Goal: Task Accomplishment & Management: Use online tool/utility

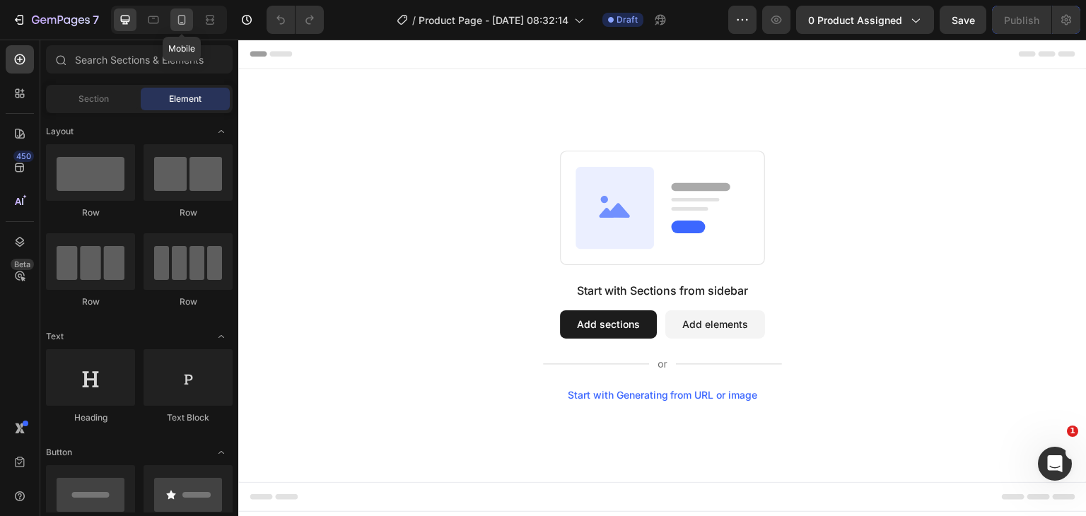
click at [190, 20] on div at bounding box center [181, 19] width 23 height 23
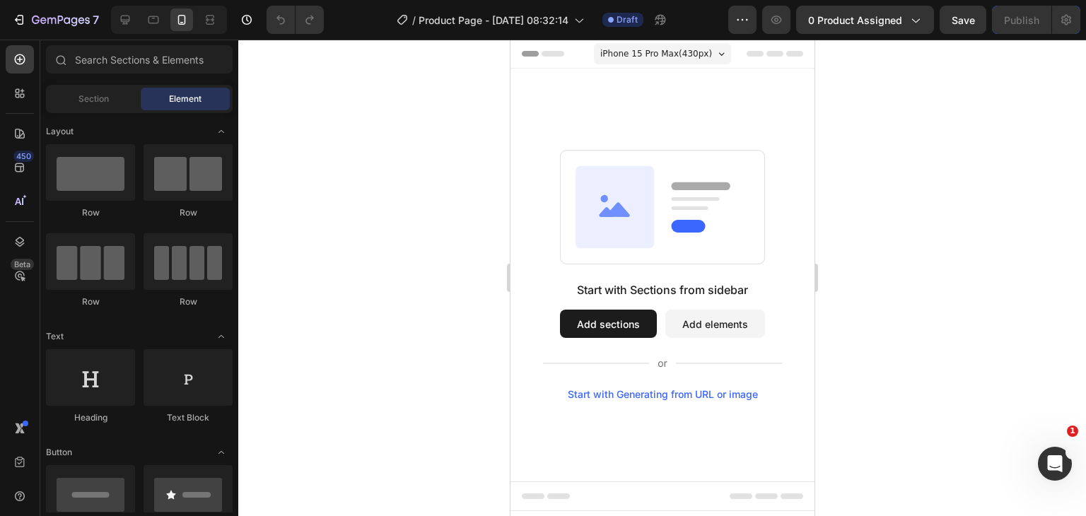
click at [694, 209] on rect at bounding box center [689, 208] width 37 height 4
click at [635, 332] on button "Add sections" at bounding box center [607, 324] width 97 height 28
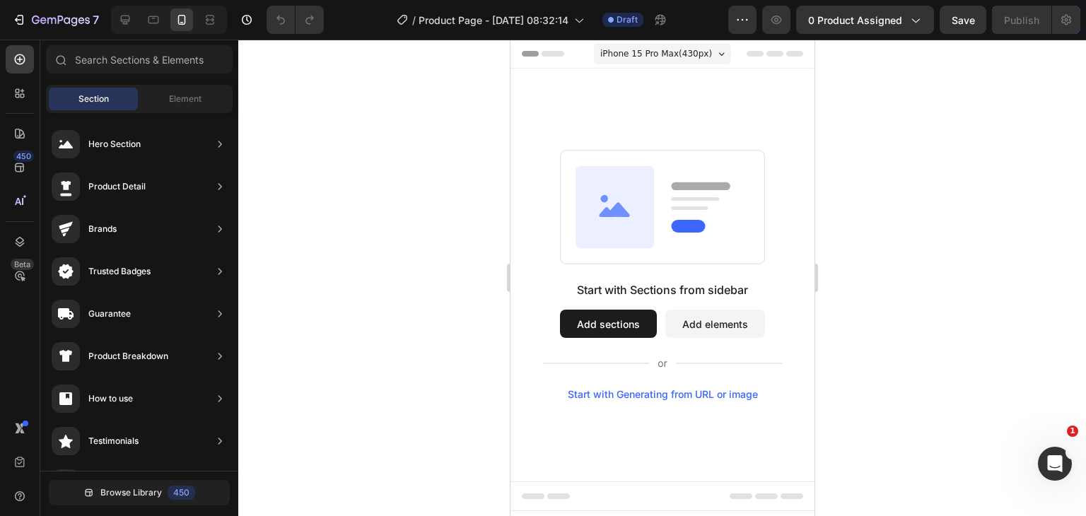
click at [572, 220] on rect at bounding box center [662, 208] width 204 height 114
click at [402, 219] on div at bounding box center [662, 278] width 848 height 477
click at [178, 104] on span "Element" at bounding box center [185, 99] width 33 height 13
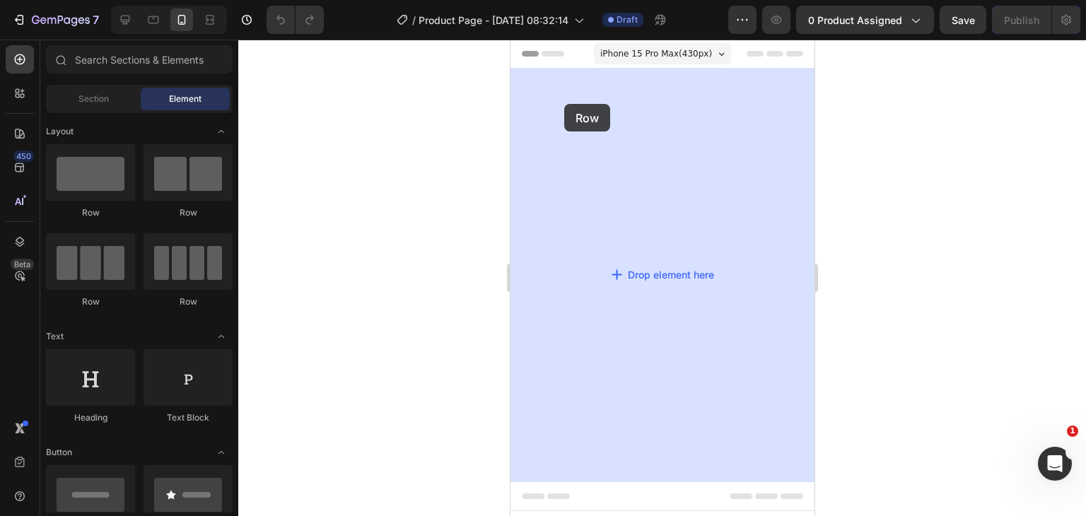
drag, startPoint x: 603, startPoint y: 226, endPoint x: 609, endPoint y: 110, distance: 115.4
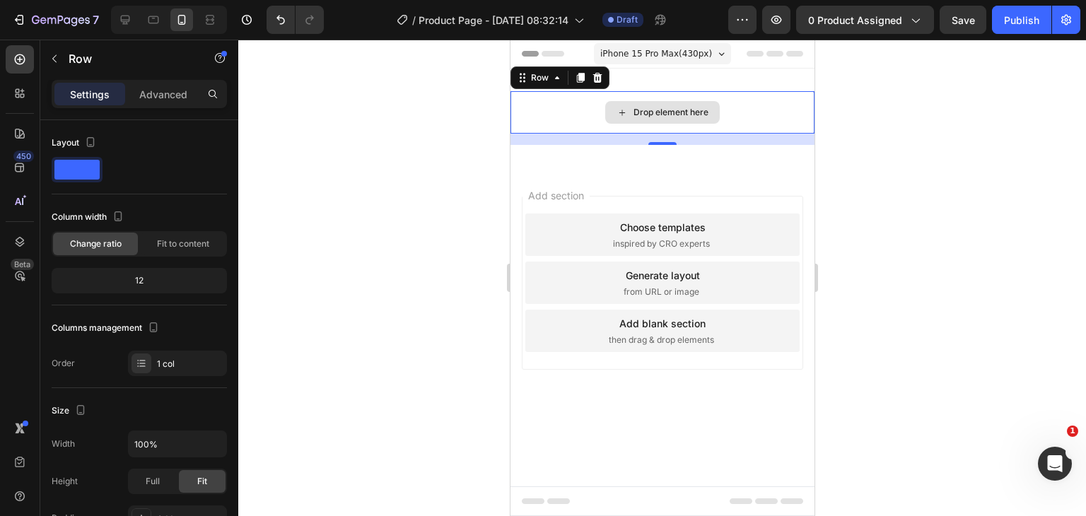
click at [688, 100] on div "Drop element here" at bounding box center [662, 112] width 304 height 42
click at [694, 112] on div "Drop element here" at bounding box center [670, 112] width 75 height 11
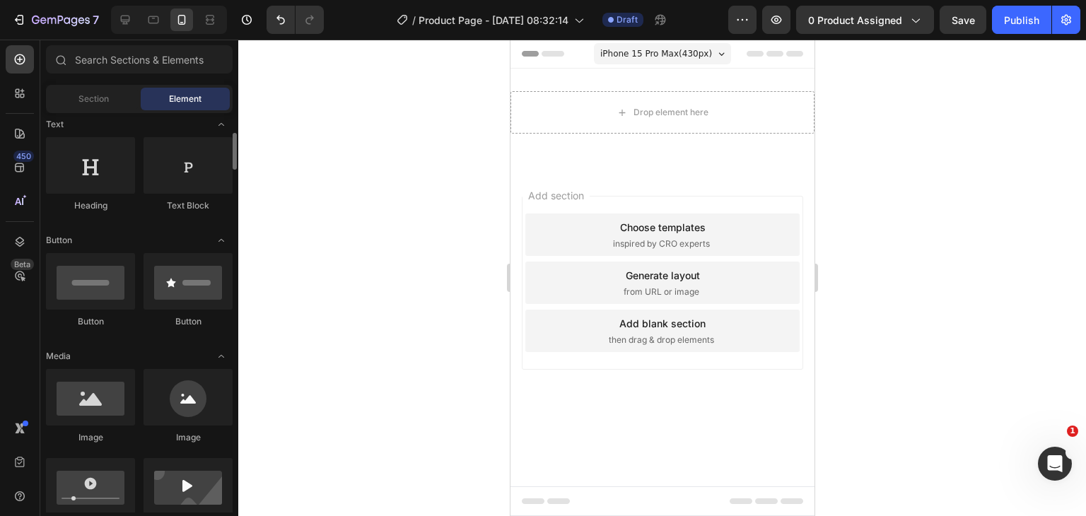
scroll to position [283, 0]
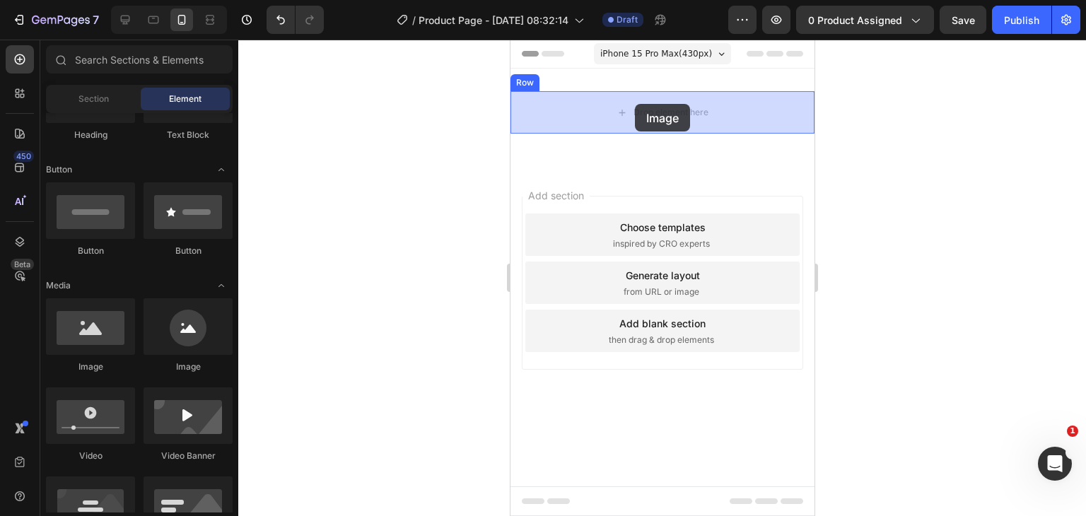
drag, startPoint x: 610, startPoint y: 380, endPoint x: 626, endPoint y: 102, distance: 279.1
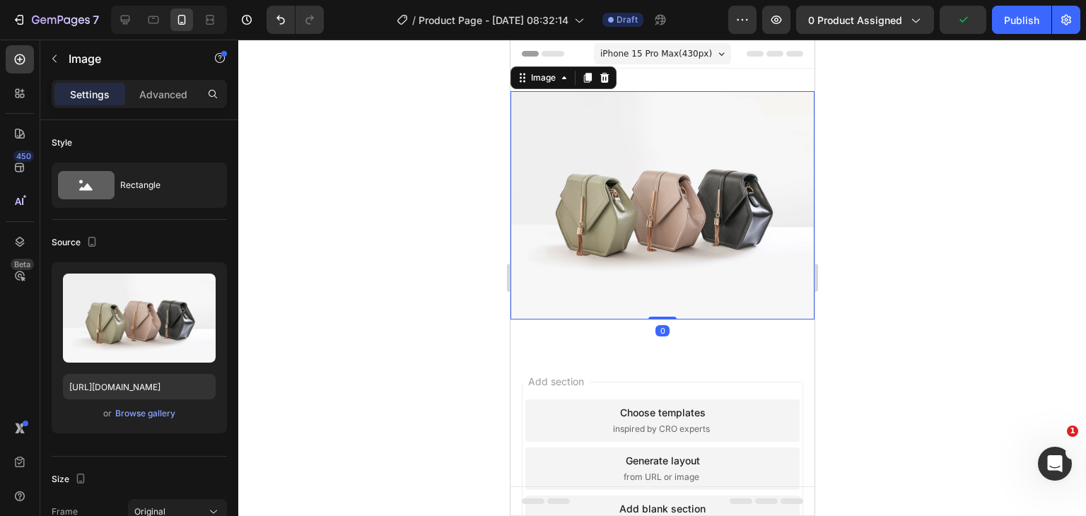
click at [411, 349] on div at bounding box center [662, 278] width 848 height 477
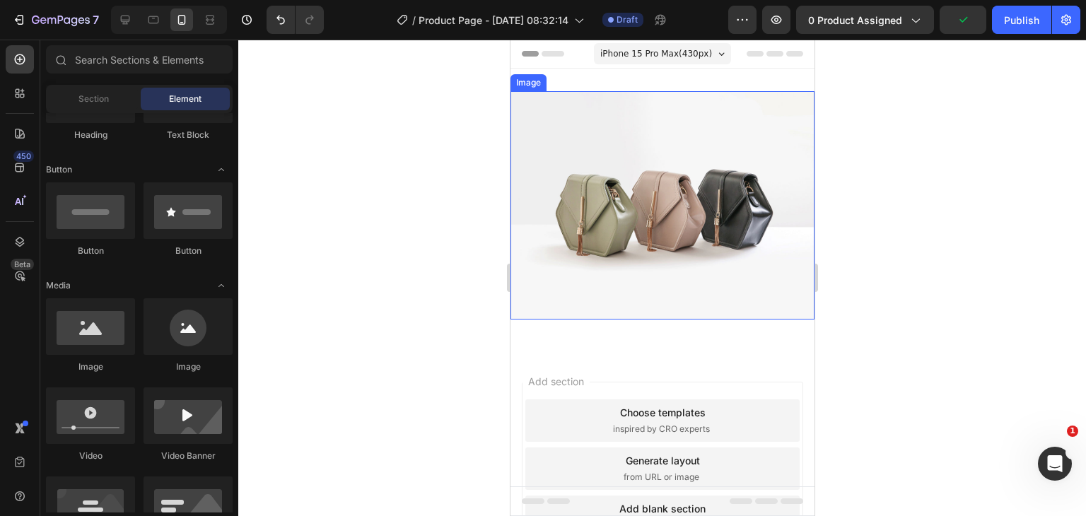
click at [880, 221] on div at bounding box center [662, 278] width 848 height 477
click at [653, 190] on img at bounding box center [662, 205] width 304 height 228
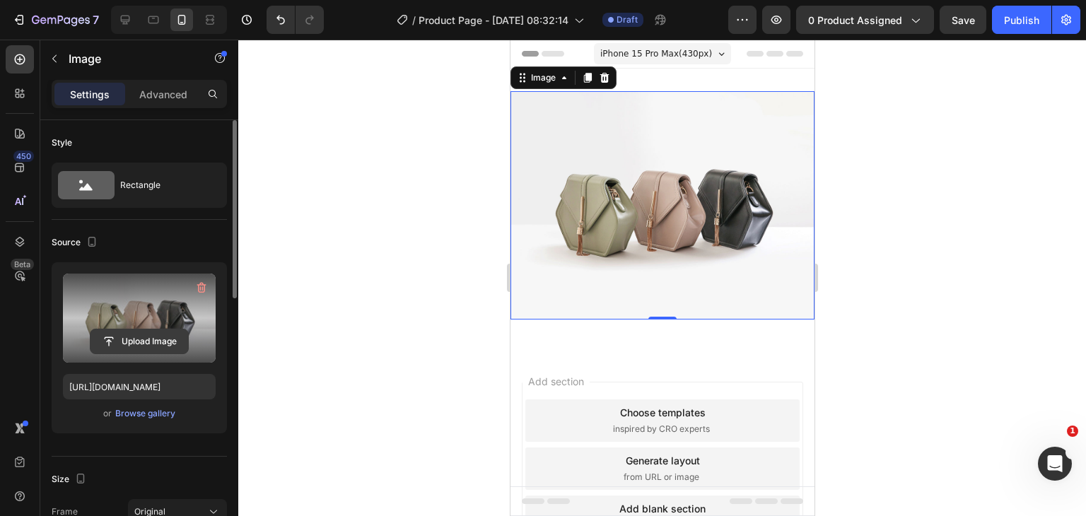
click at [127, 345] on input "file" at bounding box center [140, 342] width 98 height 24
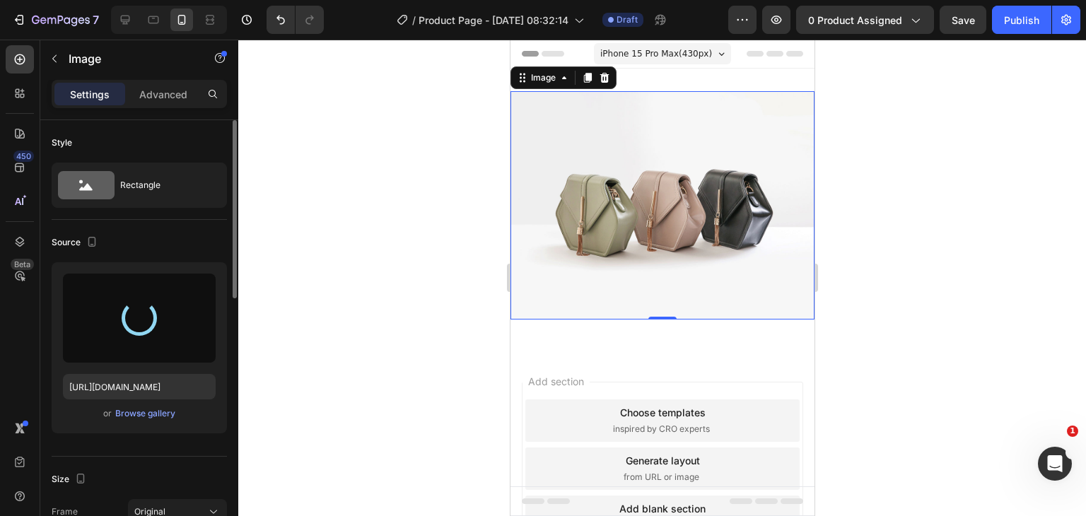
type input "[URL][DOMAIN_NAME]"
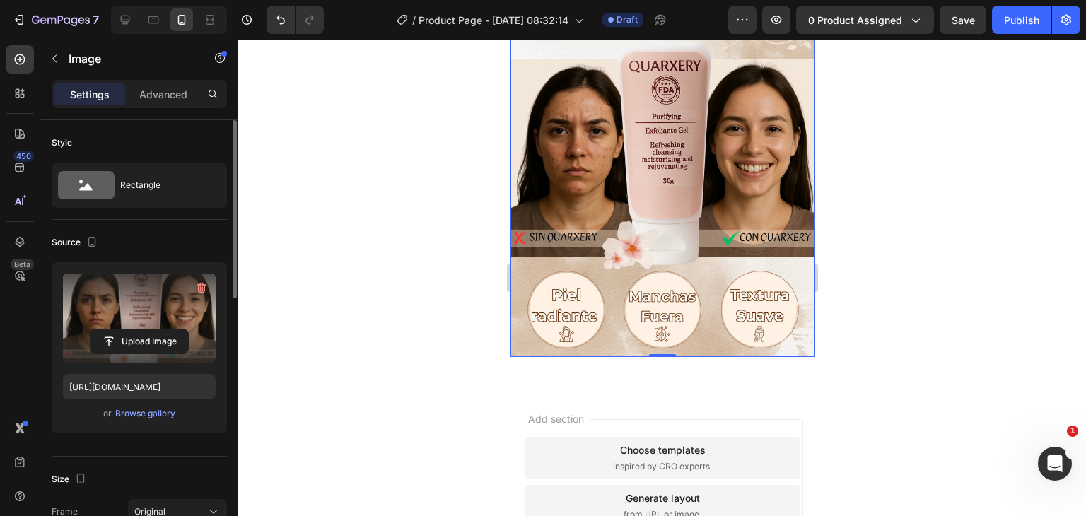
scroll to position [212, 0]
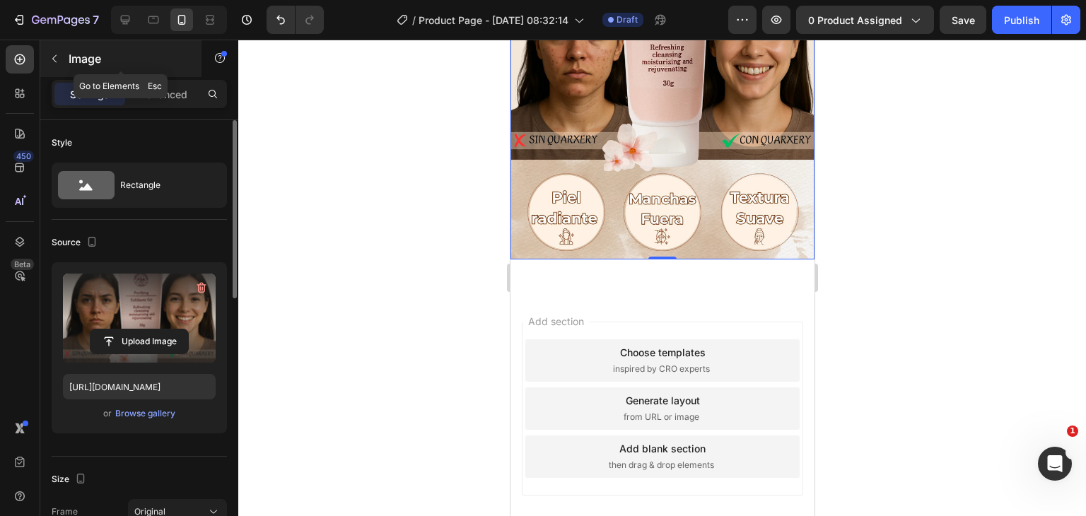
click at [63, 63] on button "button" at bounding box center [54, 58] width 23 height 23
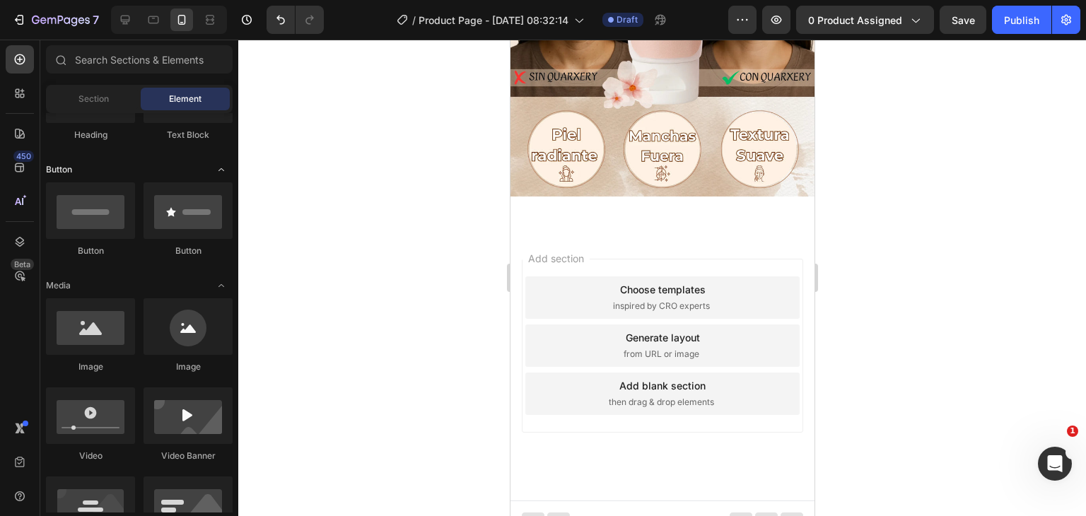
scroll to position [0, 0]
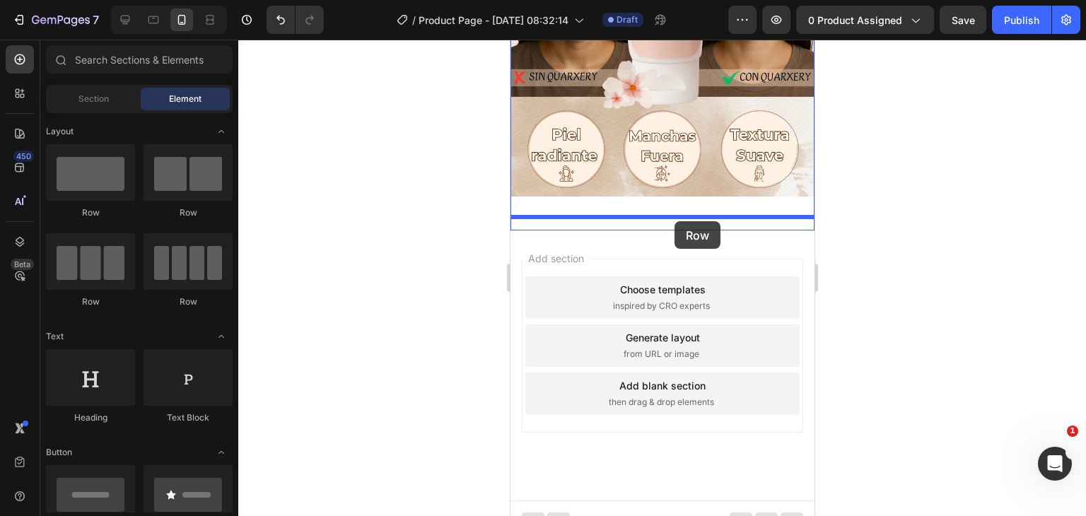
drag, startPoint x: 617, startPoint y: 227, endPoint x: 674, endPoint y: 221, distance: 57.6
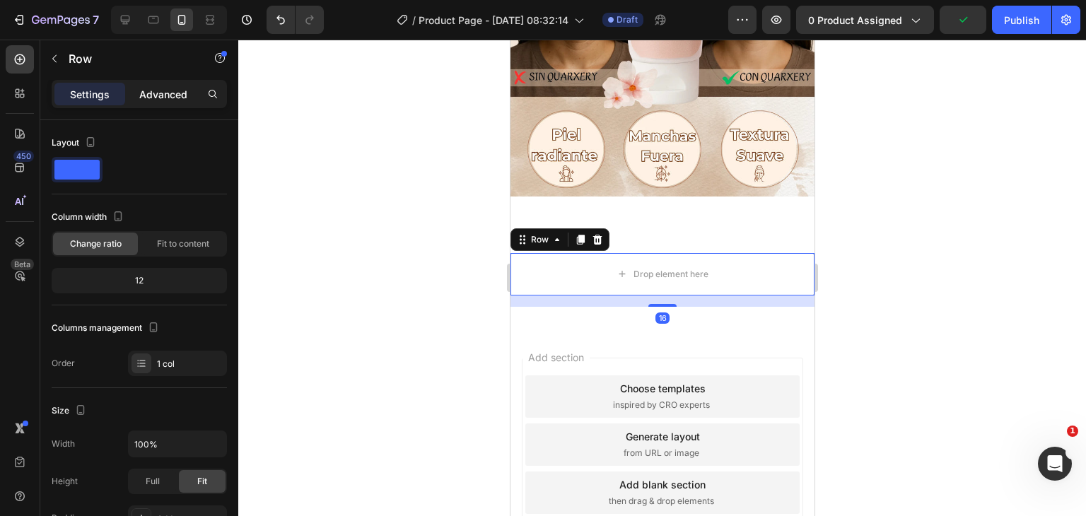
click at [158, 99] on p "Advanced" at bounding box center [163, 94] width 48 height 15
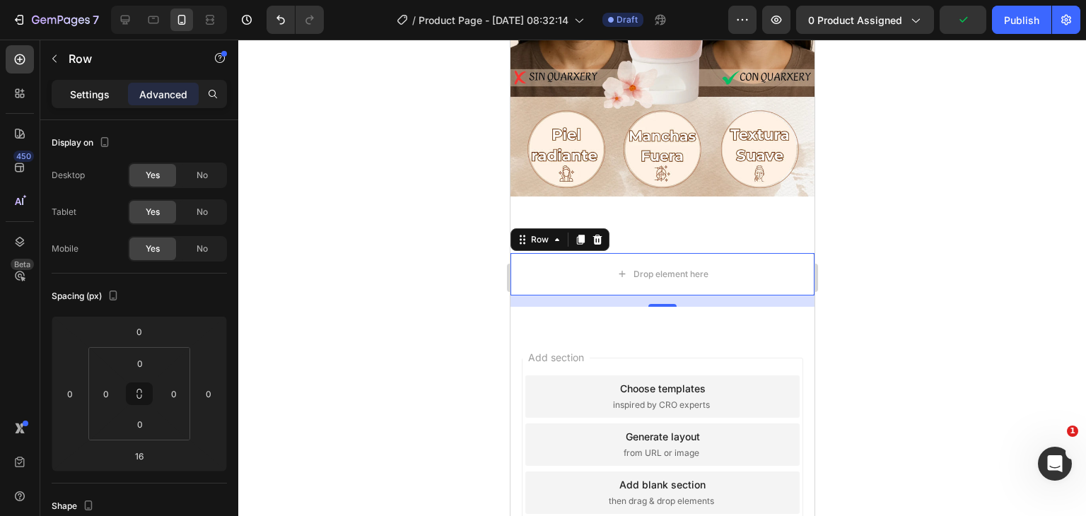
click at [114, 94] on div "Settings" at bounding box center [89, 94] width 71 height 23
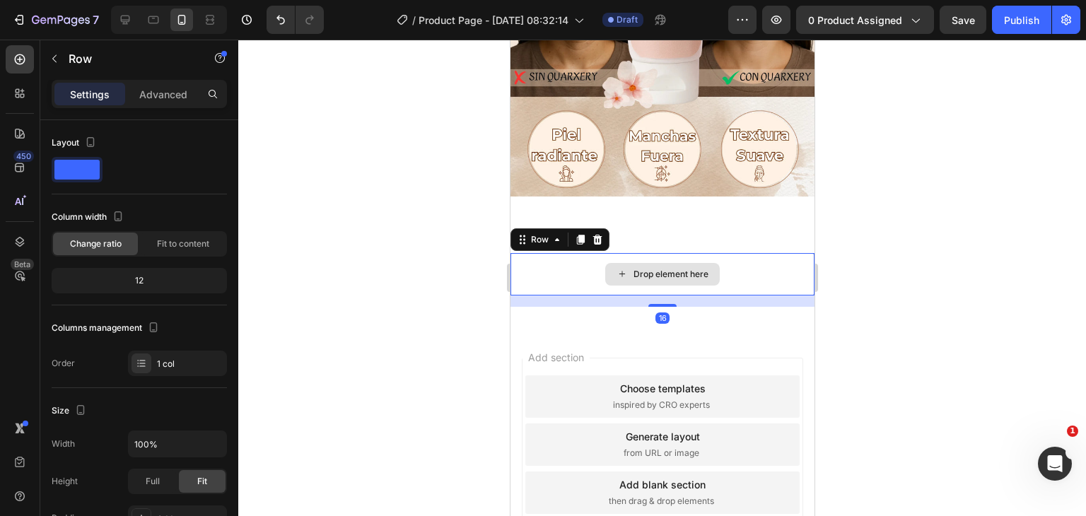
click at [653, 267] on div "Drop element here" at bounding box center [662, 274] width 115 height 23
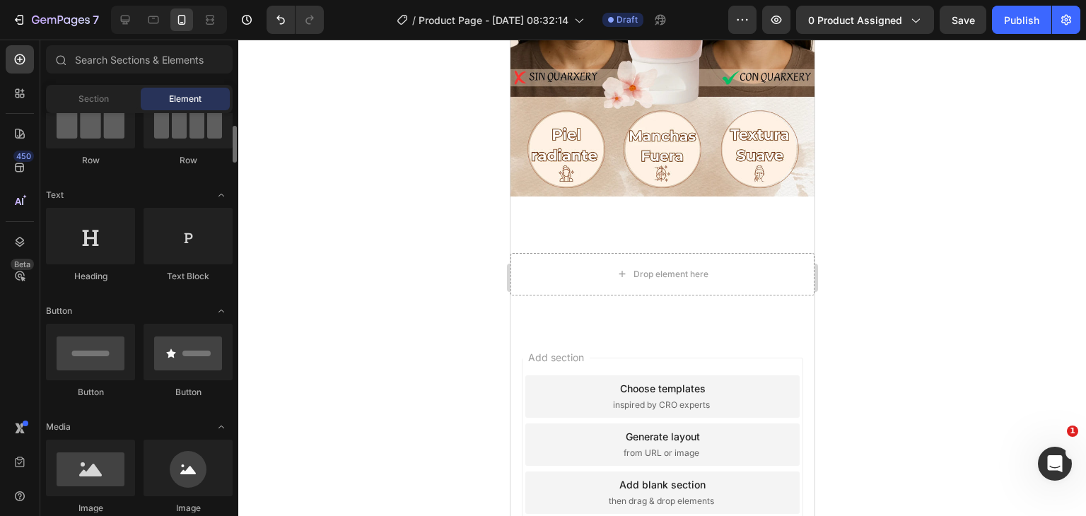
scroll to position [212, 0]
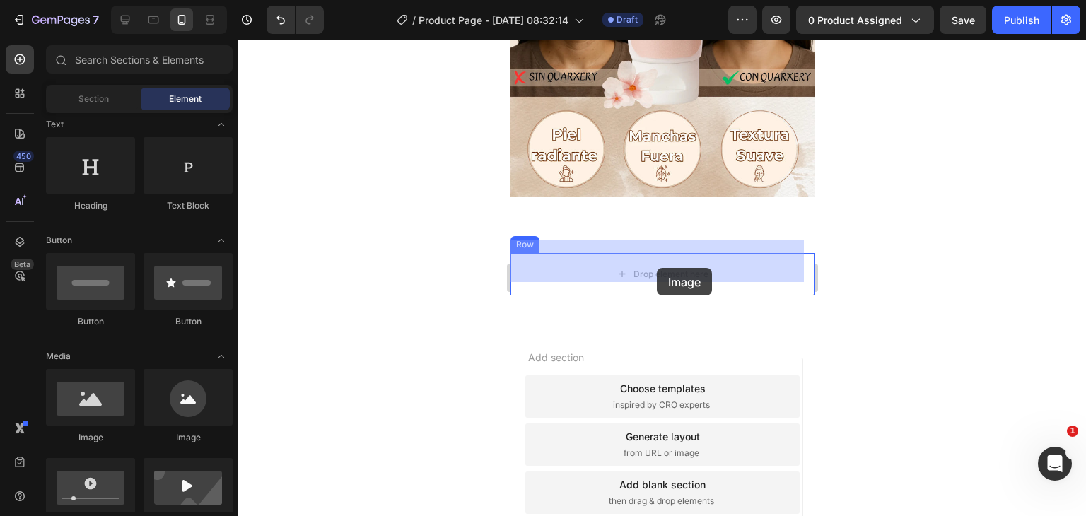
drag, startPoint x: 615, startPoint y: 431, endPoint x: 656, endPoint y: 268, distance: 167.9
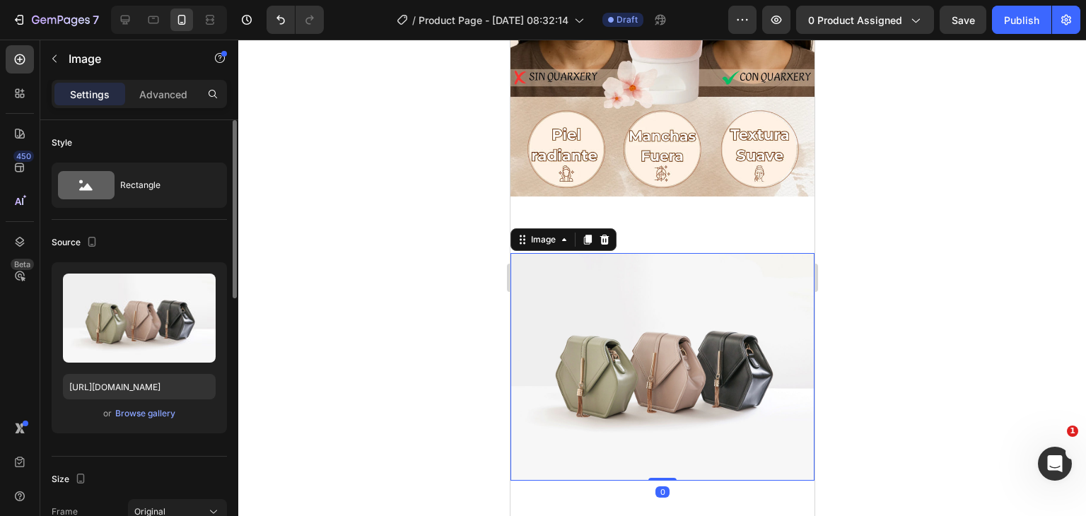
scroll to position [141, 0]
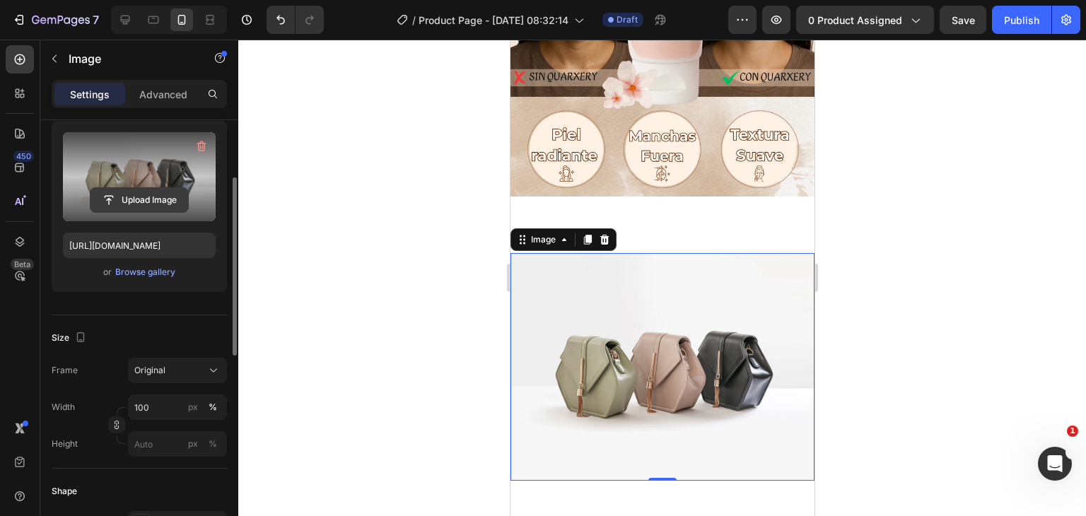
click at [139, 192] on input "file" at bounding box center [140, 200] width 98 height 24
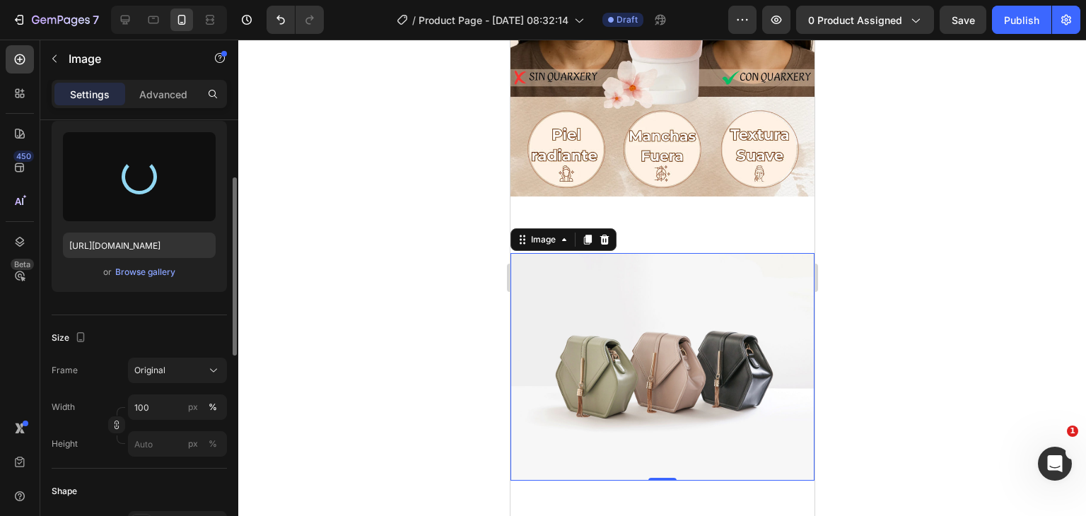
type input "[URL][DOMAIN_NAME]"
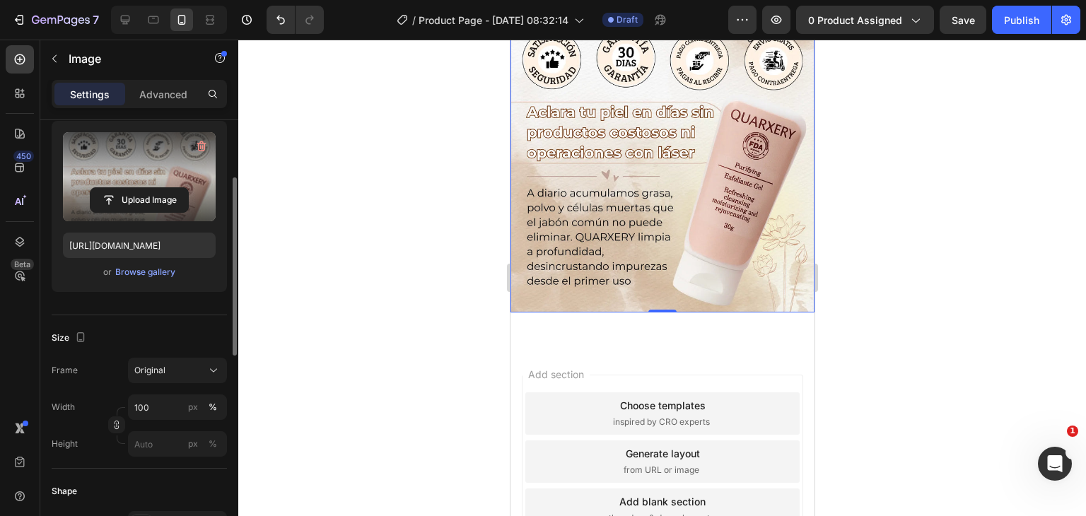
scroll to position [629, 0]
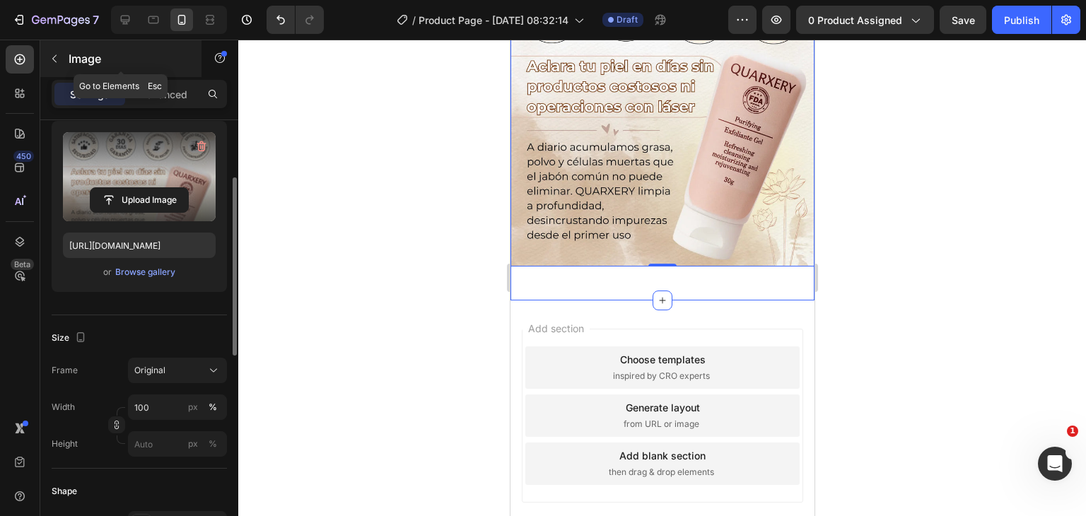
click at [47, 56] on button "button" at bounding box center [54, 58] width 23 height 23
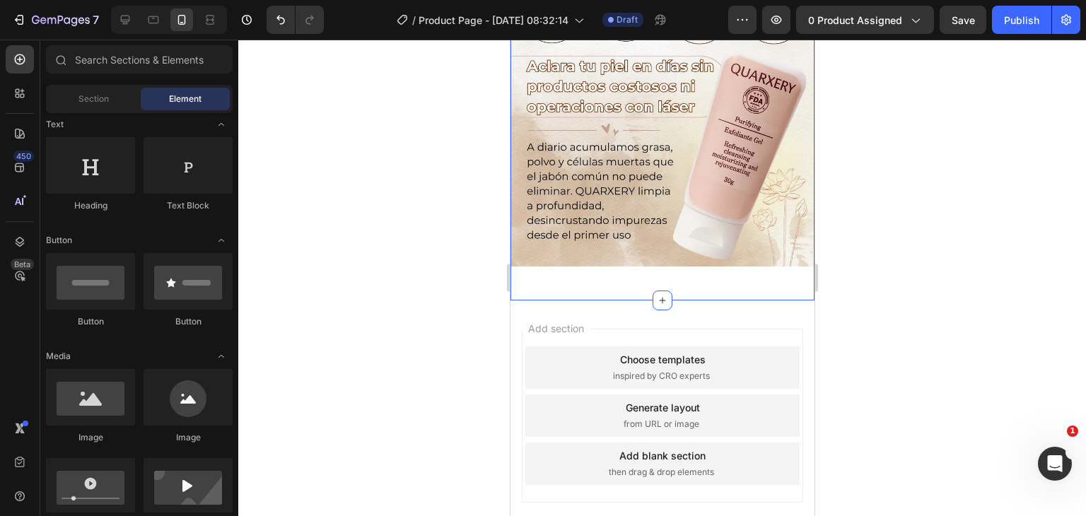
scroll to position [0, 0]
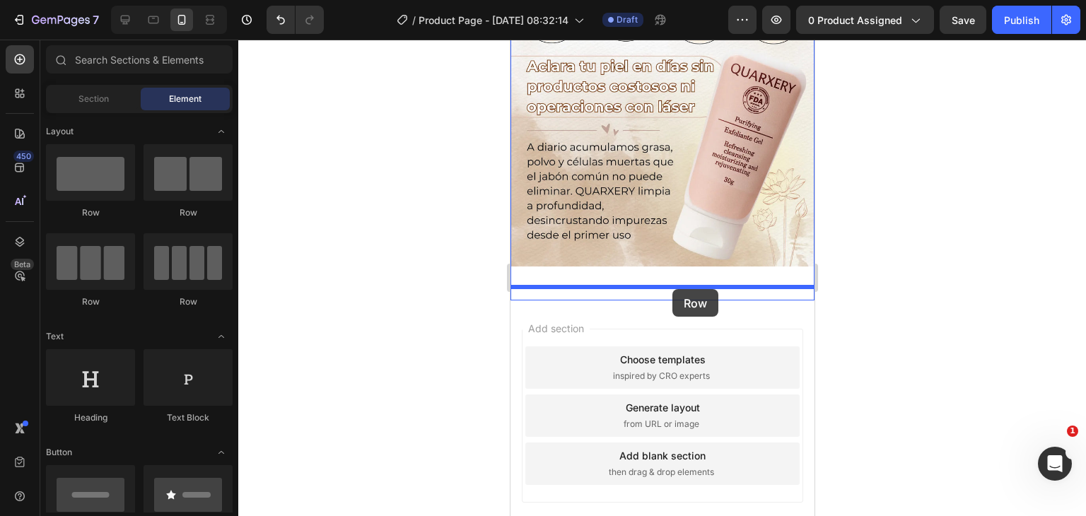
drag, startPoint x: 612, startPoint y: 208, endPoint x: 672, endPoint y: 289, distance: 101.1
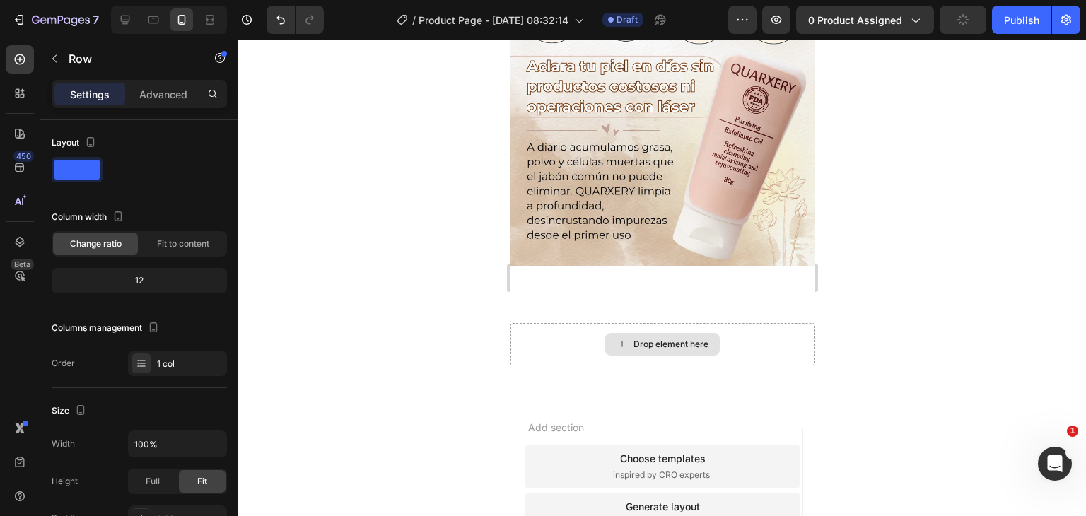
click at [664, 339] on div "Drop element here" at bounding box center [670, 344] width 75 height 11
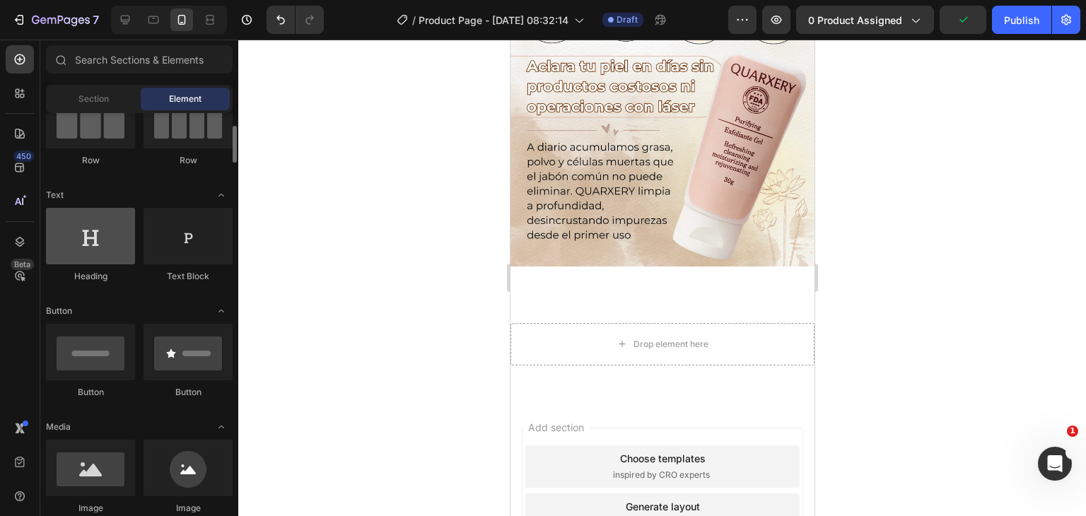
scroll to position [212, 0]
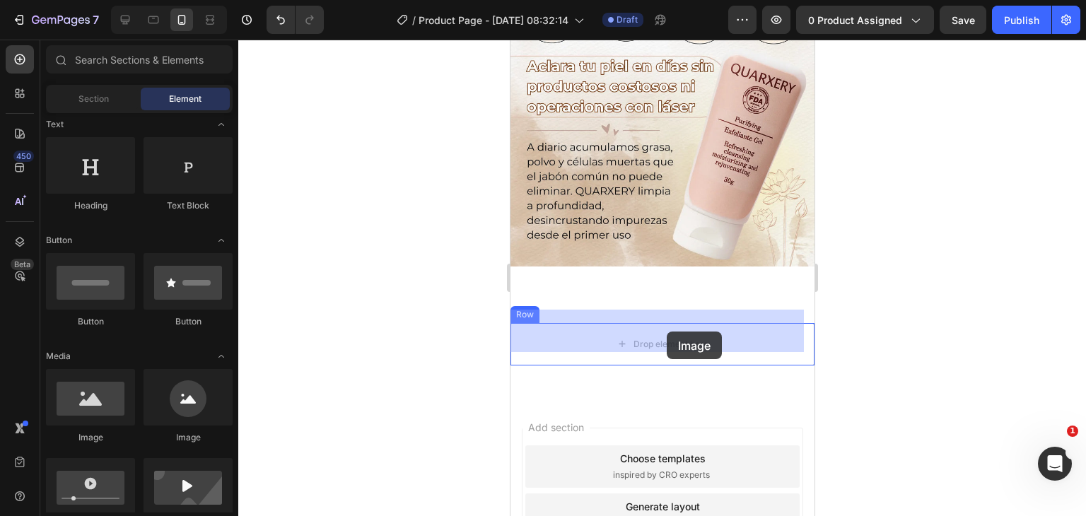
drag, startPoint x: 598, startPoint y: 443, endPoint x: 666, endPoint y: 332, distance: 130.7
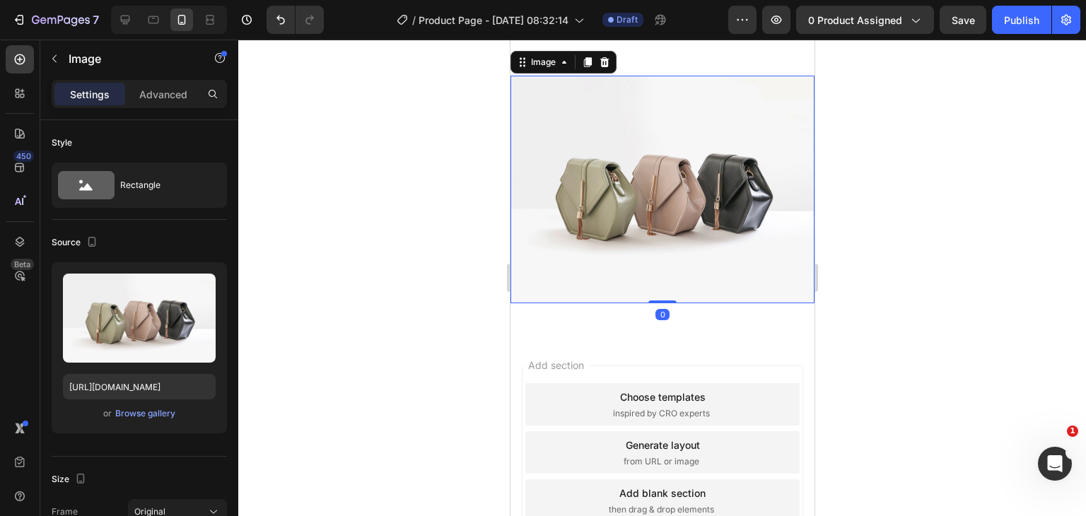
scroll to position [912, 0]
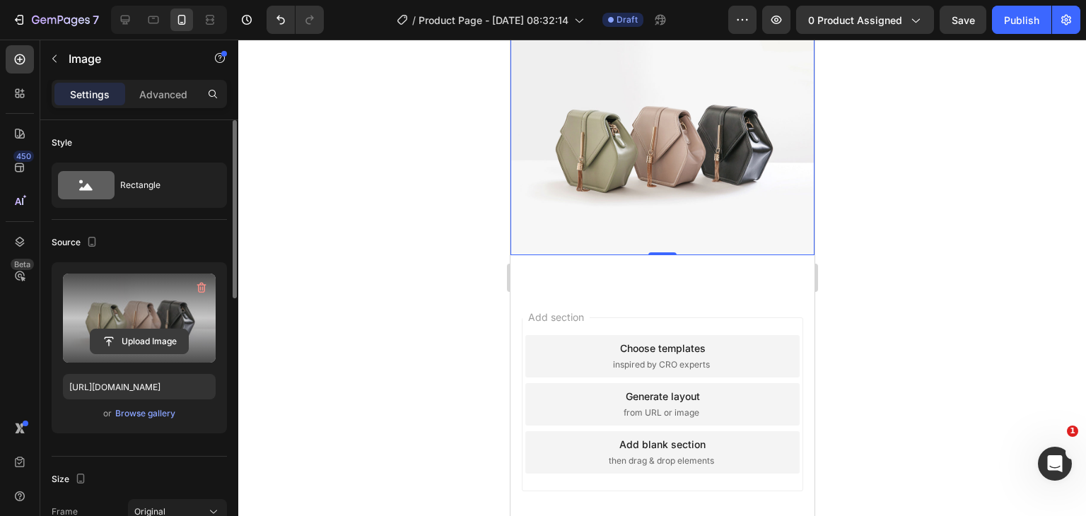
click at [152, 333] on input "file" at bounding box center [140, 342] width 98 height 24
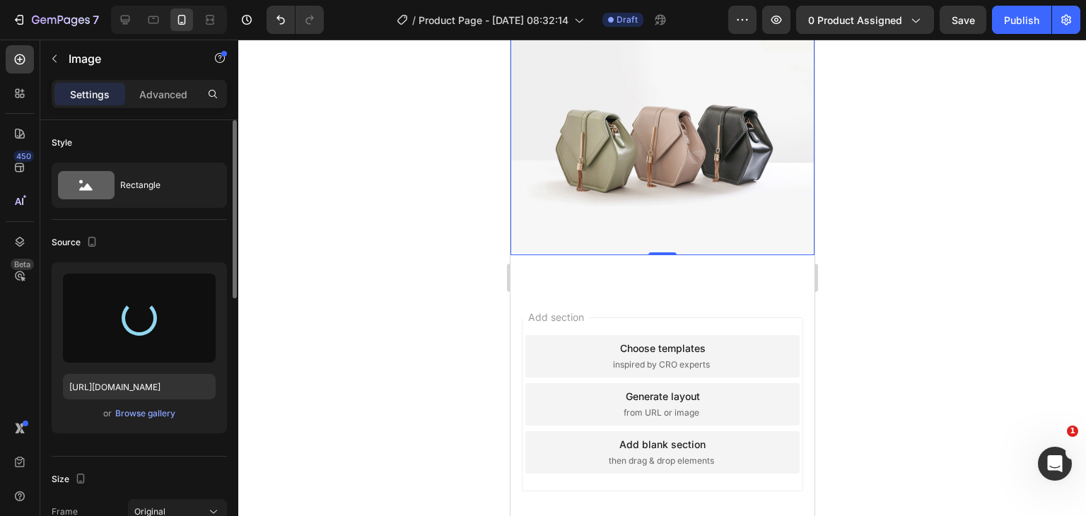
type input "[URL][DOMAIN_NAME]"
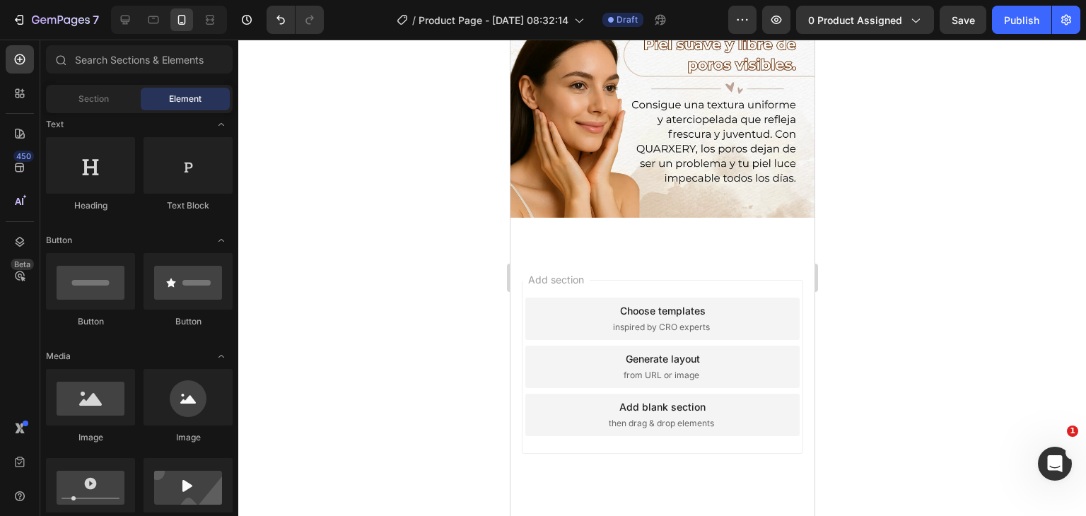
scroll to position [0, 0]
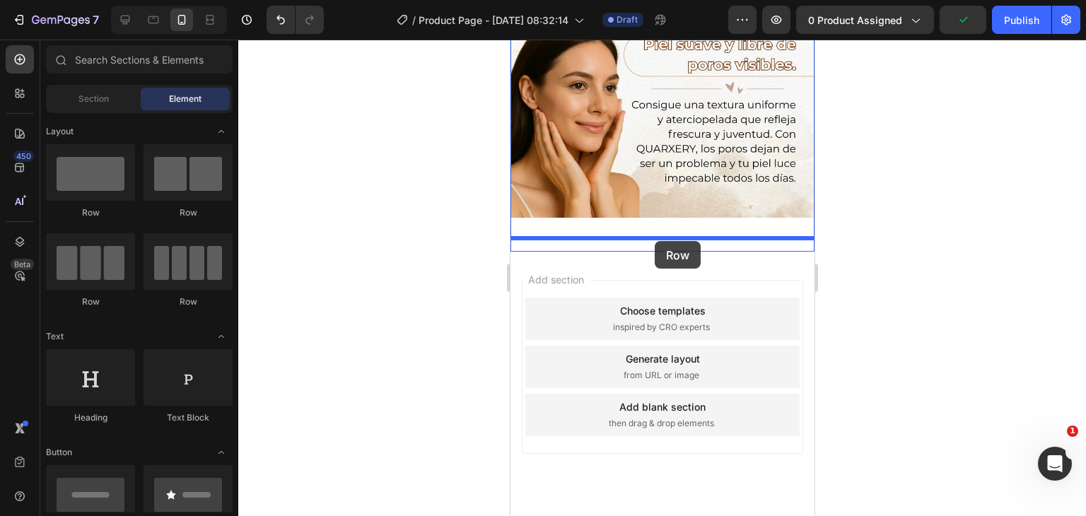
drag, startPoint x: 588, startPoint y: 220, endPoint x: 654, endPoint y: 241, distance: 69.8
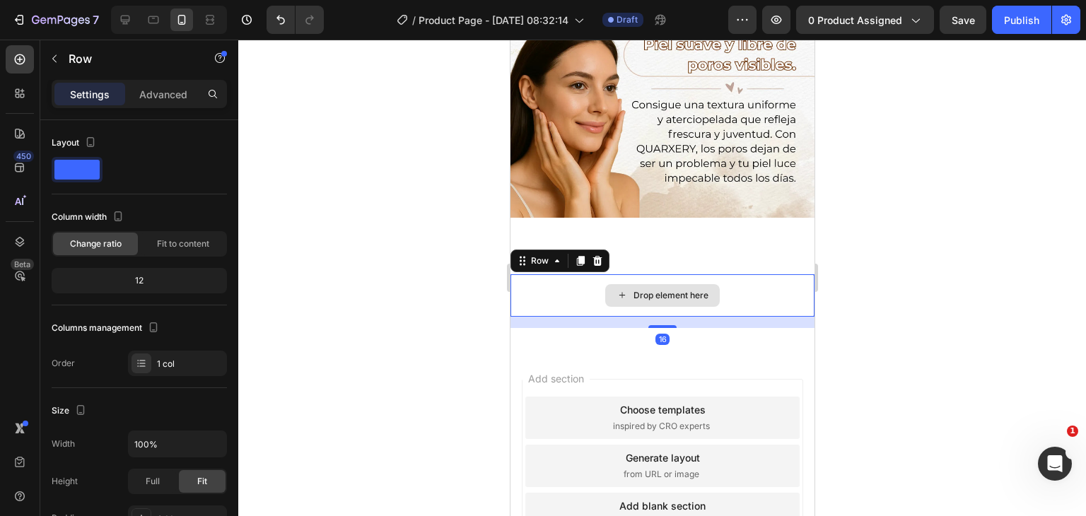
click at [634, 289] on div "Drop element here" at bounding box center [662, 295] width 115 height 23
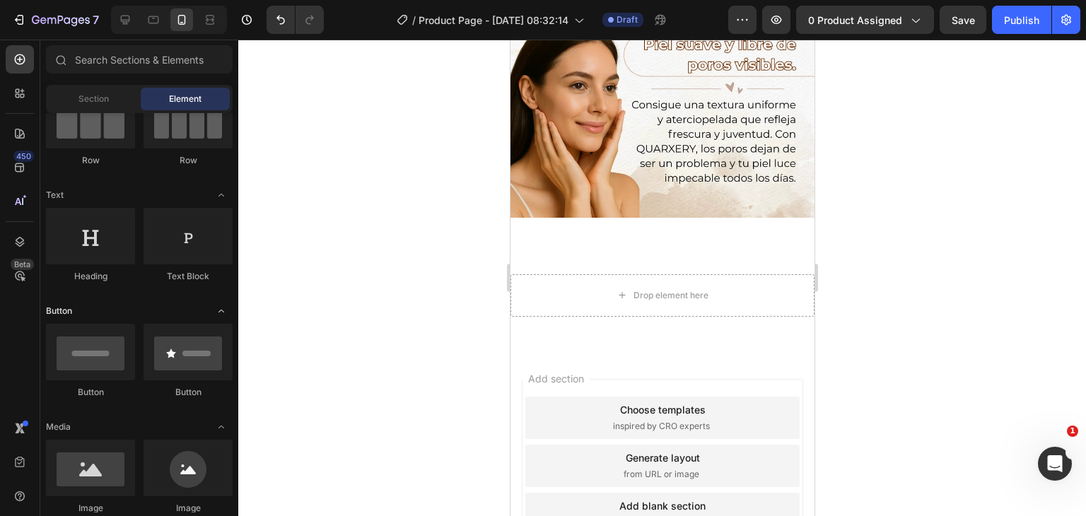
scroll to position [212, 0]
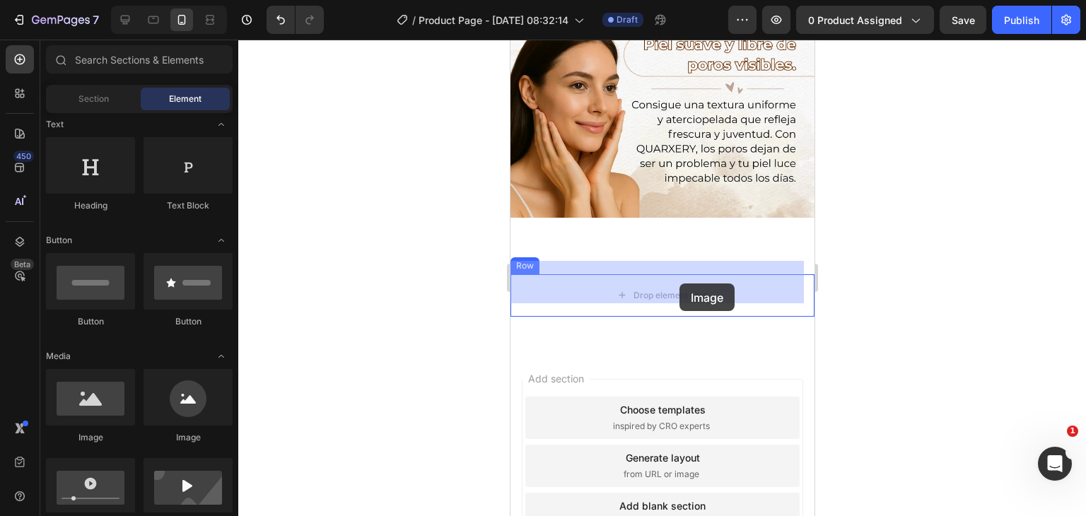
drag, startPoint x: 612, startPoint y: 448, endPoint x: 679, endPoint y: 284, distance: 177.9
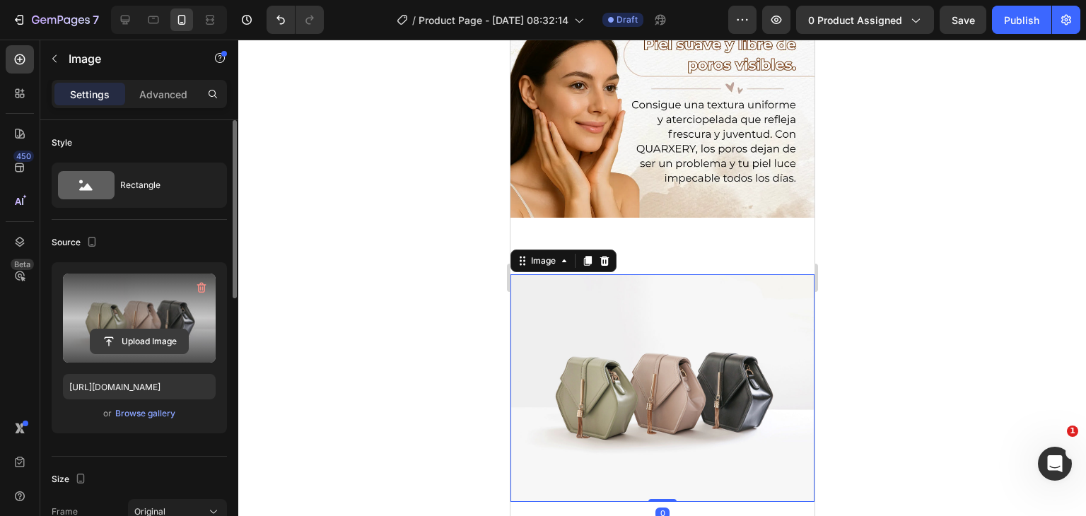
click at [143, 330] on input "file" at bounding box center [140, 342] width 98 height 24
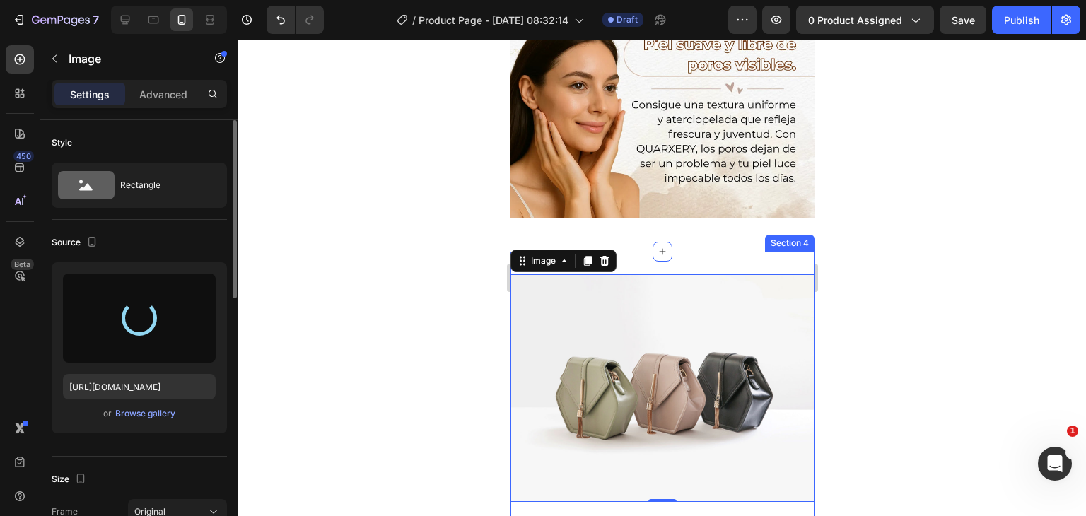
type input "[URL][DOMAIN_NAME]"
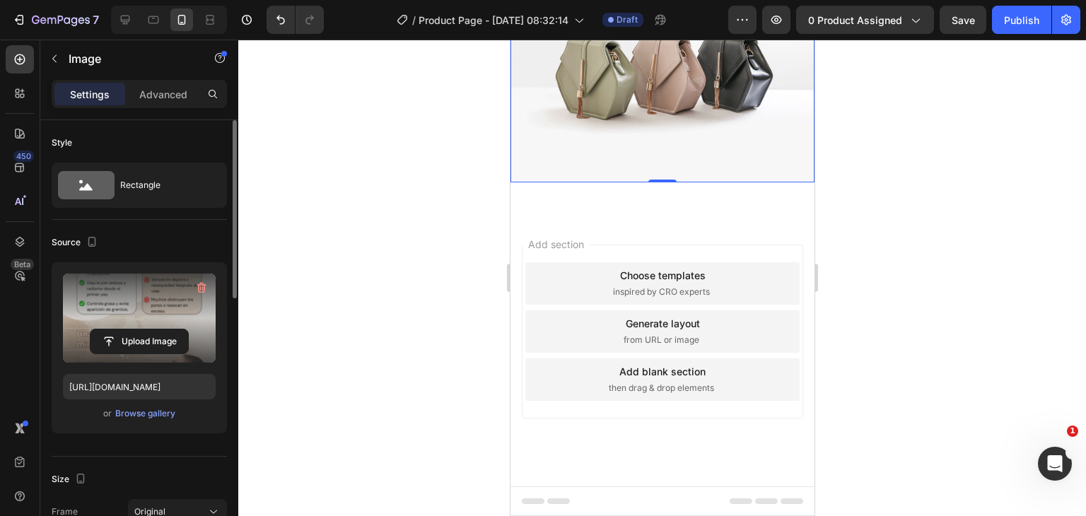
scroll to position [1525, 0]
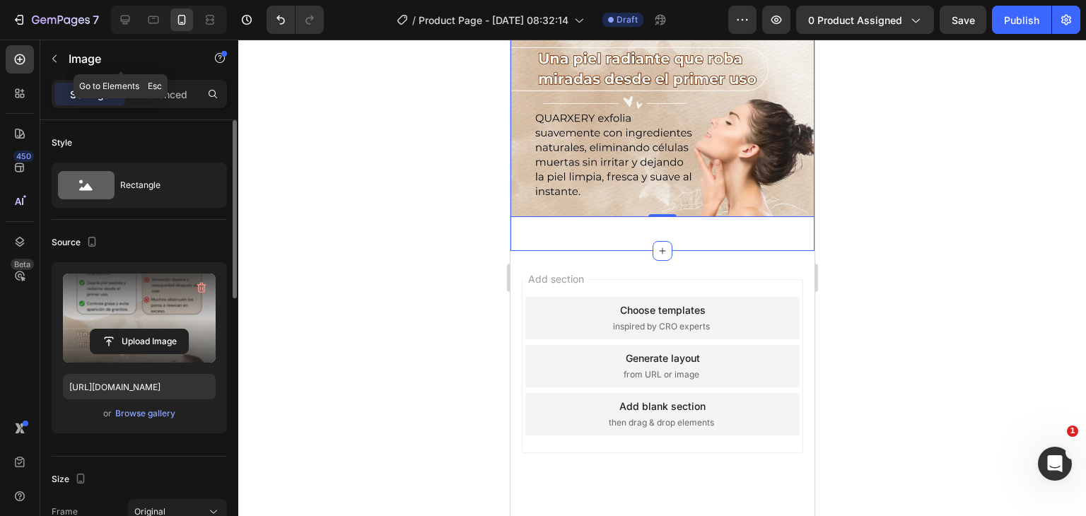
click at [54, 53] on icon "button" at bounding box center [54, 58] width 11 height 11
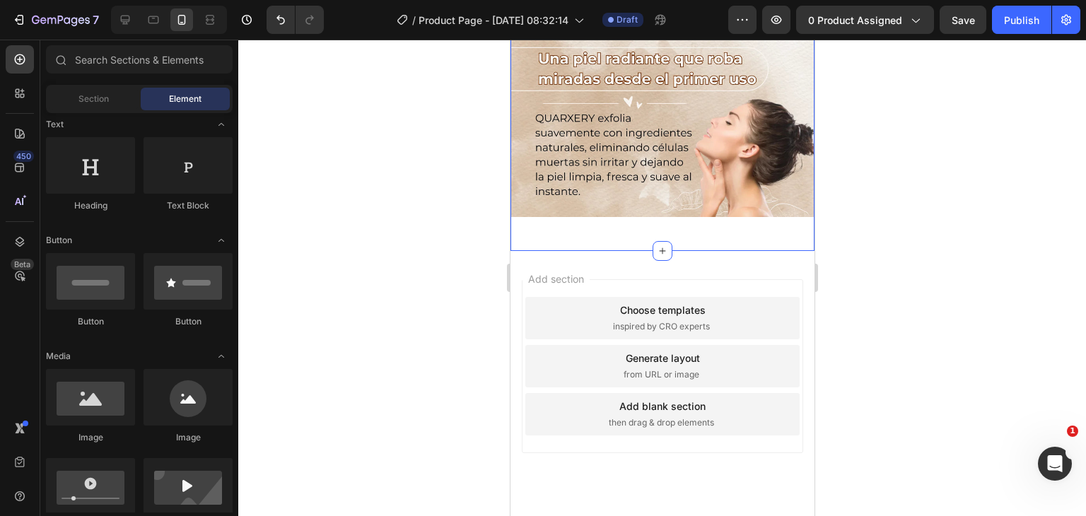
scroll to position [0, 0]
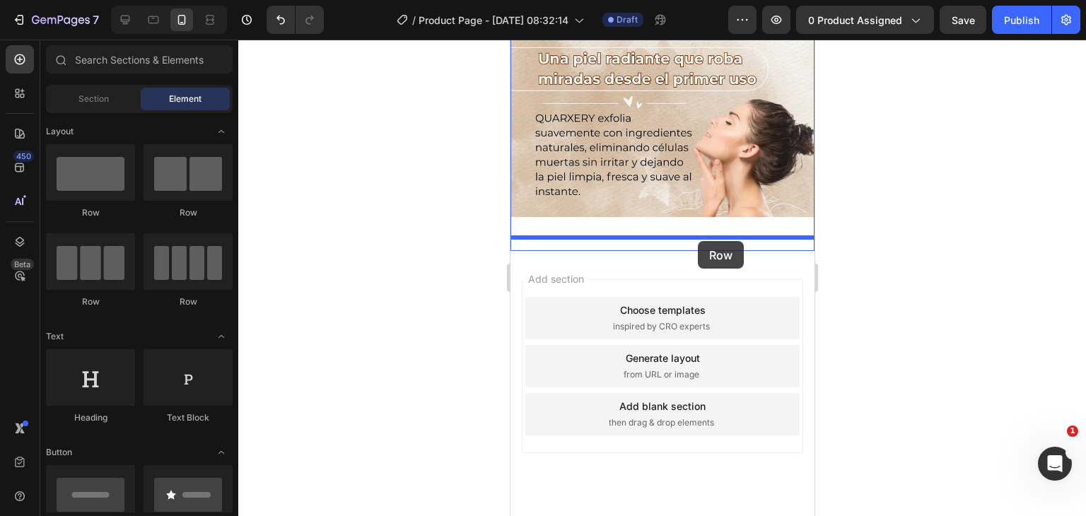
drag, startPoint x: 617, startPoint y: 221, endPoint x: 697, endPoint y: 241, distance: 82.3
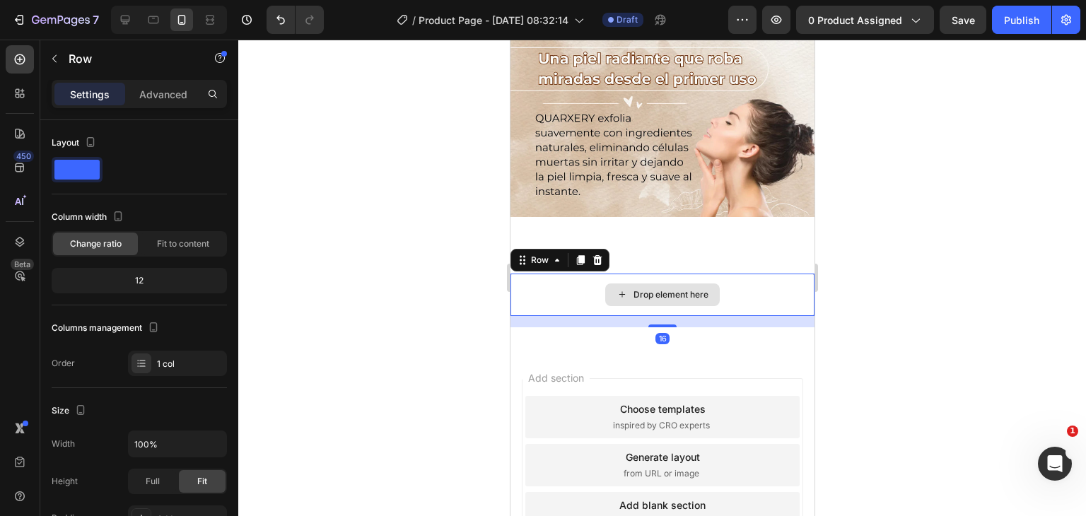
click at [660, 286] on div "Drop element here" at bounding box center [662, 295] width 115 height 23
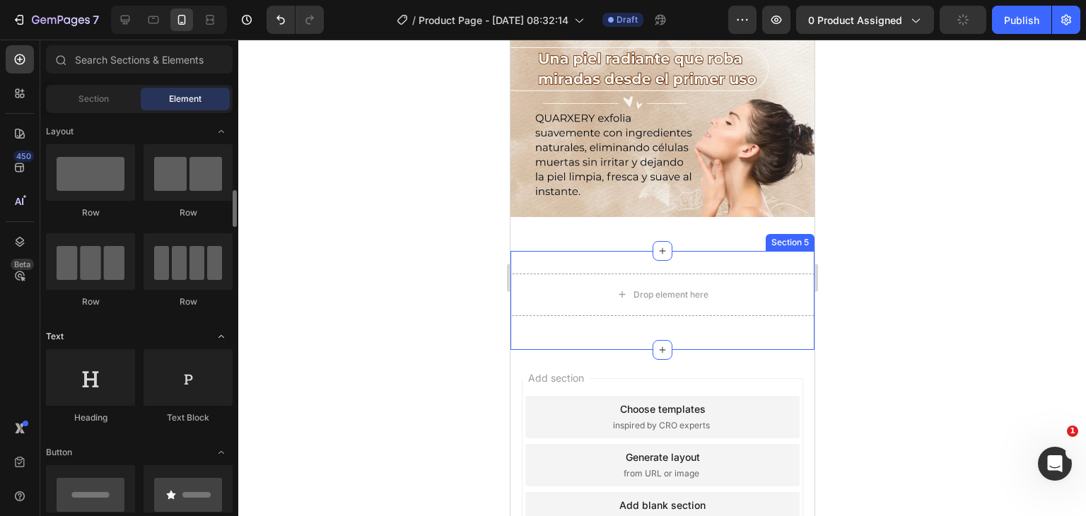
scroll to position [141, 0]
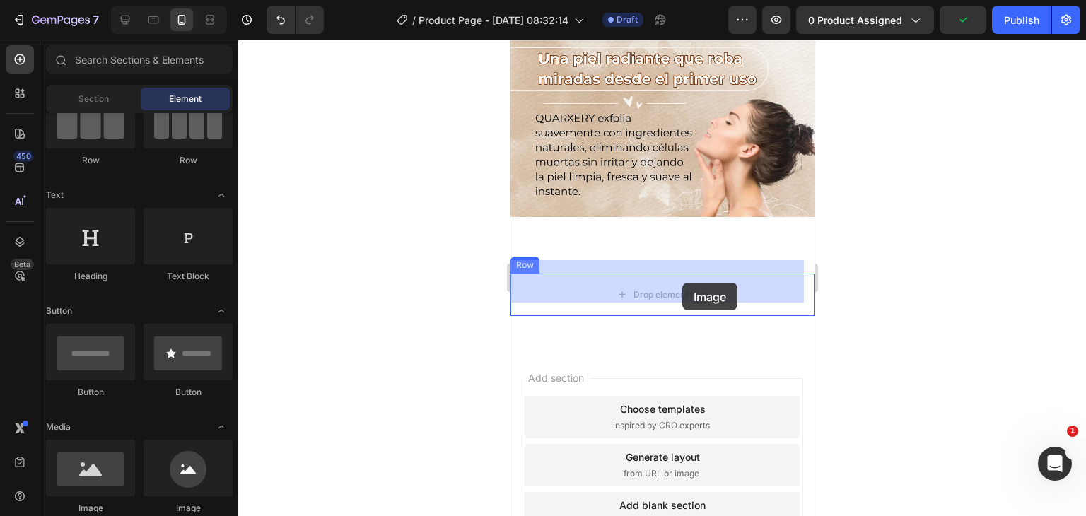
drag, startPoint x: 609, startPoint y: 512, endPoint x: 682, endPoint y: 283, distance: 240.4
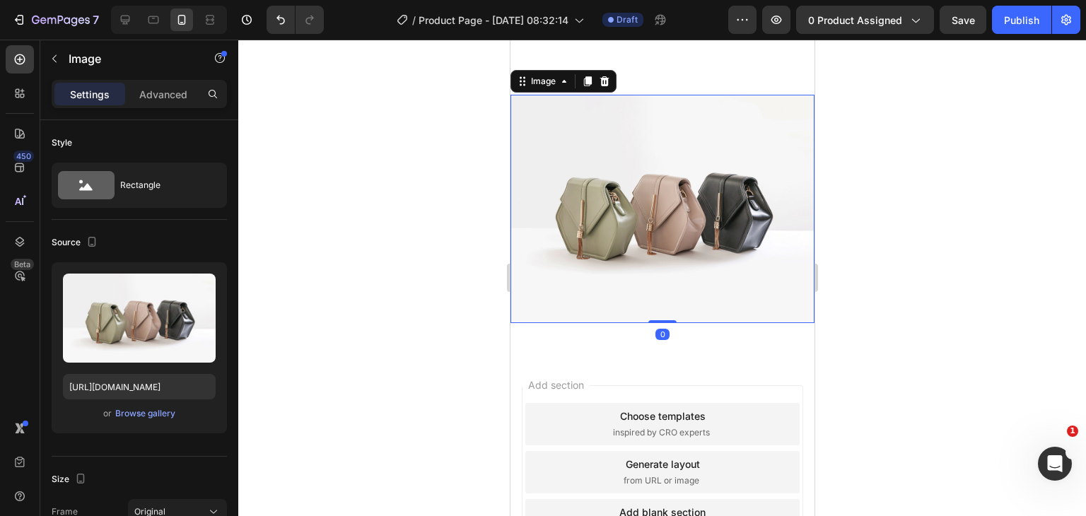
scroll to position [1738, 0]
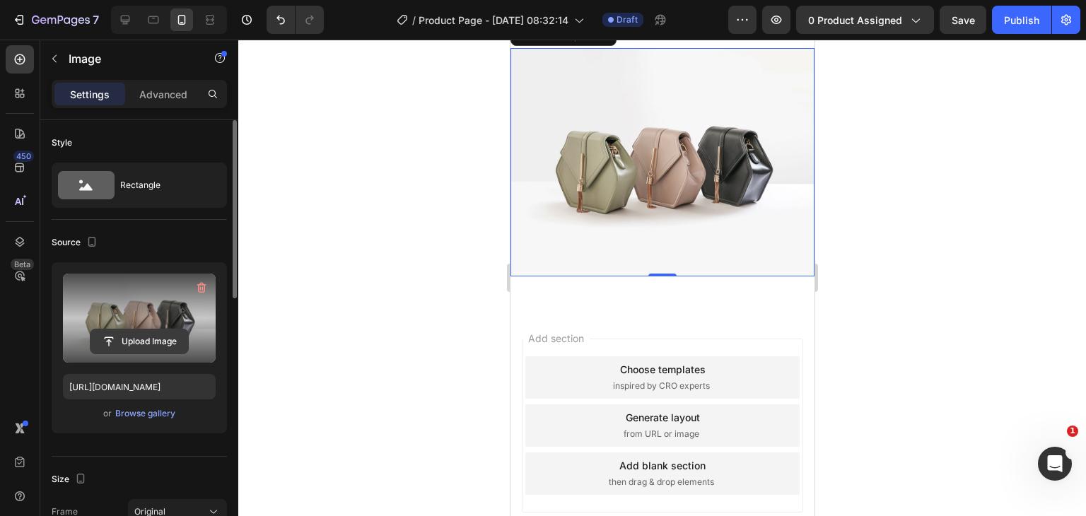
click at [131, 342] on input "file" at bounding box center [140, 342] width 98 height 24
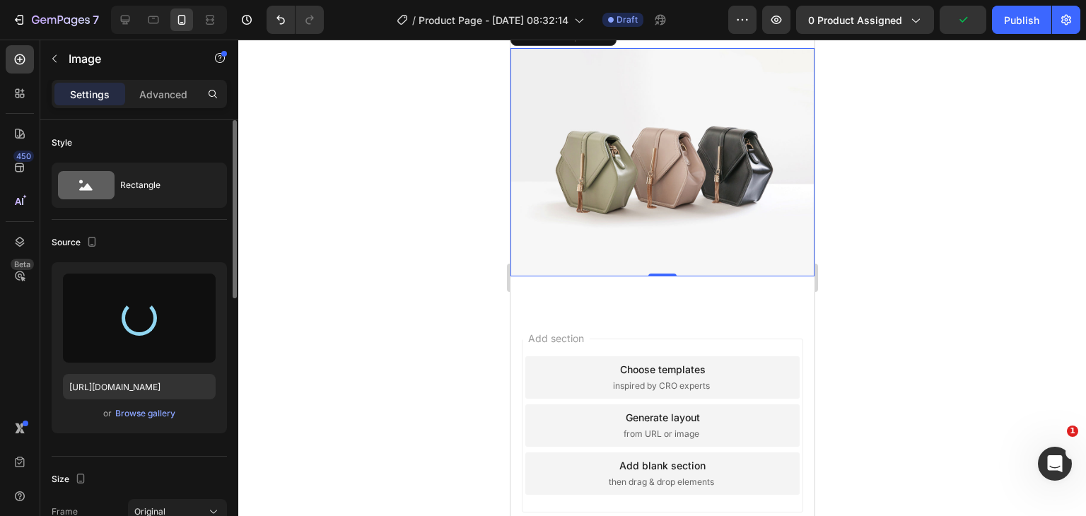
type input "[URL][DOMAIN_NAME]"
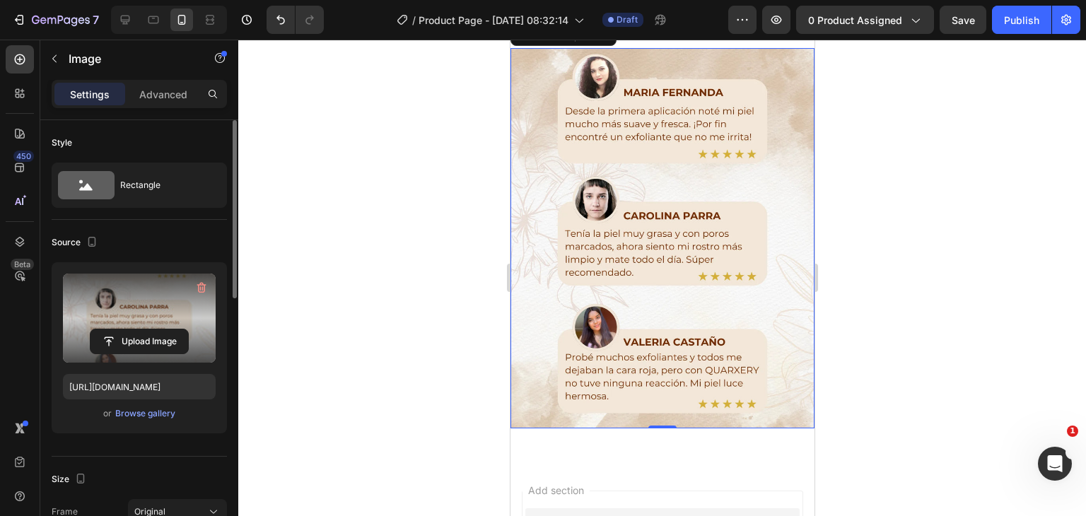
click at [835, 233] on div at bounding box center [662, 278] width 848 height 477
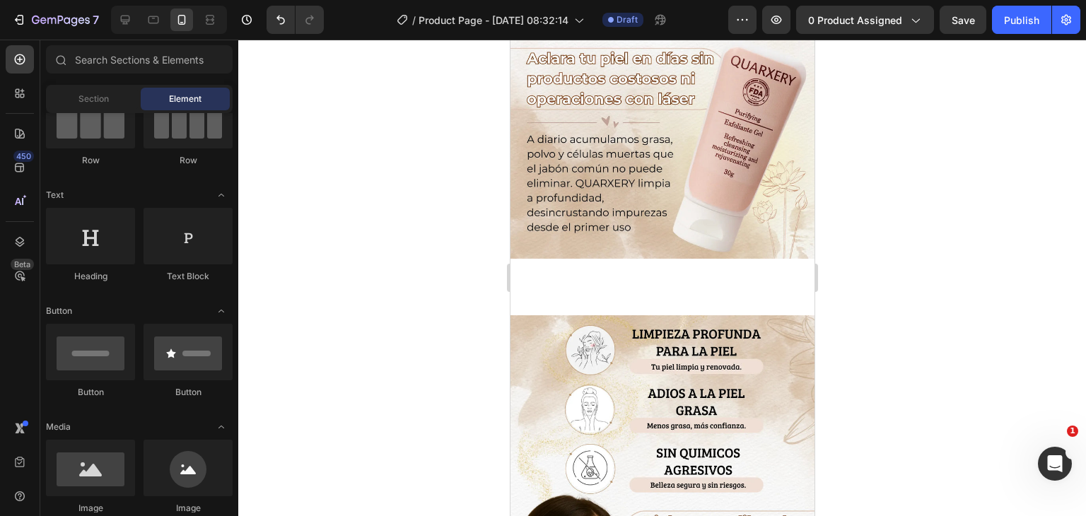
scroll to position [0, 0]
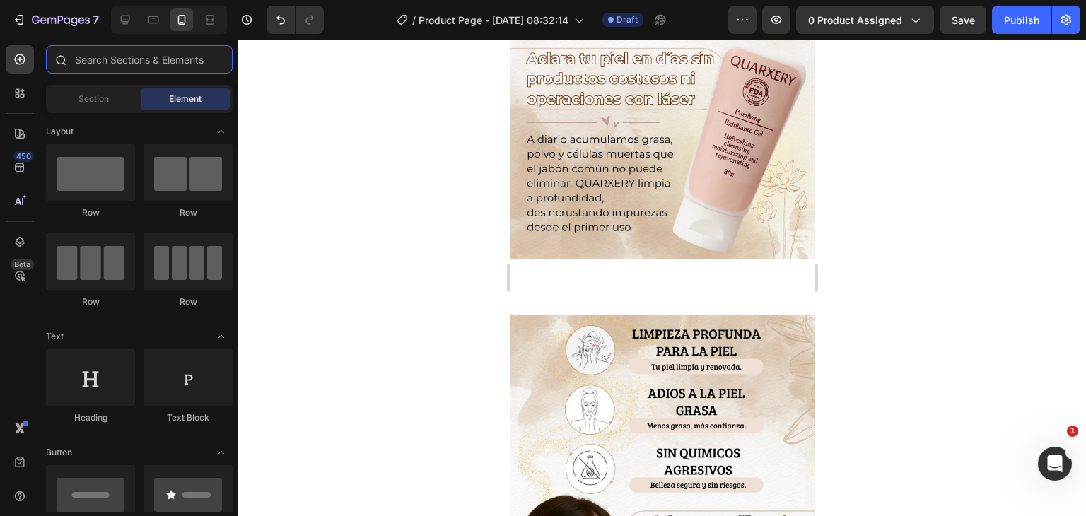
click at [124, 51] on input "text" at bounding box center [139, 59] width 187 height 28
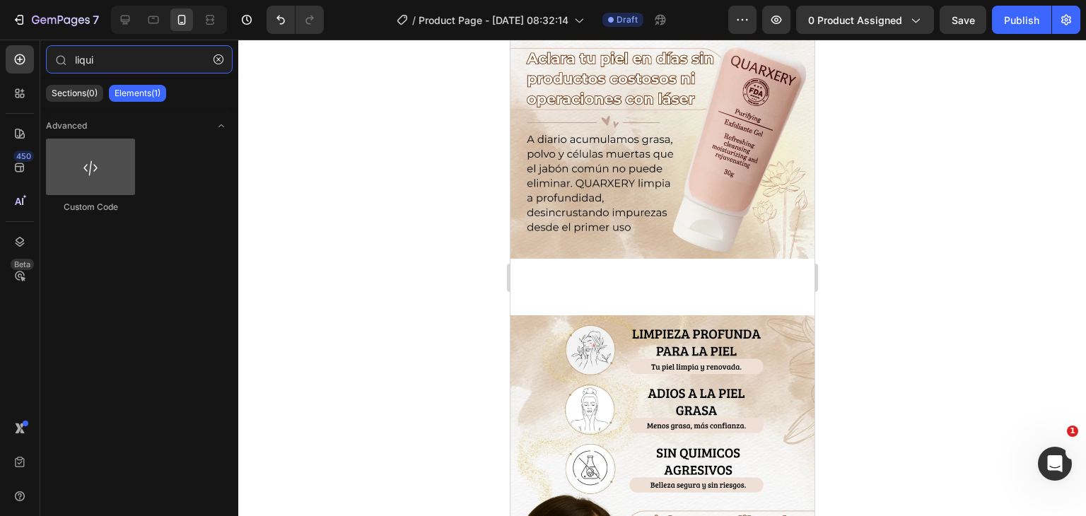
type input "liqui"
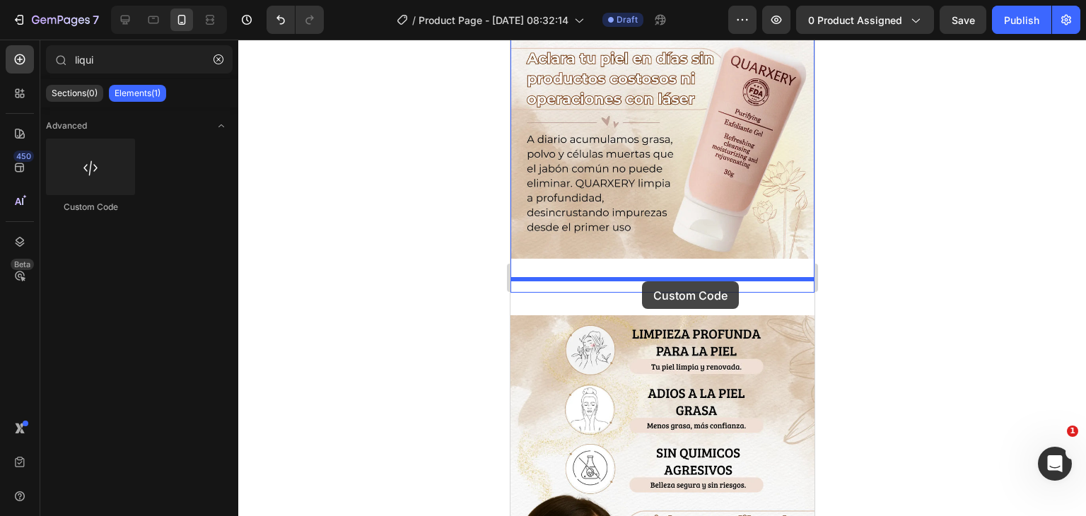
drag, startPoint x: 604, startPoint y: 226, endPoint x: 641, endPoint y: 281, distance: 67.3
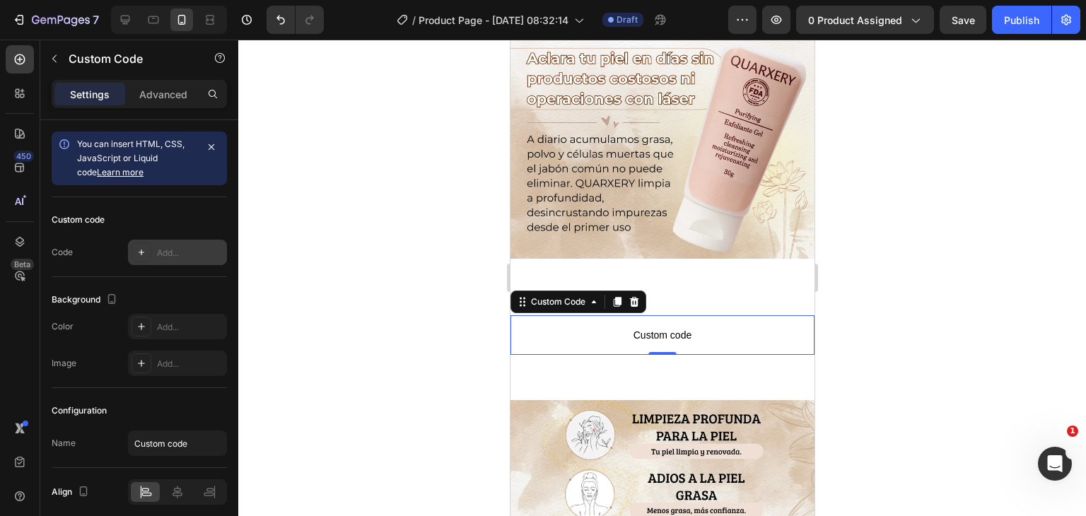
click at [158, 252] on div "Add..." at bounding box center [190, 253] width 66 height 13
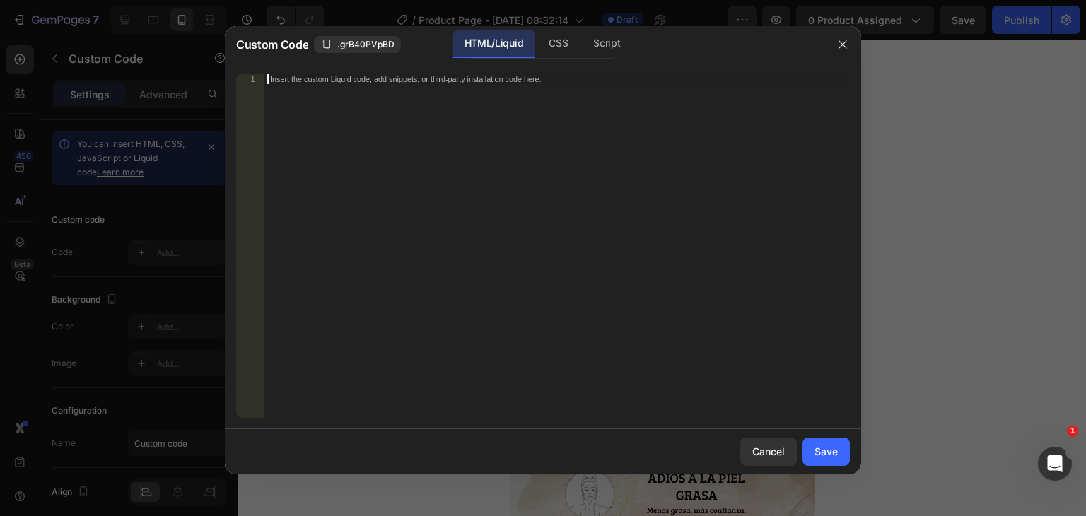
click at [447, 83] on div "Insert the custom Liquid code, add snippets, or third-party installation code h…" at bounding box center [528, 78] width 516 height 9
paste textarea "</html>"
type textarea "</html>"
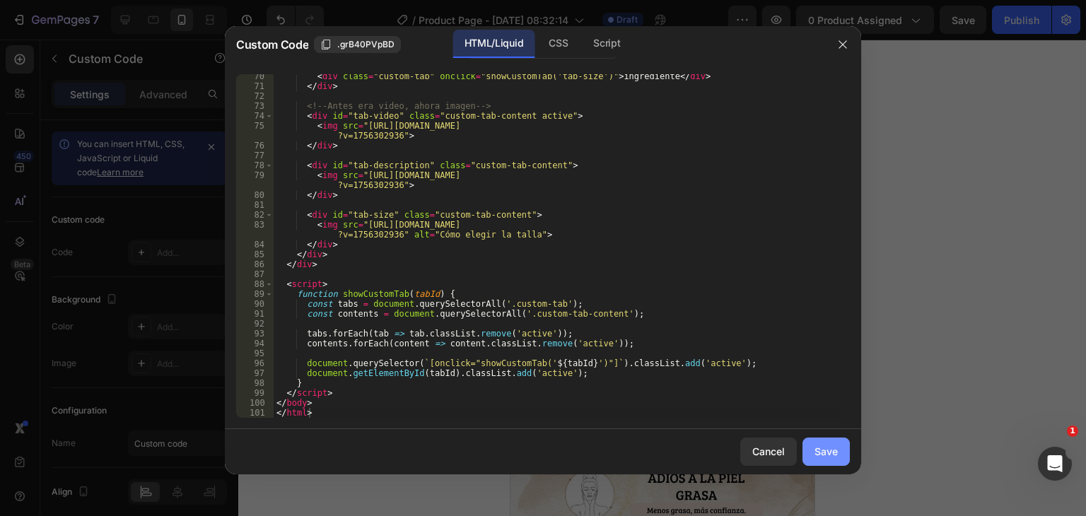
click at [832, 450] on div "Save" at bounding box center [826, 451] width 23 height 15
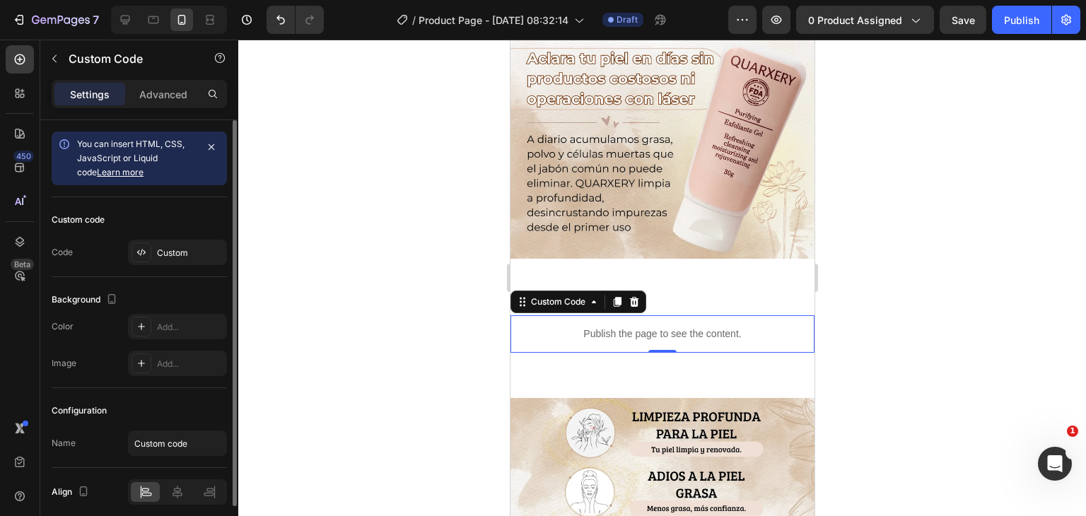
click at [99, 241] on div "Code Custom" at bounding box center [139, 252] width 175 height 25
click at [114, 261] on div "Code Custom" at bounding box center [139, 252] width 175 height 25
click at [189, 250] on div "Custom" at bounding box center [190, 253] width 66 height 13
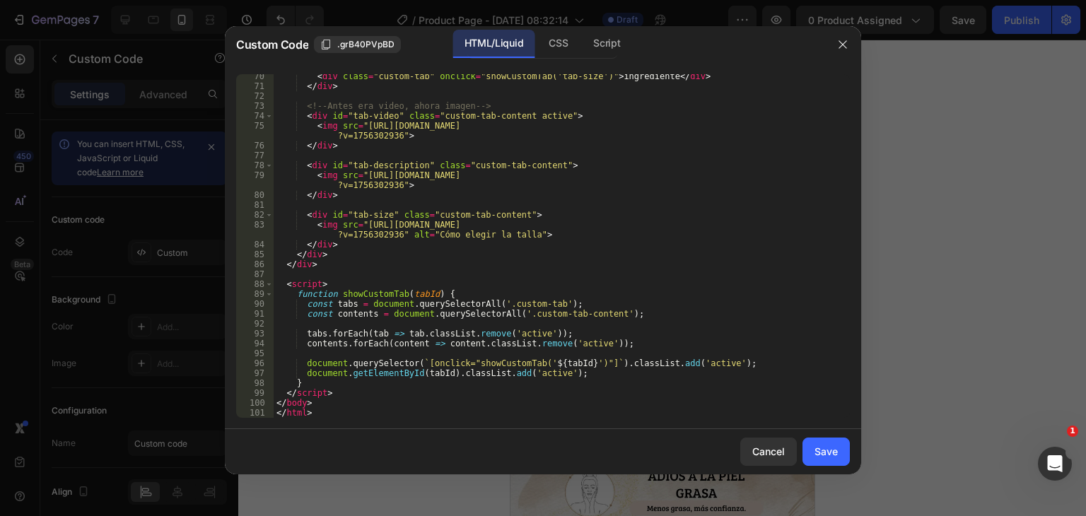
drag, startPoint x: 314, startPoint y: 422, endPoint x: 320, endPoint y: 414, distance: 9.6
click at [318, 417] on div "70 71 72 73 74 75 76 77 78 79 80 81 82 83 84 85 86 87 88 89 90 91 92 93 94 95 9…" at bounding box center [543, 246] width 636 height 366
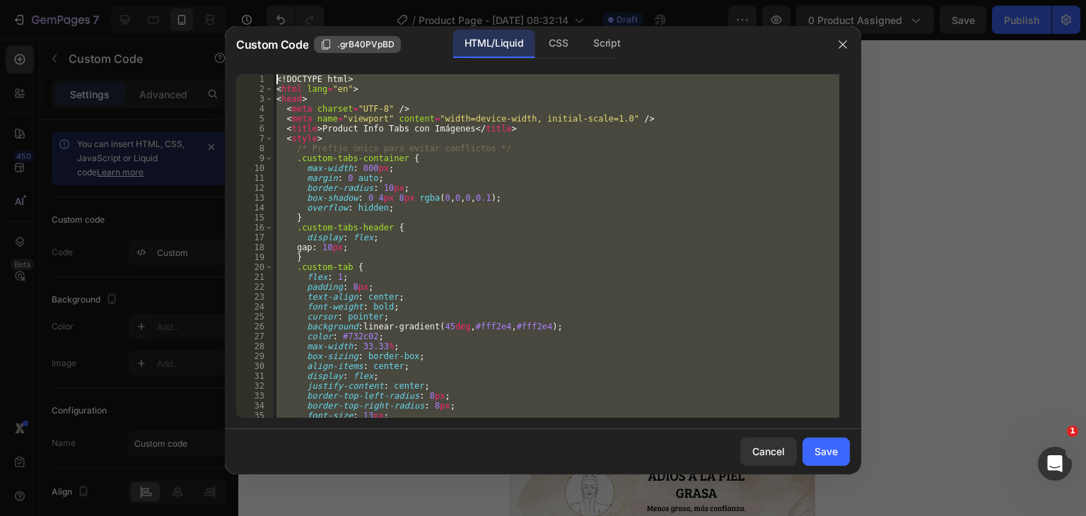
scroll to position [0, 0]
drag, startPoint x: 303, startPoint y: 409, endPoint x: 269, endPoint y: 80, distance: 330.6
click at [269, 80] on div "</html> 1 2 3 4 5 6 7 8 9 10 11 12 13 14 15 16 17 18 19 20 21 22 23 24 25 26 27…" at bounding box center [543, 246] width 614 height 344
type textarea "<!DOCTYPE html> <html lang="en">"
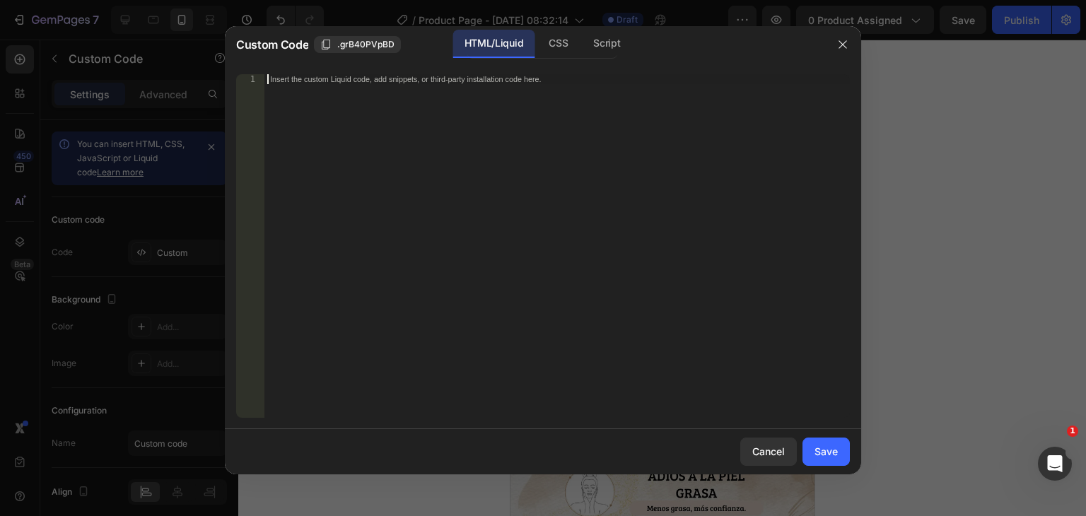
paste textarea "</html>"
type textarea "</html>"
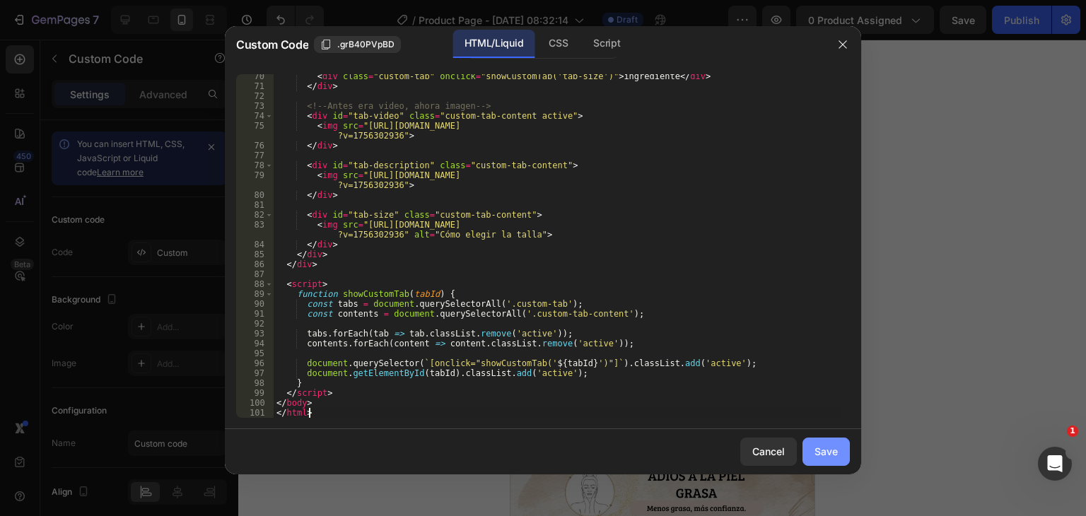
click at [820, 448] on div "Save" at bounding box center [826, 451] width 23 height 15
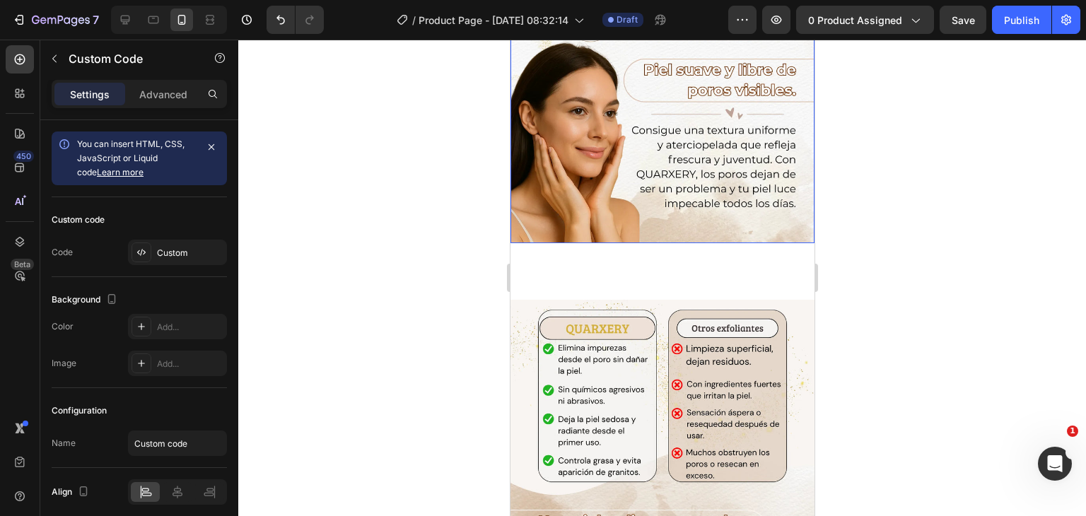
scroll to position [1202, 0]
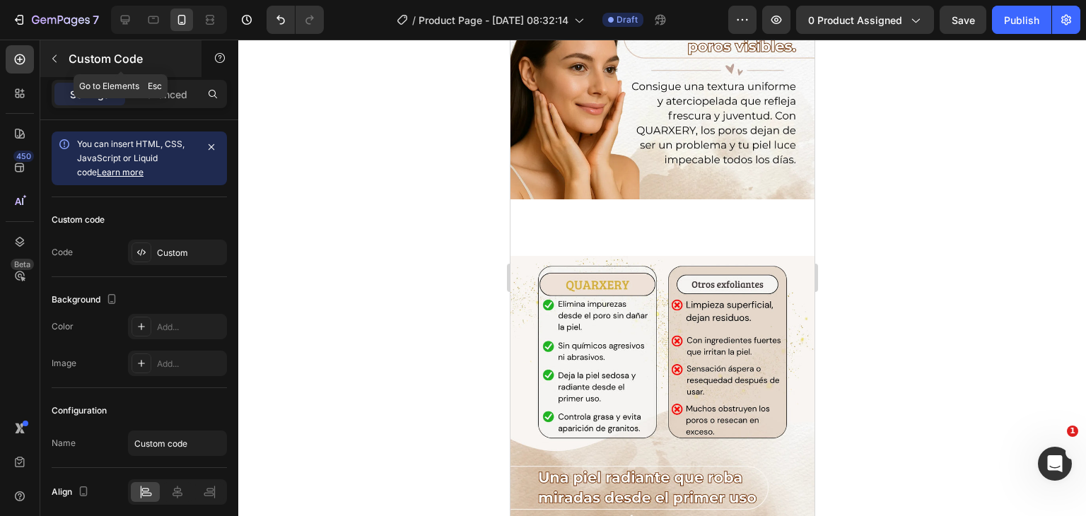
click at [50, 51] on button "button" at bounding box center [54, 58] width 23 height 23
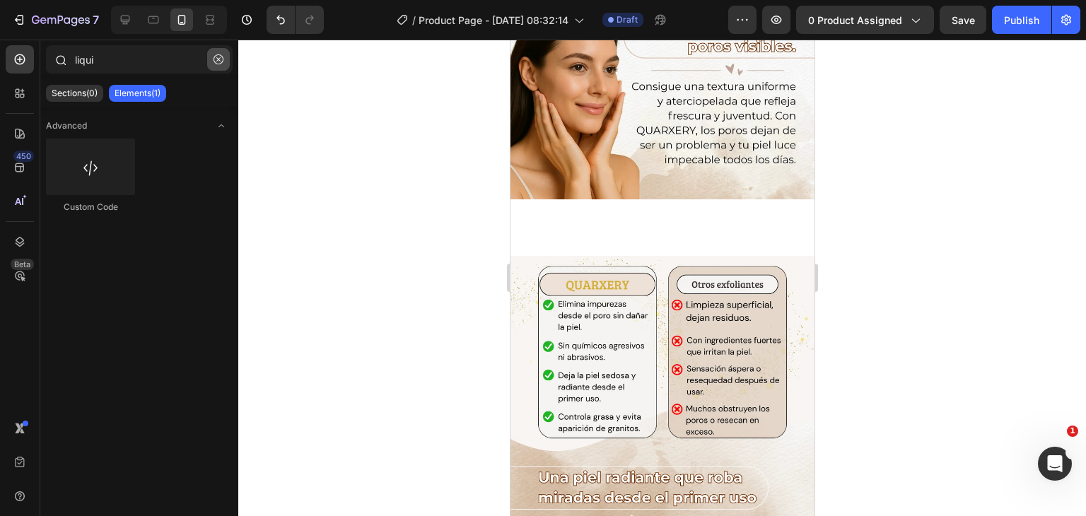
click at [214, 63] on icon "button" at bounding box center [219, 59] width 10 height 10
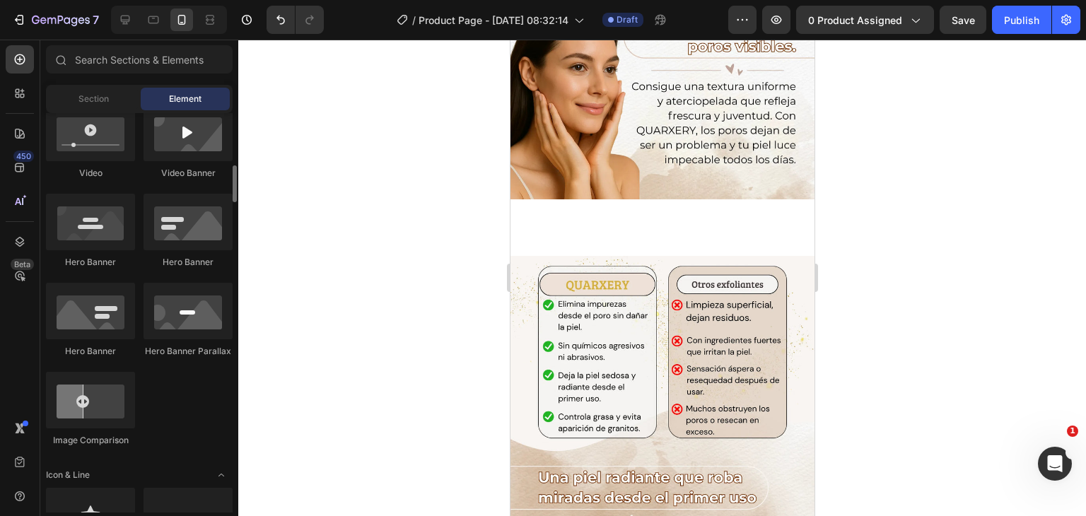
scroll to position [707, 0]
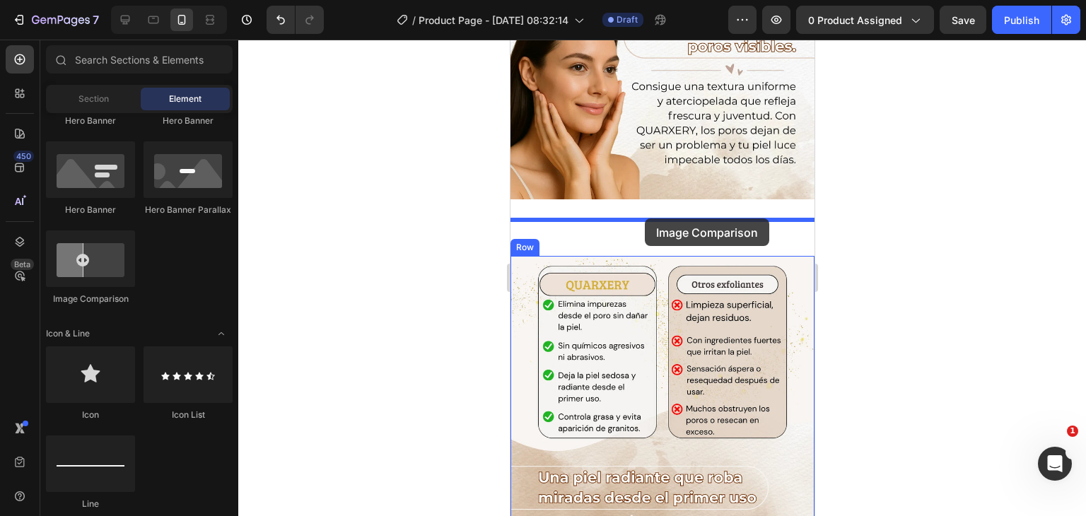
drag, startPoint x: 616, startPoint y: 310, endPoint x: 644, endPoint y: 221, distance: 93.5
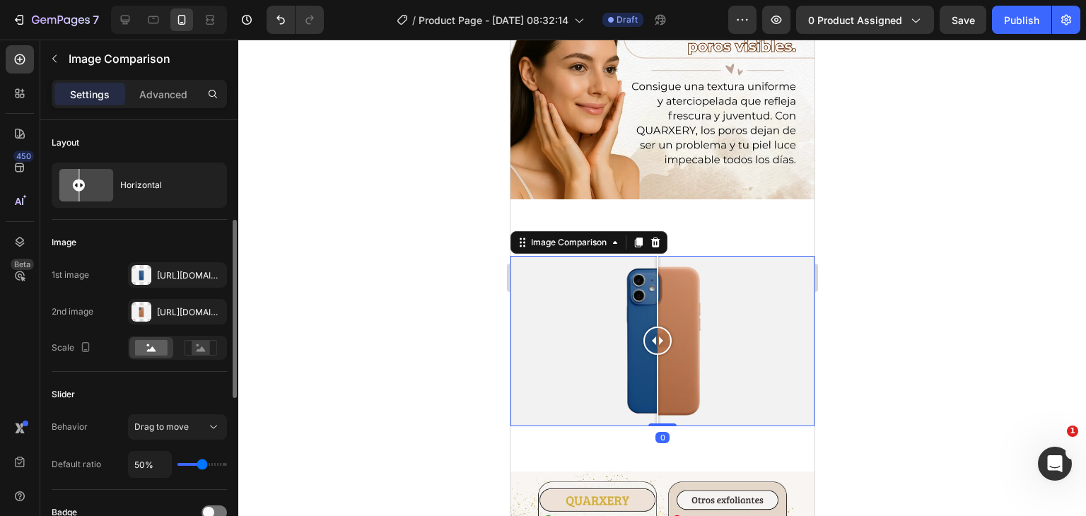
scroll to position [141, 0]
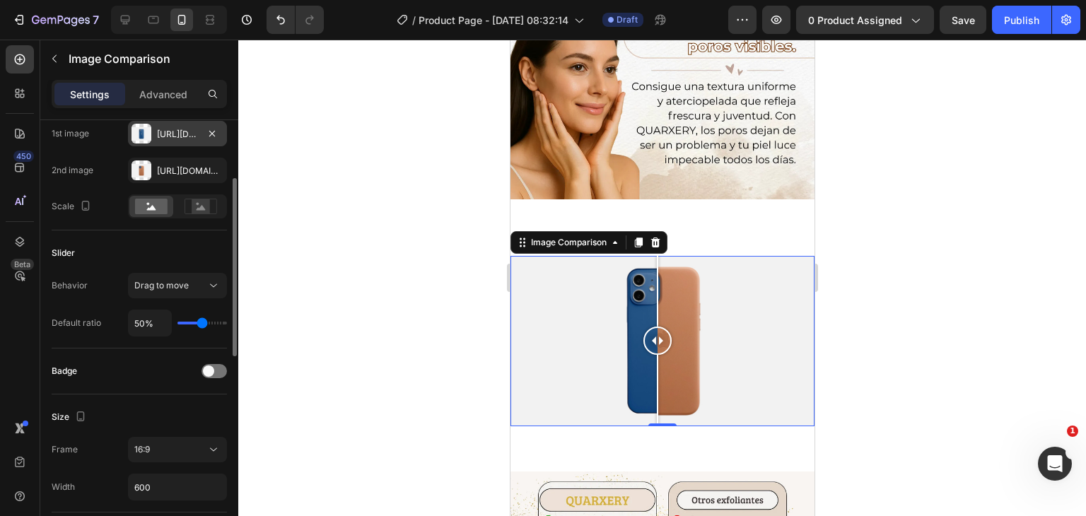
click at [158, 130] on div "[URL][DOMAIN_NAME]" at bounding box center [177, 134] width 41 height 13
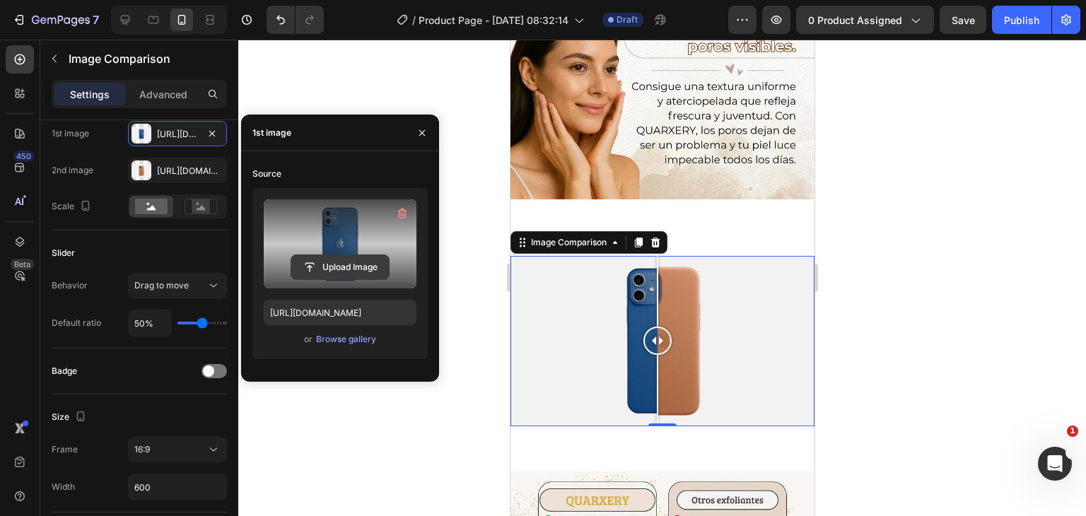
click at [334, 255] on button "Upload Image" at bounding box center [340, 267] width 99 height 25
click at [359, 276] on input "file" at bounding box center [340, 267] width 98 height 24
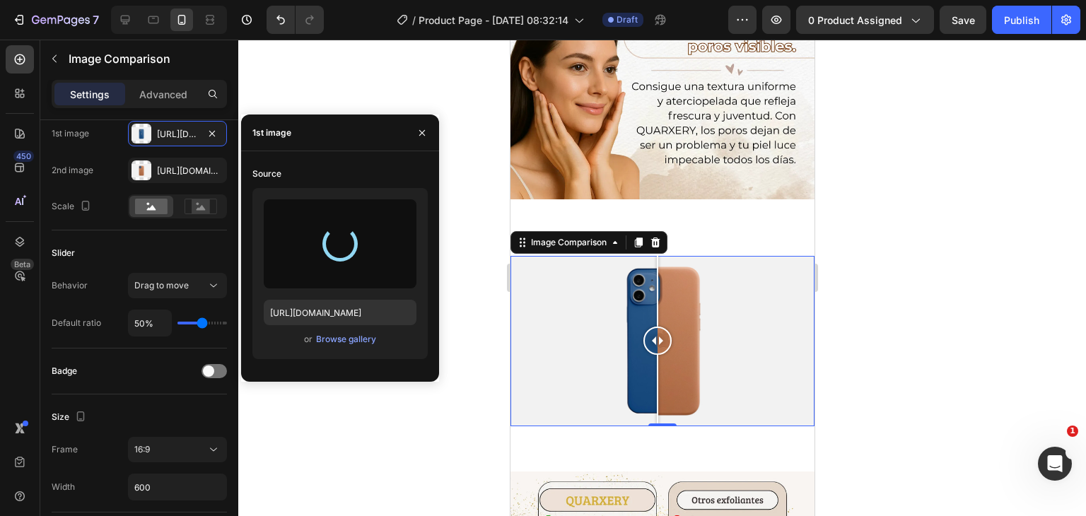
type input "[URL][DOMAIN_NAME]"
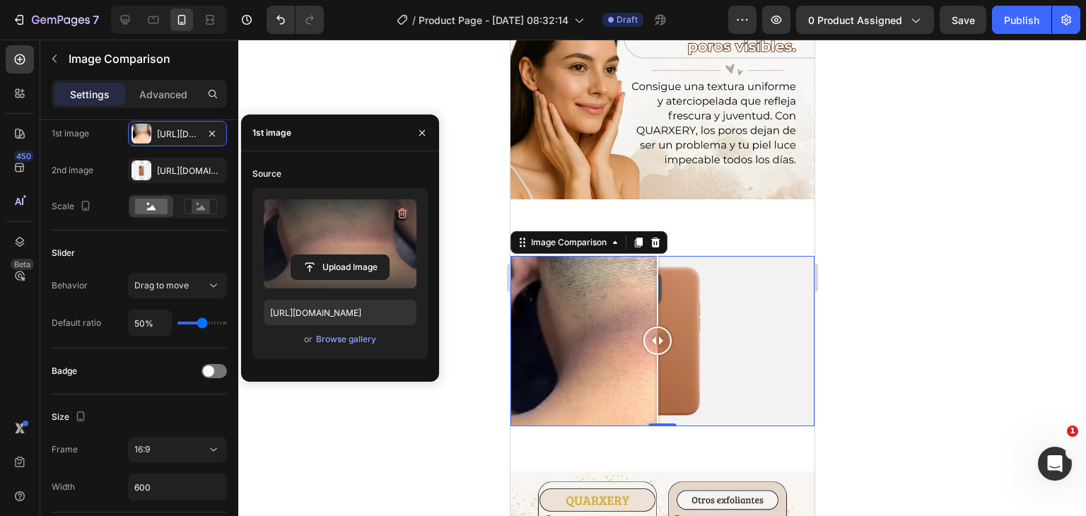
click at [344, 103] on div at bounding box center [662, 278] width 848 height 477
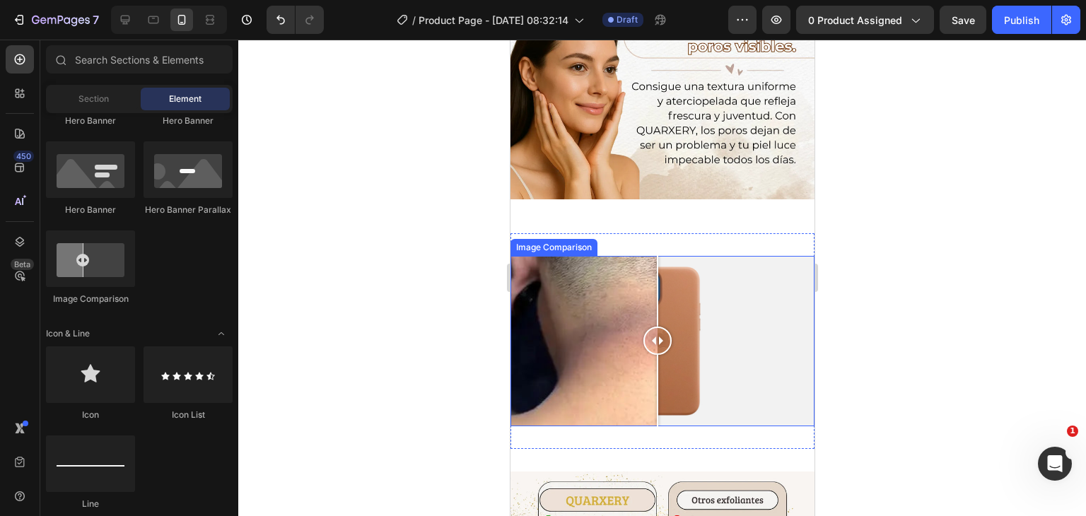
click at [711, 284] on div at bounding box center [662, 341] width 304 height 171
drag, startPoint x: 692, startPoint y: 332, endPoint x: 623, endPoint y: 339, distance: 69.6
click at [620, 339] on div at bounding box center [662, 341] width 304 height 171
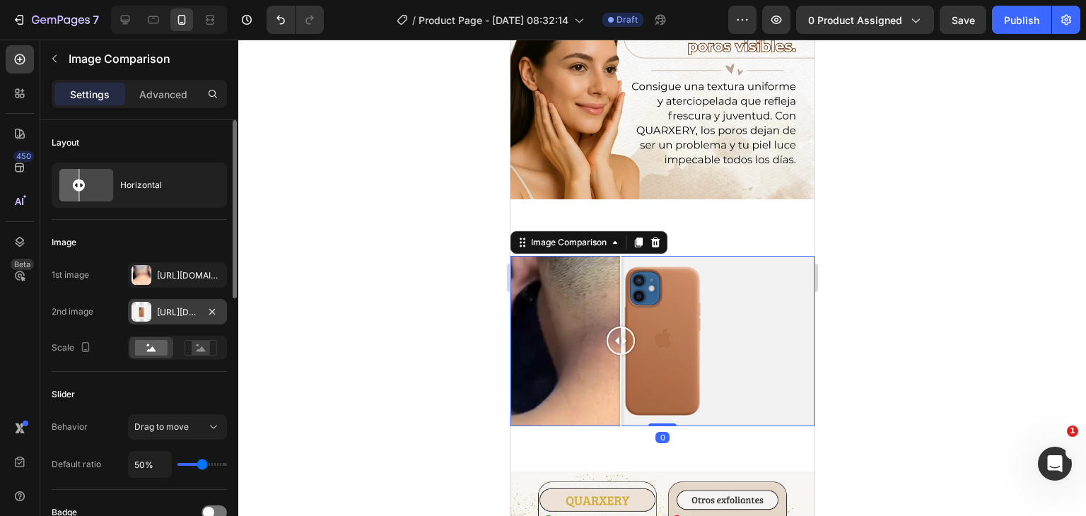
click at [158, 308] on div "[URL][DOMAIN_NAME]" at bounding box center [177, 312] width 41 height 13
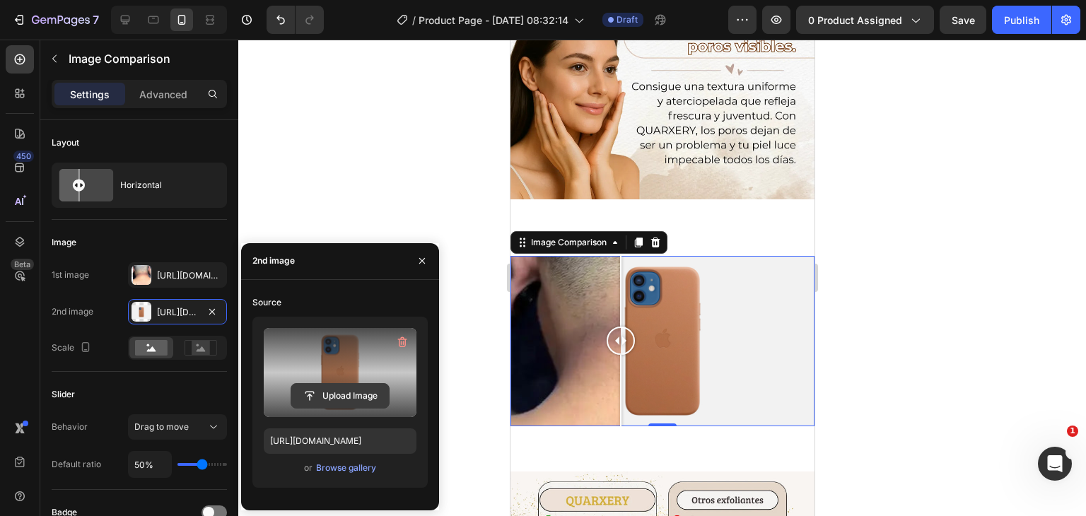
click at [347, 401] on input "file" at bounding box center [340, 396] width 98 height 24
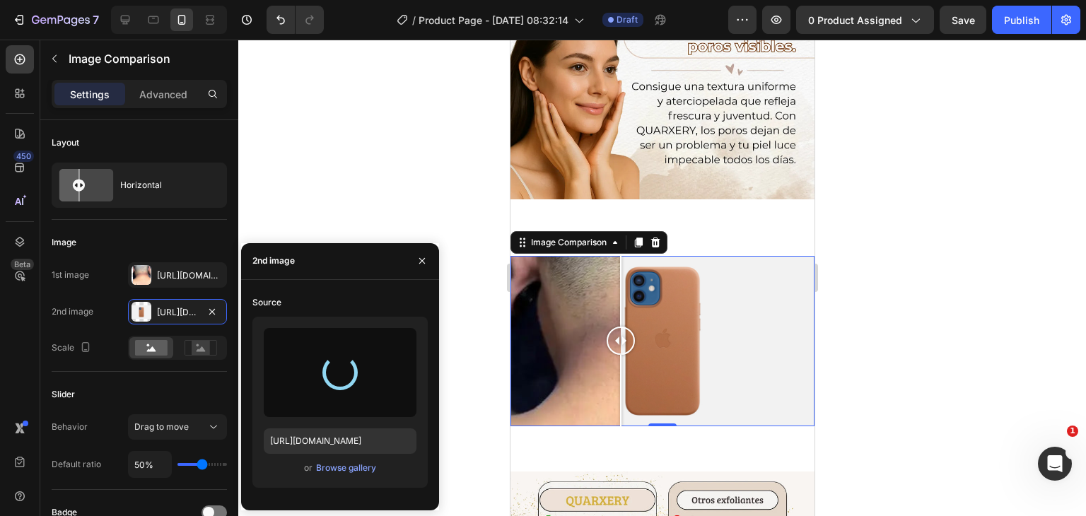
type input "[URL][DOMAIN_NAME]"
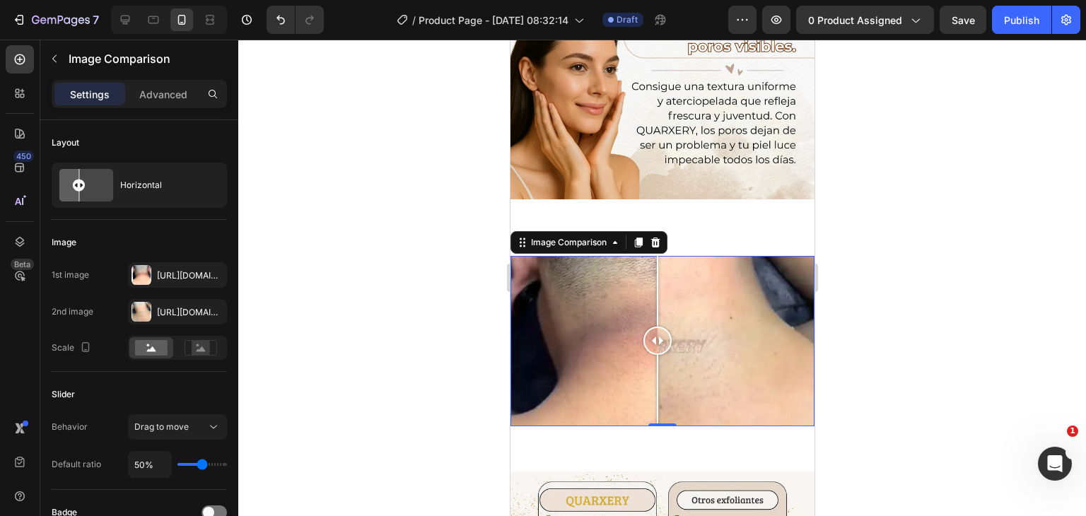
click at [374, 200] on div at bounding box center [662, 278] width 848 height 477
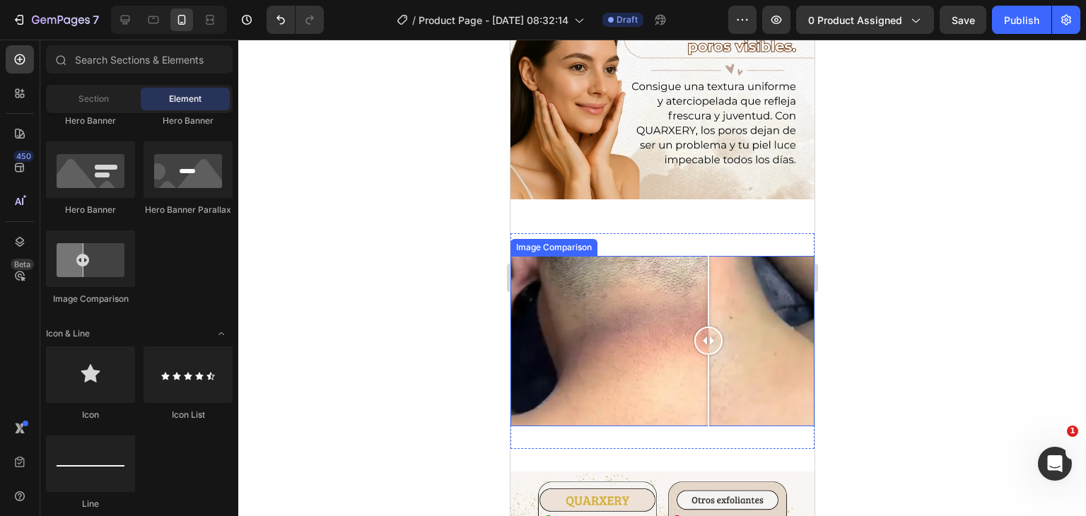
click at [708, 308] on div at bounding box center [662, 341] width 304 height 171
click at [652, 226] on div at bounding box center [662, 233] width 20 height 20
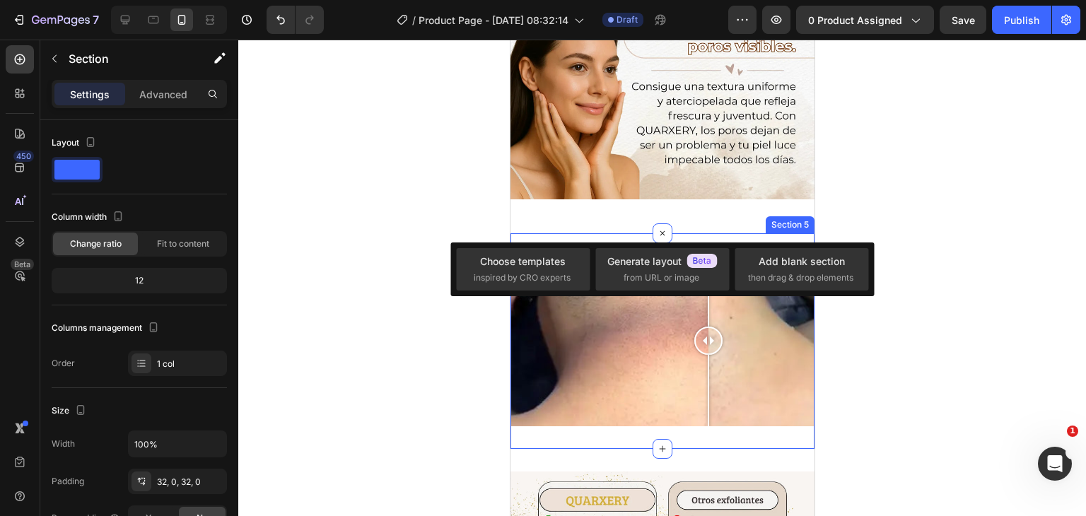
click at [617, 233] on div "Image Comparison Section 5" at bounding box center [662, 341] width 304 height 216
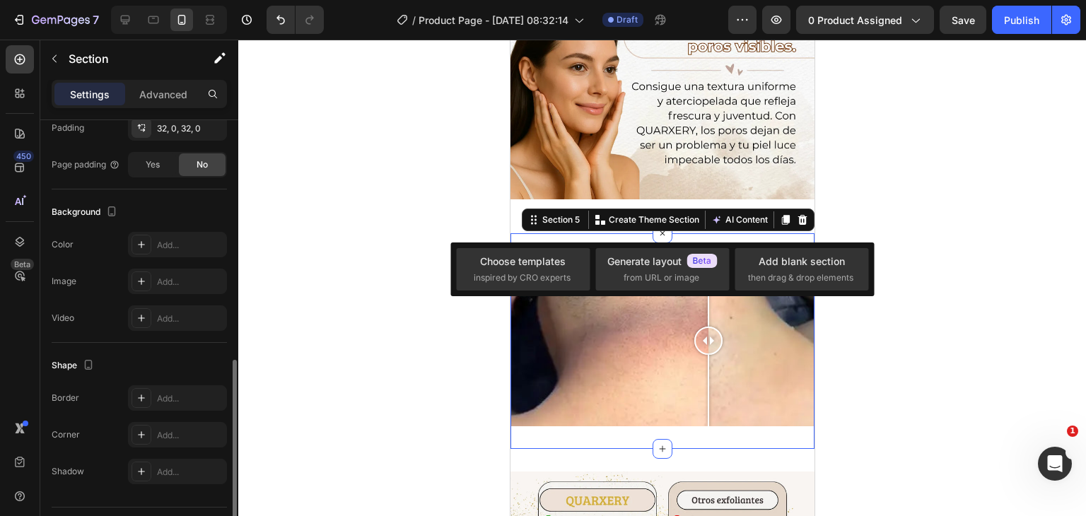
scroll to position [388, 0]
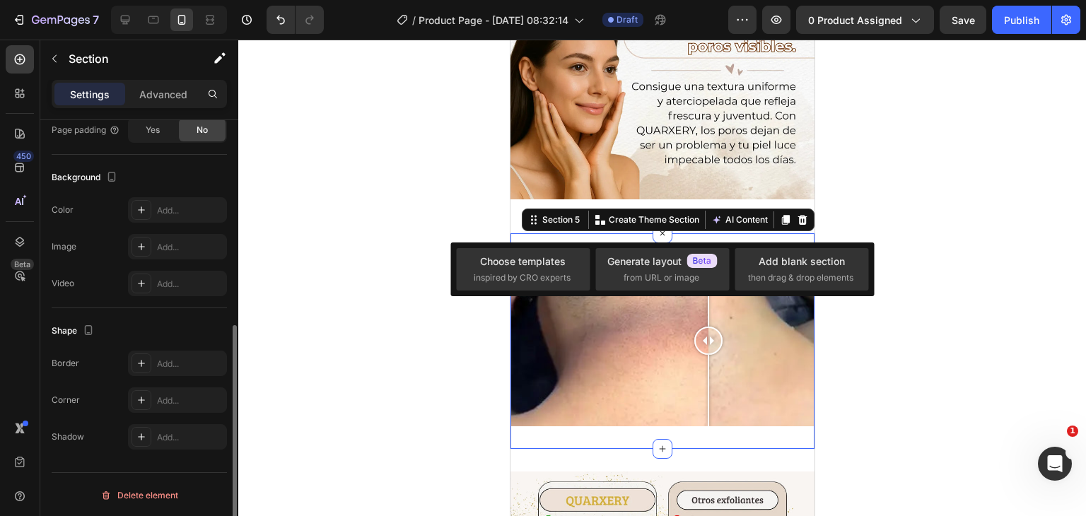
click at [346, 343] on div at bounding box center [662, 278] width 848 height 477
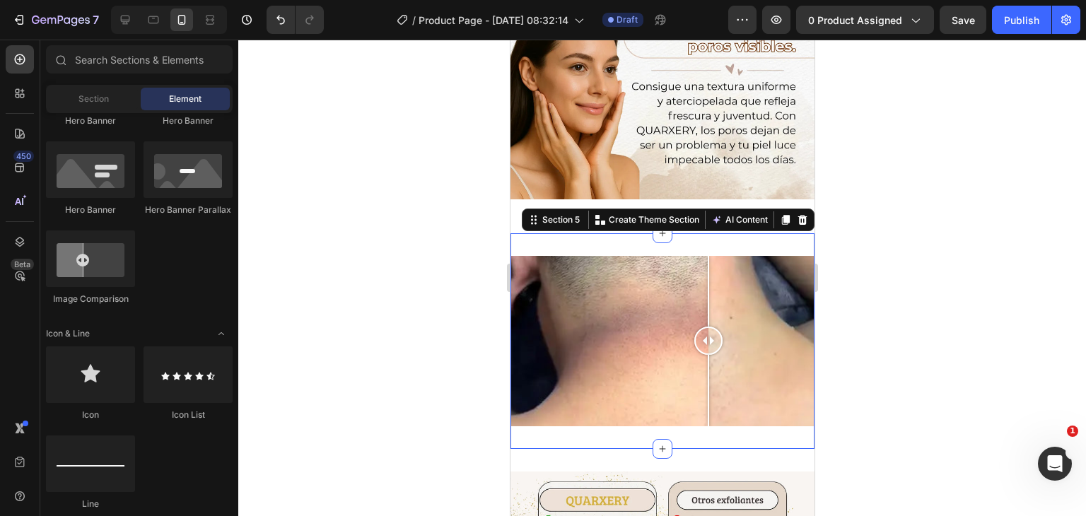
click at [636, 233] on div "Image Comparison Section 5 You can create reusable sections Create Theme Sectio…" at bounding box center [662, 341] width 304 height 216
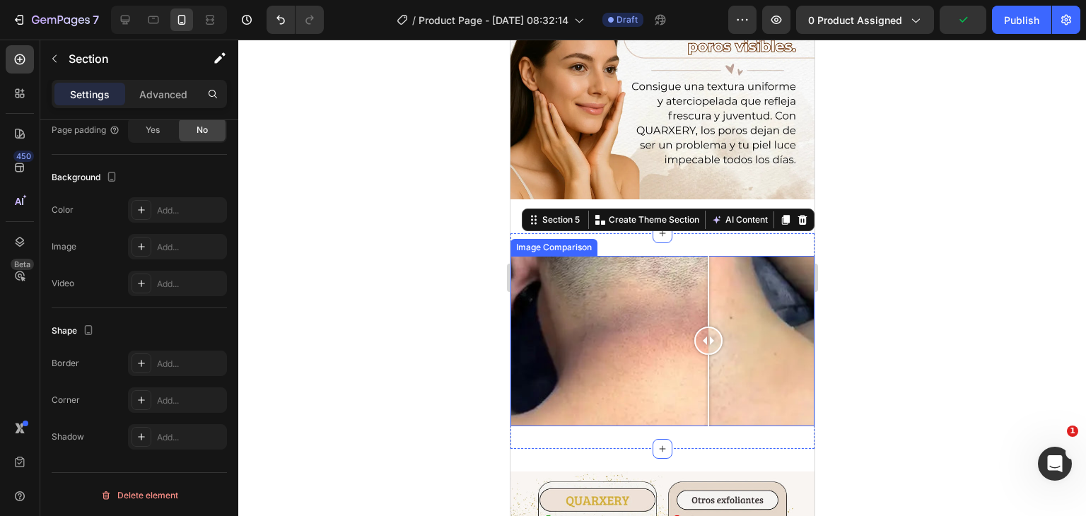
click at [688, 330] on div at bounding box center [662, 341] width 304 height 171
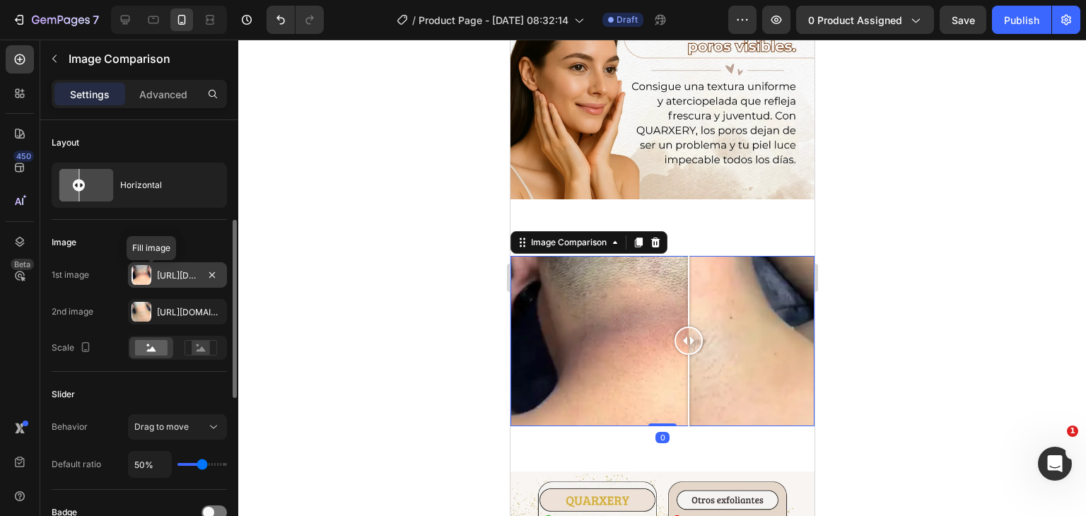
scroll to position [71, 0]
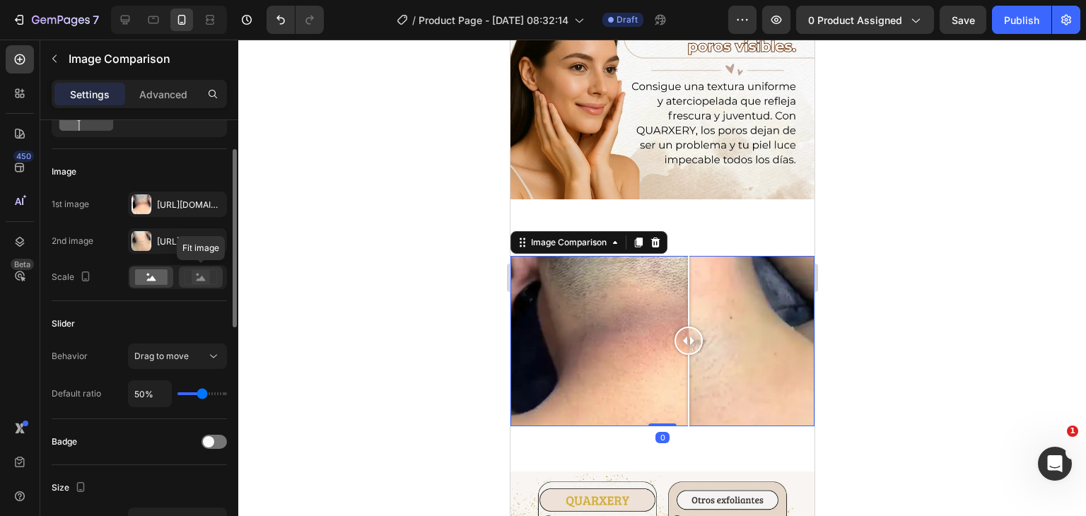
click at [200, 286] on div at bounding box center [201, 277] width 44 height 21
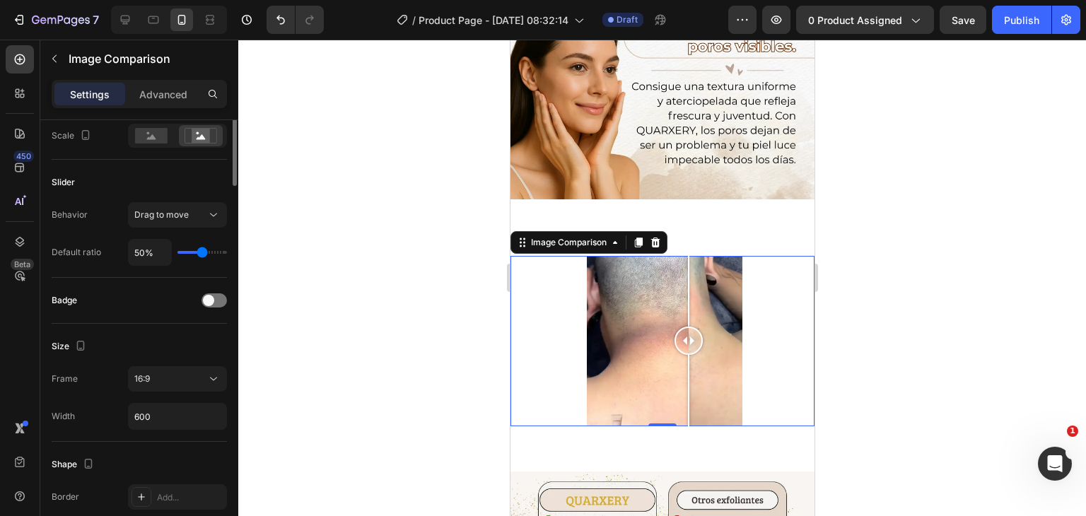
scroll to position [283, 0]
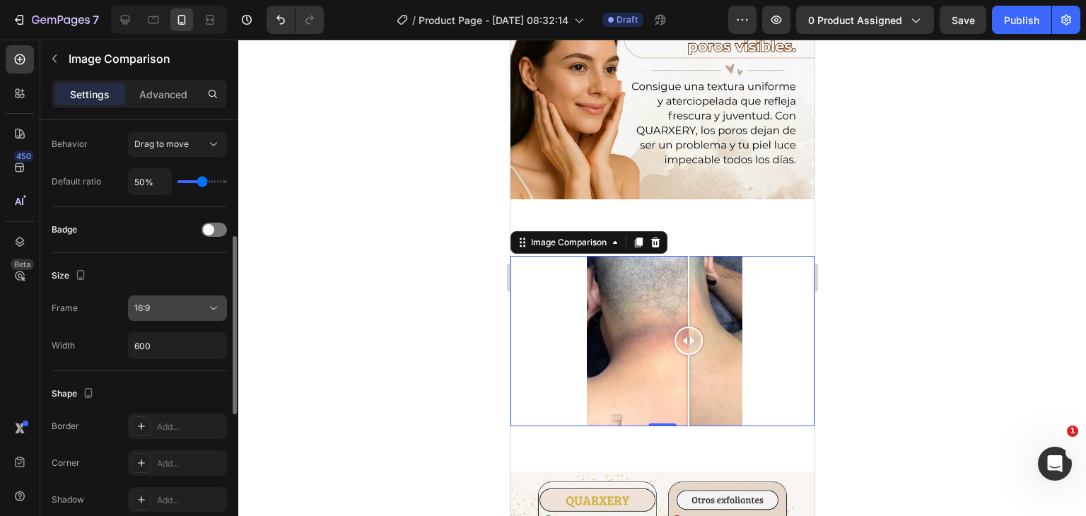
click at [171, 312] on div "16:9" at bounding box center [170, 308] width 72 height 13
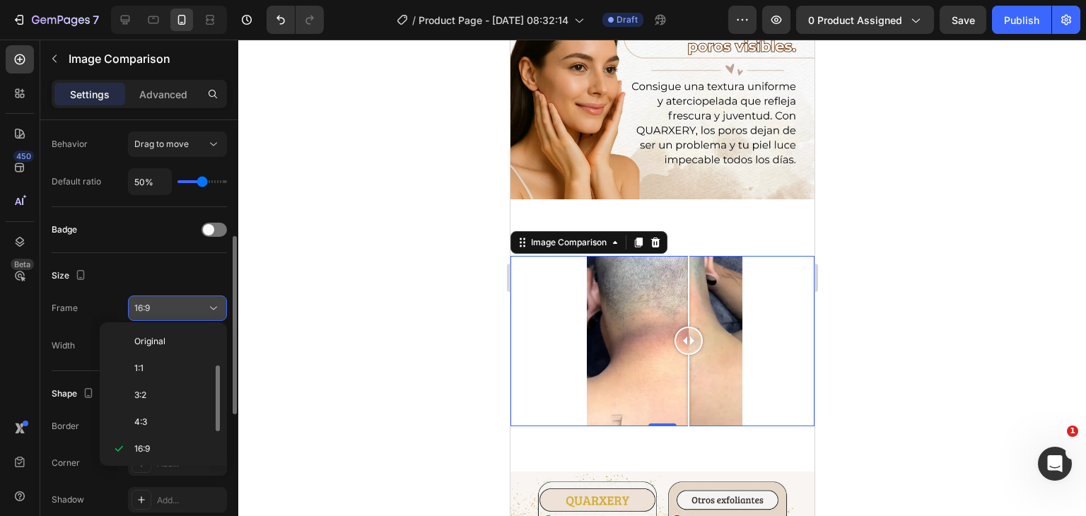
scroll to position [25, 0]
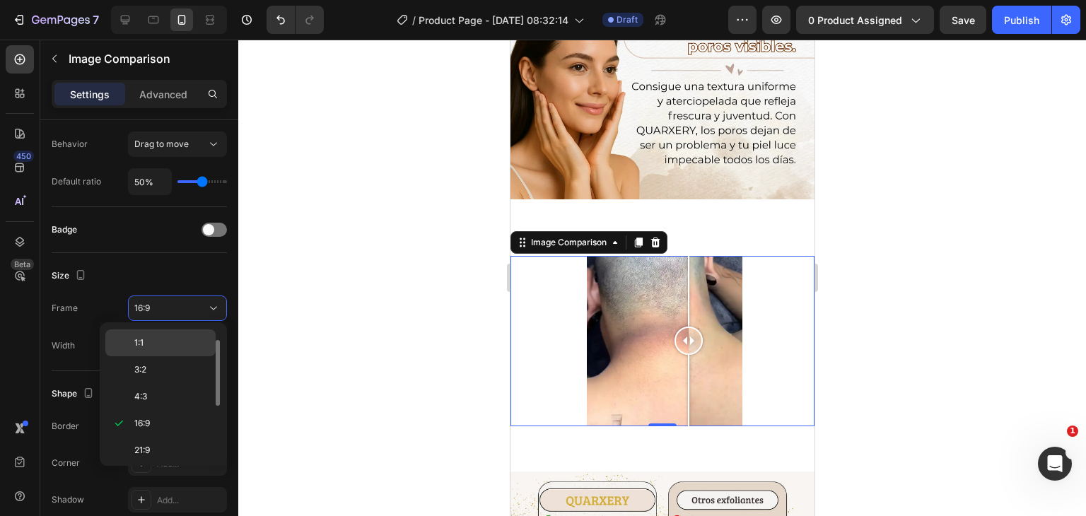
click at [151, 342] on p "1:1" at bounding box center [171, 343] width 75 height 13
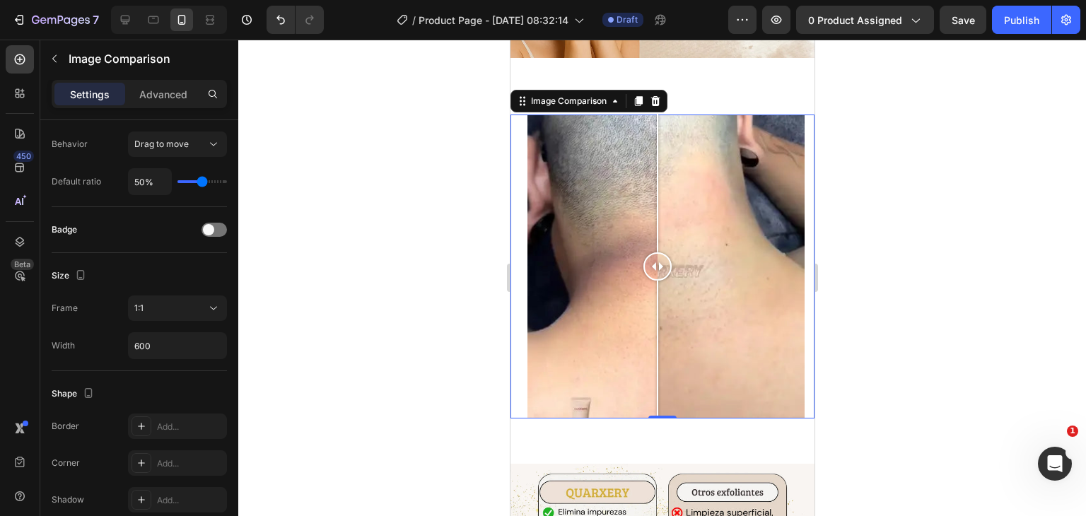
scroll to position [1344, 0]
click at [878, 213] on div at bounding box center [662, 278] width 848 height 477
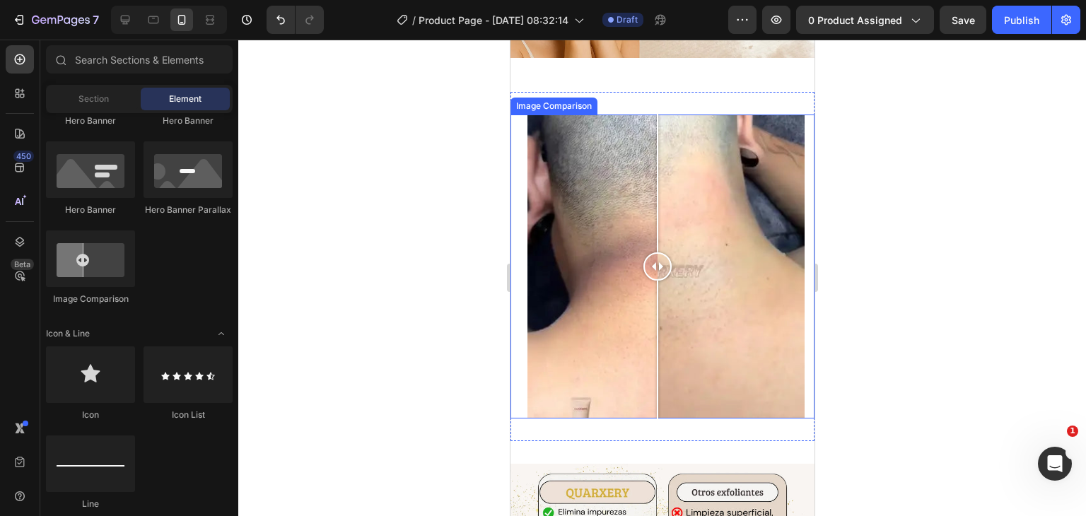
click at [717, 243] on div at bounding box center [662, 267] width 304 height 304
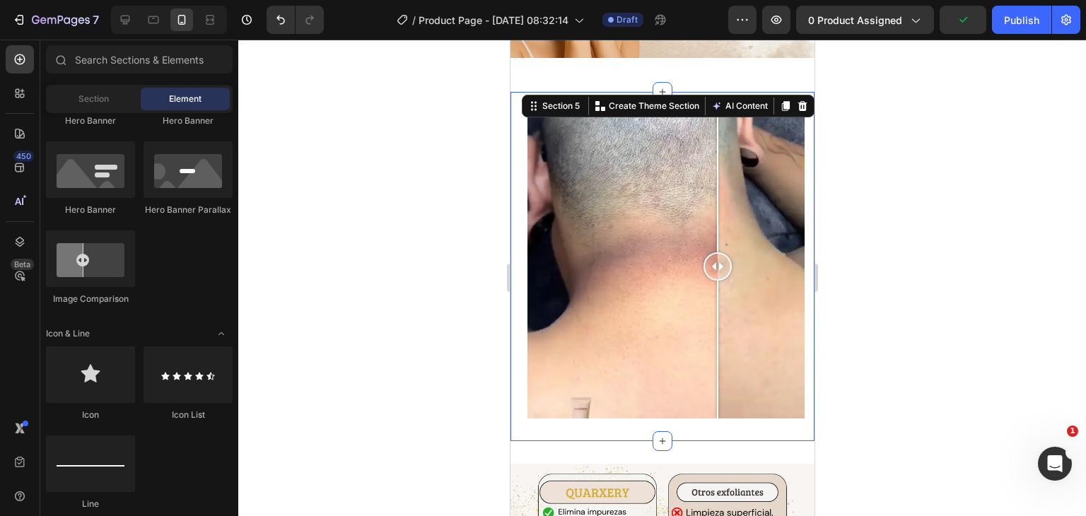
click at [676, 99] on div "Image Comparison Section 5 You can create reusable sections Create Theme Sectio…" at bounding box center [662, 266] width 304 height 349
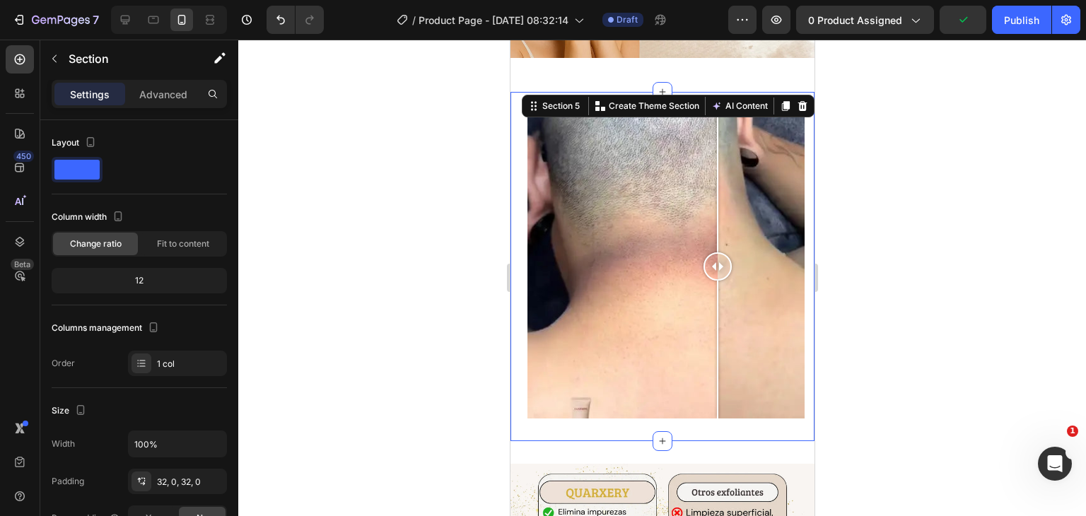
click at [380, 274] on div at bounding box center [662, 278] width 848 height 477
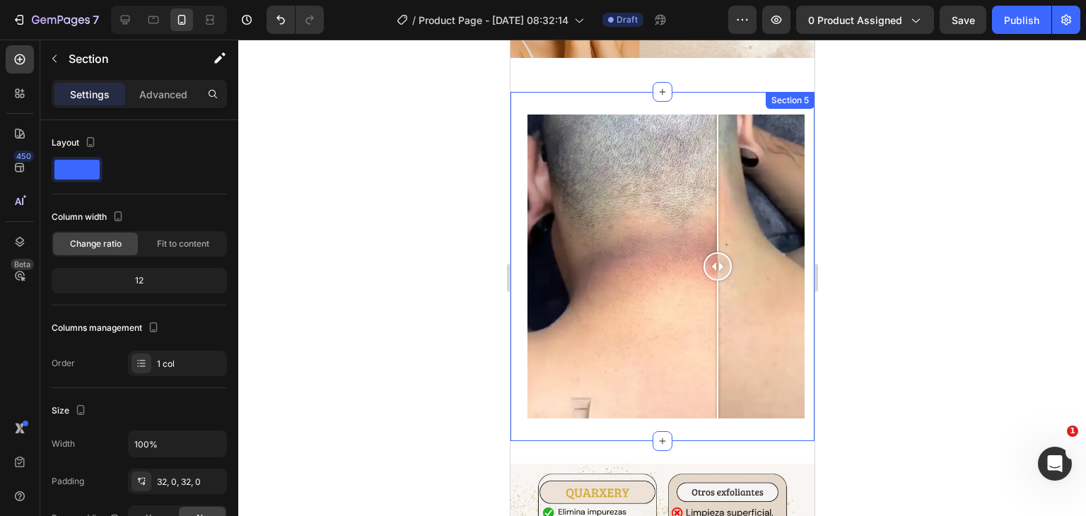
click at [617, 99] on div "Image Comparison Section 5" at bounding box center [662, 266] width 304 height 349
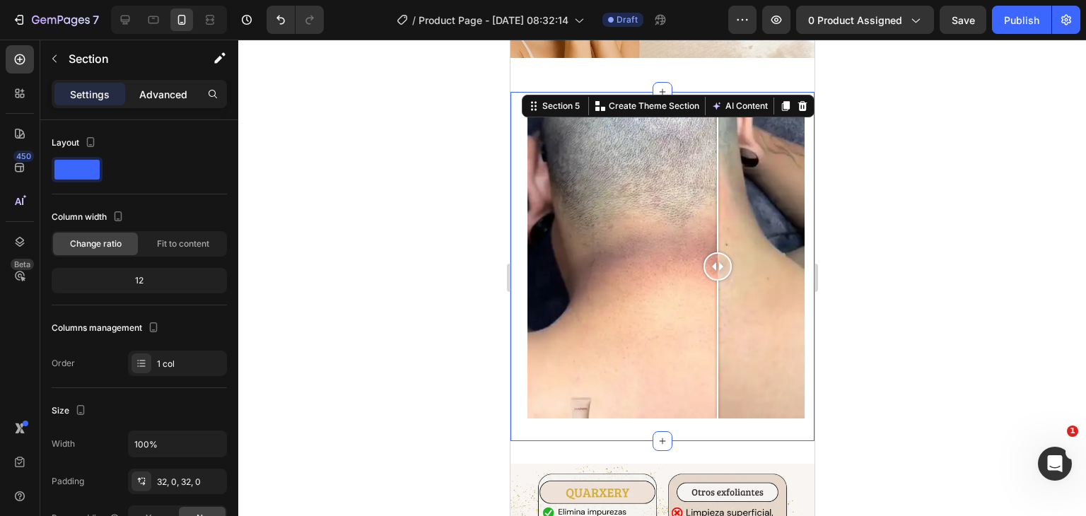
click at [153, 93] on p "Advanced" at bounding box center [163, 94] width 48 height 15
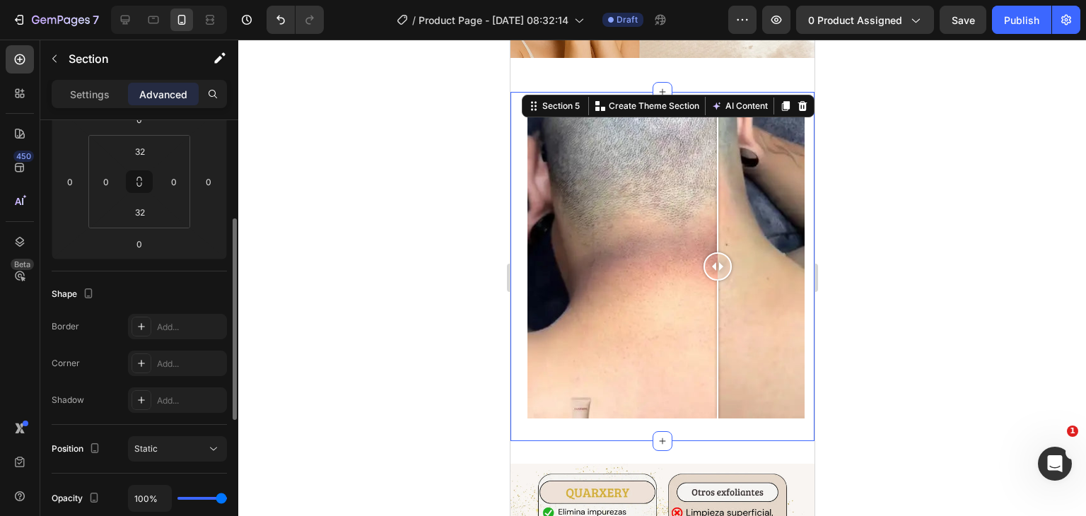
scroll to position [424, 0]
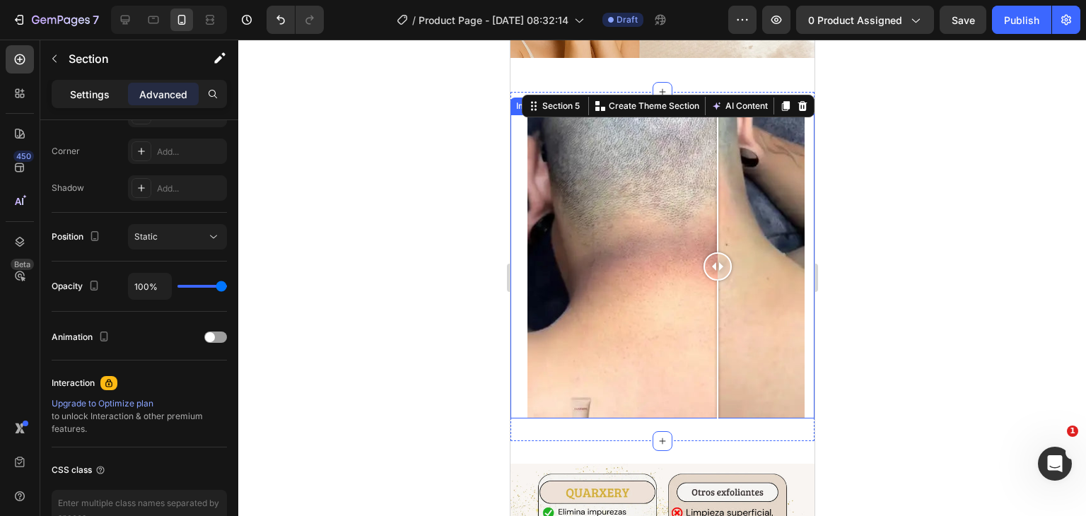
click at [100, 91] on p "Settings" at bounding box center [90, 94] width 40 height 15
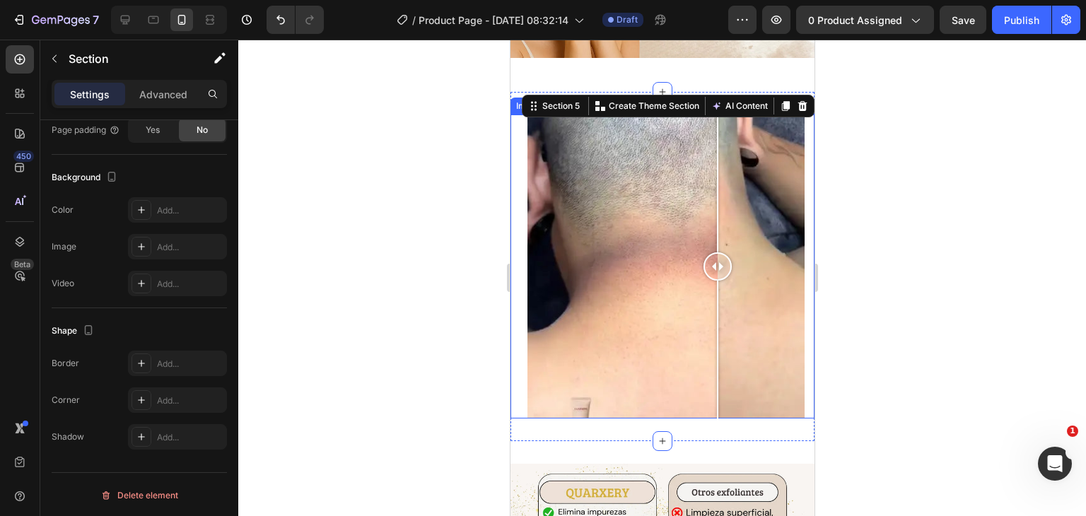
click at [646, 194] on div at bounding box center [662, 267] width 304 height 304
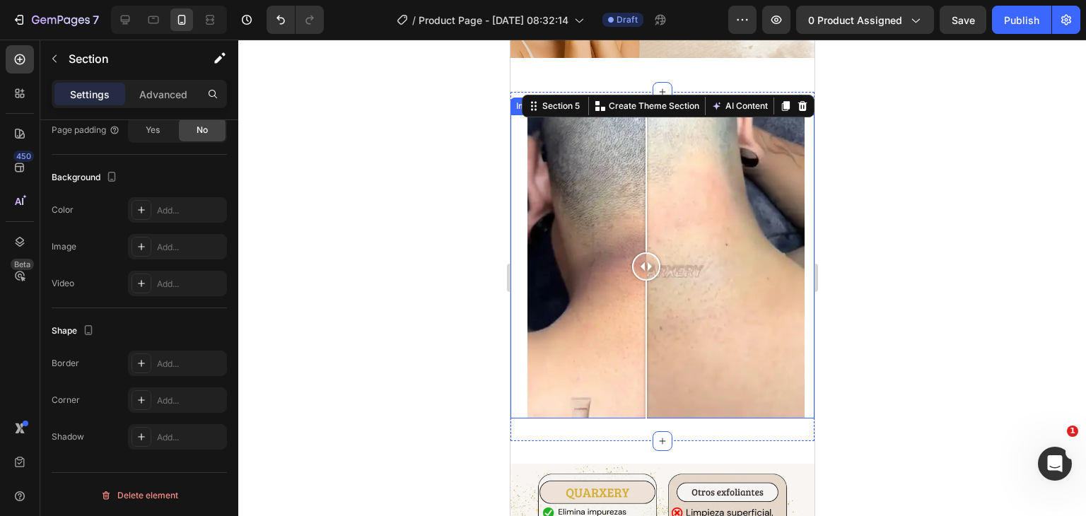
click at [657, 227] on div at bounding box center [646, 267] width 28 height 304
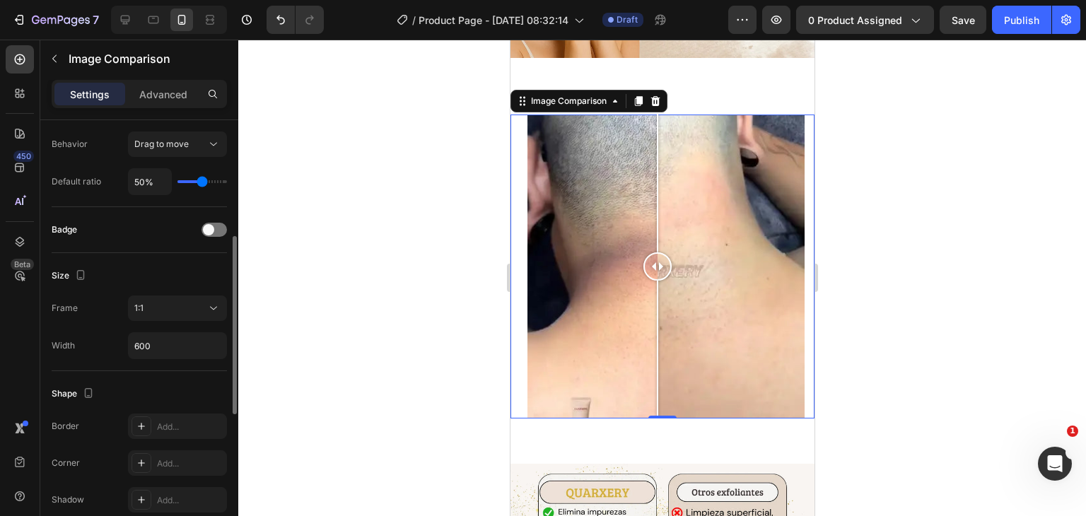
scroll to position [424, 0]
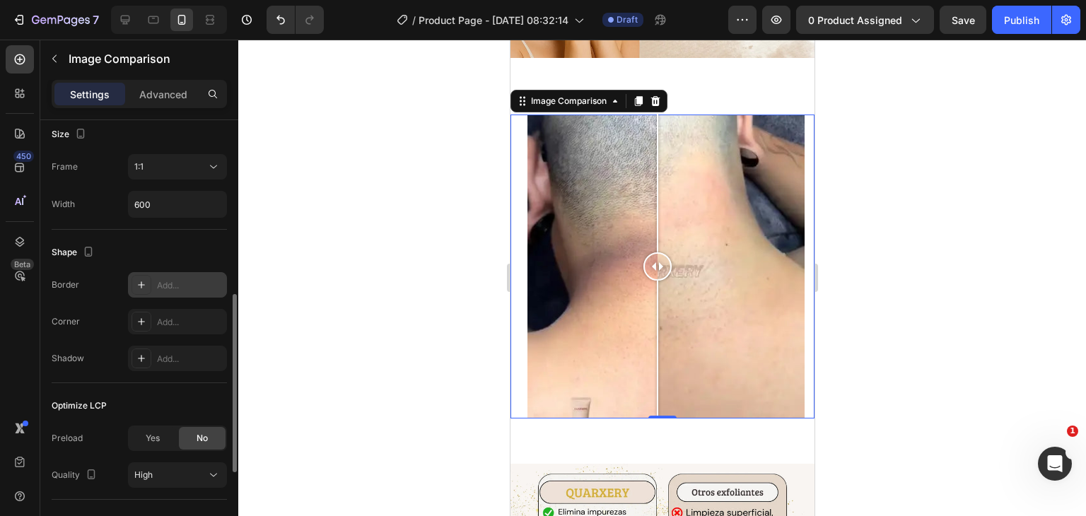
click at [158, 289] on div "Add..." at bounding box center [190, 285] width 66 height 13
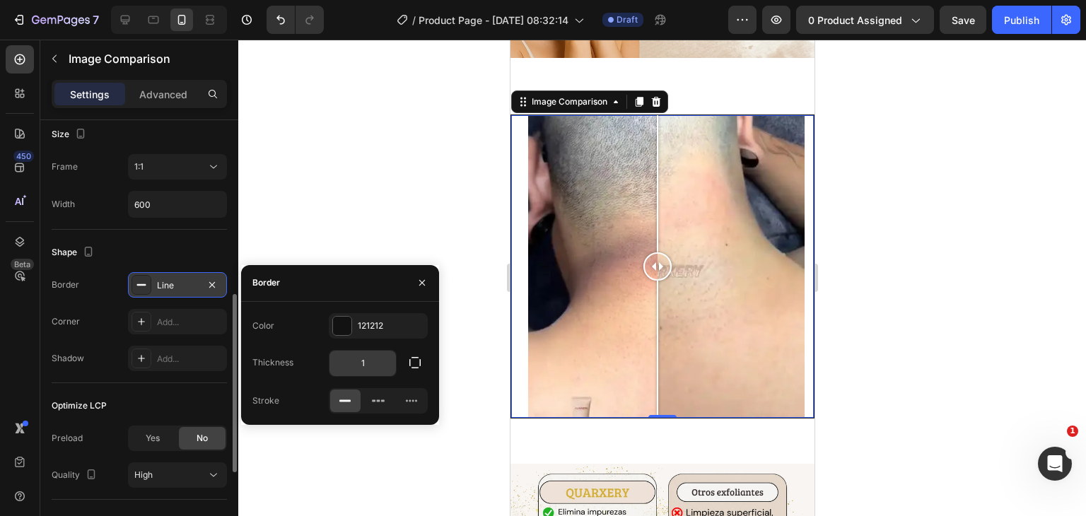
click at [370, 362] on input "1" at bounding box center [363, 363] width 66 height 25
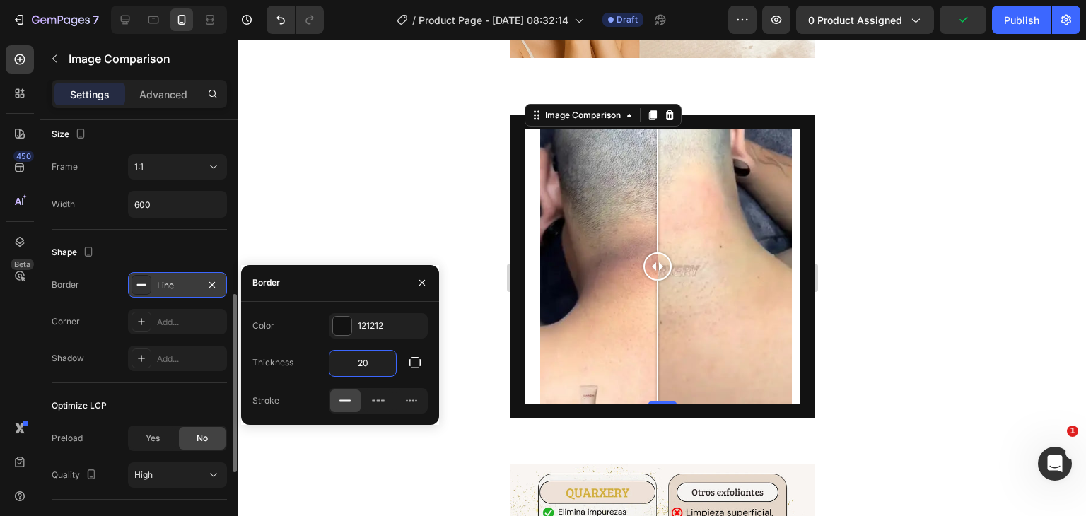
type input "2"
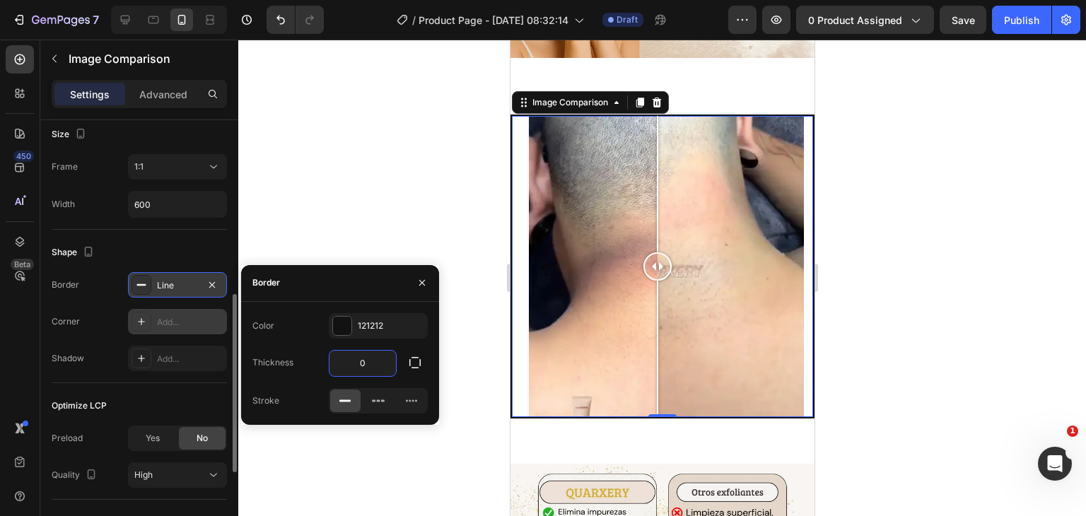
click at [173, 329] on div "Add..." at bounding box center [177, 321] width 99 height 25
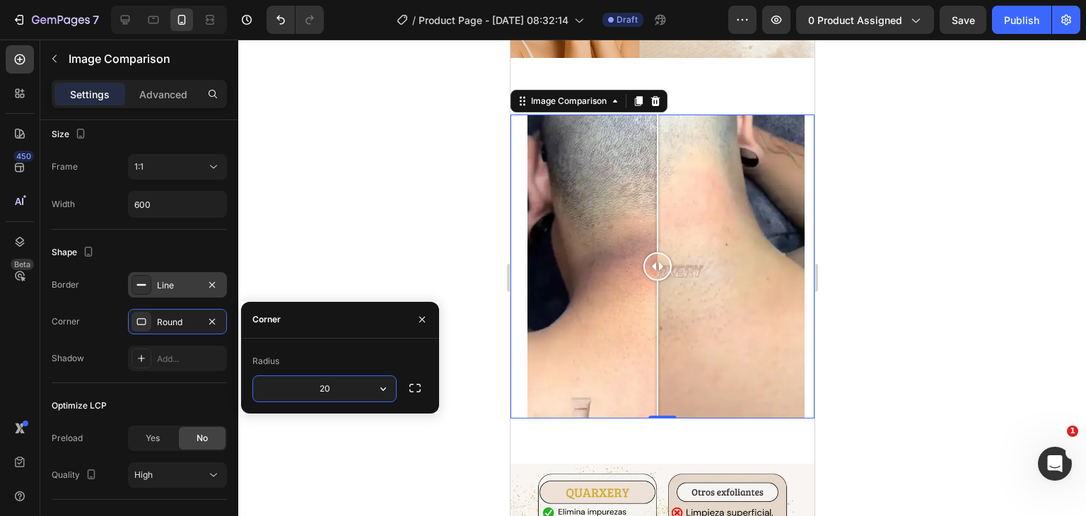
type input "20"
click at [322, 248] on div at bounding box center [662, 278] width 848 height 477
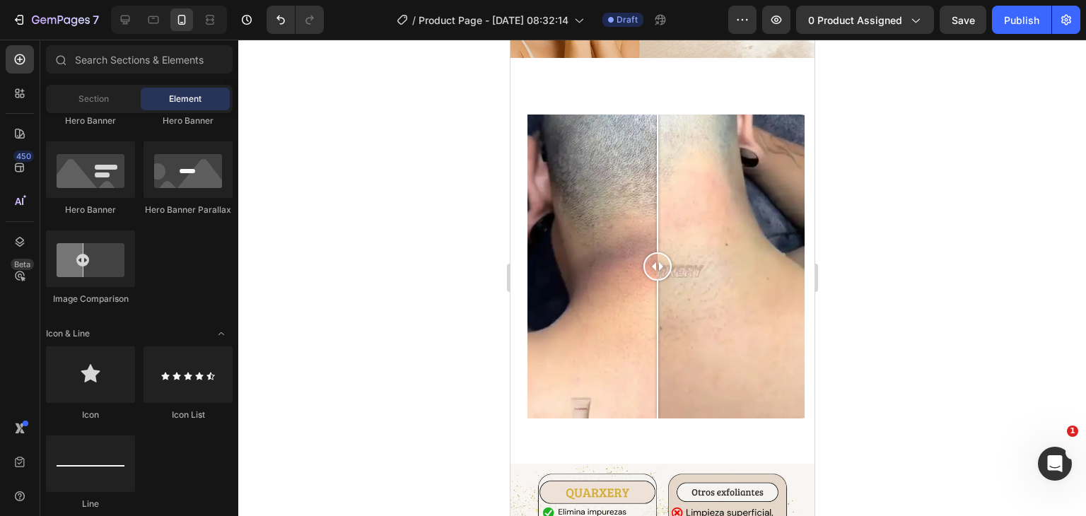
click at [322, 243] on div at bounding box center [662, 278] width 848 height 477
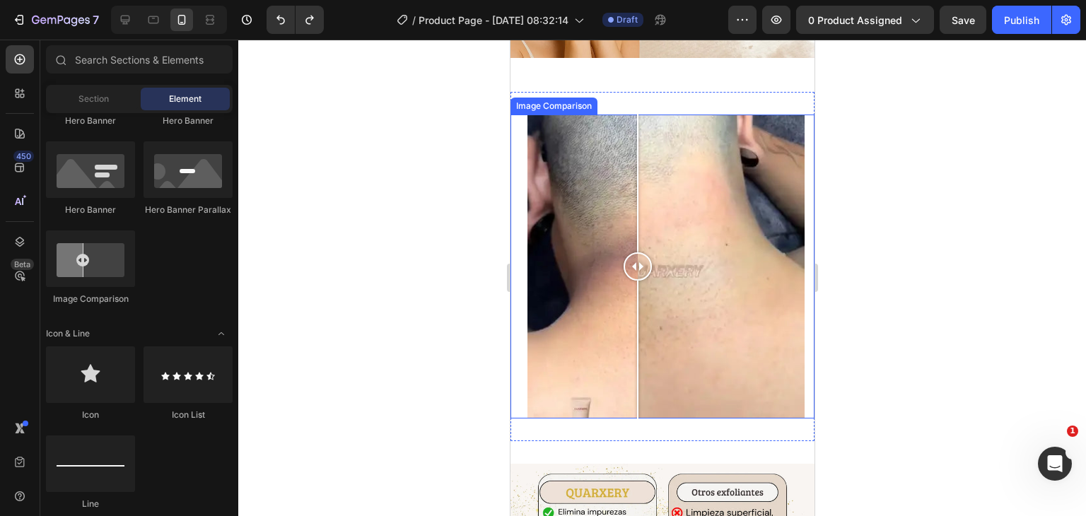
click at [637, 148] on div at bounding box center [662, 267] width 304 height 304
click at [675, 170] on div at bounding box center [662, 267] width 304 height 304
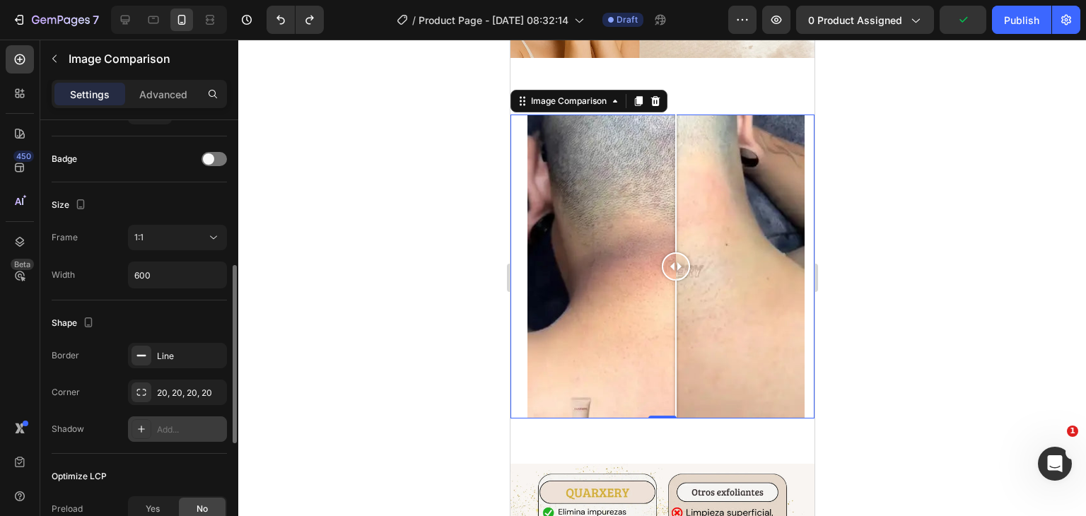
scroll to position [495, 0]
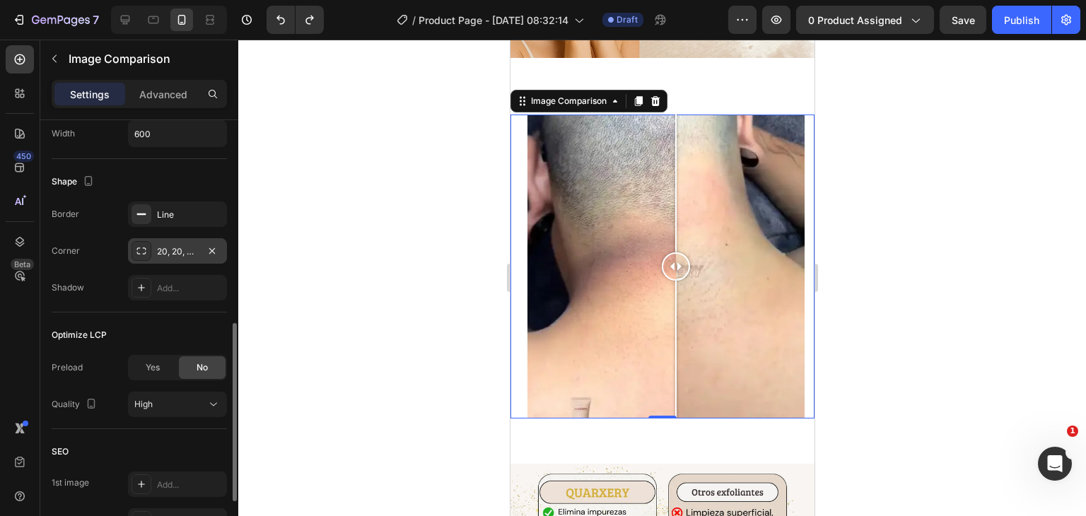
click at [177, 245] on div "20, 20, 20, 20" at bounding box center [177, 251] width 41 height 13
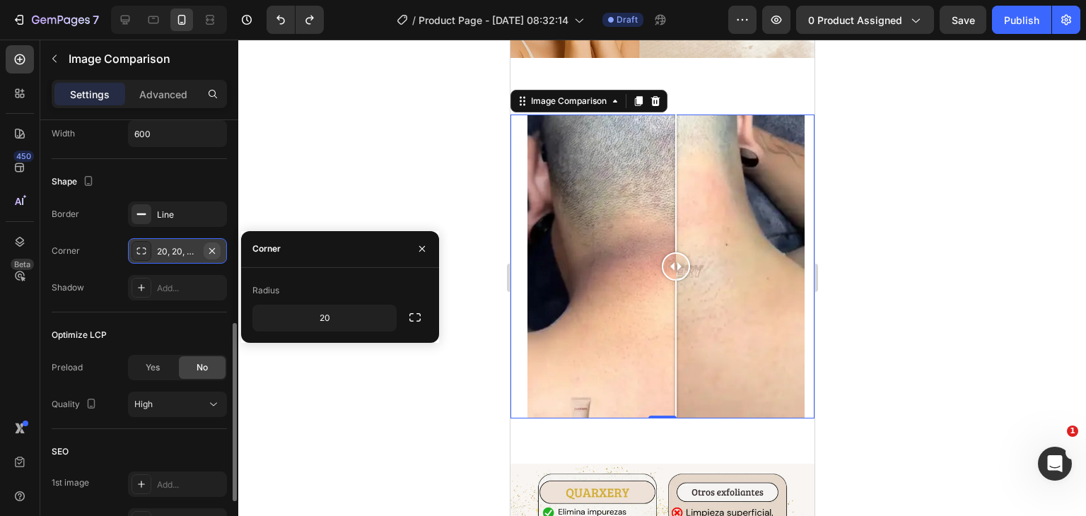
click at [216, 251] on icon "button" at bounding box center [211, 250] width 11 height 11
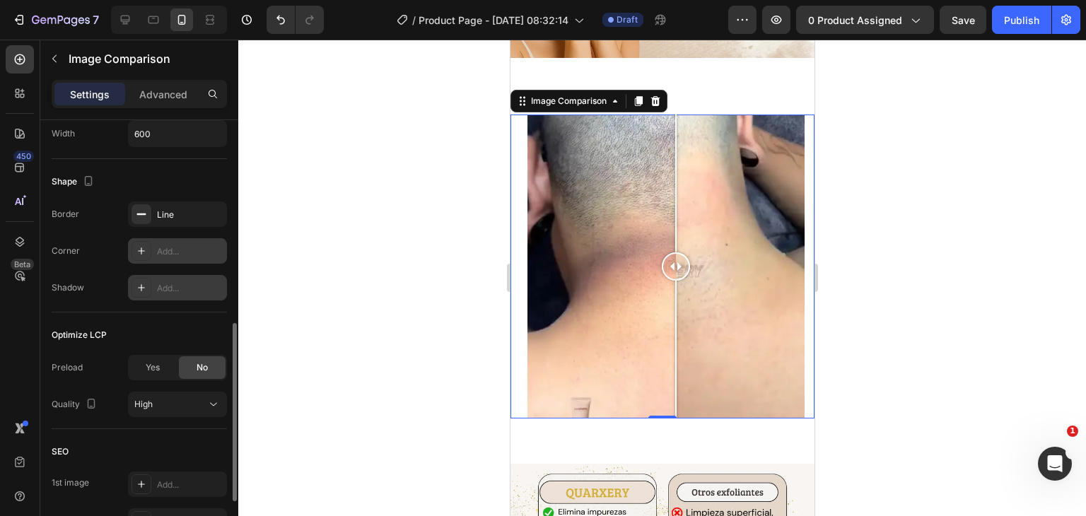
click at [176, 282] on div "Add..." at bounding box center [190, 288] width 66 height 13
click at [311, 211] on div at bounding box center [662, 278] width 848 height 477
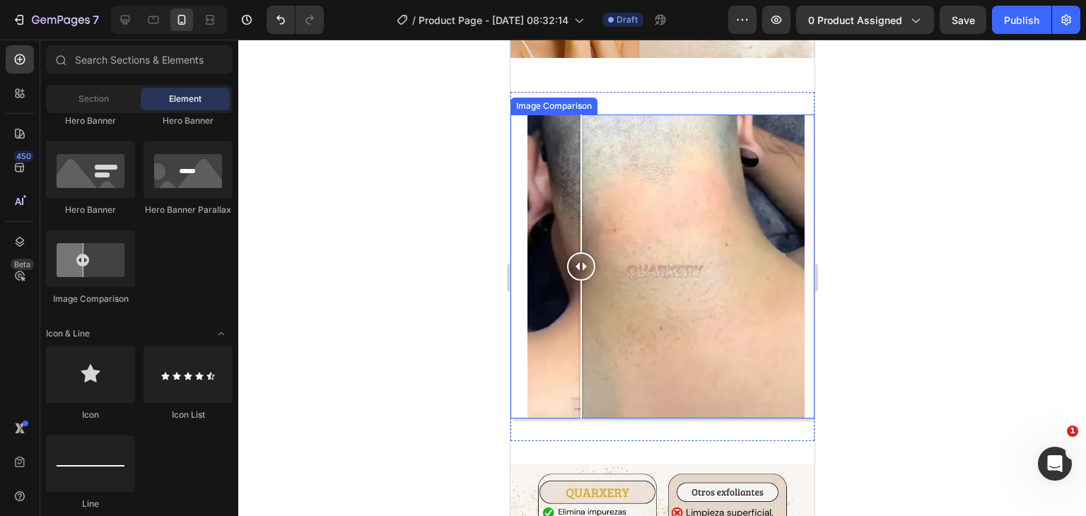
click at [581, 156] on div at bounding box center [662, 267] width 304 height 304
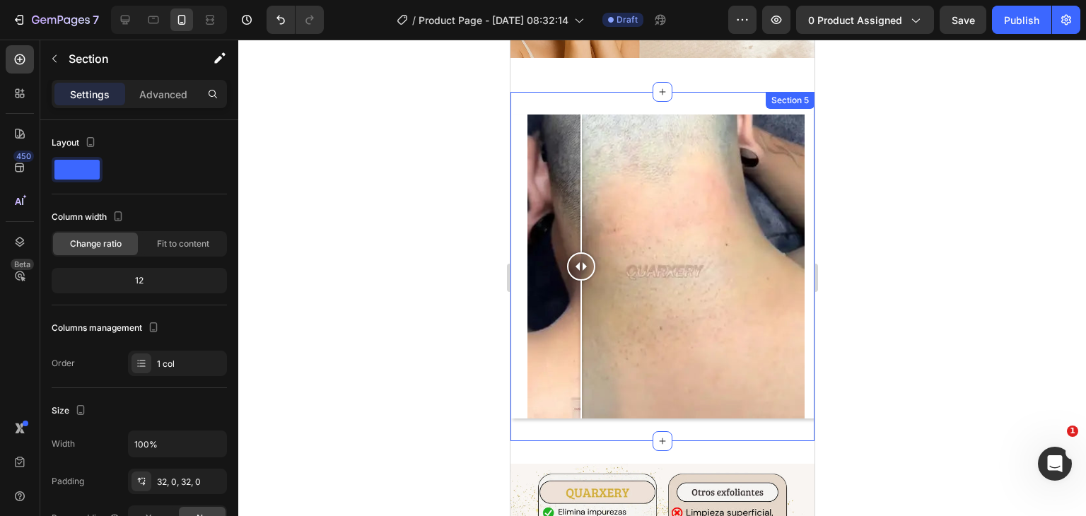
click at [675, 95] on div "Image Comparison Section 5" at bounding box center [662, 266] width 304 height 349
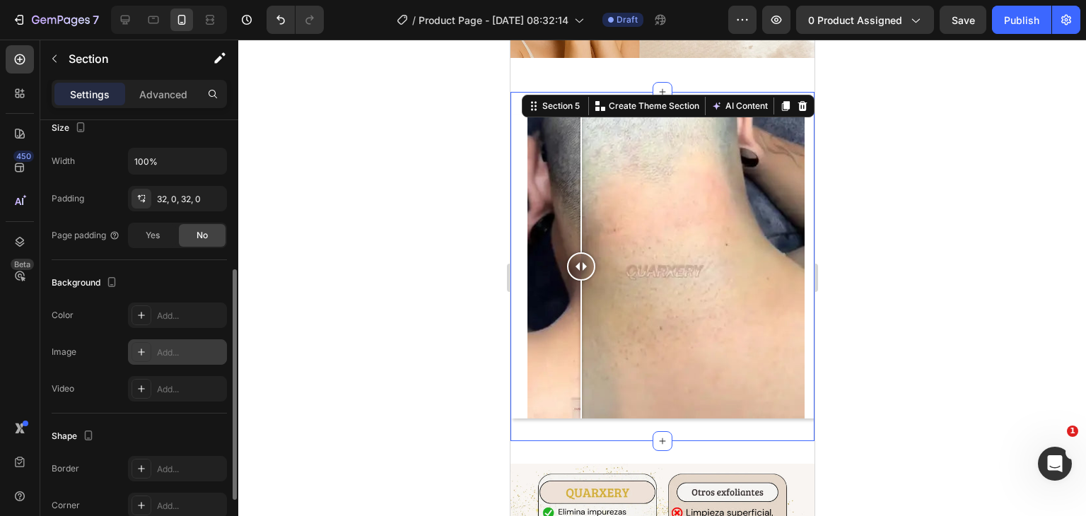
scroll to position [388, 0]
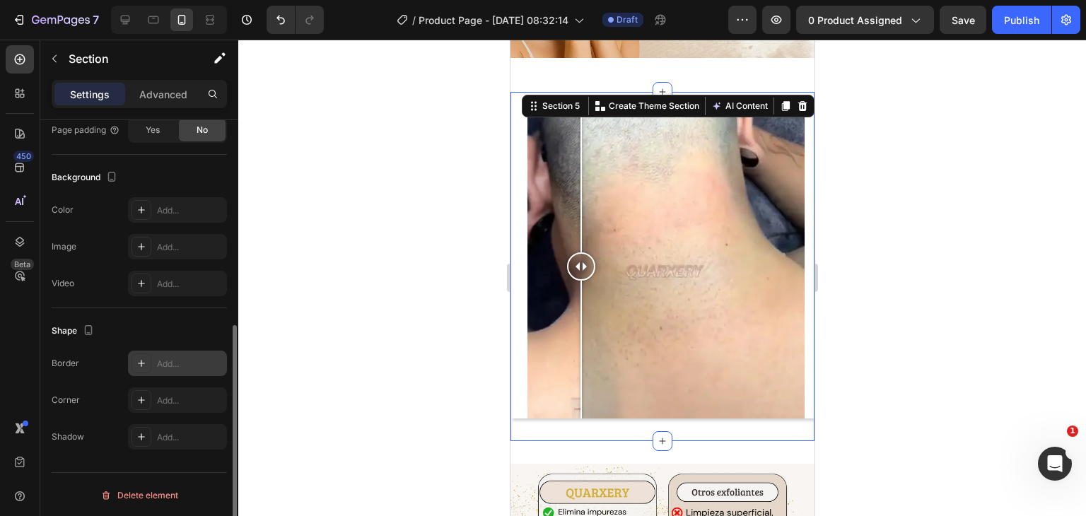
click at [155, 357] on div "Add..." at bounding box center [177, 363] width 99 height 25
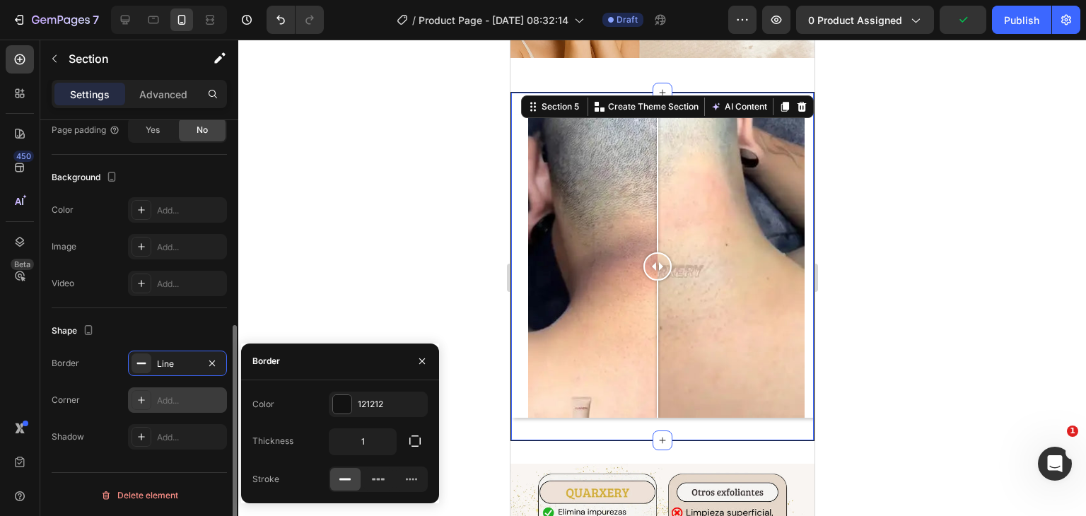
click at [168, 400] on div "Add..." at bounding box center [190, 401] width 66 height 13
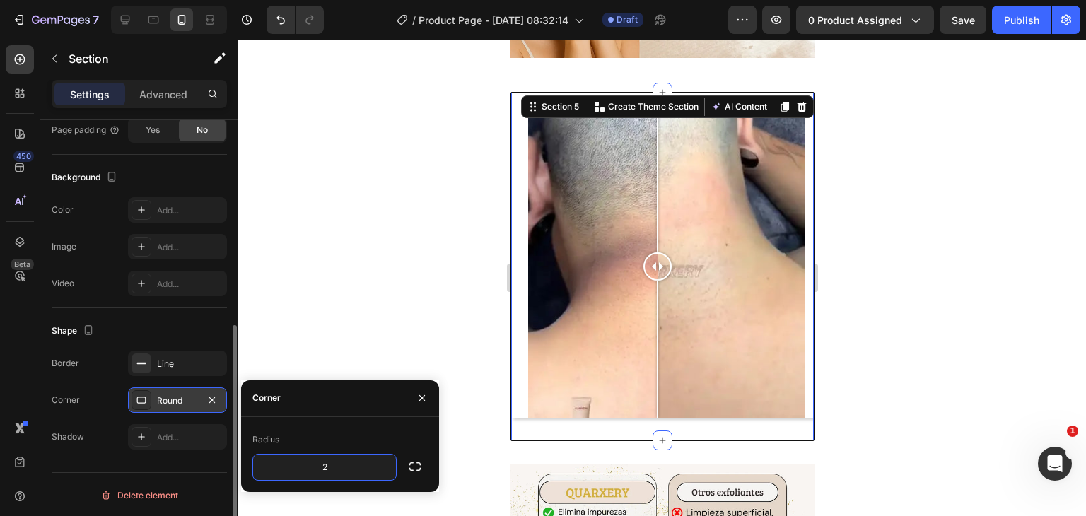
type input "20"
click at [905, 173] on div at bounding box center [662, 278] width 848 height 477
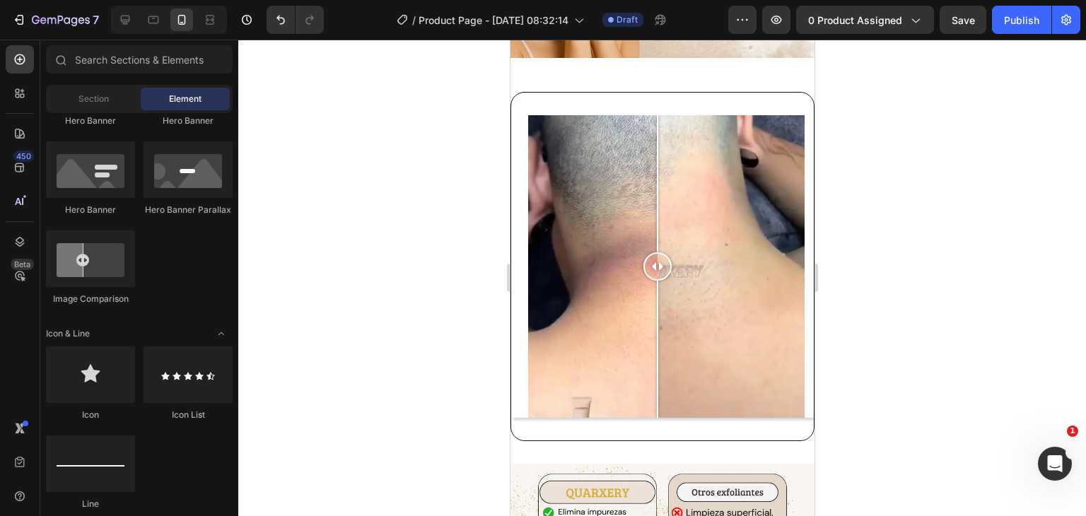
click at [915, 174] on div at bounding box center [662, 278] width 848 height 477
click at [911, 225] on div at bounding box center [662, 278] width 848 height 477
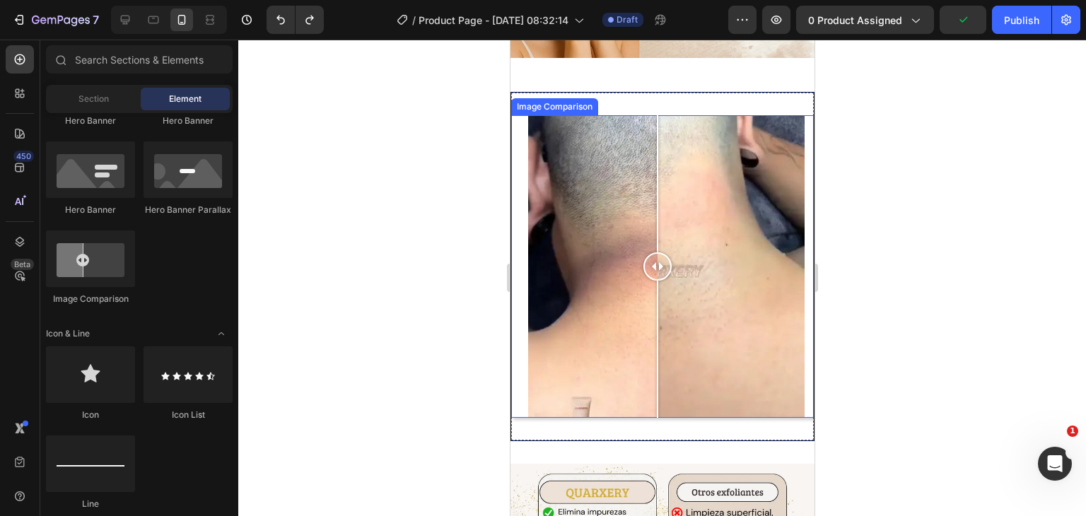
click at [877, 176] on div at bounding box center [662, 278] width 848 height 477
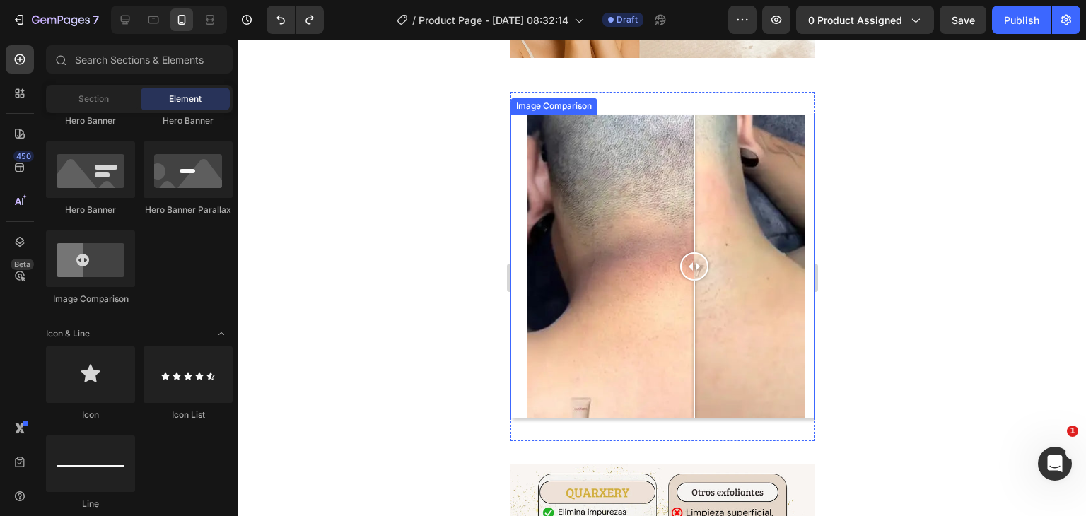
click at [694, 230] on div at bounding box center [662, 267] width 304 height 304
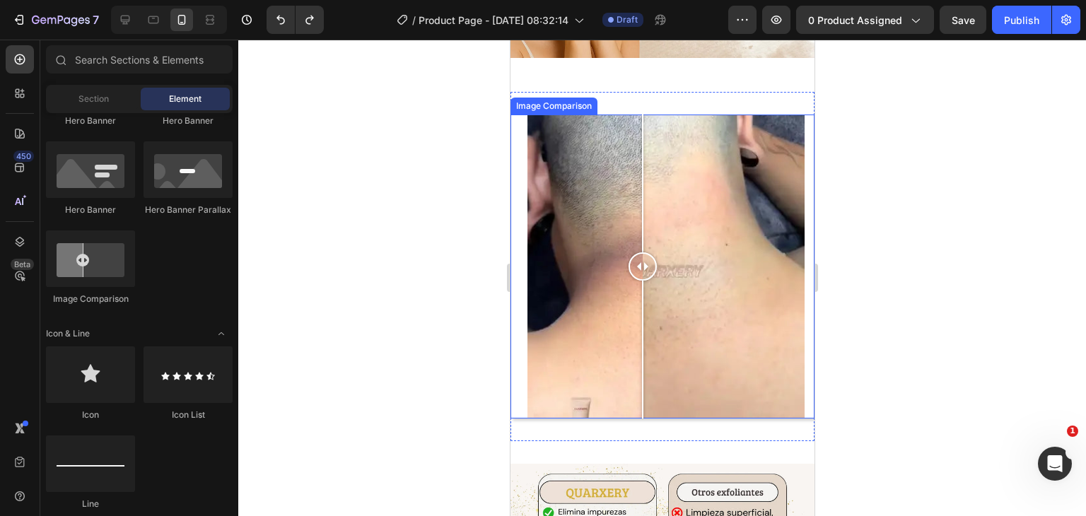
click at [642, 133] on div at bounding box center [662, 267] width 304 height 304
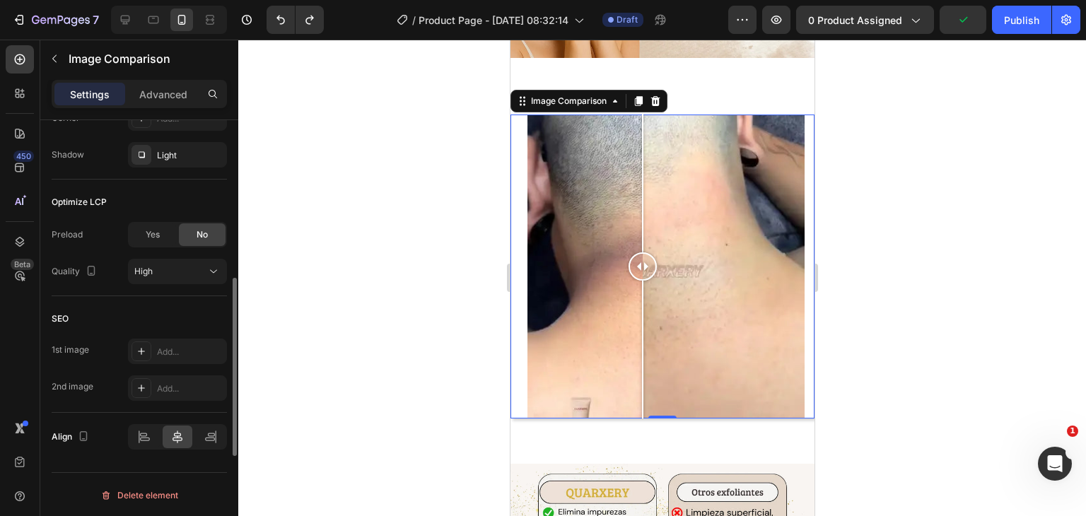
scroll to position [557, 0]
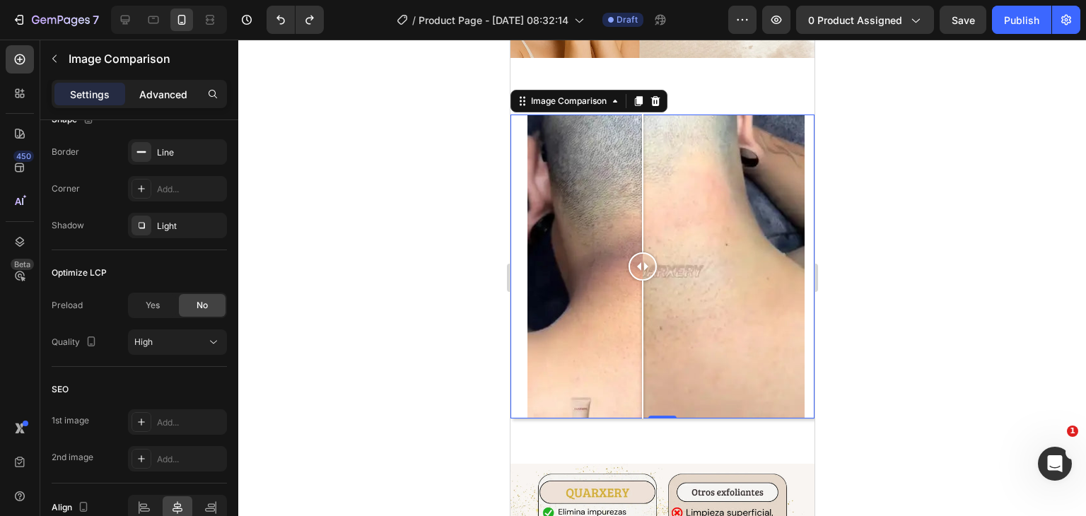
click at [148, 98] on p "Advanced" at bounding box center [163, 94] width 48 height 15
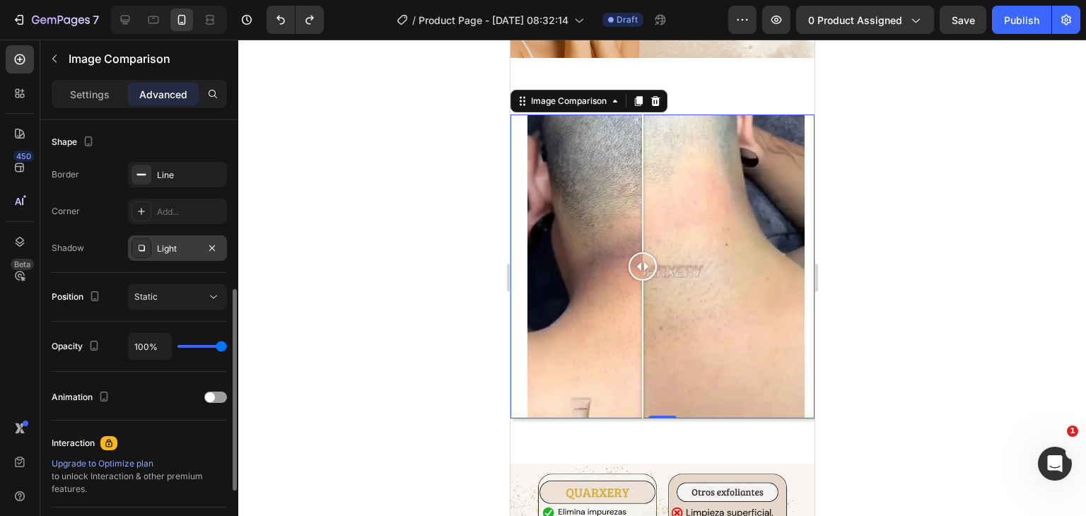
scroll to position [293, 0]
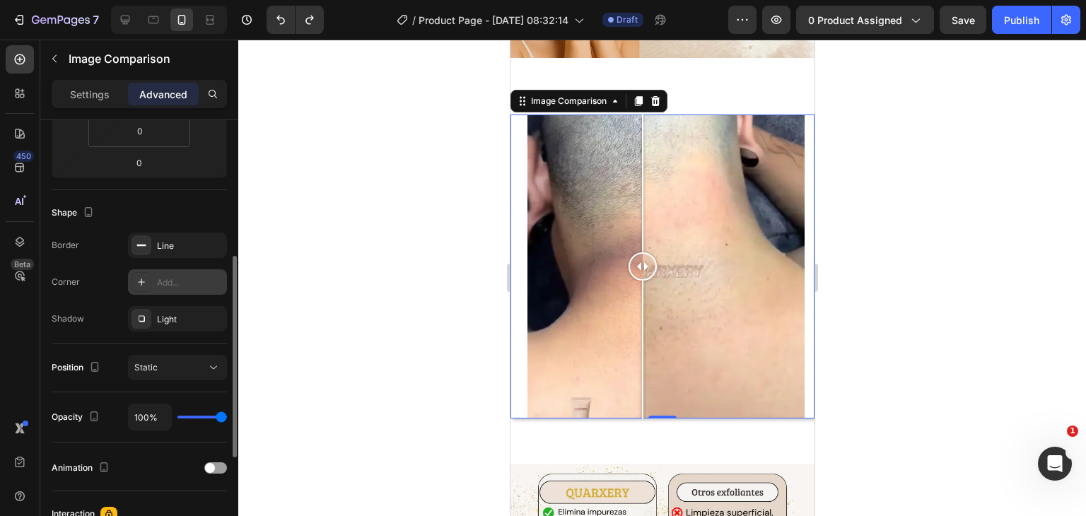
click at [162, 283] on div "Add..." at bounding box center [190, 283] width 66 height 13
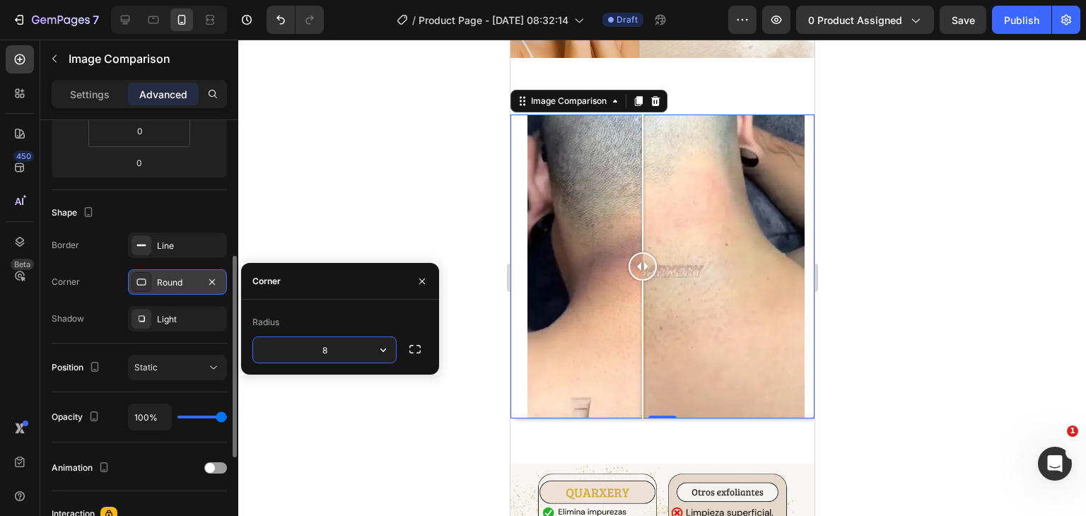
click at [338, 358] on input "8" at bounding box center [324, 349] width 143 height 25
type input "20"
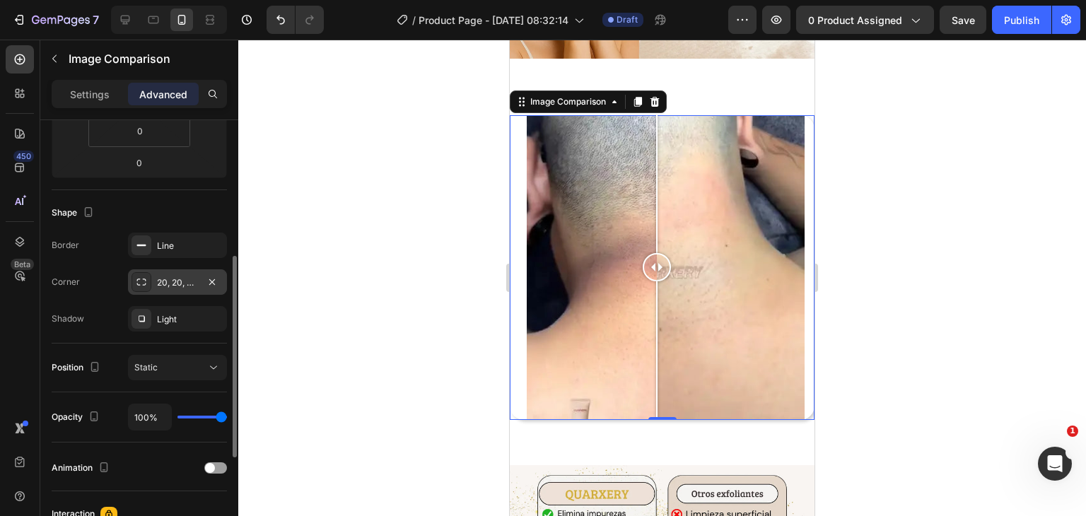
click at [824, 195] on div at bounding box center [662, 278] width 848 height 477
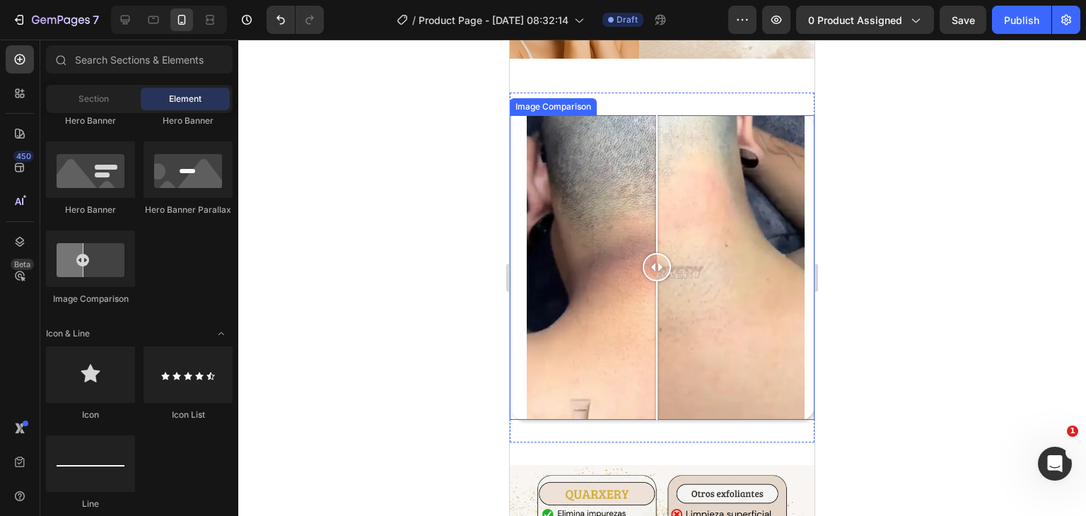
click at [688, 206] on div at bounding box center [662, 267] width 305 height 305
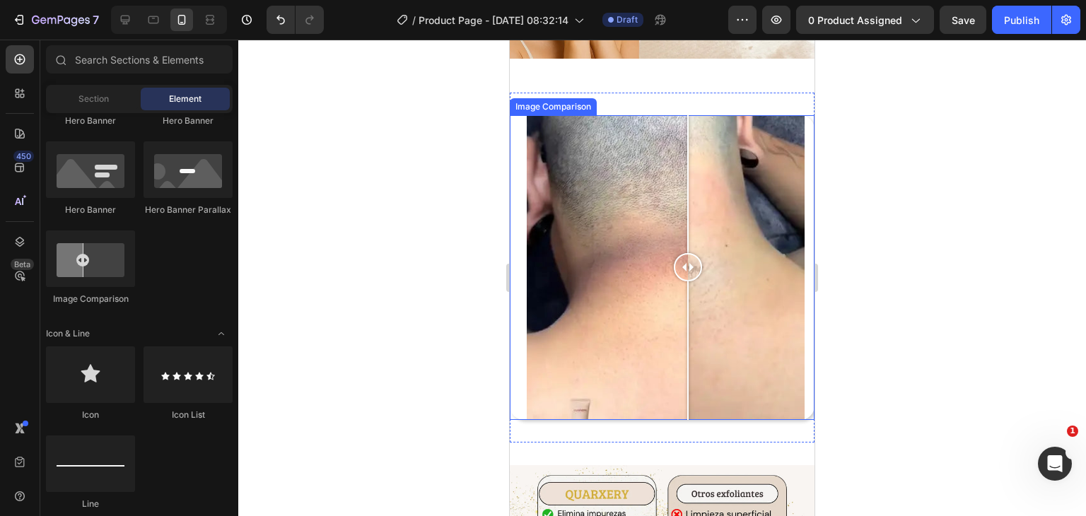
click at [764, 115] on div at bounding box center [662, 267] width 305 height 305
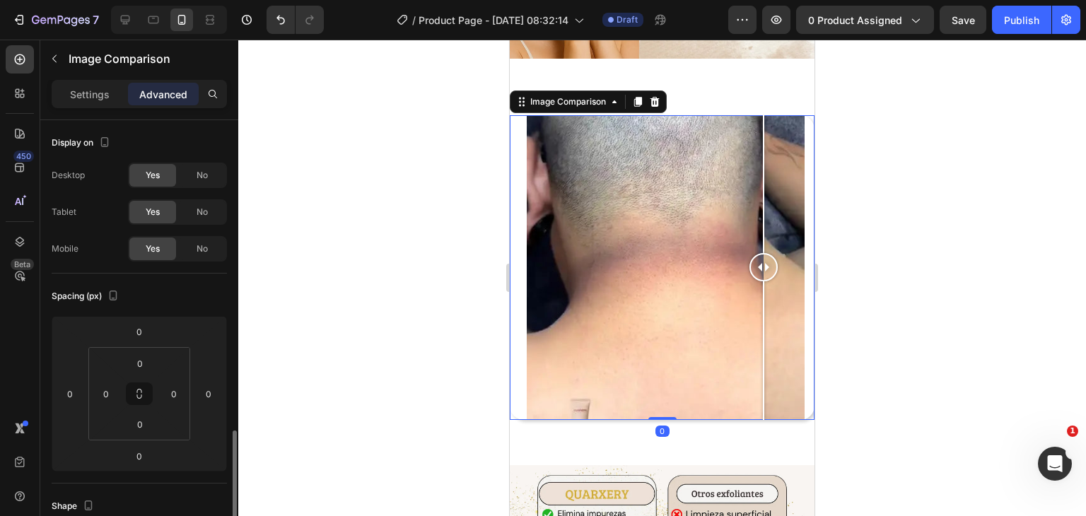
scroll to position [283, 0]
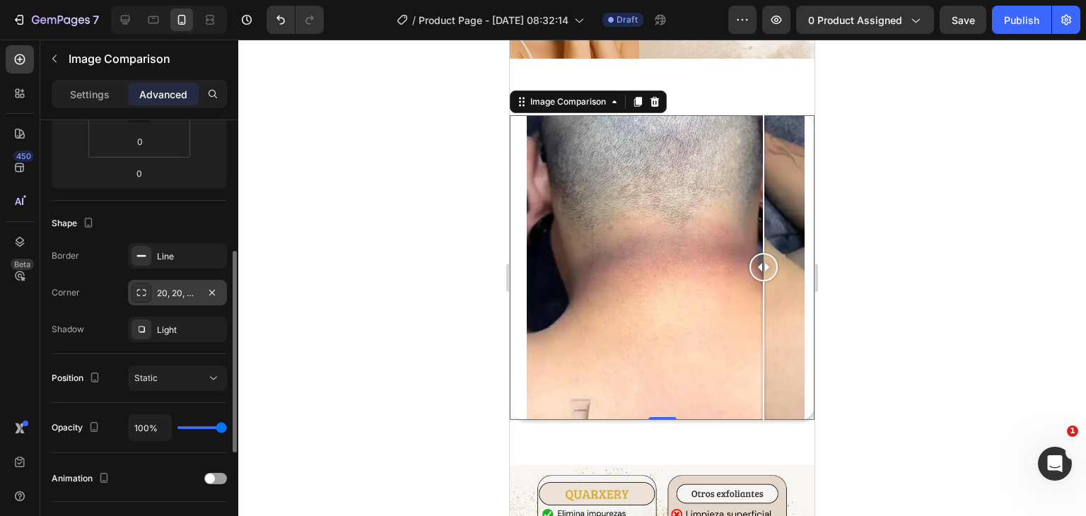
click at [198, 291] on div "20, 20, 20, 20" at bounding box center [177, 293] width 41 height 13
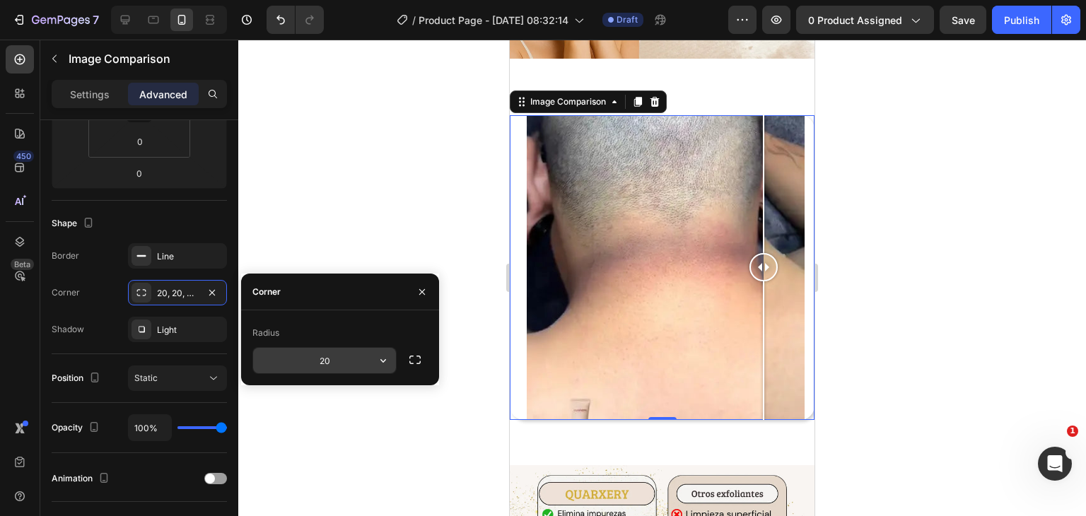
click at [329, 360] on input "20" at bounding box center [324, 360] width 143 height 25
type input "40"
click at [428, 197] on div at bounding box center [662, 278] width 848 height 477
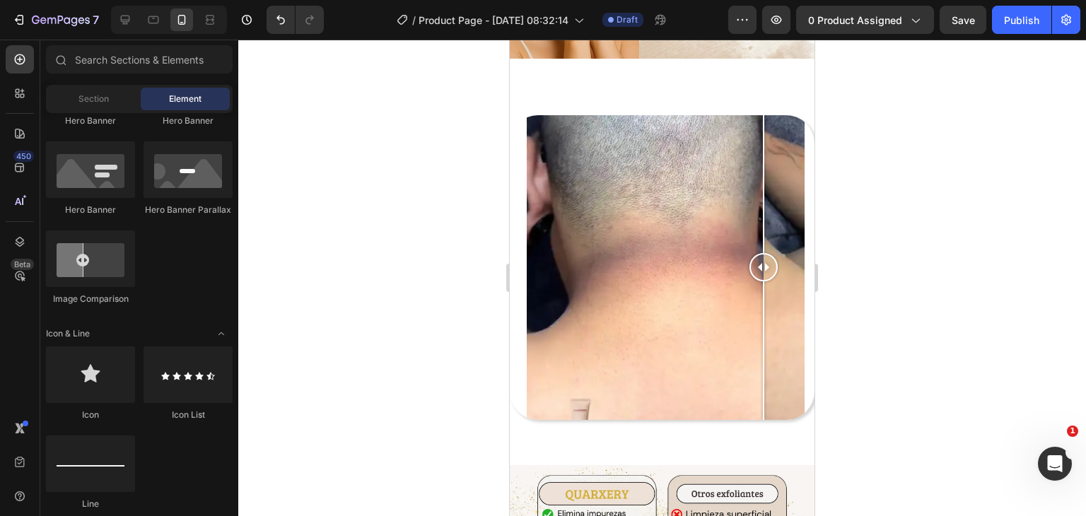
click at [949, 193] on div at bounding box center [662, 278] width 848 height 477
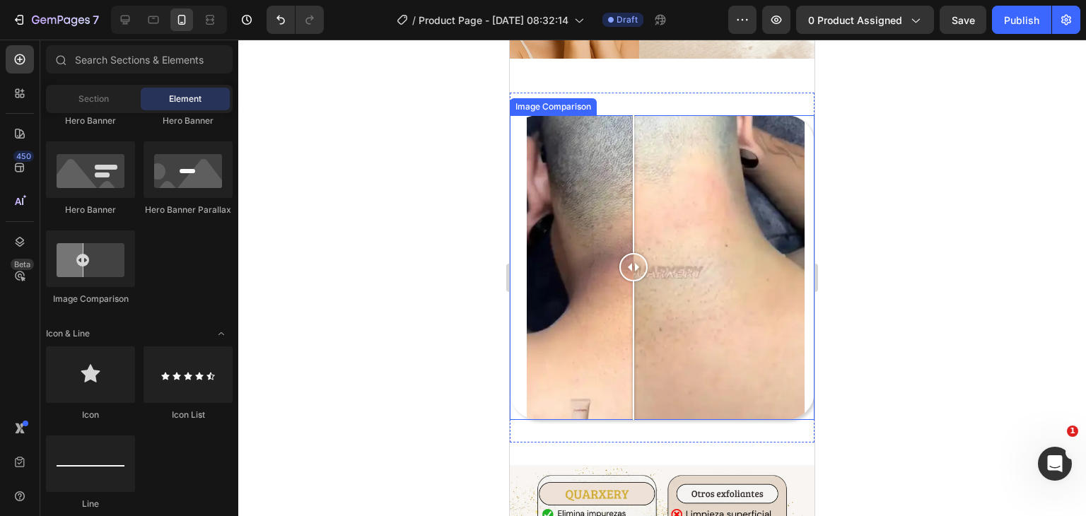
drag, startPoint x: 760, startPoint y: 250, endPoint x: 644, endPoint y: 280, distance: 119.9
click at [644, 280] on div at bounding box center [633, 267] width 28 height 305
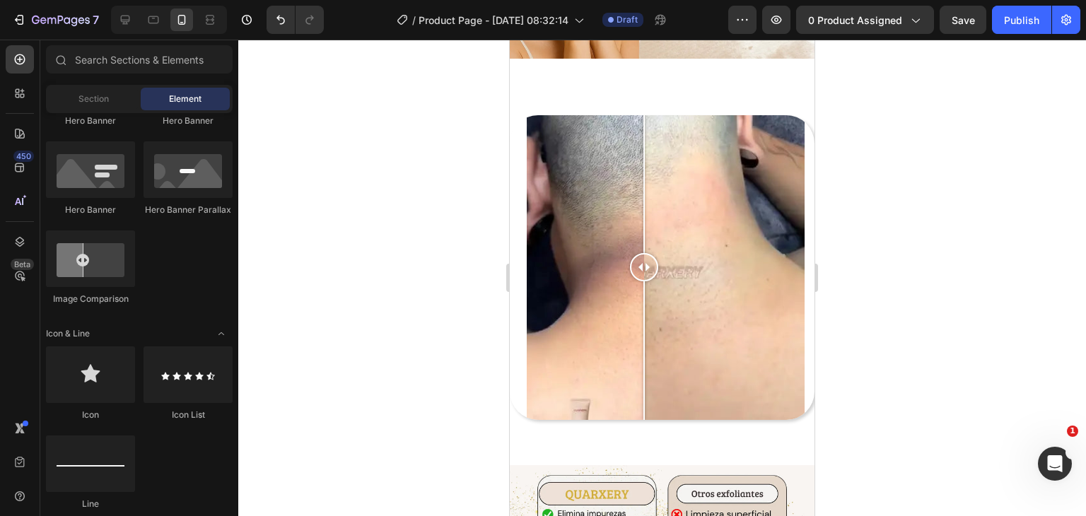
click at [924, 255] on div at bounding box center [662, 278] width 848 height 477
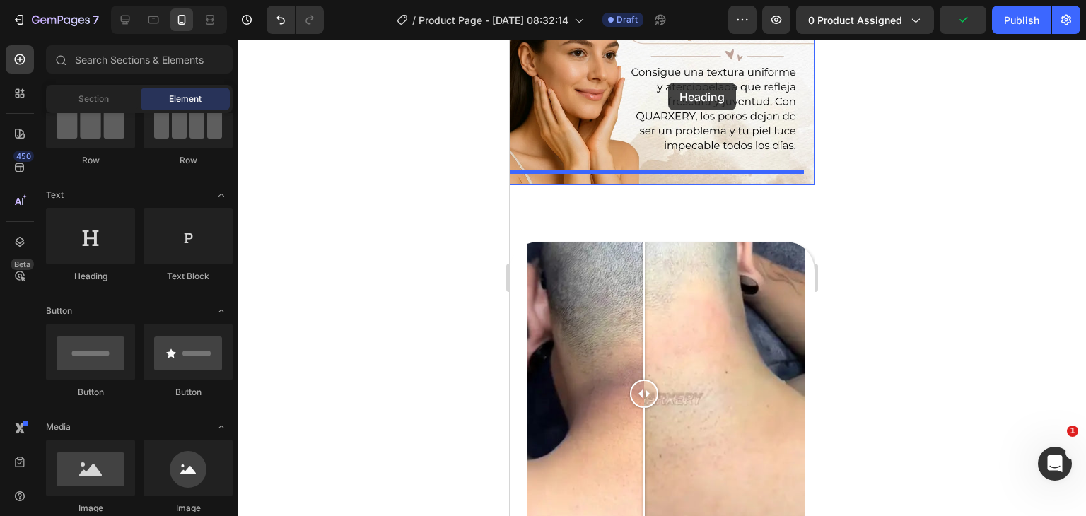
scroll to position [1205, 0]
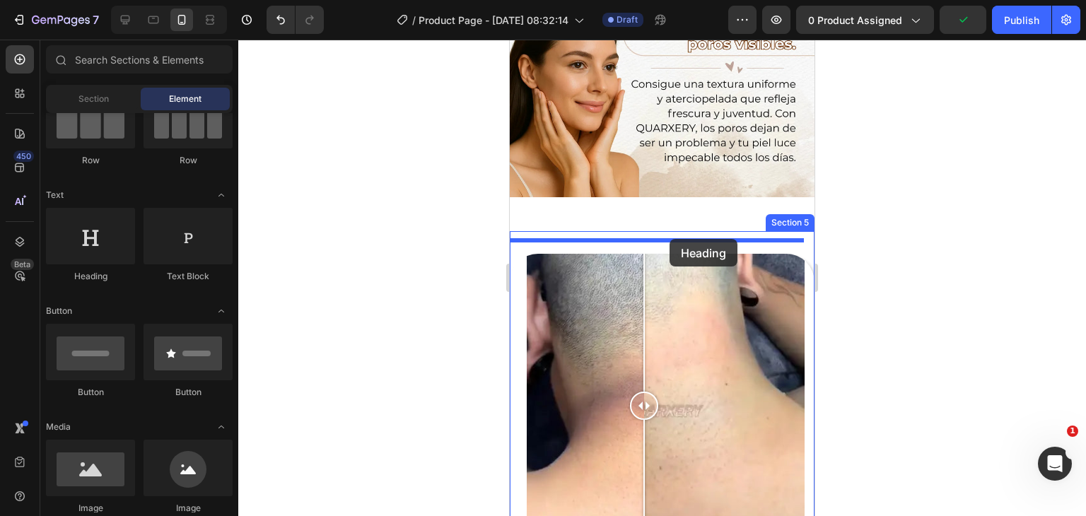
drag, startPoint x: 617, startPoint y: 286, endPoint x: 670, endPoint y: 239, distance: 70.6
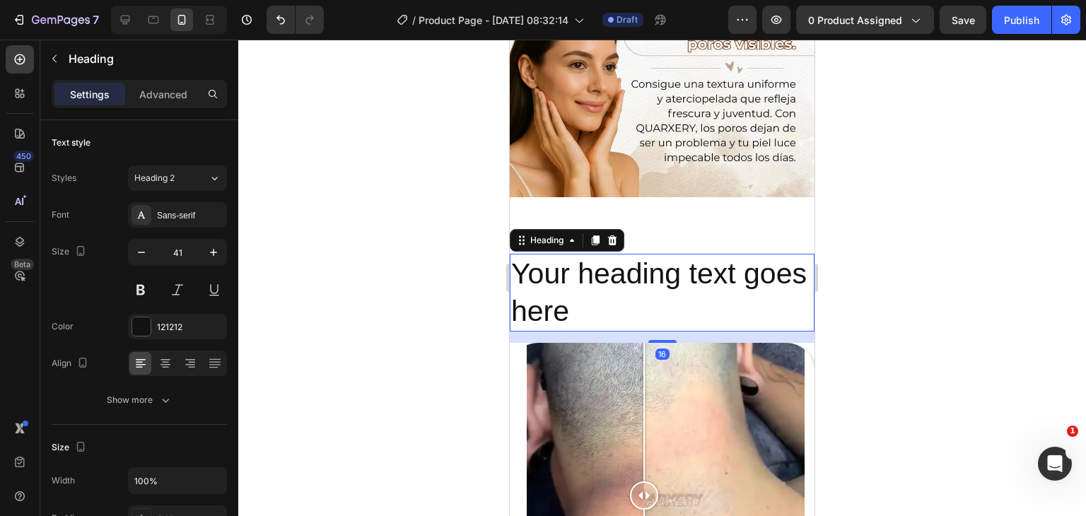
click at [613, 286] on h2 "Your heading text goes here" at bounding box center [662, 293] width 305 height 78
click at [613, 286] on p "Your heading text goes here" at bounding box center [662, 293] width 302 height 76
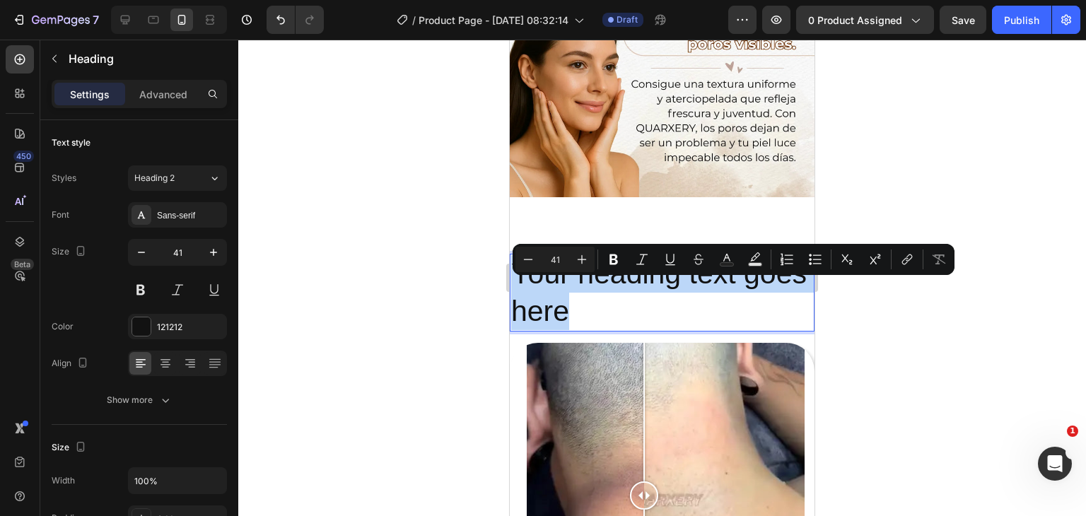
click at [613, 286] on p "Your heading text goes here" at bounding box center [662, 293] width 302 height 76
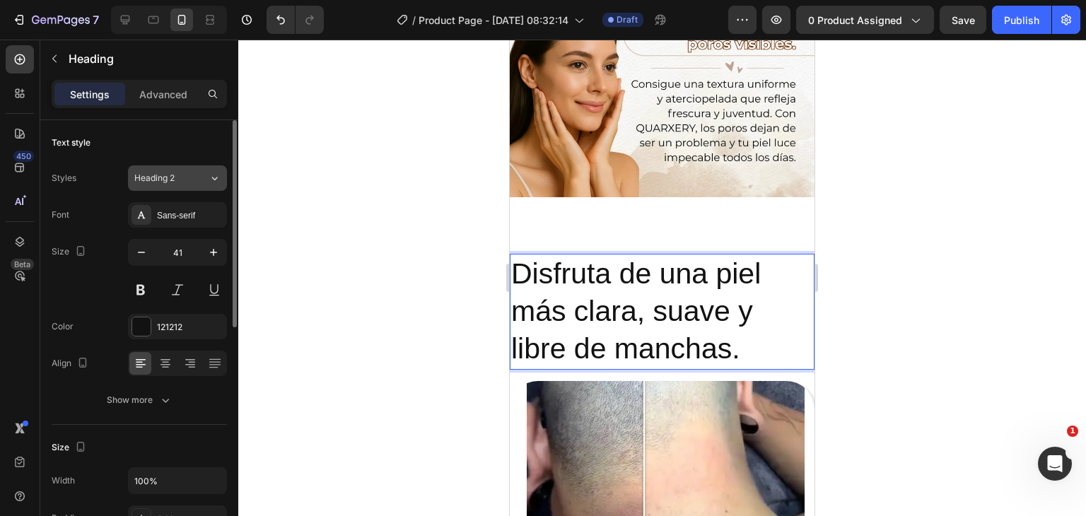
click at [166, 175] on span "Heading 2" at bounding box center [154, 178] width 40 height 13
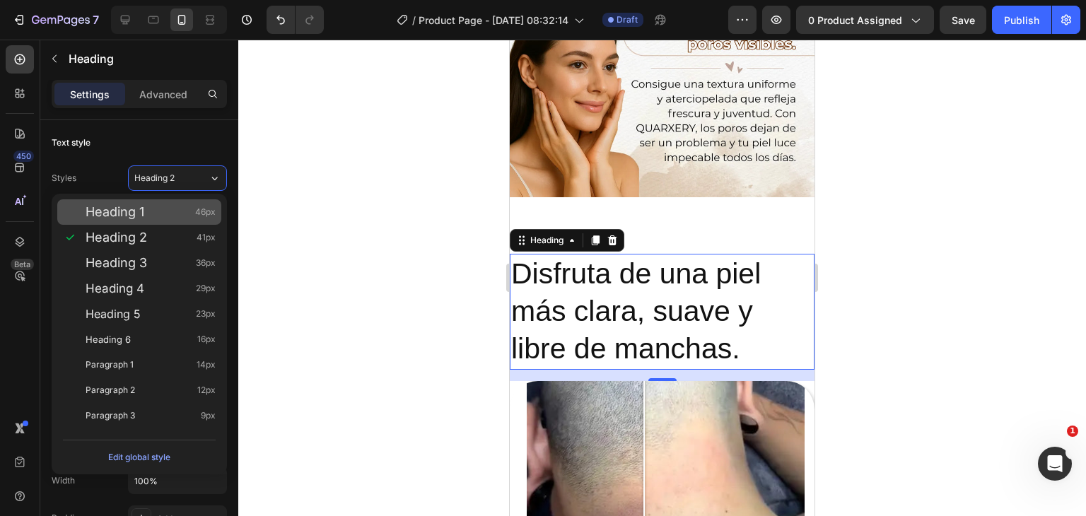
click at [139, 215] on span "Heading 1" at bounding box center [115, 212] width 59 height 14
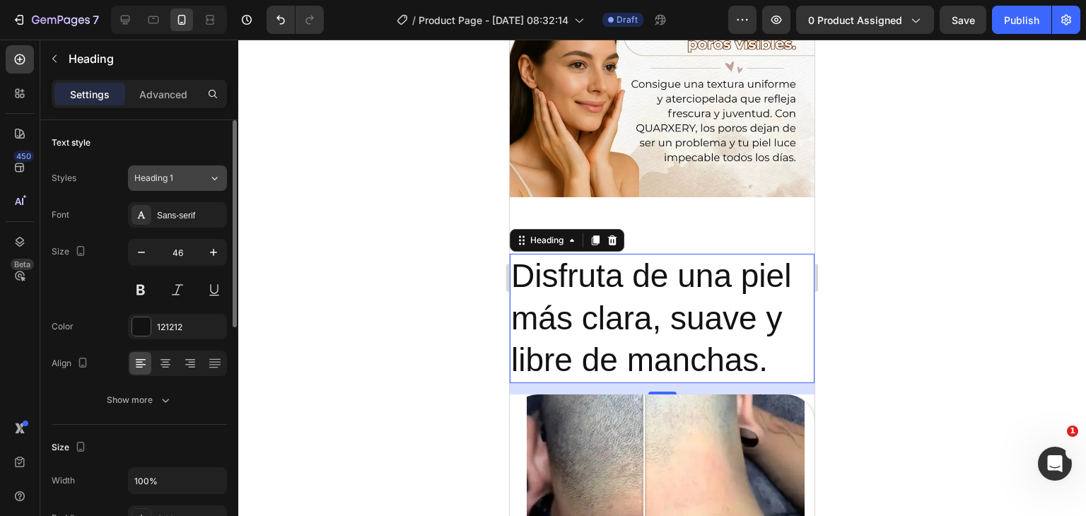
click at [170, 177] on span "Heading 1" at bounding box center [153, 178] width 39 height 13
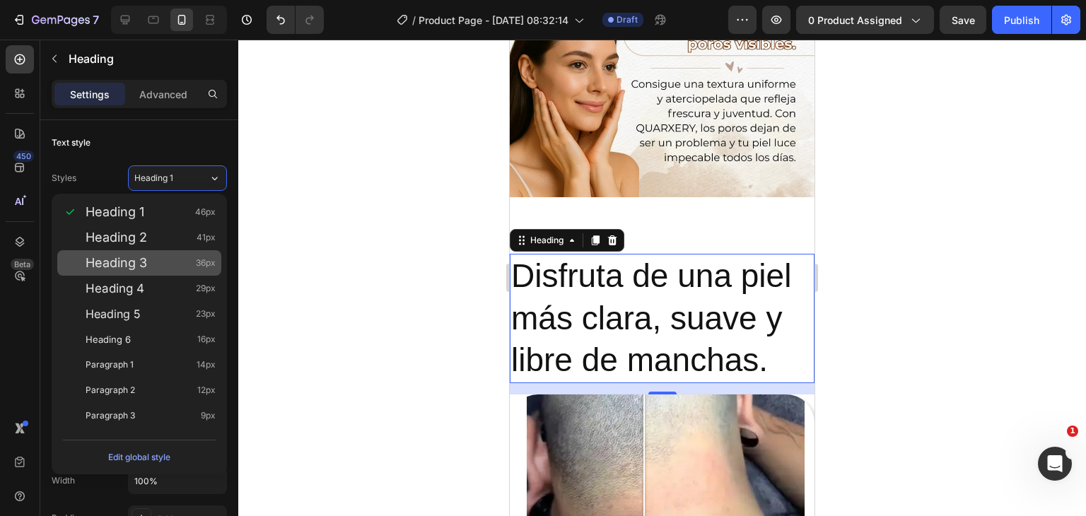
click at [129, 257] on span "Heading 3" at bounding box center [117, 263] width 62 height 14
type input "36"
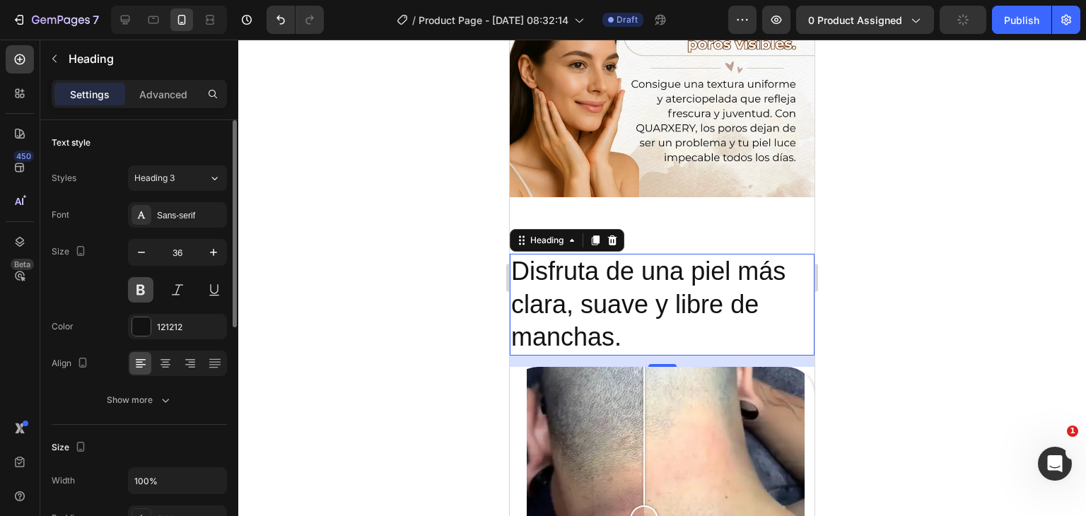
click at [138, 292] on button at bounding box center [140, 289] width 25 height 25
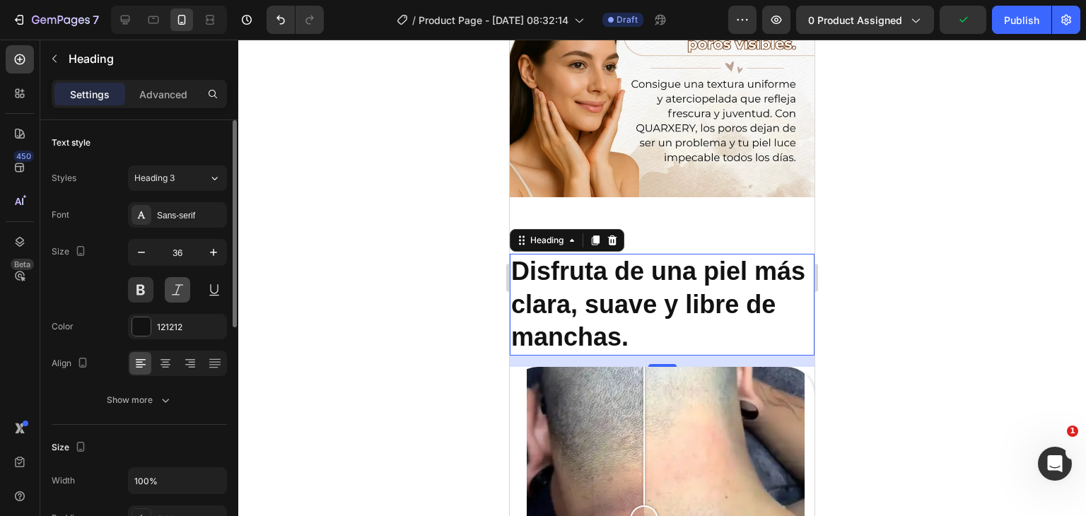
click at [168, 289] on button at bounding box center [177, 289] width 25 height 25
click at [158, 368] on icon at bounding box center [165, 363] width 14 height 14
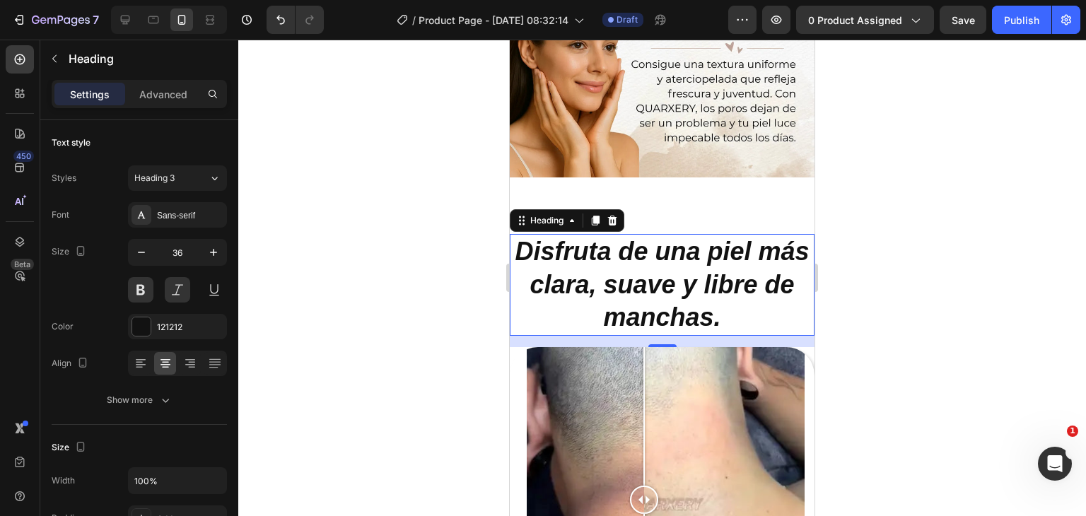
scroll to position [1276, 0]
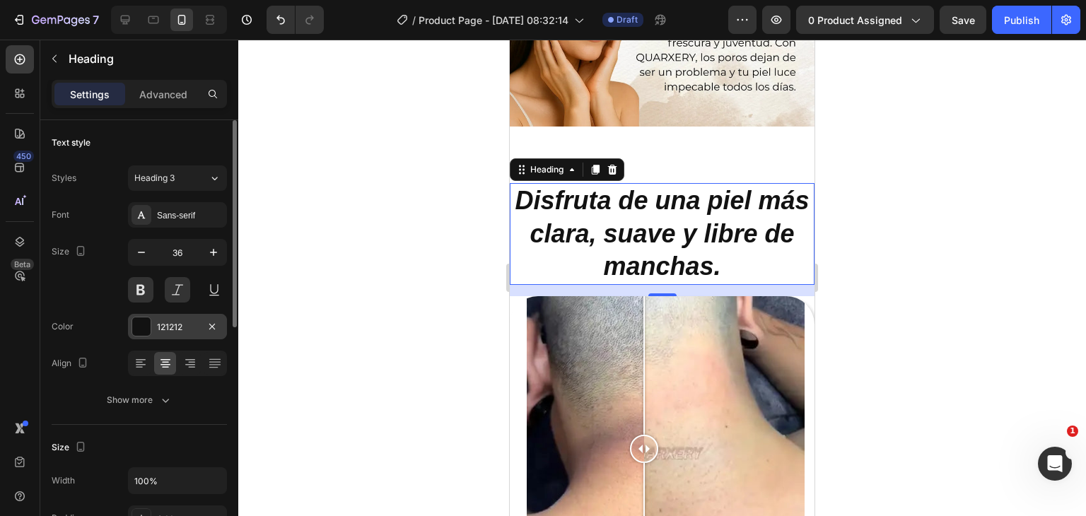
click at [175, 332] on div "121212" at bounding box center [177, 327] width 41 height 13
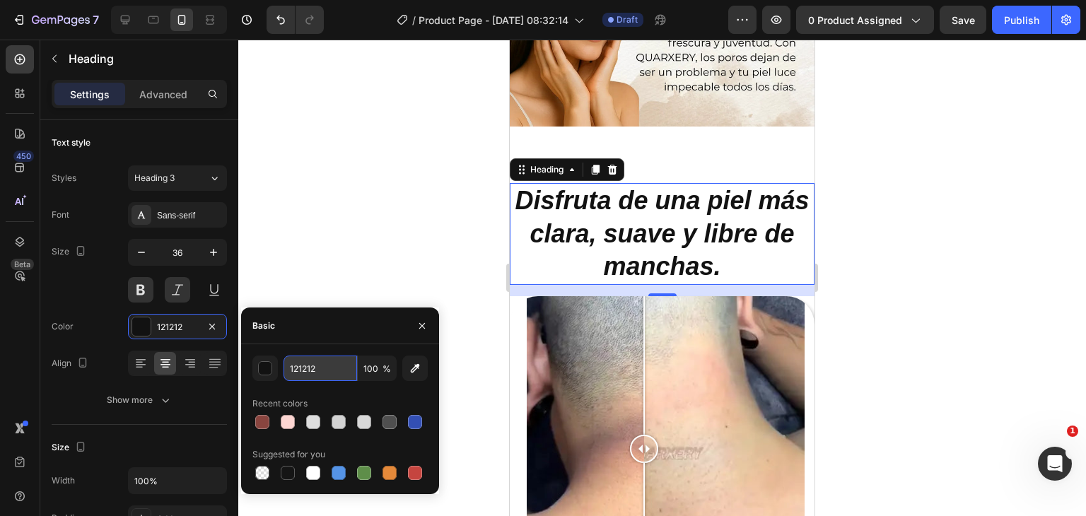
click at [320, 363] on input "121212" at bounding box center [321, 368] width 74 height 25
paste input "732c0"
type input "732c02"
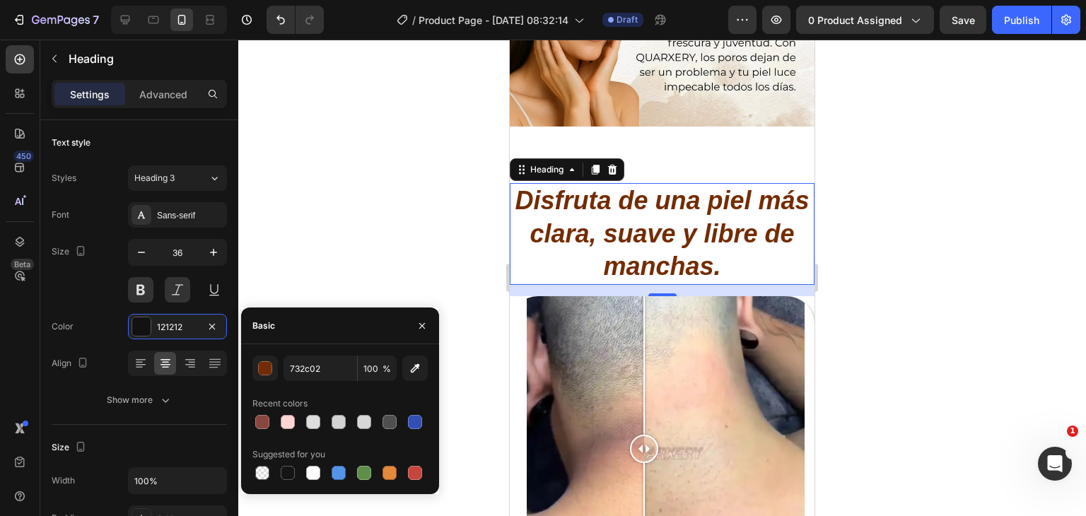
click at [356, 210] on div at bounding box center [662, 278] width 848 height 477
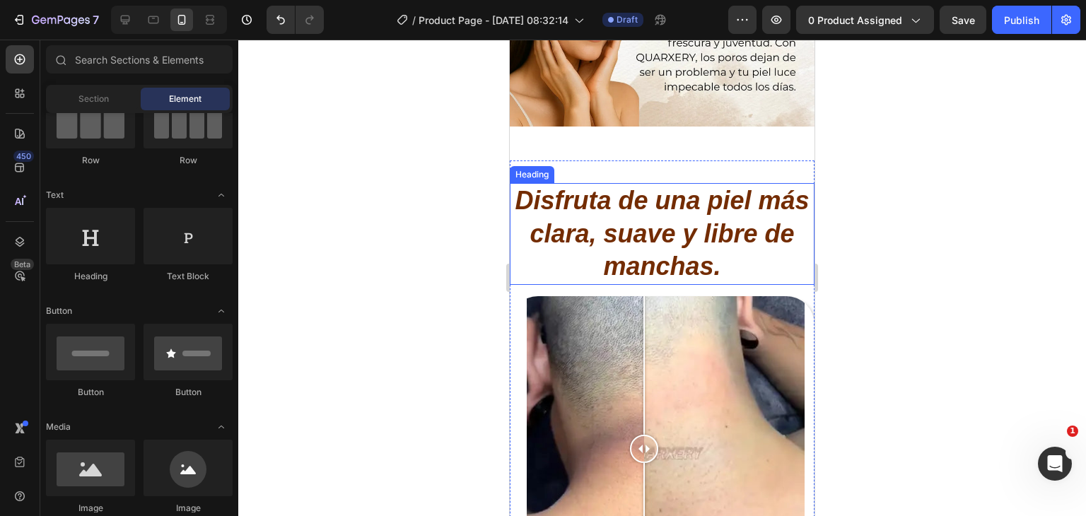
click at [690, 217] on p "Disfruta de una piel más clara, suave y libre de manchas." at bounding box center [662, 234] width 302 height 99
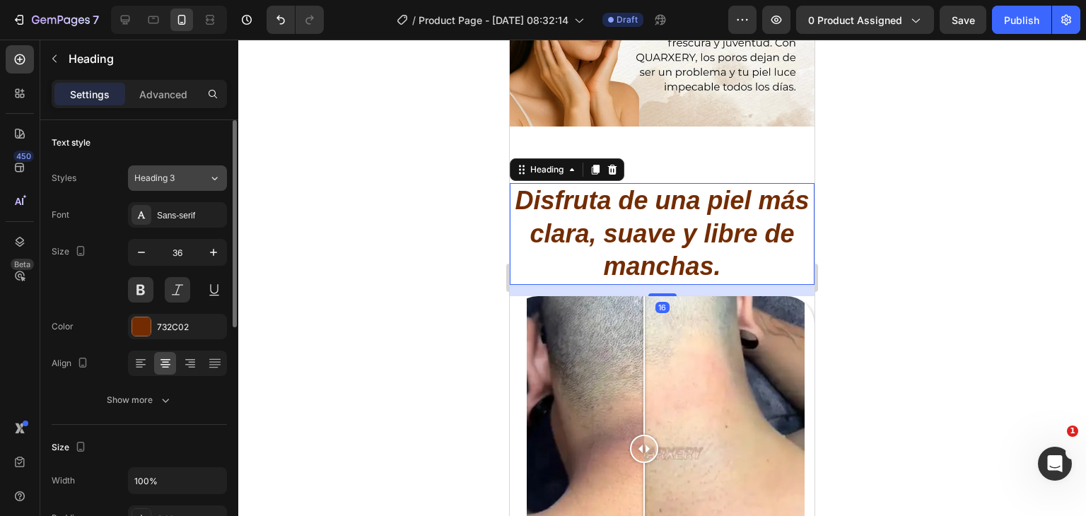
click at [185, 173] on div "Heading 3" at bounding box center [162, 178] width 57 height 13
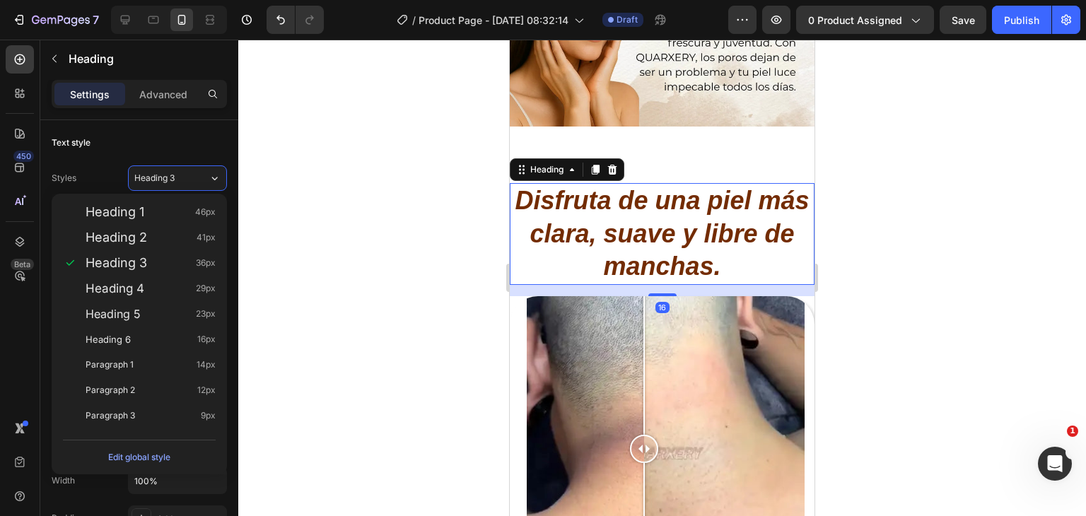
click at [294, 176] on div at bounding box center [662, 278] width 848 height 477
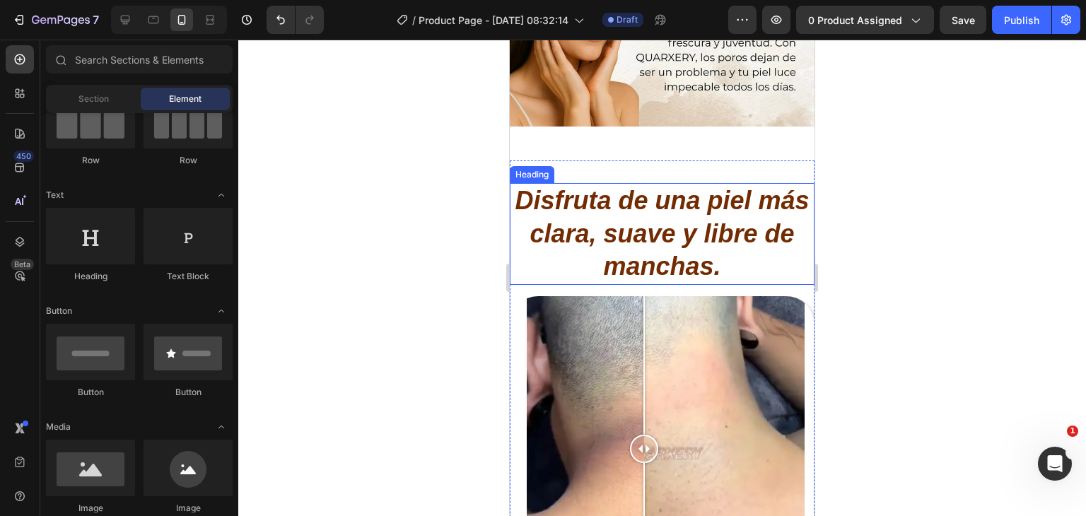
click at [602, 219] on p "Disfruta de una piel más clara, suave y libre de manchas." at bounding box center [662, 234] width 302 height 99
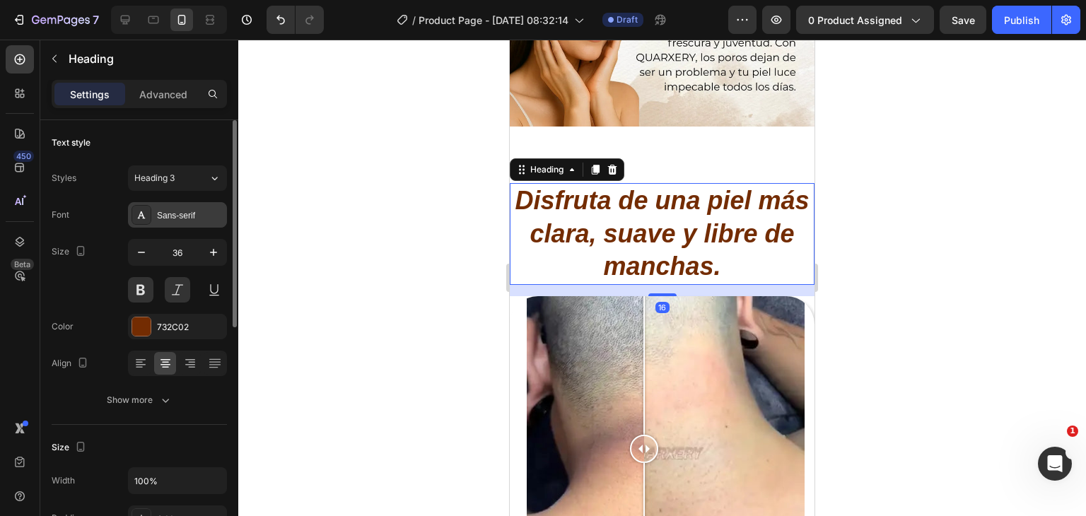
click at [170, 219] on div "Sans-serif" at bounding box center [190, 215] width 66 height 13
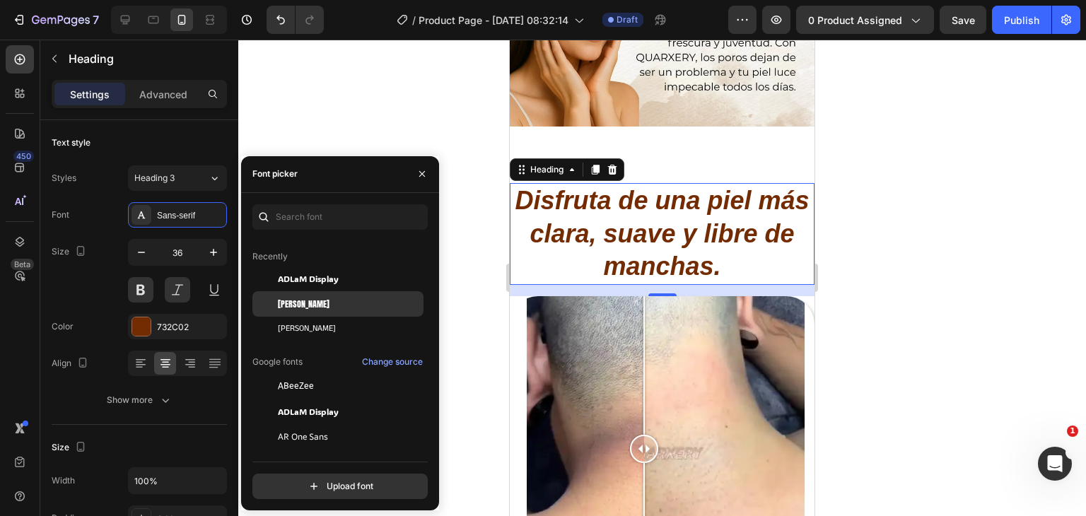
scroll to position [71, 0]
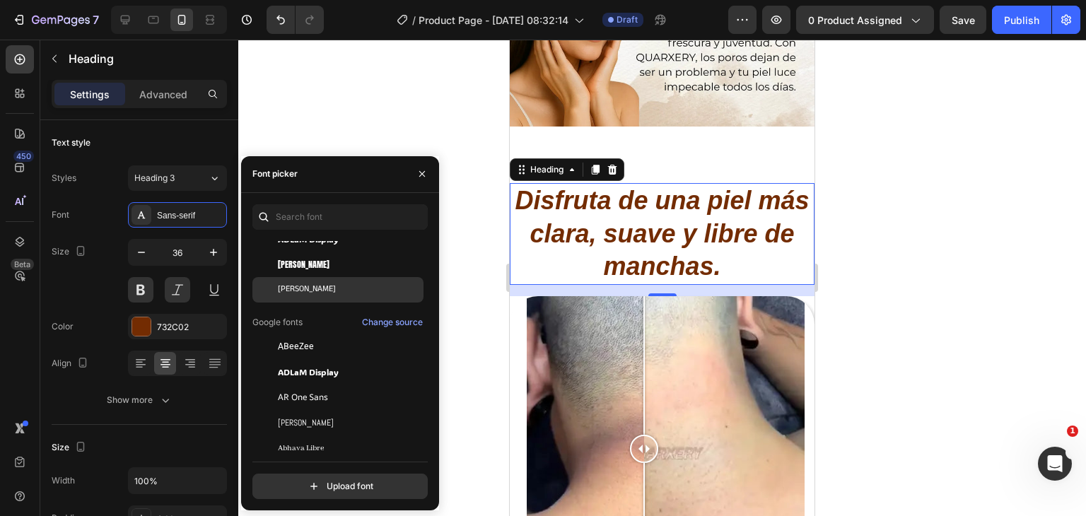
click at [320, 285] on span "[PERSON_NAME]" at bounding box center [307, 290] width 58 height 13
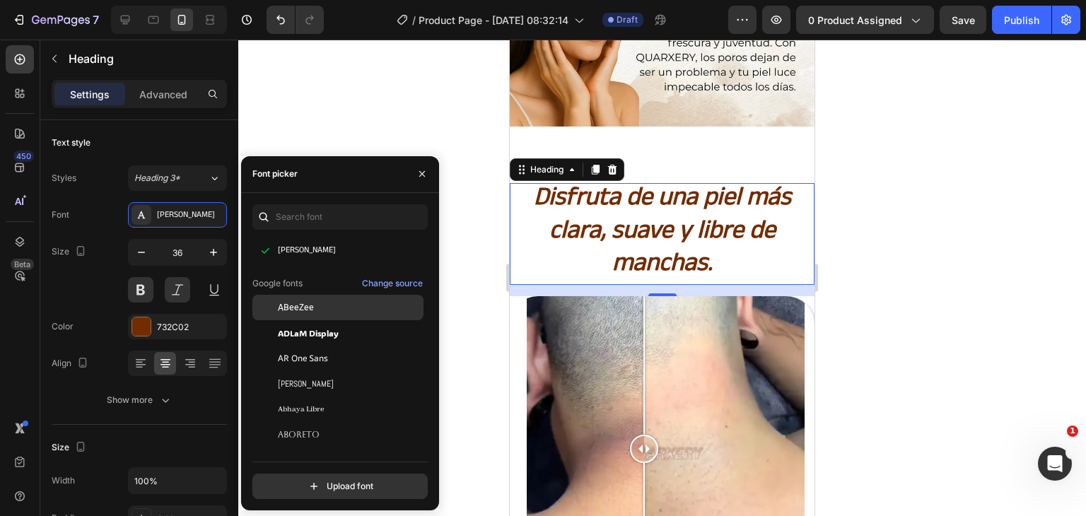
scroll to position [141, 0]
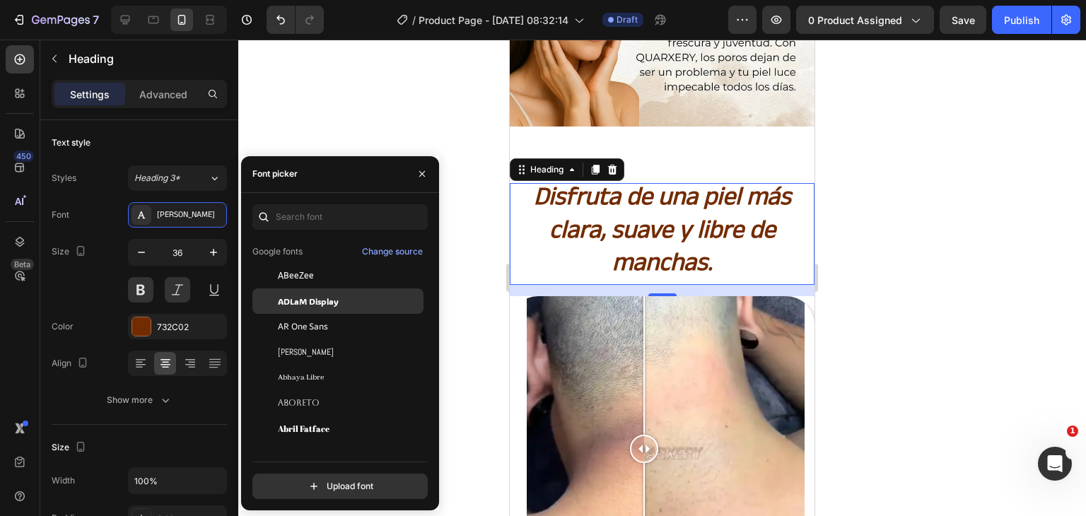
click at [323, 302] on span "ADLaM Display" at bounding box center [308, 301] width 61 height 13
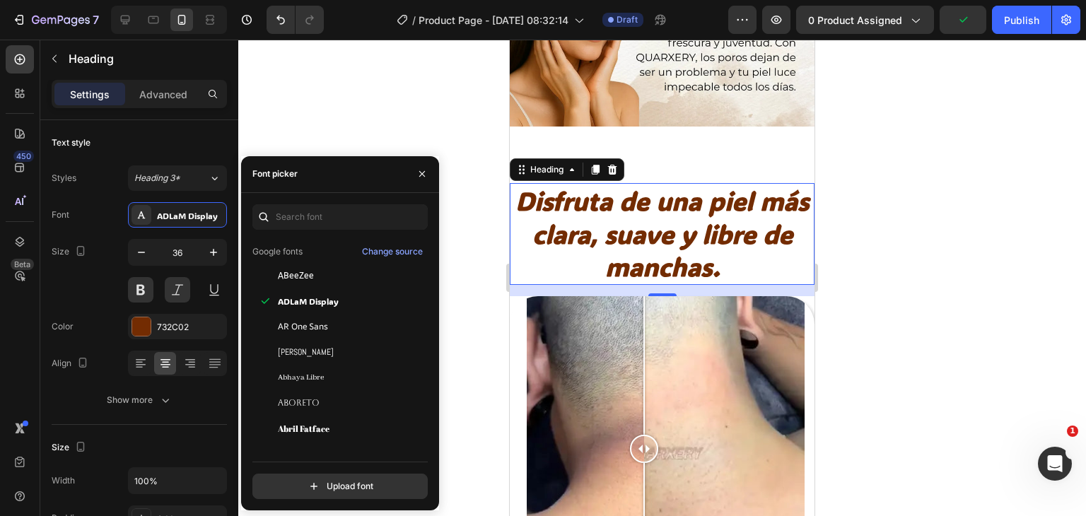
click at [841, 223] on div at bounding box center [662, 278] width 848 height 477
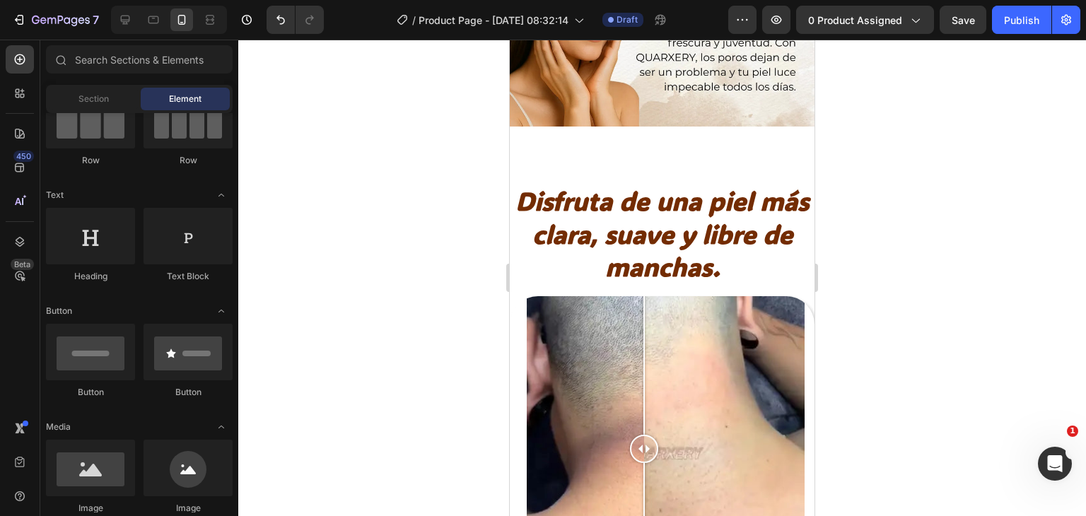
click at [922, 226] on div at bounding box center [662, 278] width 848 height 477
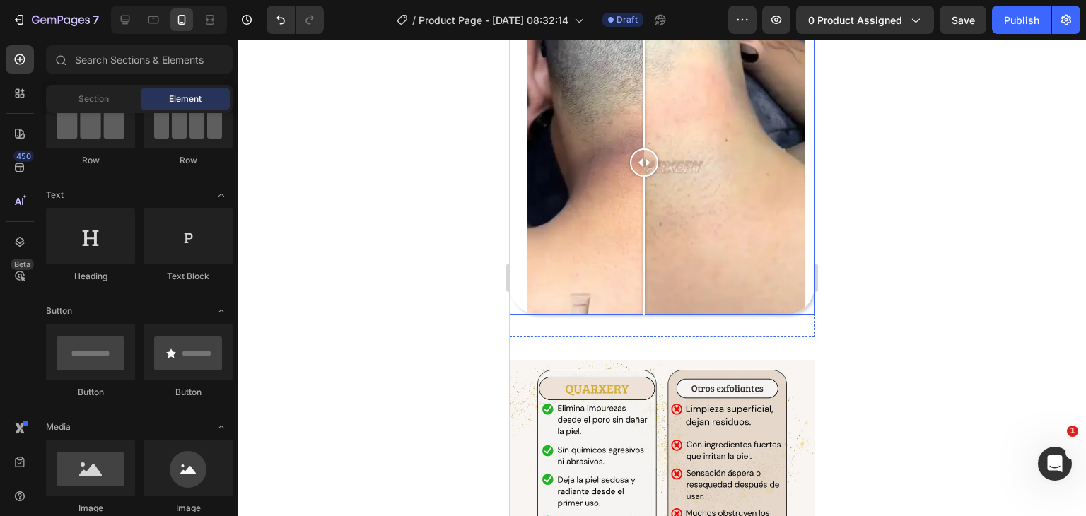
scroll to position [1559, 0]
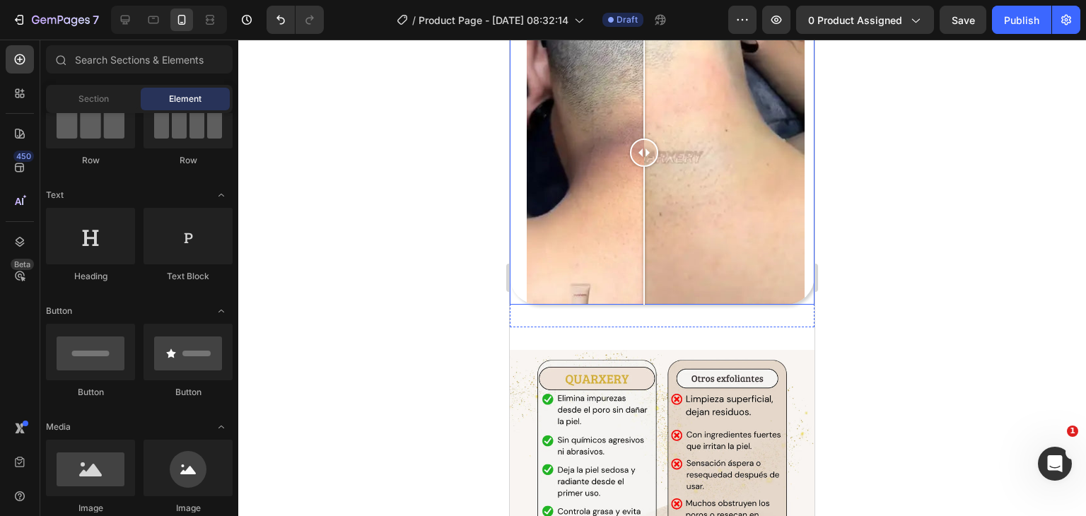
click at [683, 202] on div at bounding box center [662, 152] width 305 height 305
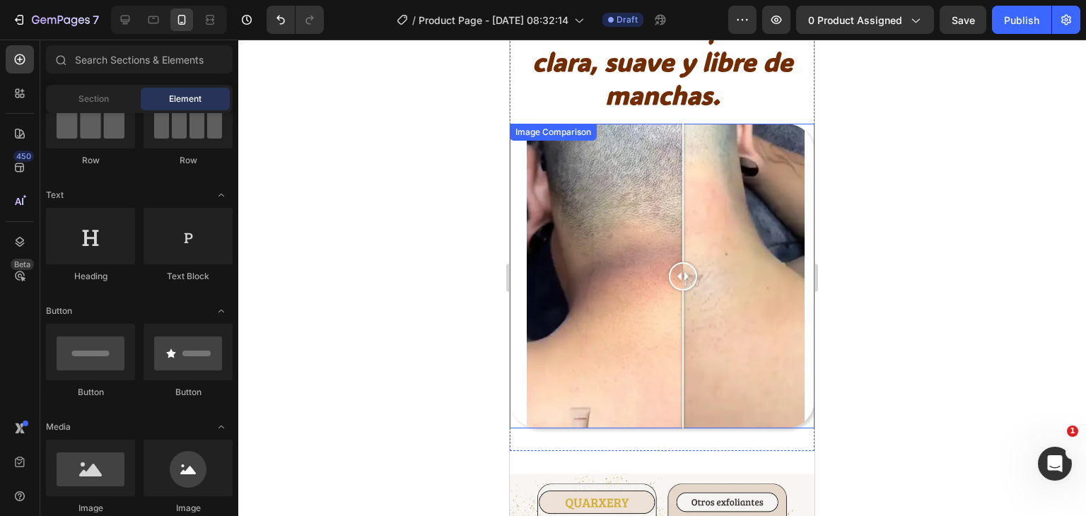
scroll to position [1064, 0]
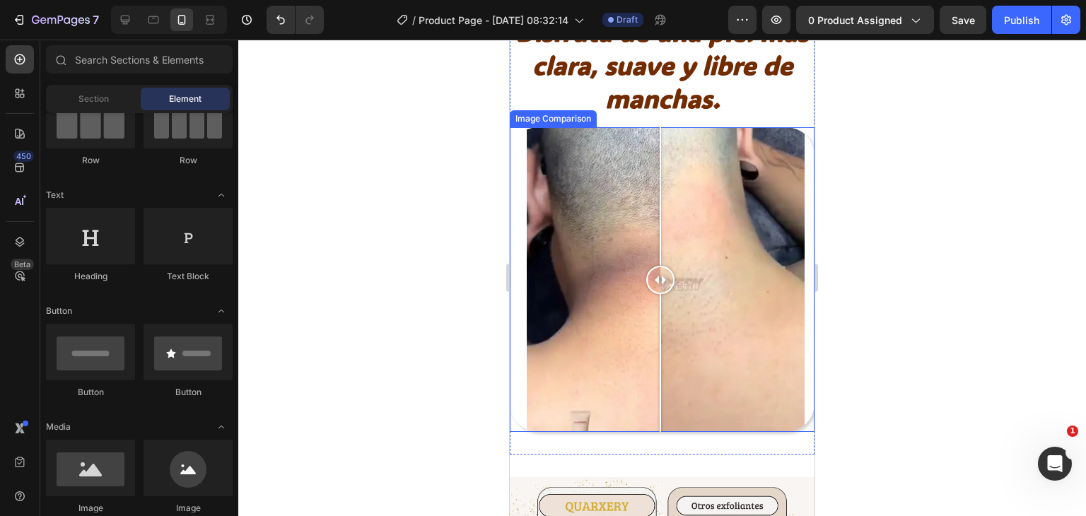
drag, startPoint x: 673, startPoint y: 278, endPoint x: 665, endPoint y: 305, distance: 28.2
click at [665, 305] on div at bounding box center [660, 279] width 28 height 305
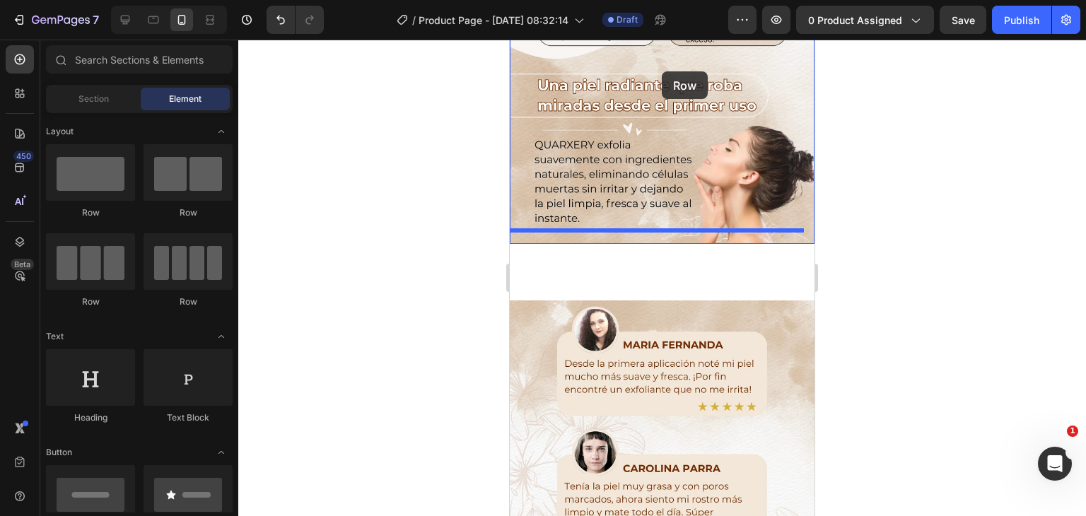
scroll to position [1654, 0]
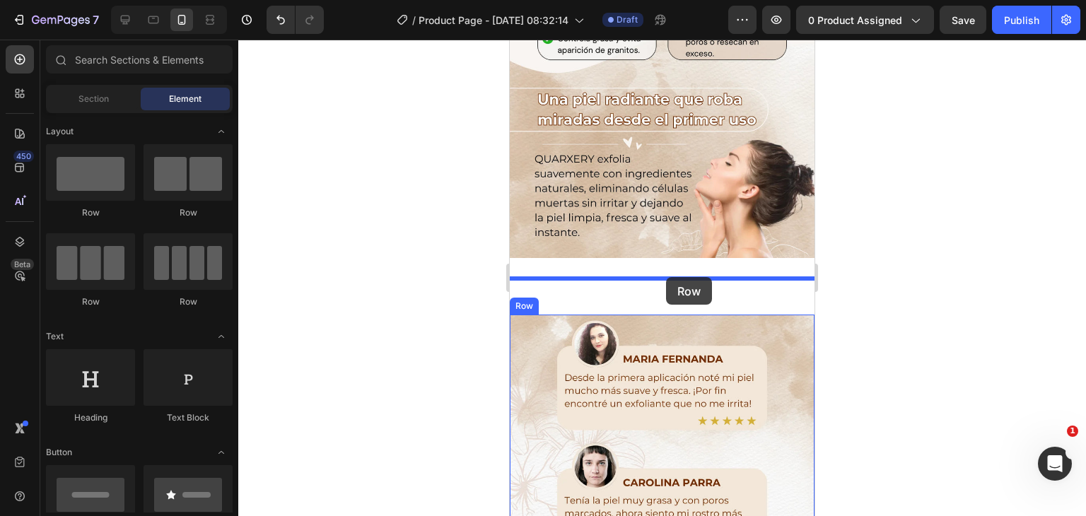
drag, startPoint x: 601, startPoint y: 227, endPoint x: 666, endPoint y: 277, distance: 82.2
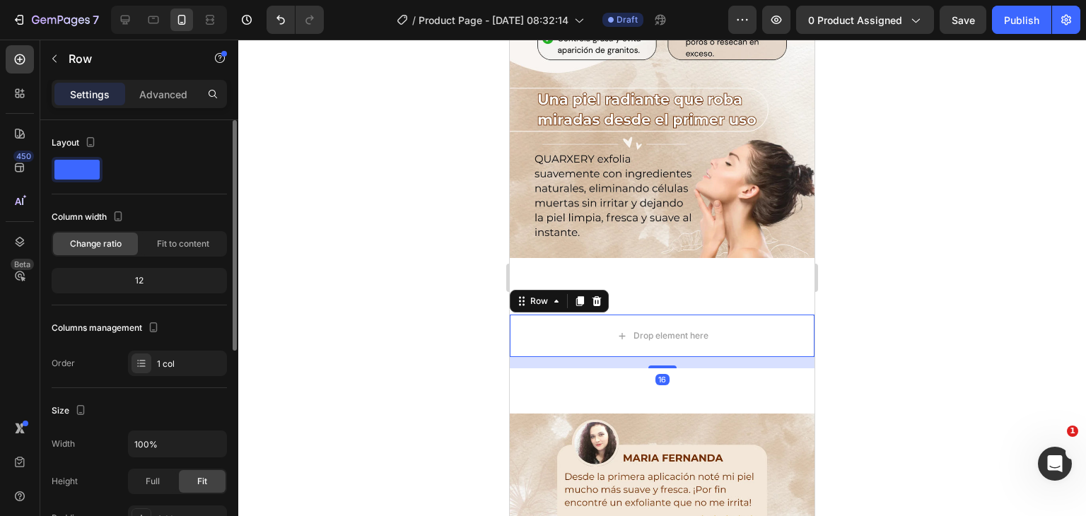
scroll to position [141, 0]
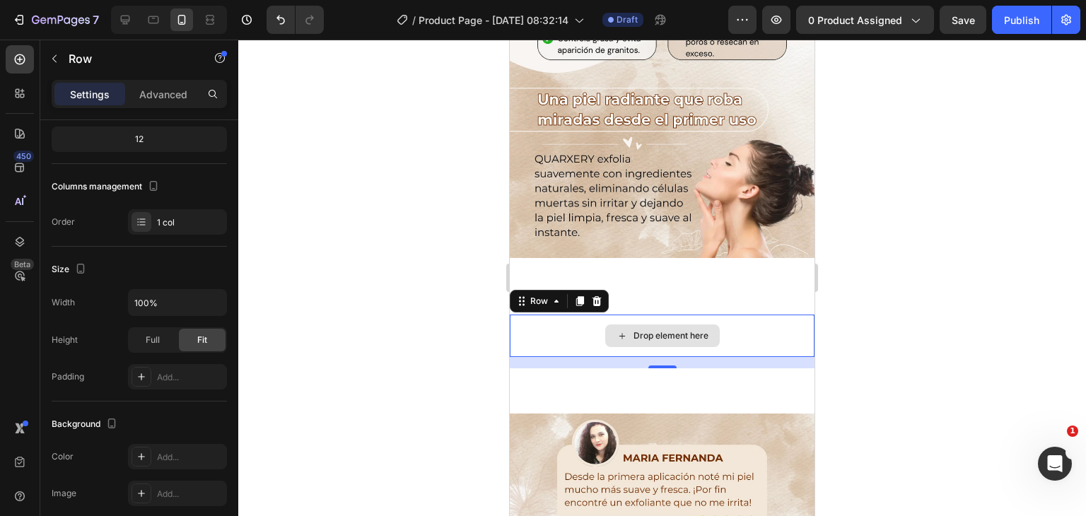
click at [673, 330] on div "Drop element here" at bounding box center [662, 336] width 115 height 23
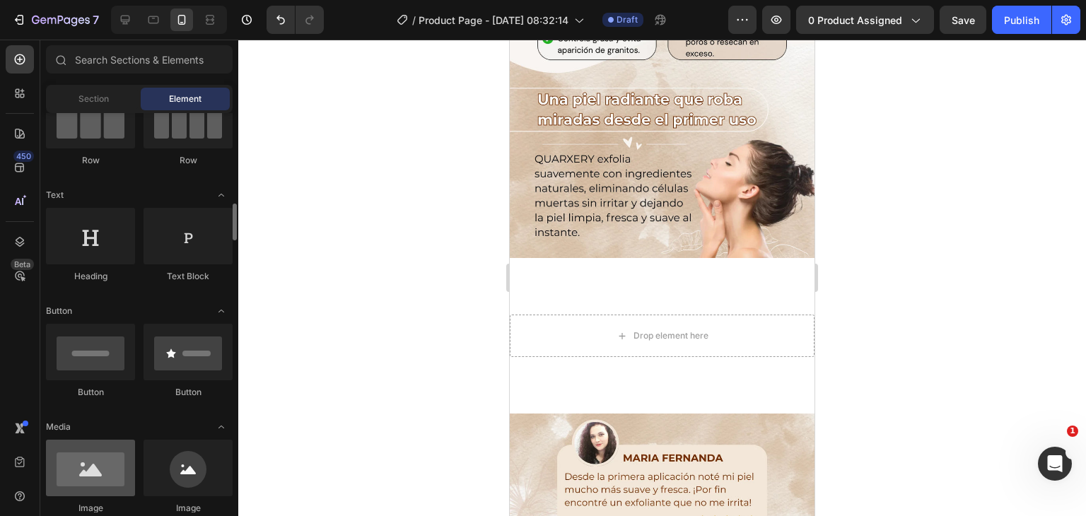
scroll to position [212, 0]
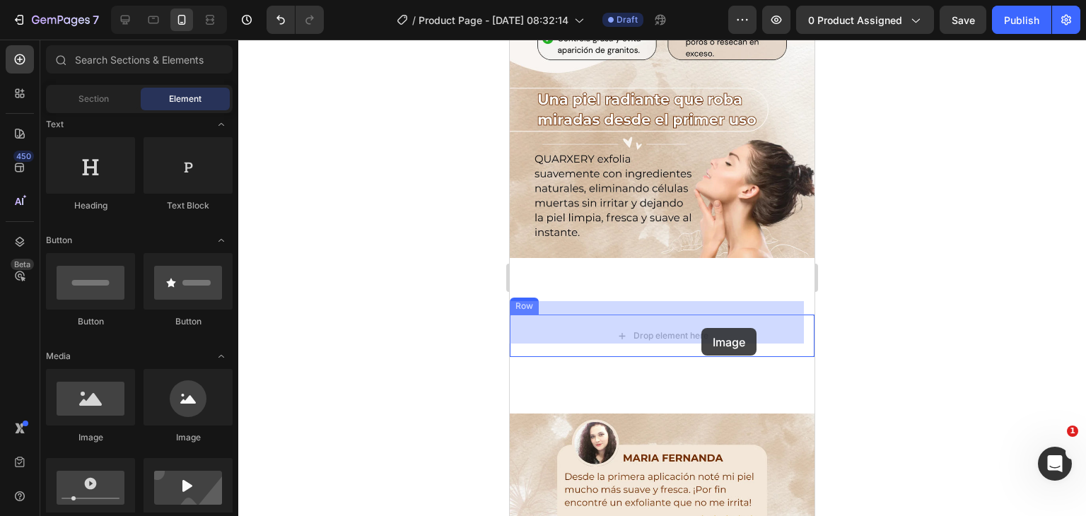
drag, startPoint x: 617, startPoint y: 453, endPoint x: 702, endPoint y: 328, distance: 150.8
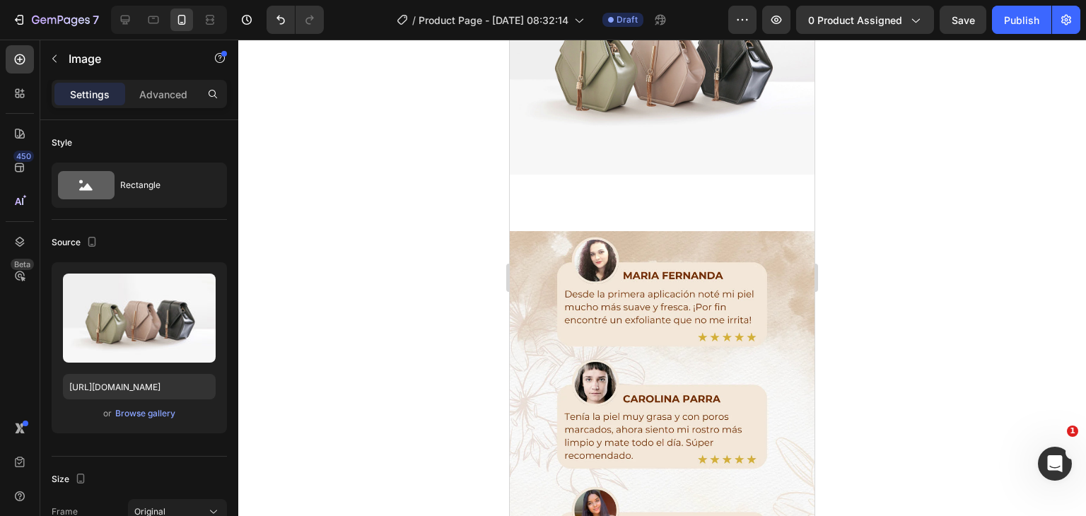
scroll to position [1583, 0]
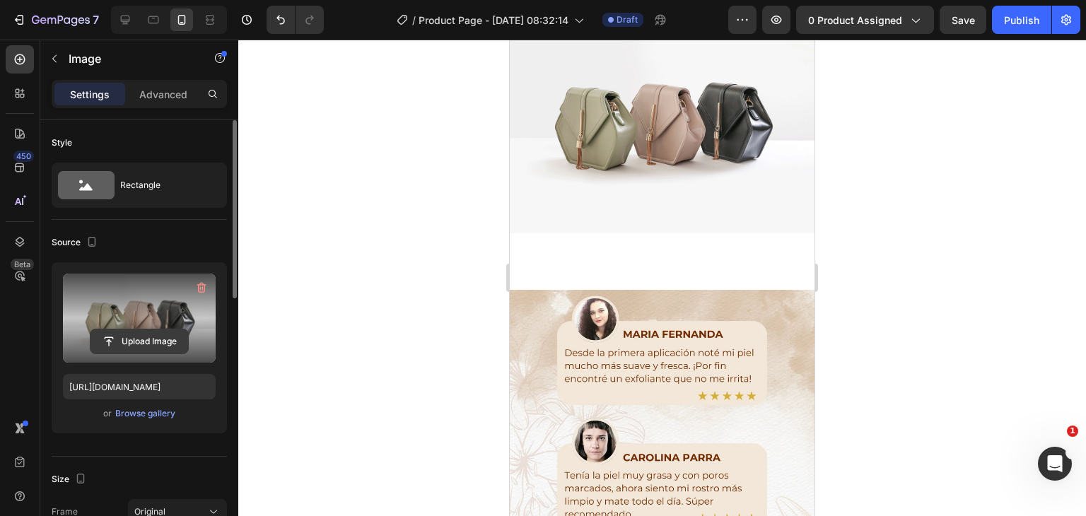
click at [149, 334] on input "file" at bounding box center [140, 342] width 98 height 24
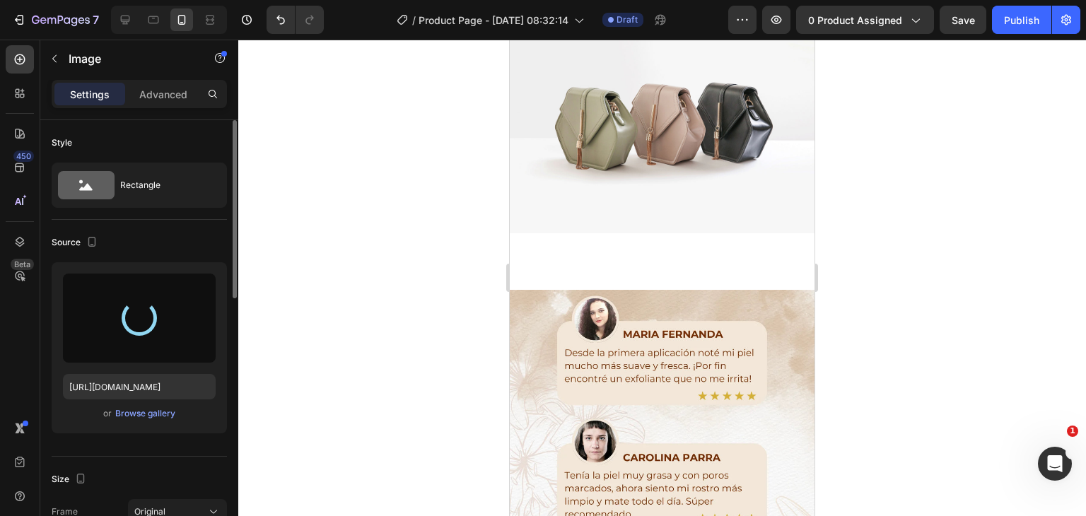
type input "[URL][DOMAIN_NAME]"
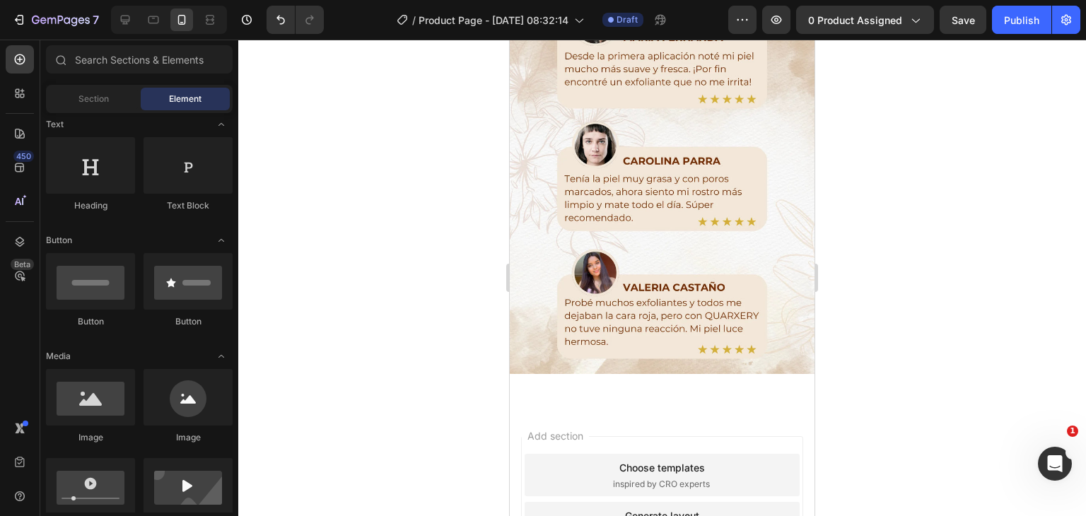
scroll to position [1862, 0]
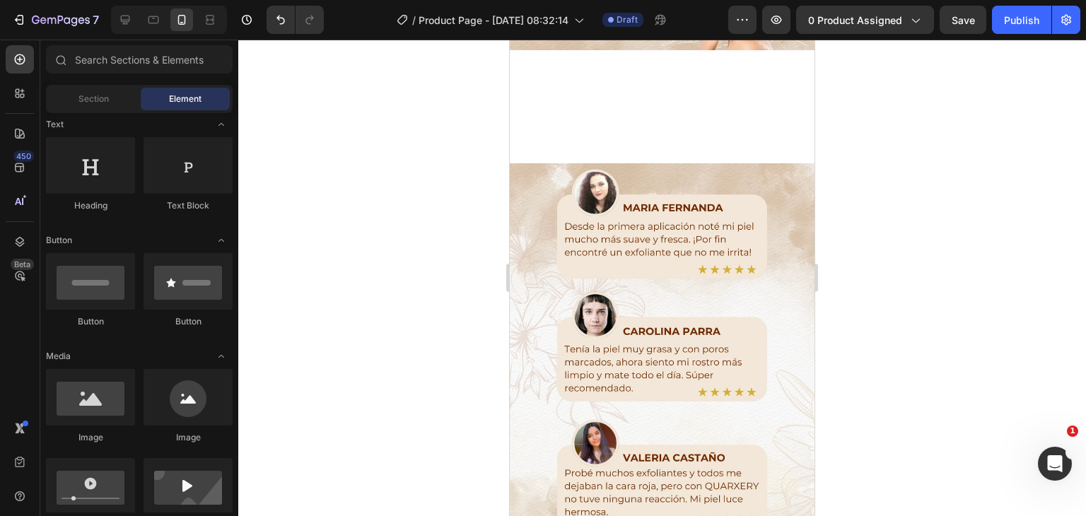
drag, startPoint x: 810, startPoint y: 289, endPoint x: 1325, endPoint y: 397, distance: 526.1
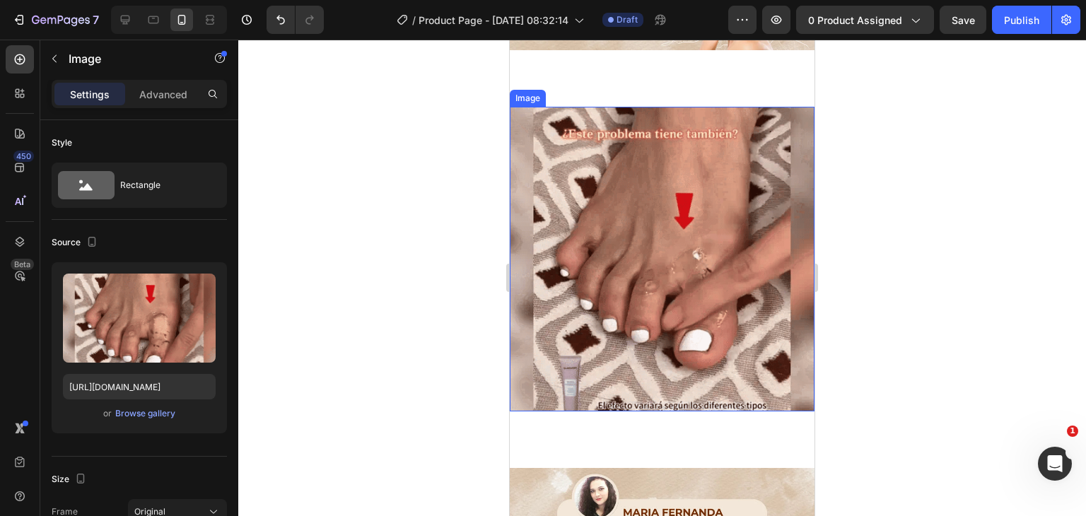
click at [727, 298] on img at bounding box center [662, 259] width 305 height 305
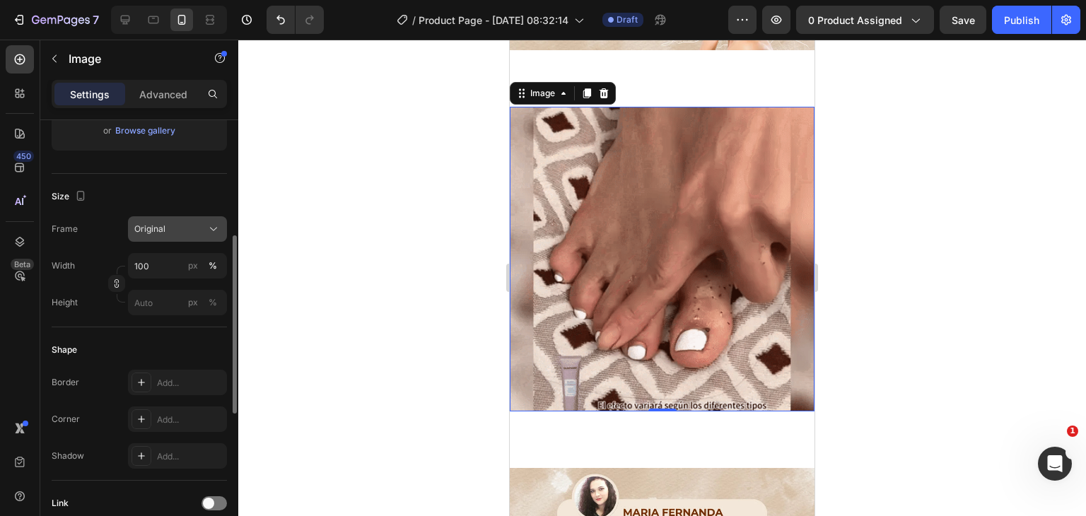
scroll to position [424, 0]
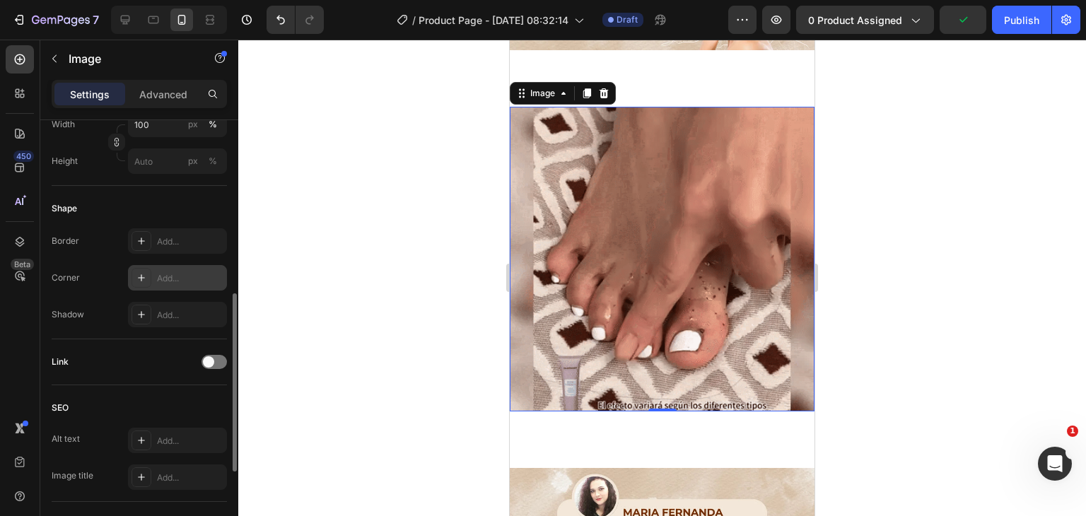
click at [178, 279] on div "Add..." at bounding box center [190, 278] width 66 height 13
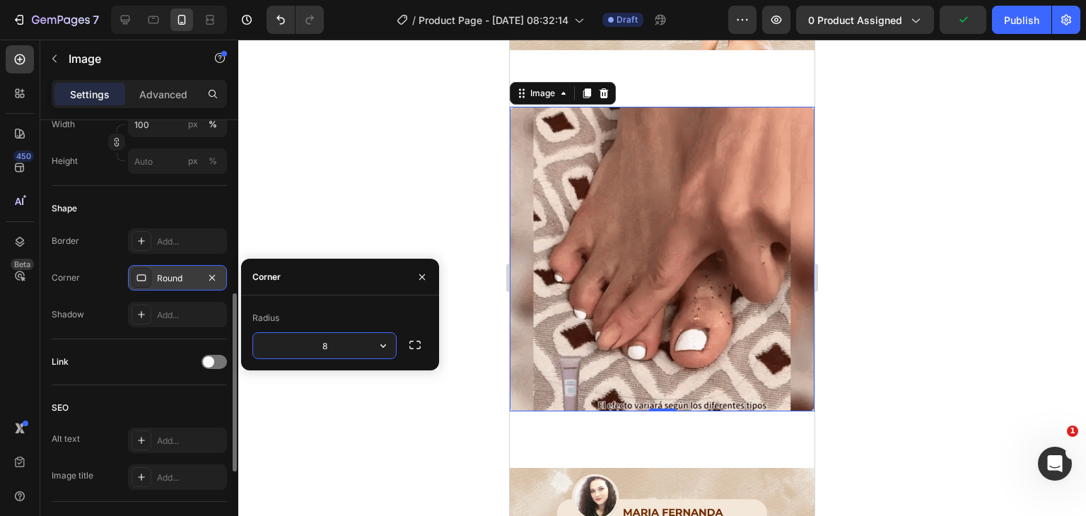
click at [331, 343] on input "8" at bounding box center [324, 345] width 143 height 25
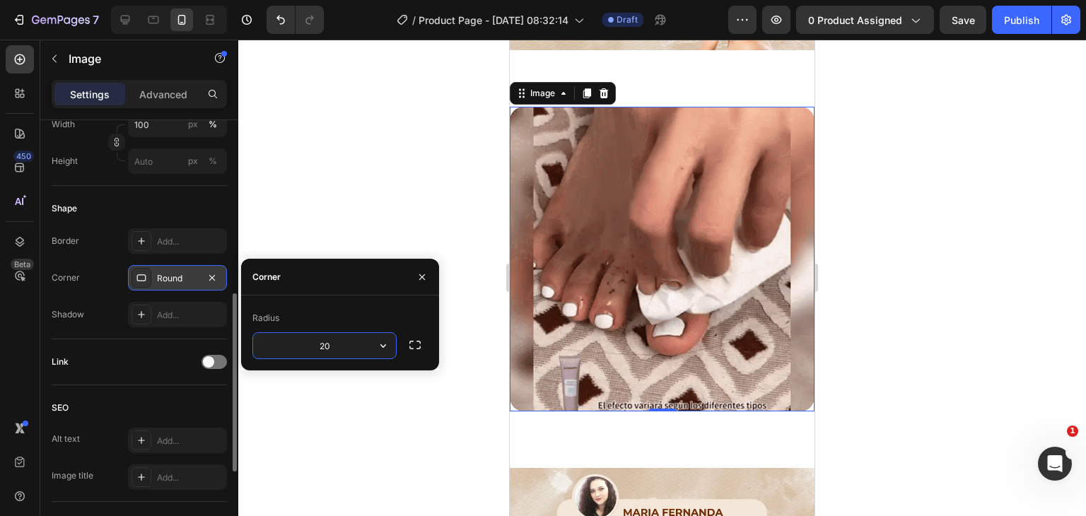
type input "2"
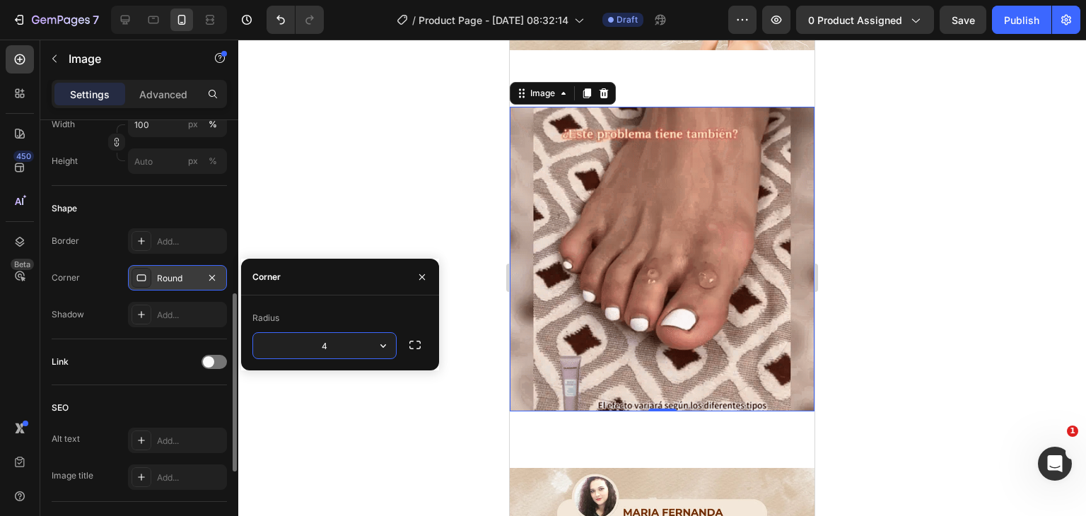
type input "40"
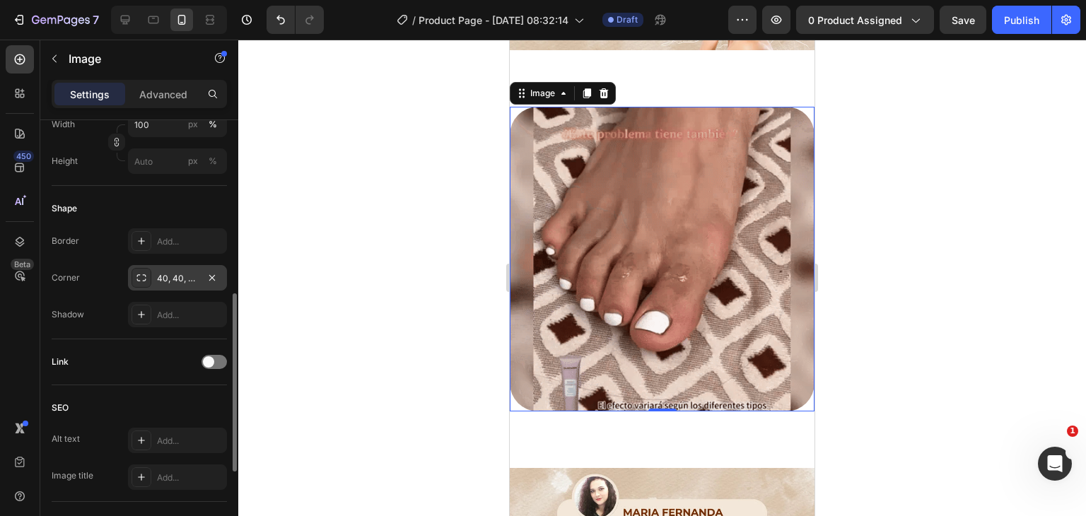
click at [893, 303] on div at bounding box center [662, 278] width 848 height 477
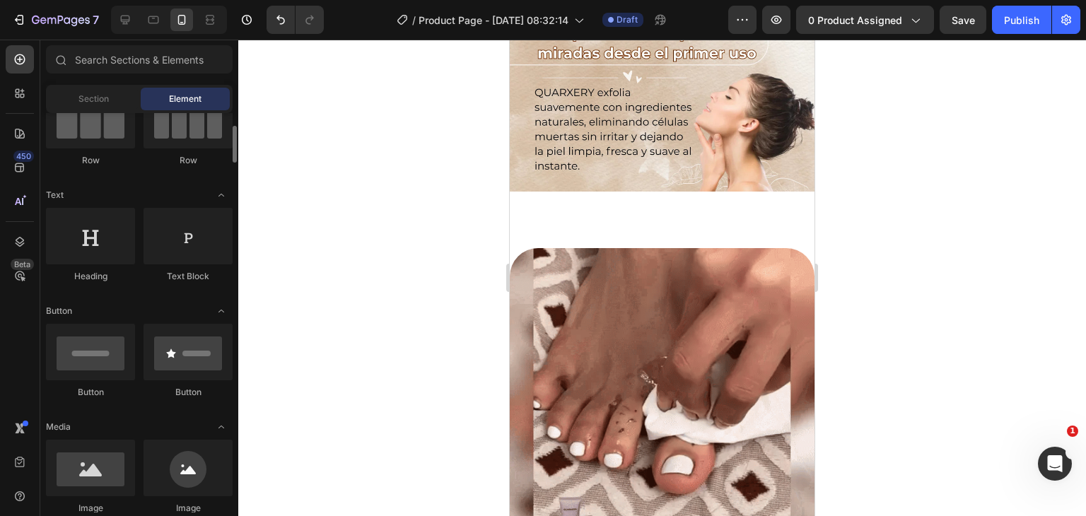
scroll to position [0, 0]
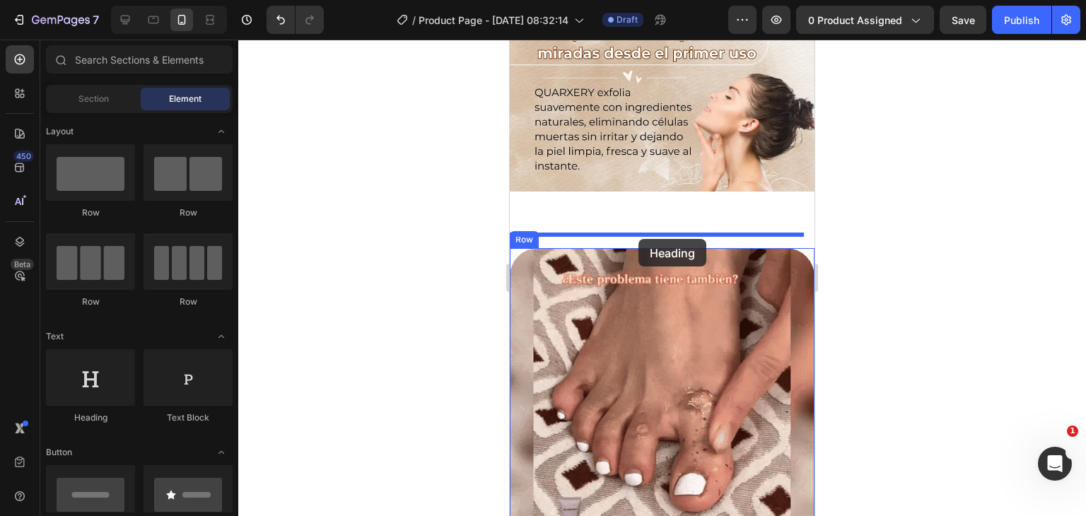
drag, startPoint x: 607, startPoint y: 429, endPoint x: 639, endPoint y: 239, distance: 192.1
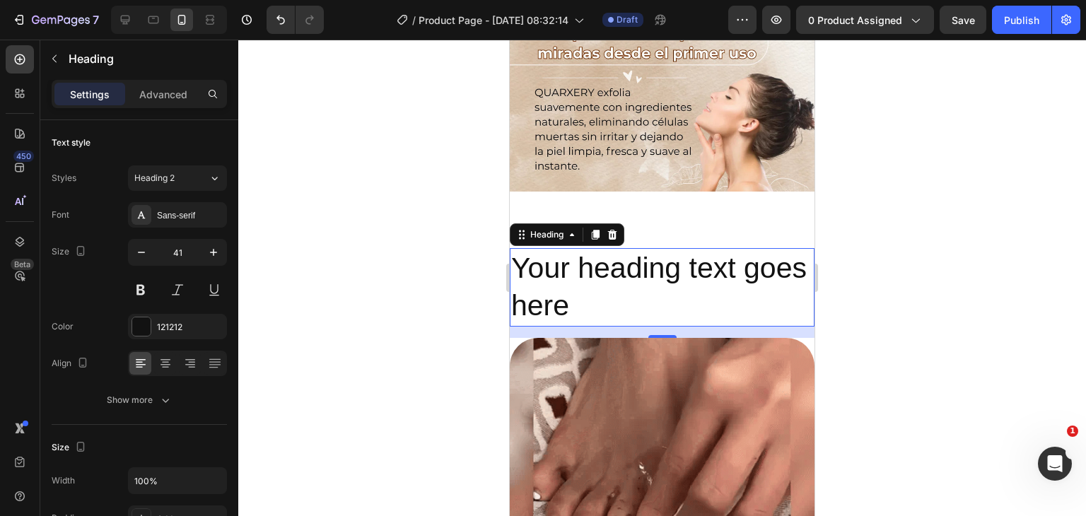
click at [648, 269] on h2 "Your heading text goes here" at bounding box center [662, 287] width 305 height 78
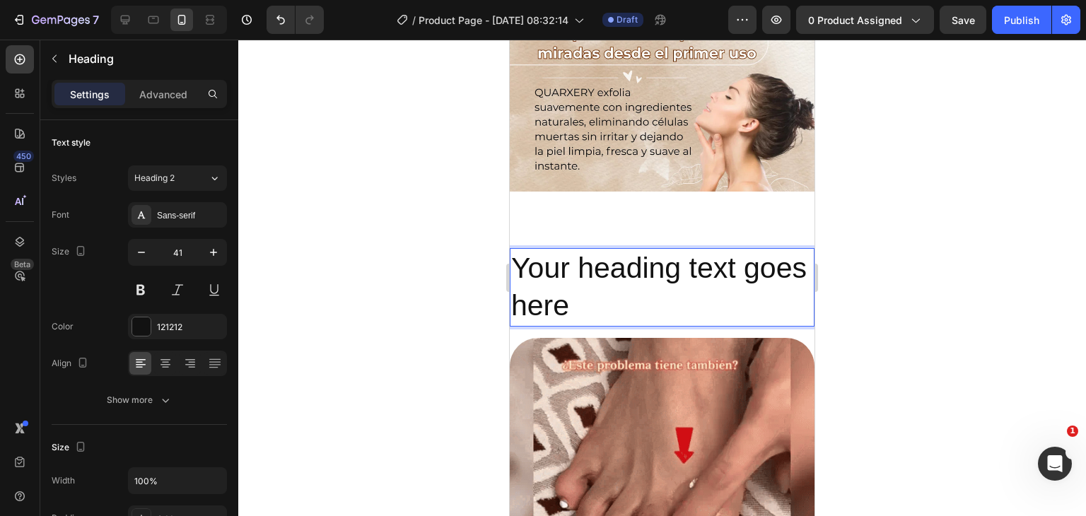
click at [648, 269] on p "Your heading text goes here" at bounding box center [662, 288] width 302 height 76
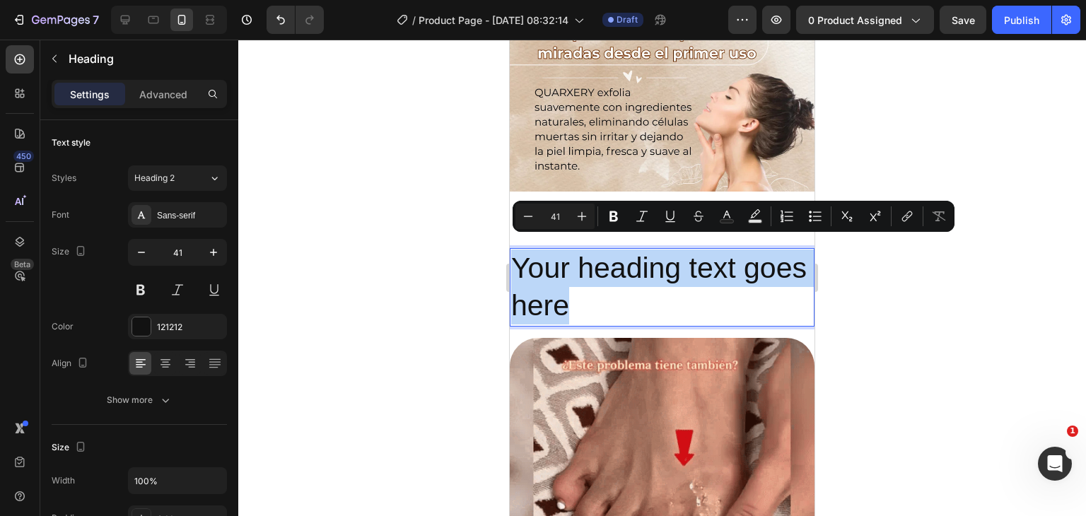
click at [648, 269] on p "Your heading text goes here" at bounding box center [662, 288] width 302 height 76
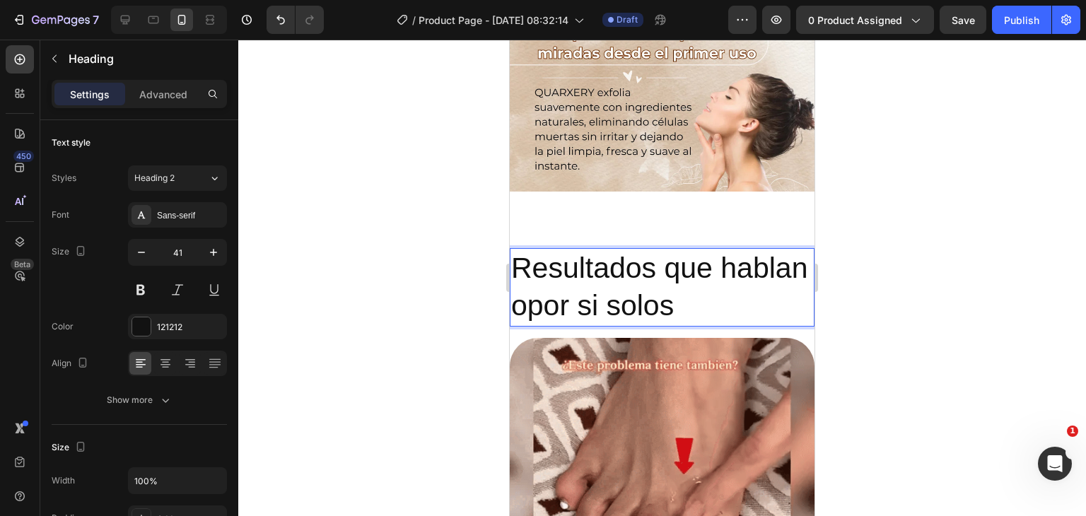
click at [626, 298] on p "Resultados que hablan opor si solos" at bounding box center [662, 288] width 302 height 76
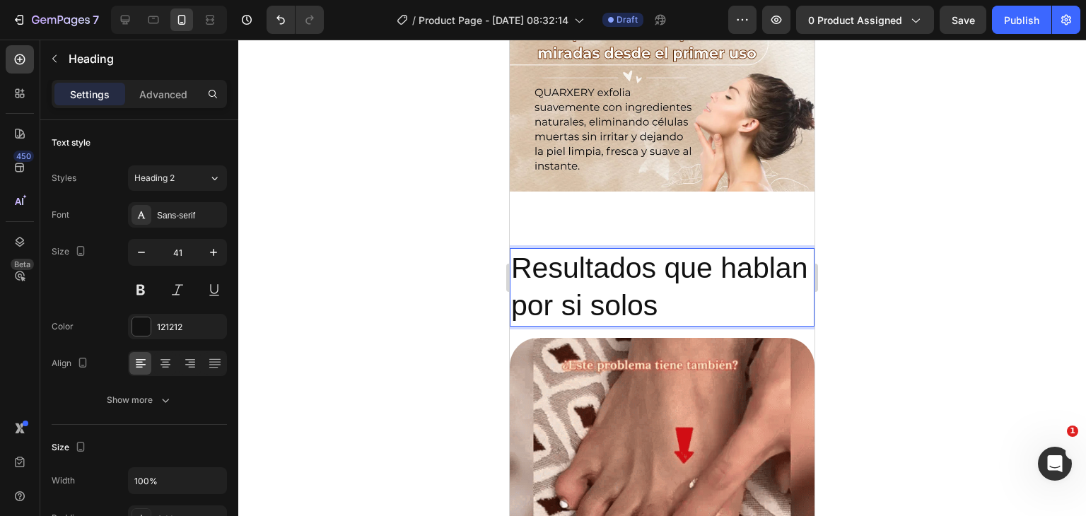
click at [774, 284] on p "Resultados que hablan por si solos" at bounding box center [662, 288] width 302 height 76
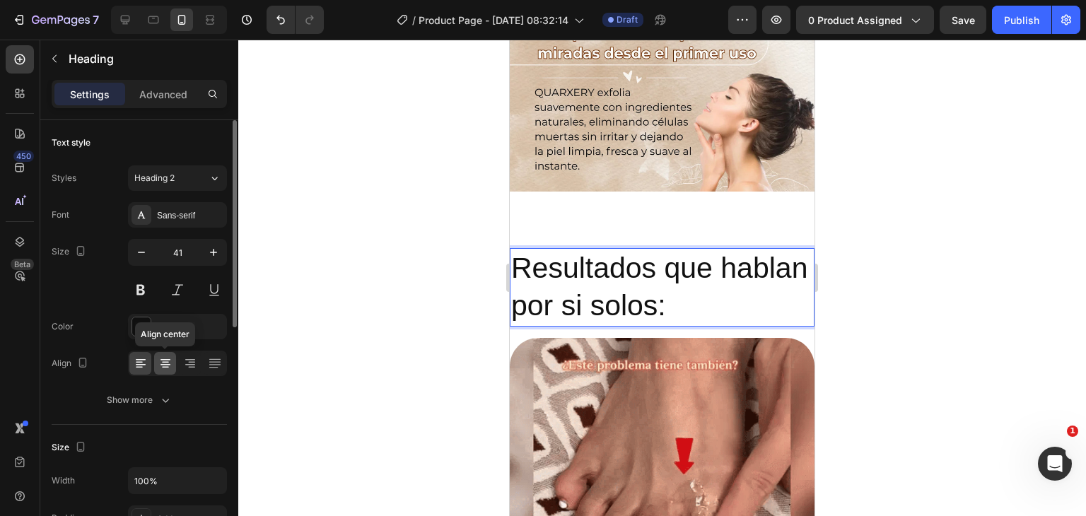
click at [170, 364] on icon at bounding box center [165, 363] width 14 height 14
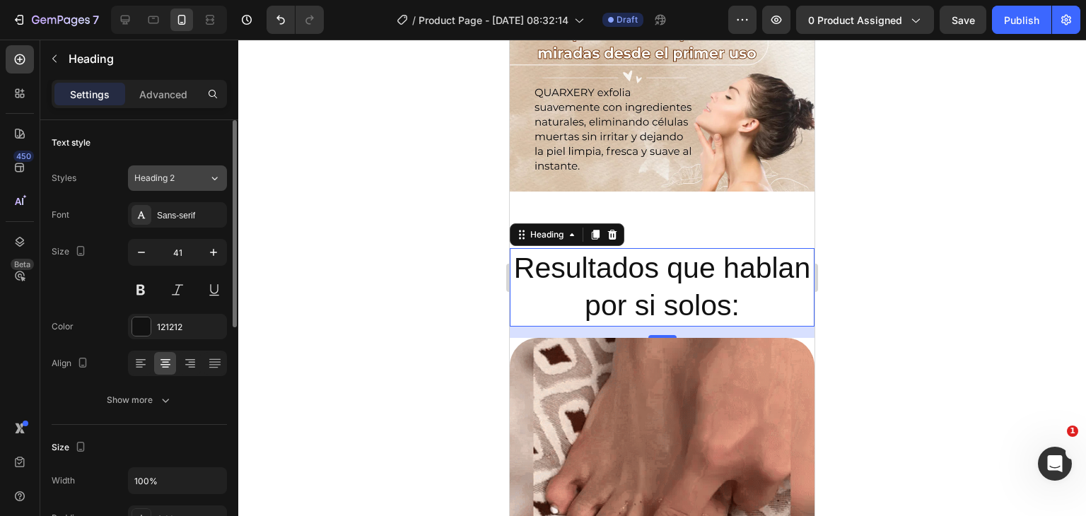
click at [153, 187] on button "Heading 2" at bounding box center [177, 177] width 99 height 25
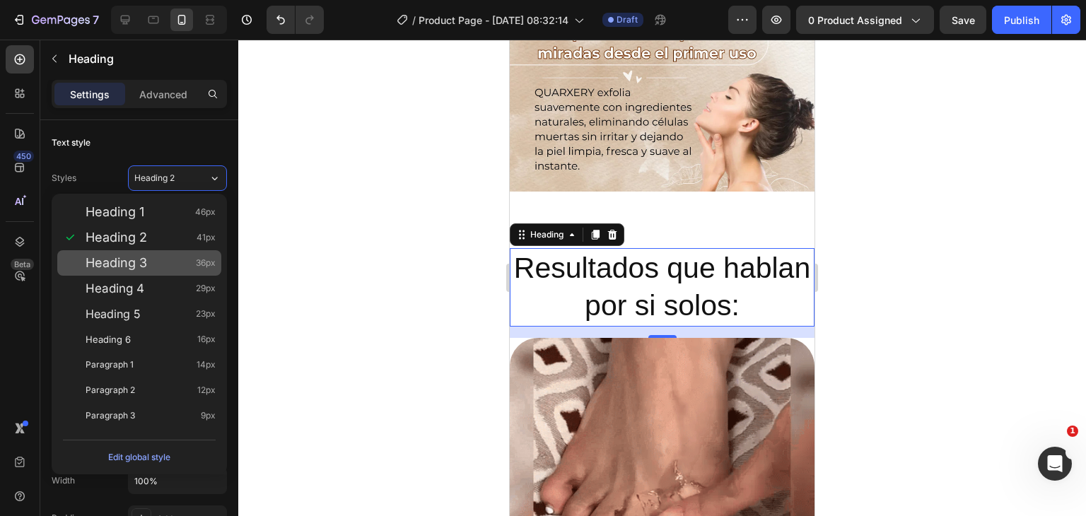
click at [126, 258] on span "Heading 3" at bounding box center [117, 263] width 62 height 14
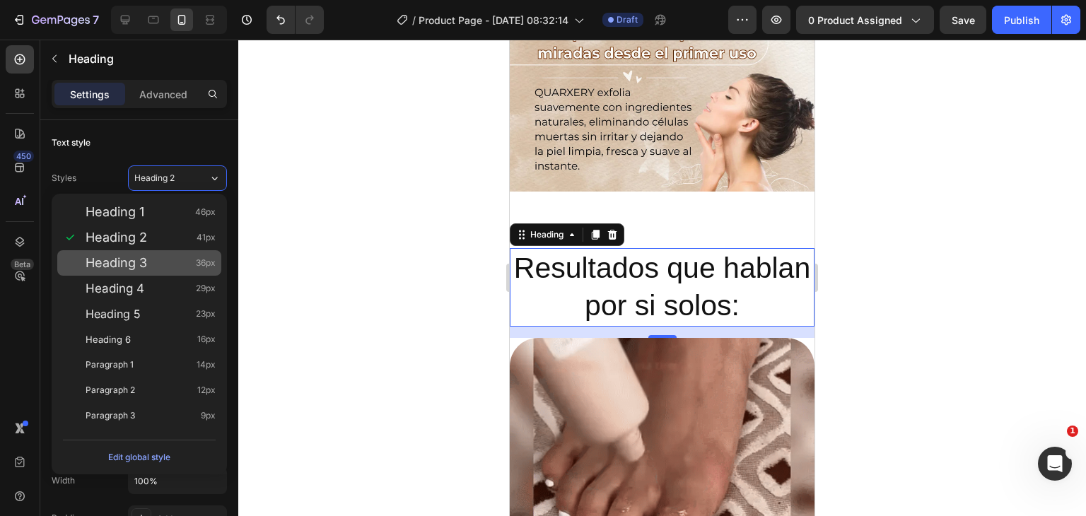
type input "36"
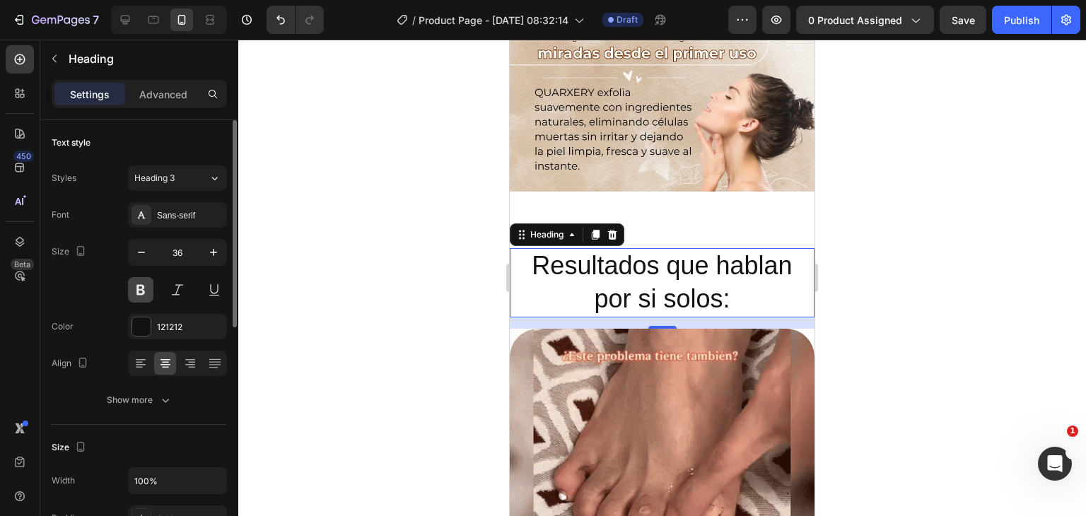
click at [144, 291] on button at bounding box center [140, 289] width 25 height 25
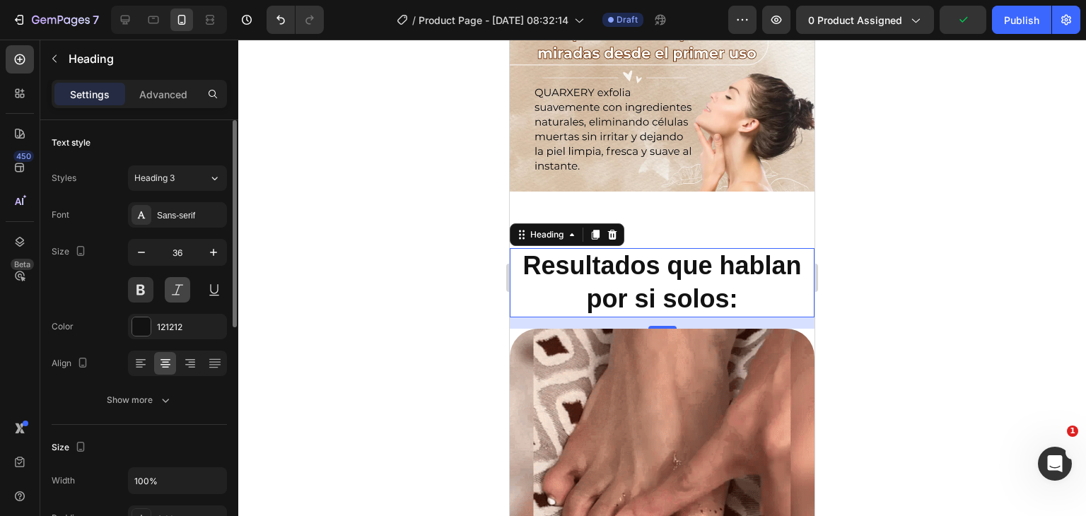
click at [180, 293] on button at bounding box center [177, 289] width 25 height 25
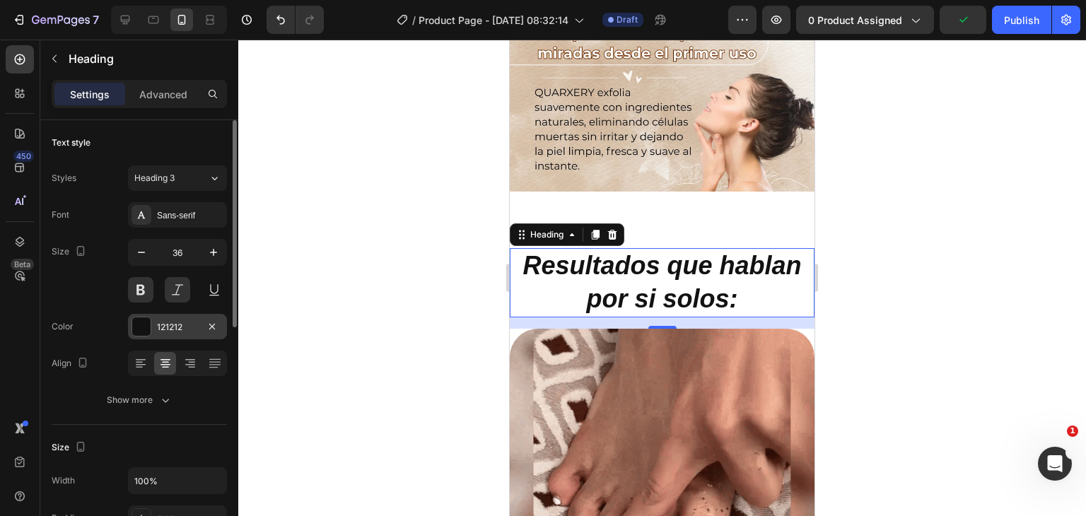
click at [175, 329] on div "121212" at bounding box center [177, 327] width 41 height 13
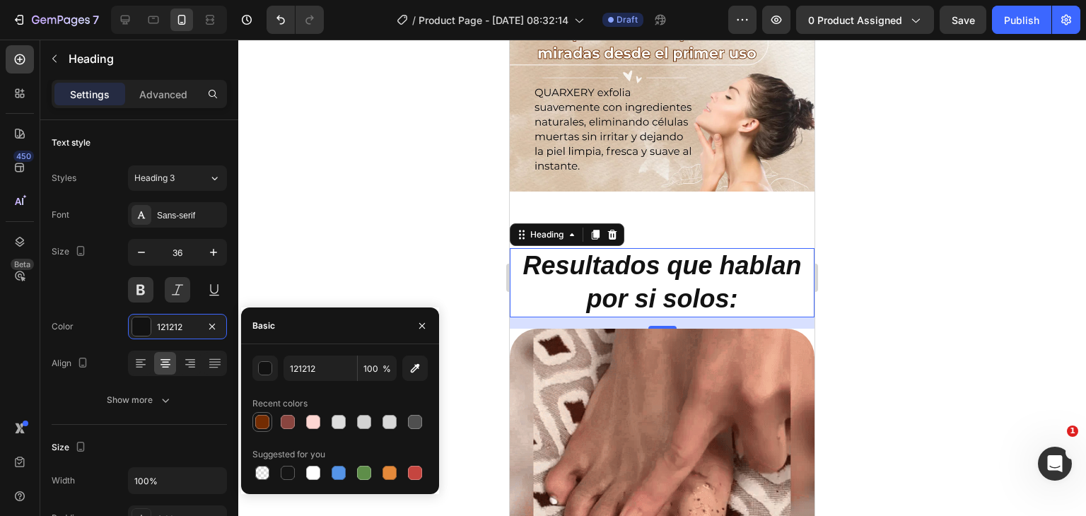
click at [268, 425] on div at bounding box center [262, 422] width 14 height 14
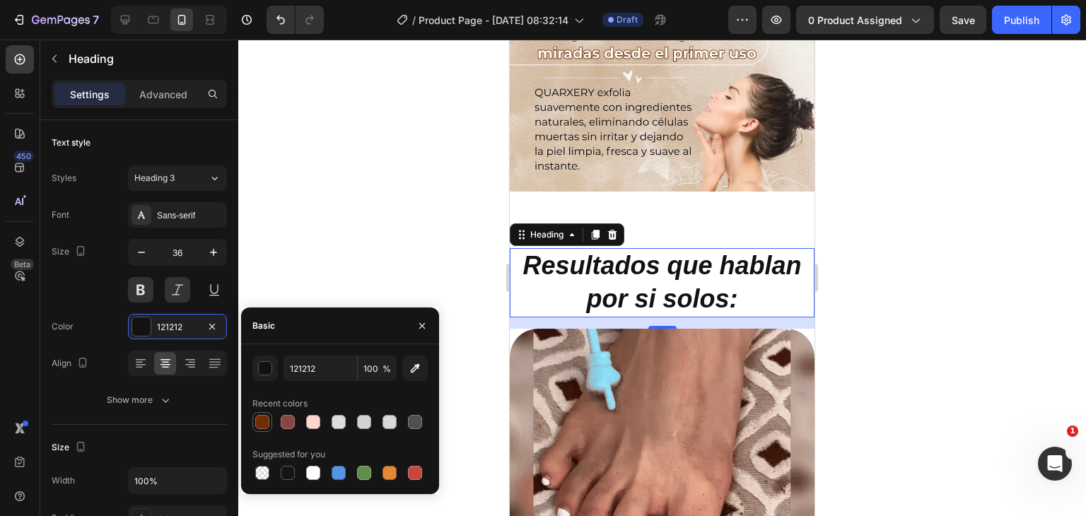
type input "732C02"
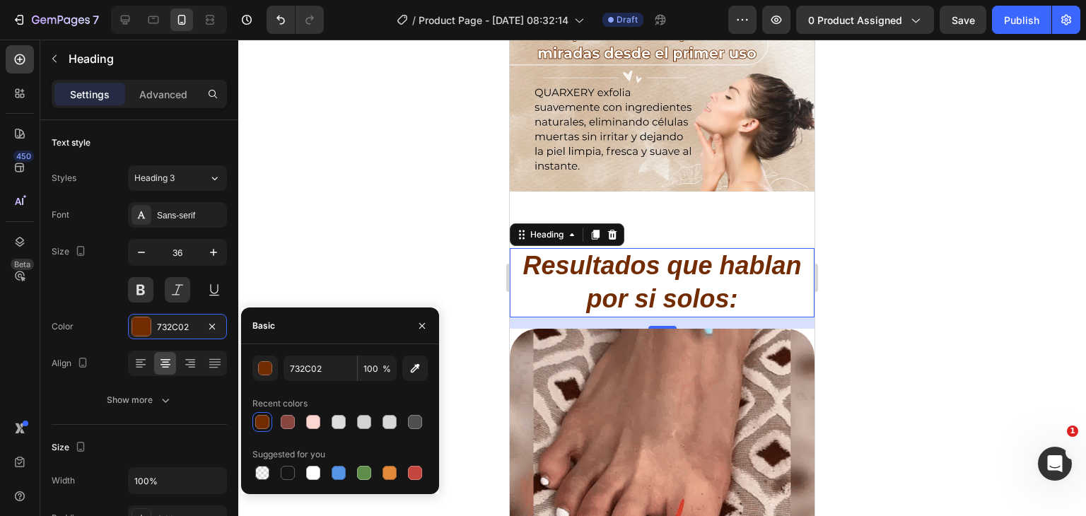
click at [427, 248] on div at bounding box center [662, 278] width 848 height 477
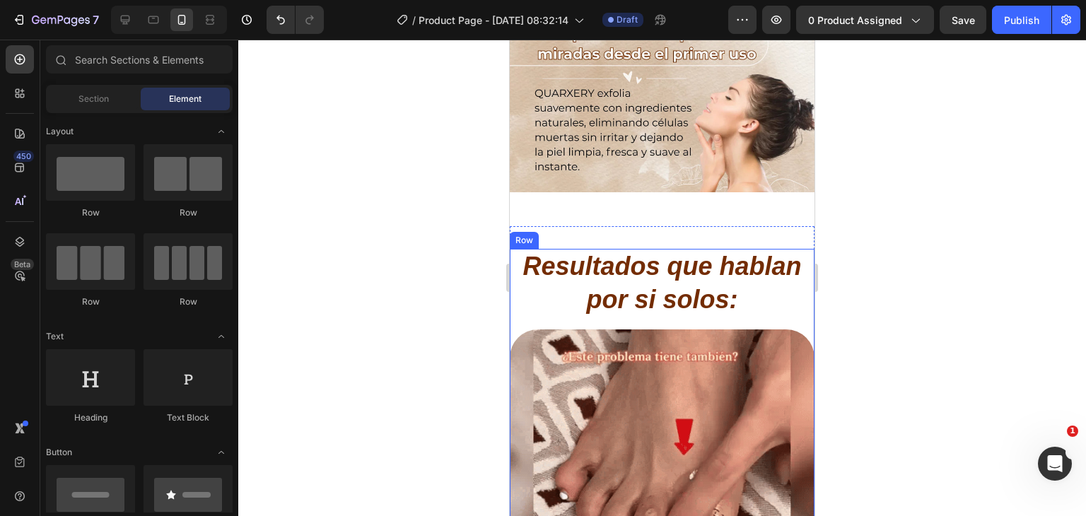
scroll to position [1721, 0]
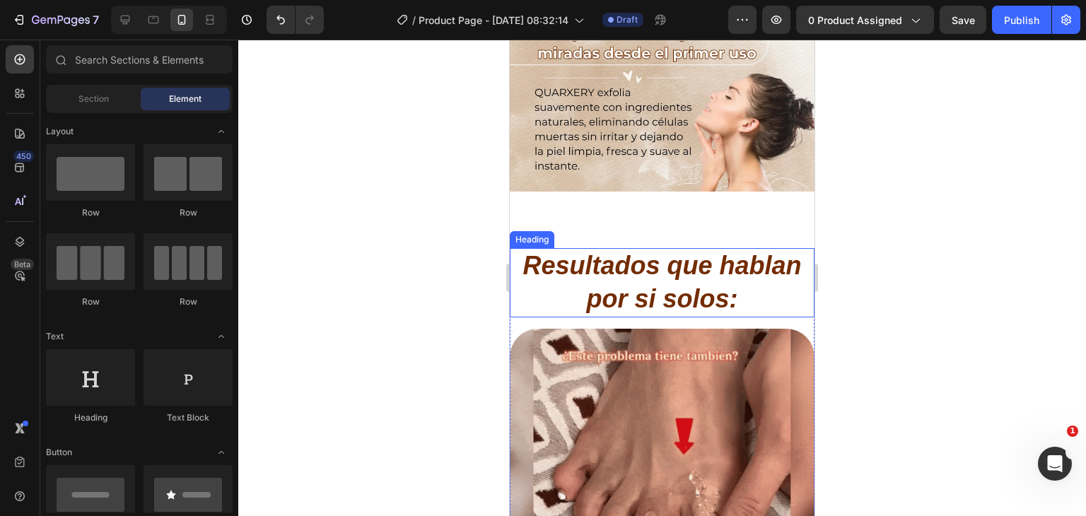
click at [681, 287] on h2 "Resultados que hablan por si solos:" at bounding box center [662, 282] width 305 height 69
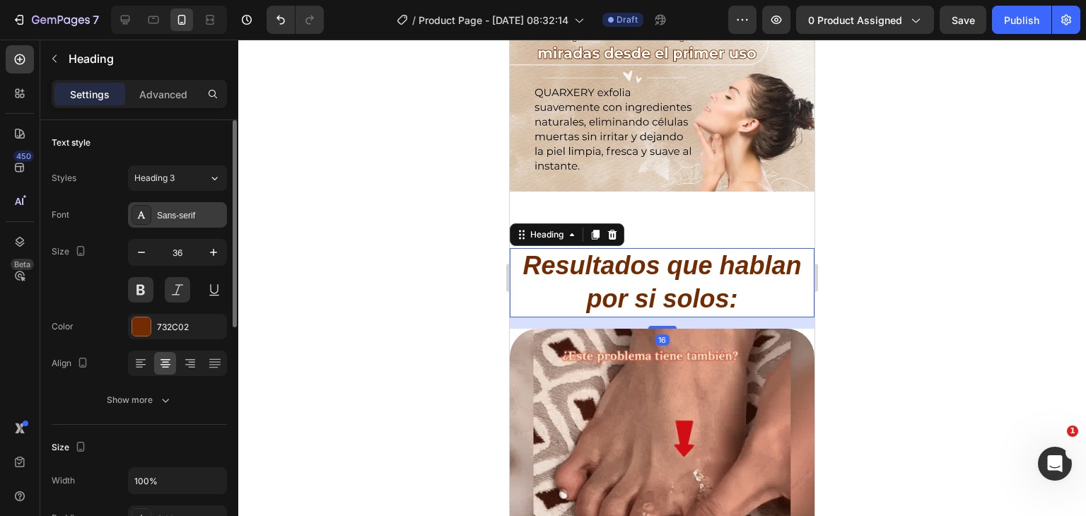
click at [177, 216] on div "Sans-serif" at bounding box center [190, 215] width 66 height 13
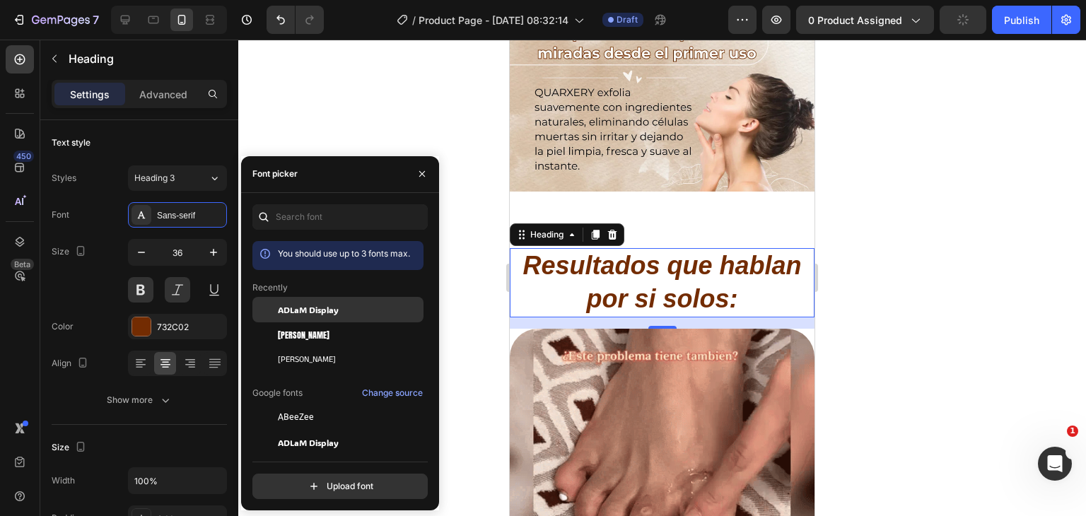
click at [322, 404] on div "ADLaM Display" at bounding box center [337, 416] width 171 height 25
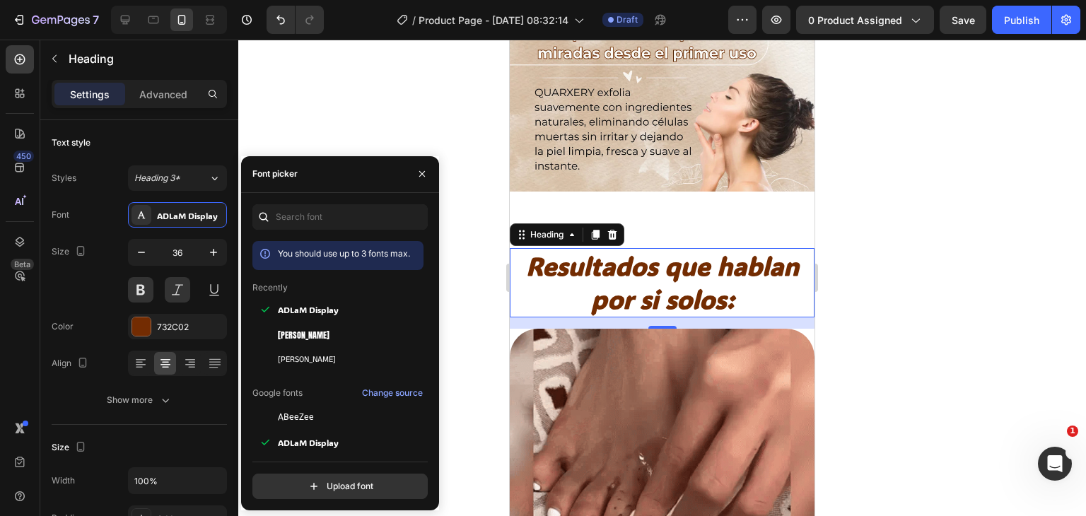
click at [928, 226] on div at bounding box center [662, 278] width 848 height 477
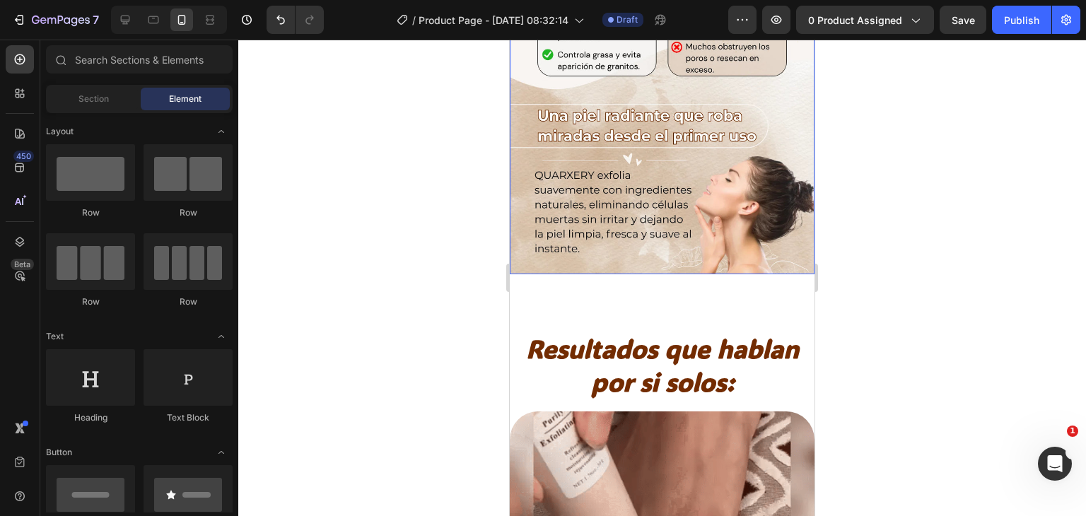
scroll to position [1650, 0]
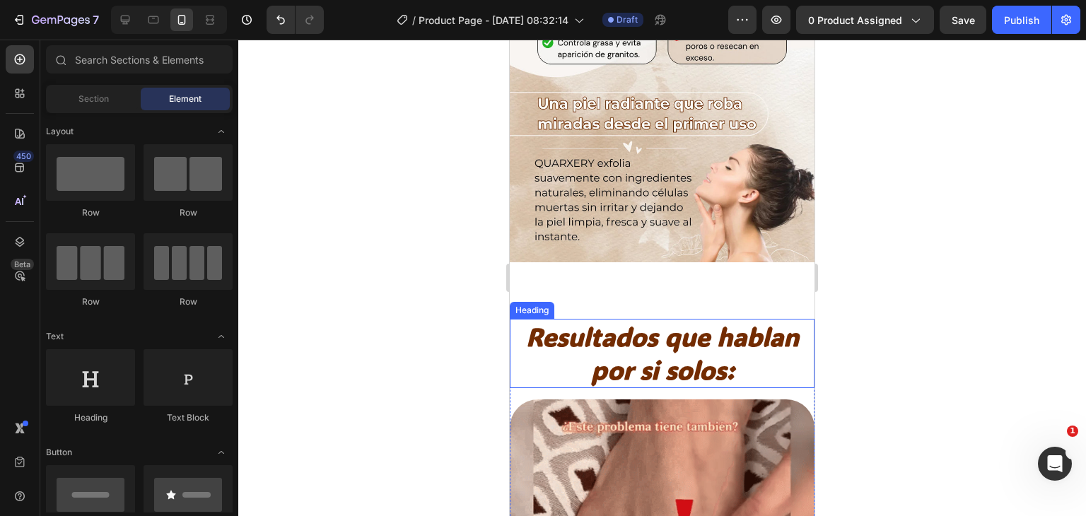
click at [665, 327] on h2 "Resultados que hablan por si solos:" at bounding box center [662, 353] width 305 height 69
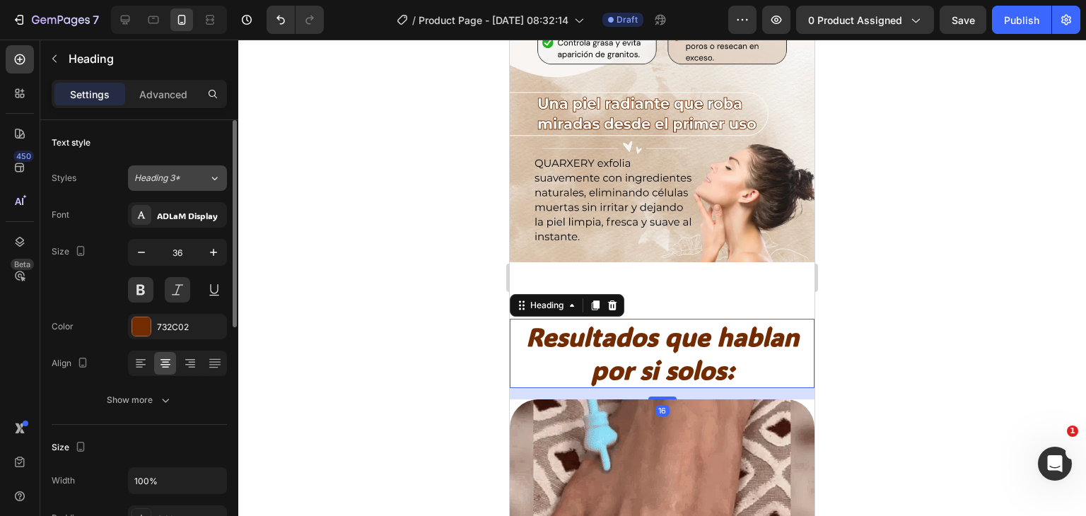
click at [178, 175] on span "Heading 3*" at bounding box center [157, 178] width 46 height 13
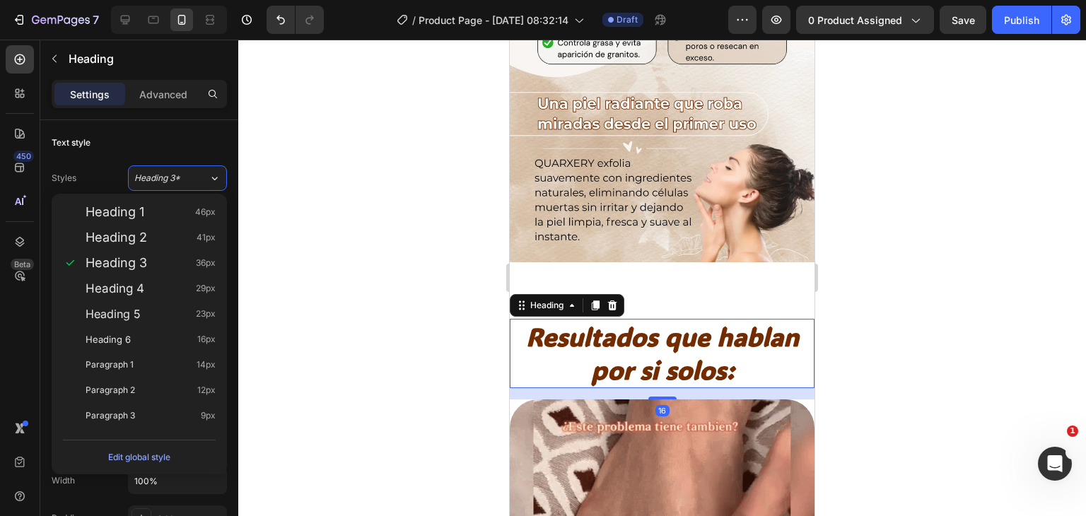
click at [269, 165] on div at bounding box center [662, 278] width 848 height 477
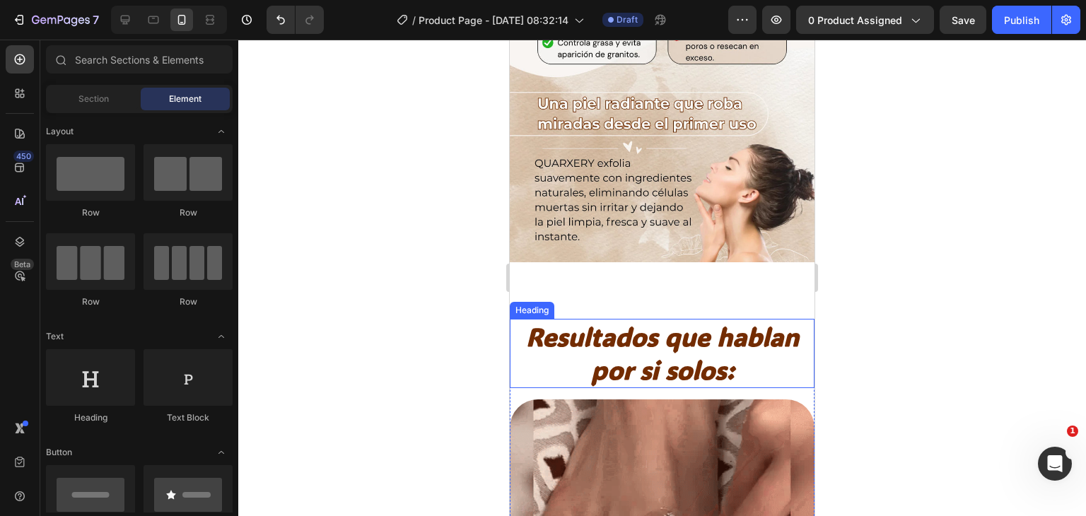
click at [649, 319] on h2 "Resultados que hablan por si solos:" at bounding box center [662, 353] width 305 height 69
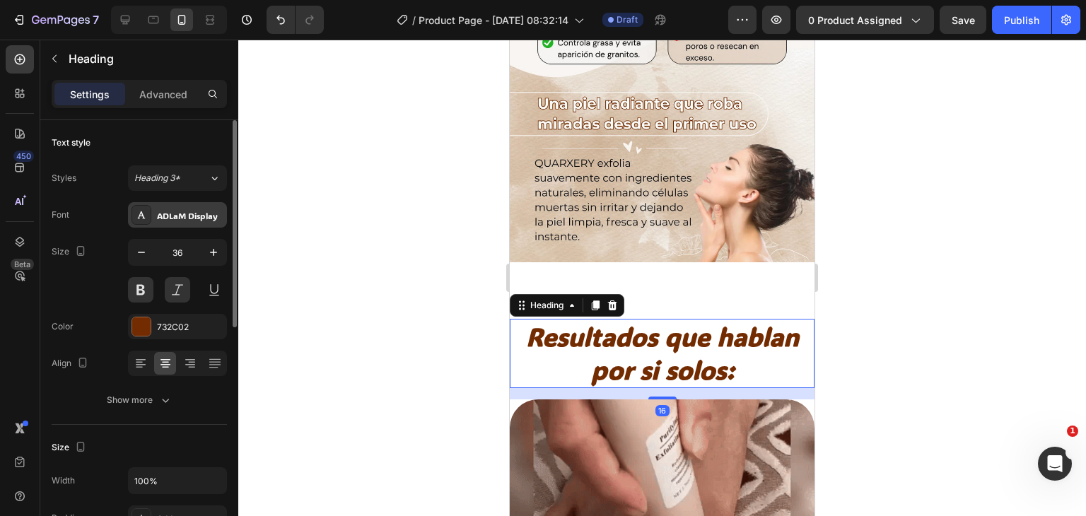
click at [190, 216] on div "ADLaM Display" at bounding box center [190, 215] width 66 height 13
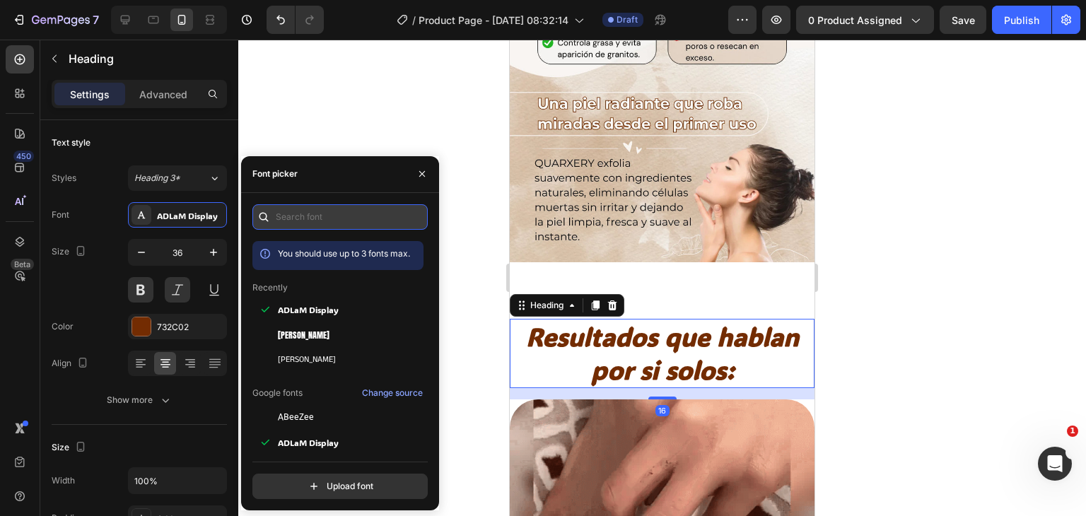
click at [339, 210] on input "text" at bounding box center [339, 216] width 175 height 25
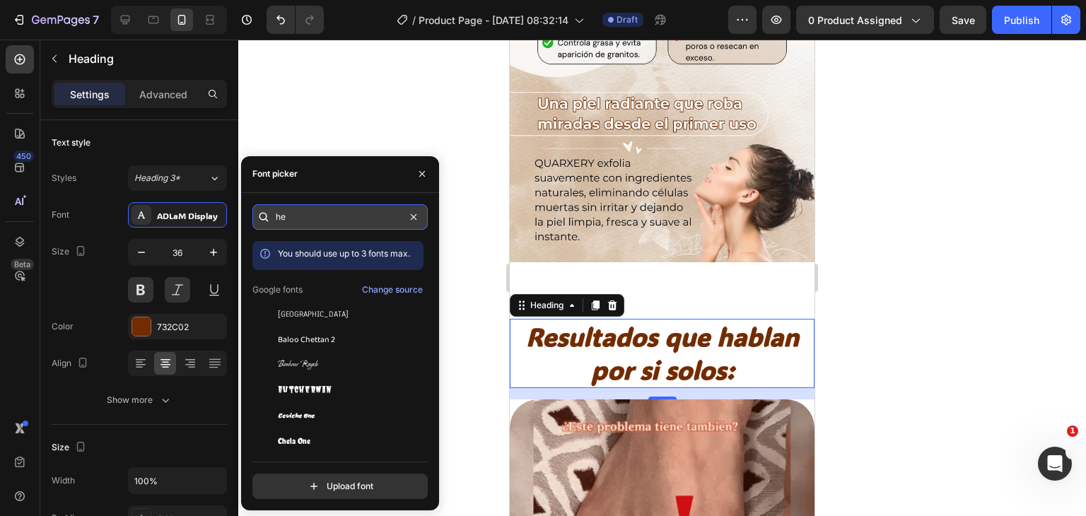
type input "h"
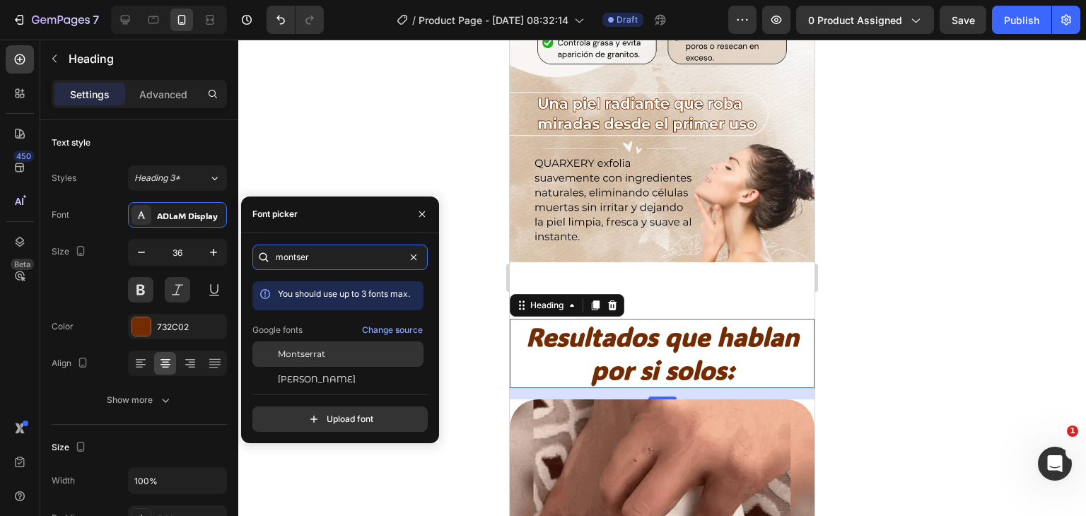
type input "montser"
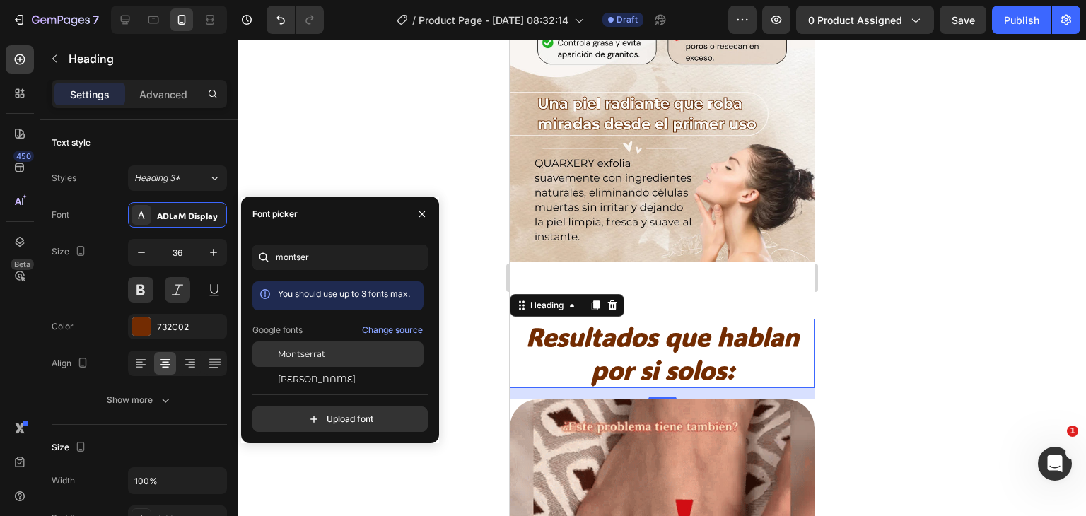
click at [318, 357] on span "Montserrat" at bounding box center [301, 354] width 47 height 13
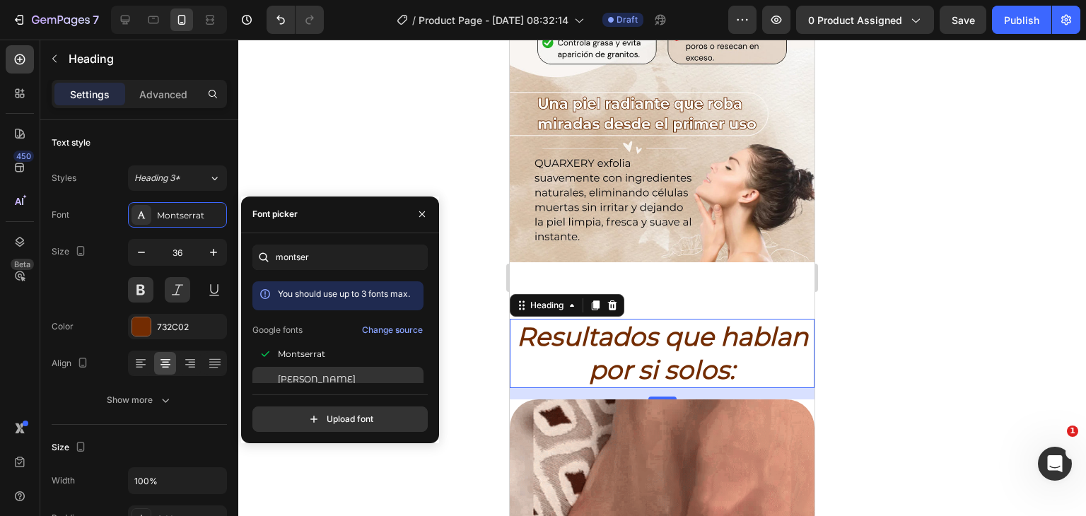
click at [325, 380] on span "[PERSON_NAME]" at bounding box center [317, 379] width 78 height 13
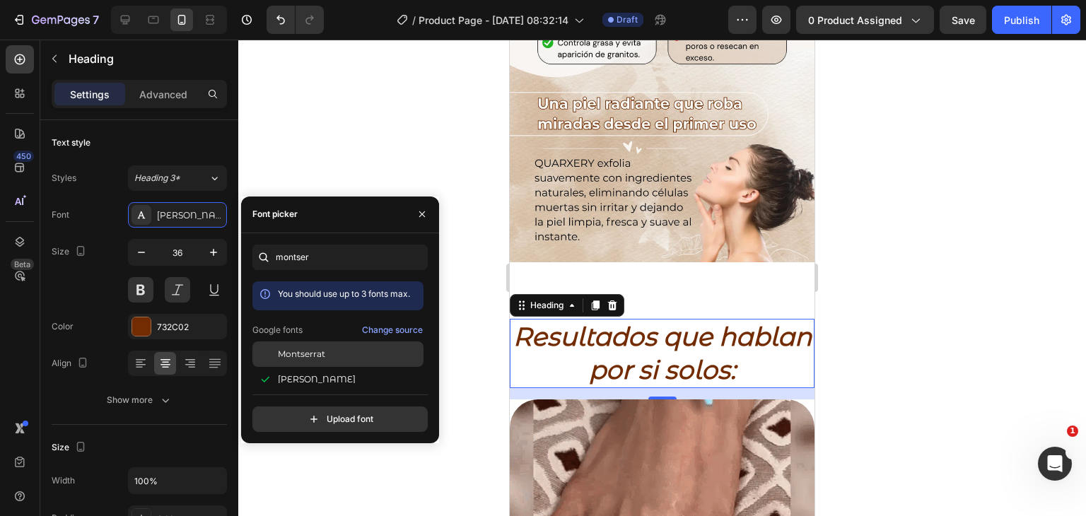
click at [327, 354] on div "Montserrat" at bounding box center [349, 354] width 143 height 13
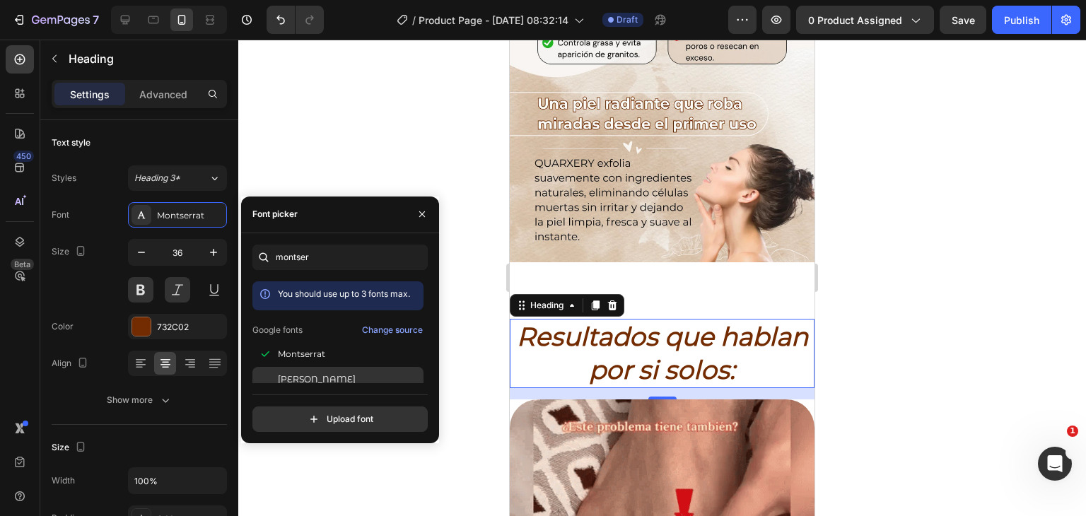
click at [322, 371] on div "[PERSON_NAME]" at bounding box center [337, 379] width 171 height 25
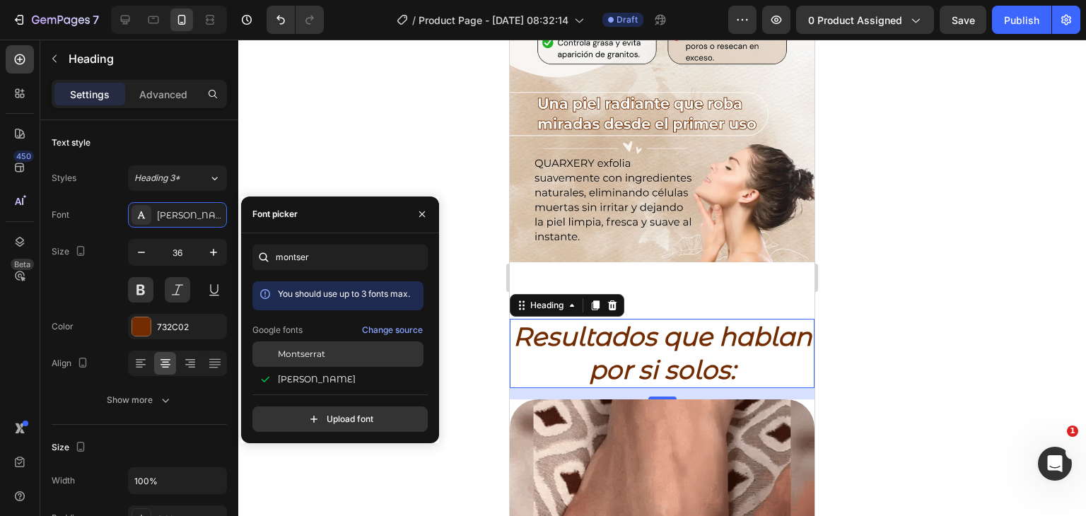
click at [332, 349] on div "Montserrat" at bounding box center [349, 354] width 143 height 13
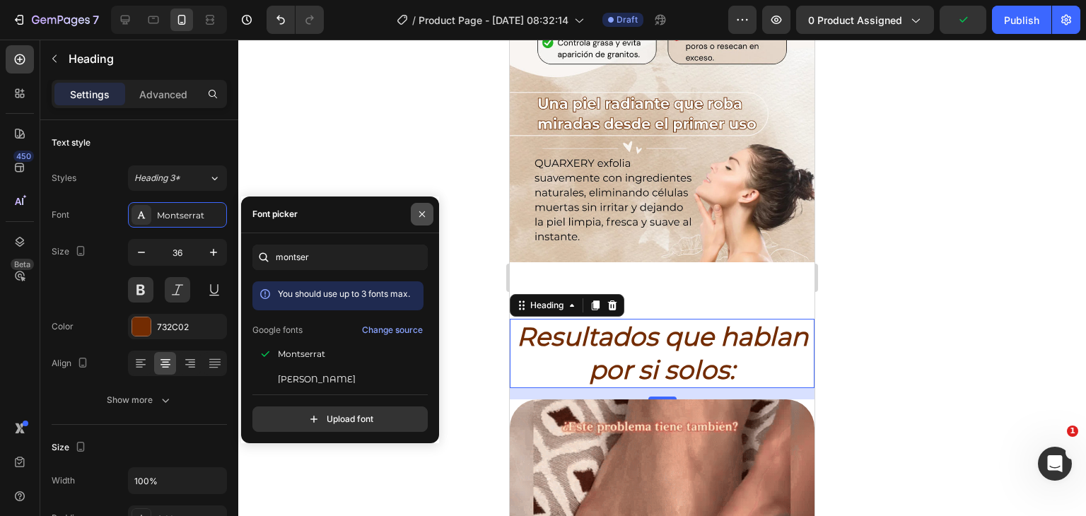
click at [421, 219] on icon "button" at bounding box center [422, 214] width 11 height 11
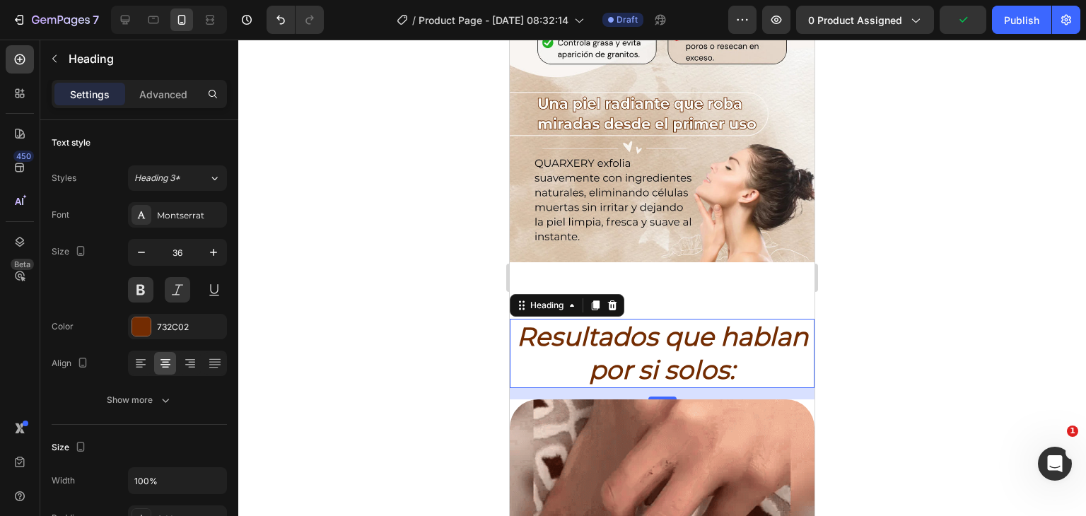
click at [936, 312] on div at bounding box center [662, 278] width 848 height 477
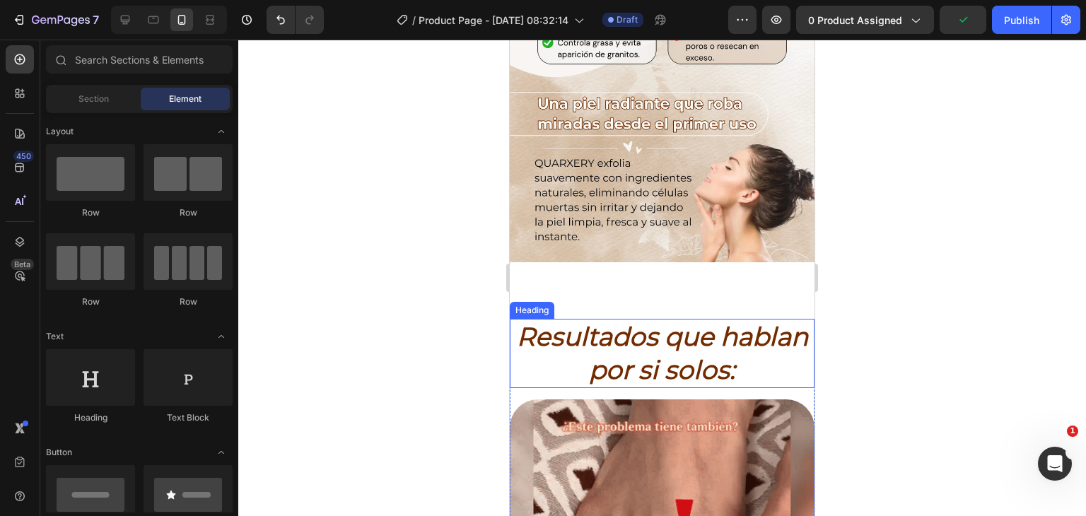
click at [702, 335] on h2 "Resultados que hablan por si solos:" at bounding box center [662, 353] width 305 height 69
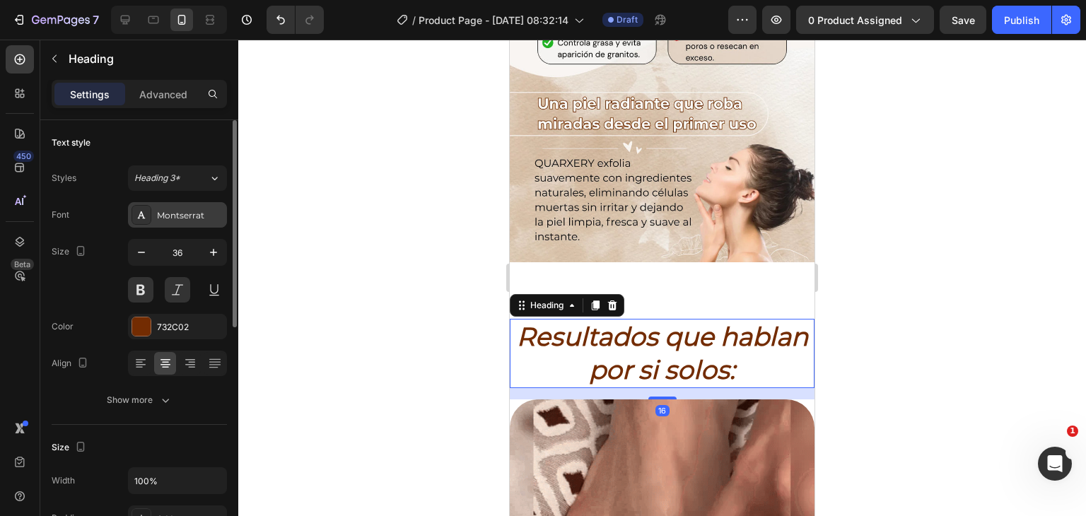
click at [151, 216] on div "Montserrat" at bounding box center [177, 214] width 99 height 25
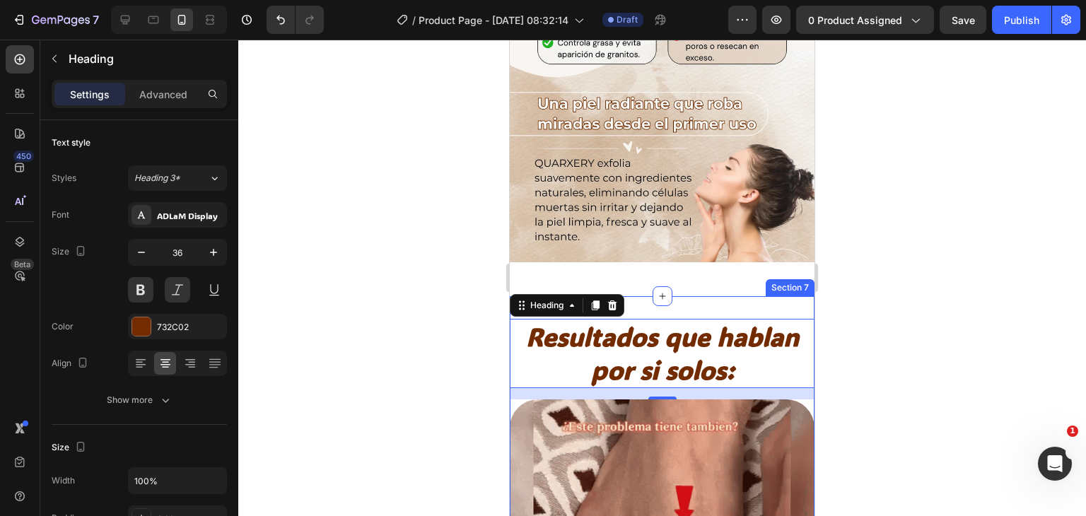
click at [952, 279] on div at bounding box center [662, 278] width 848 height 477
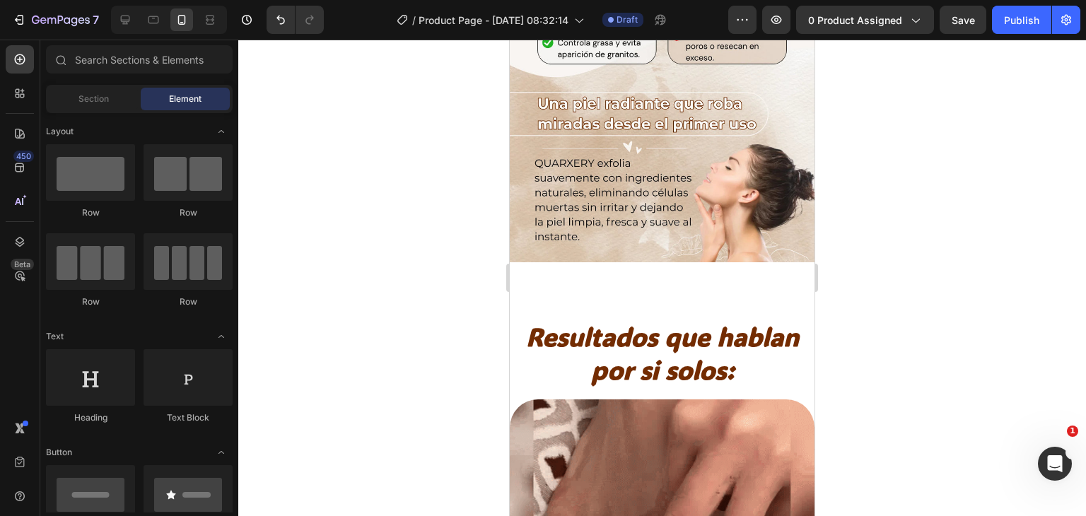
click at [851, 278] on div at bounding box center [662, 278] width 848 height 477
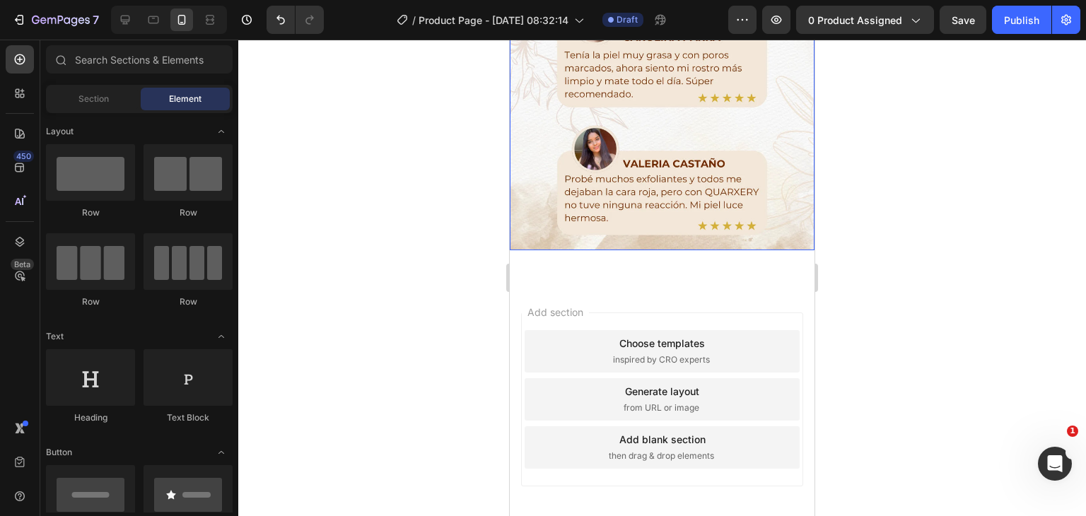
scroll to position [2569, 0]
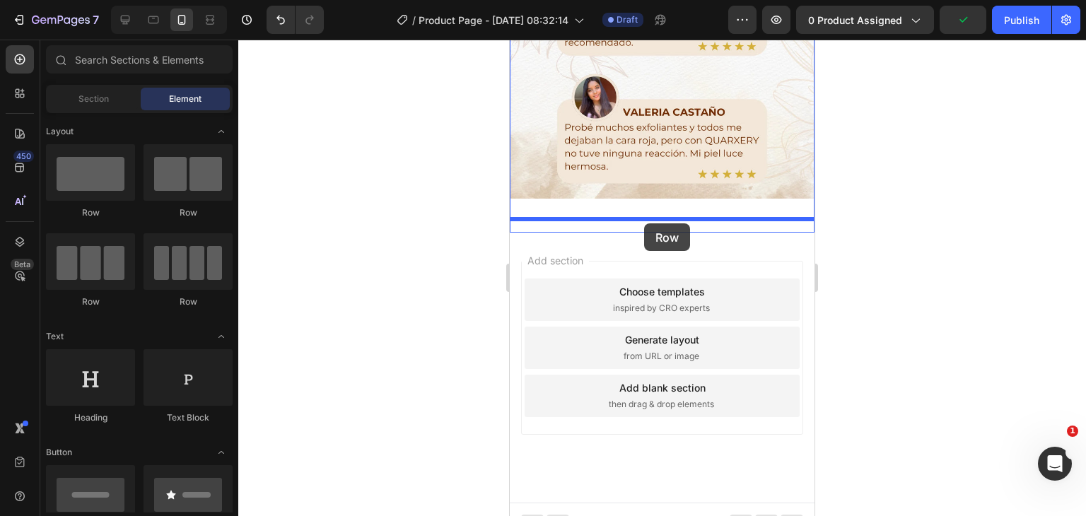
drag, startPoint x: 600, startPoint y: 224, endPoint x: 644, endPoint y: 223, distance: 43.9
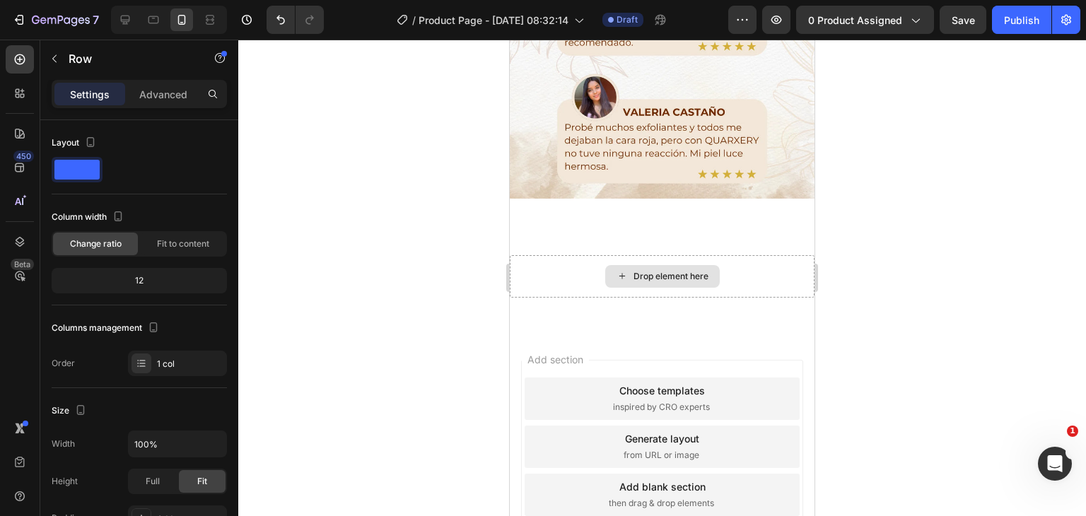
drag, startPoint x: 662, startPoint y: 260, endPoint x: 1004, endPoint y: 316, distance: 346.8
click at [662, 271] on div "Drop element here" at bounding box center [671, 276] width 75 height 11
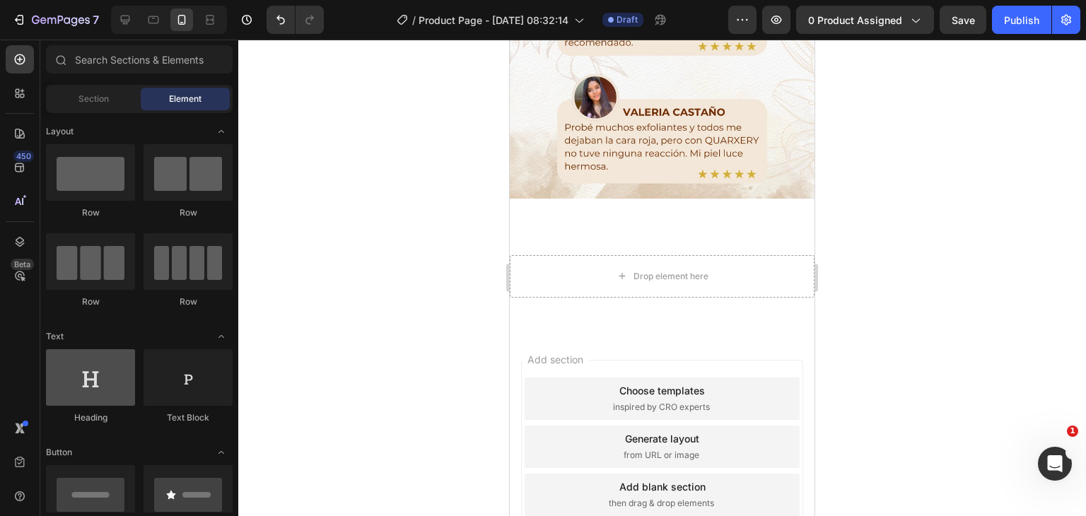
scroll to position [141, 0]
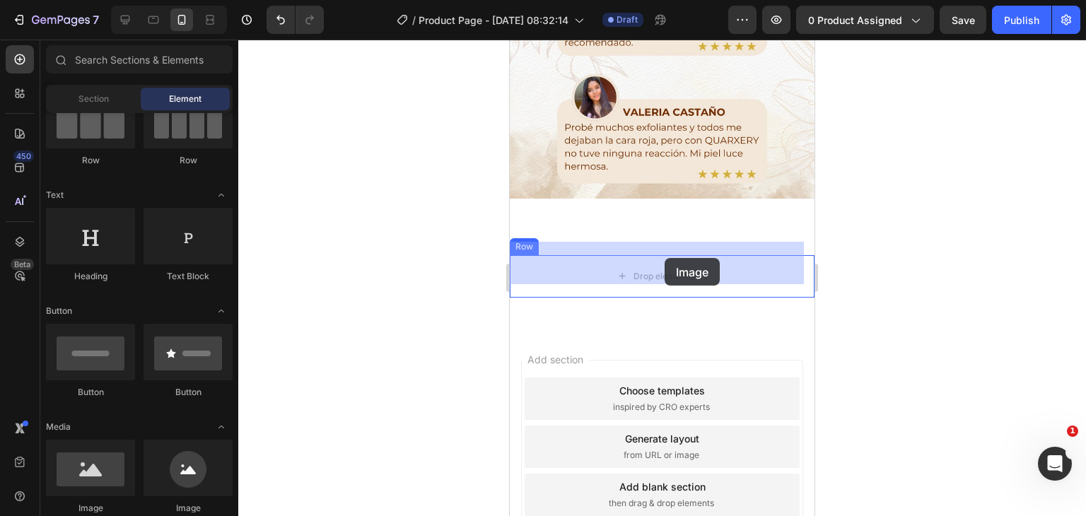
drag, startPoint x: 612, startPoint y: 524, endPoint x: 665, endPoint y: 258, distance: 271.0
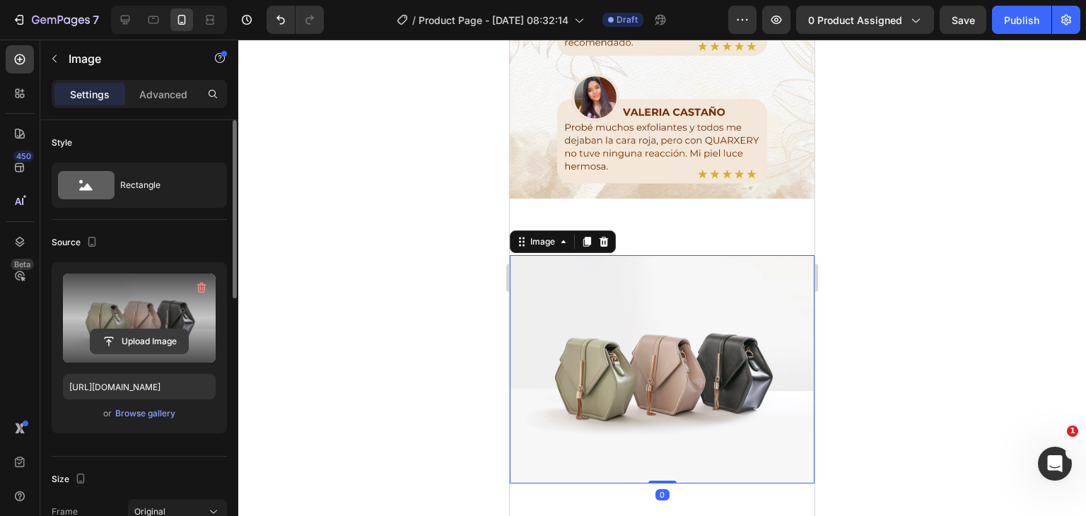
click at [137, 345] on input "file" at bounding box center [140, 342] width 98 height 24
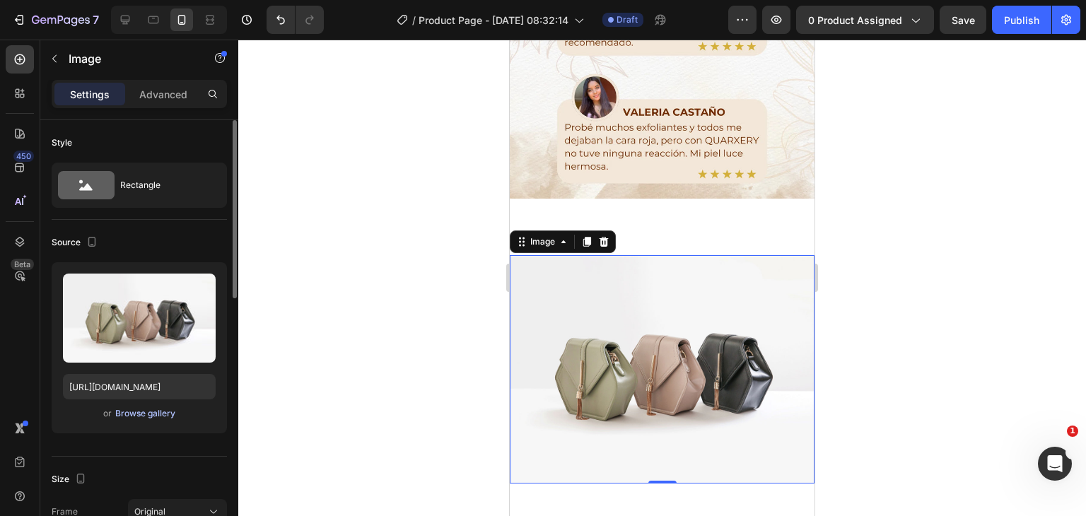
click at [139, 416] on div "Browse gallery" at bounding box center [145, 413] width 60 height 13
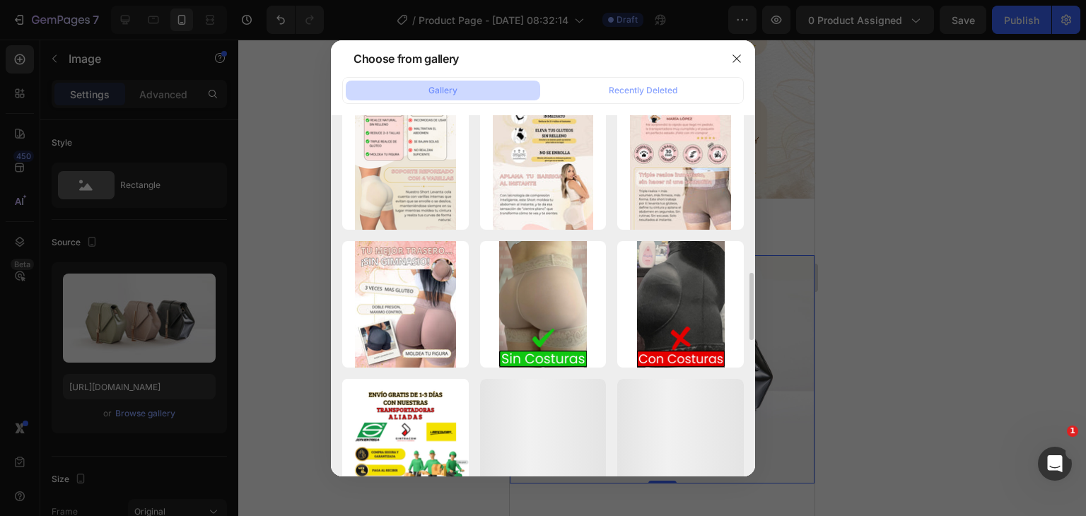
scroll to position [1061, 0]
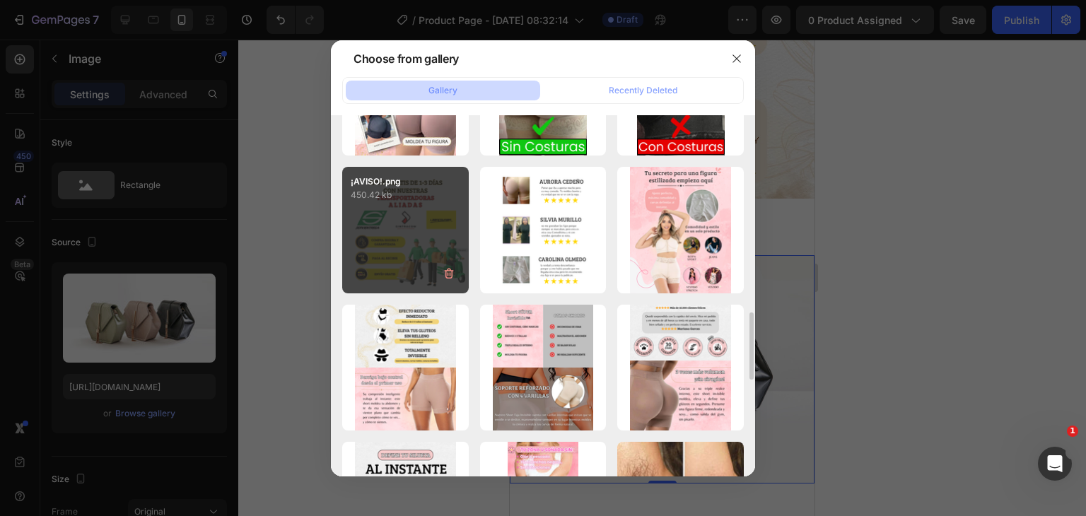
click at [424, 228] on div "¡AVISO!.png 450.42 kb" at bounding box center [405, 230] width 127 height 127
type input "[URL][DOMAIN_NAME]"
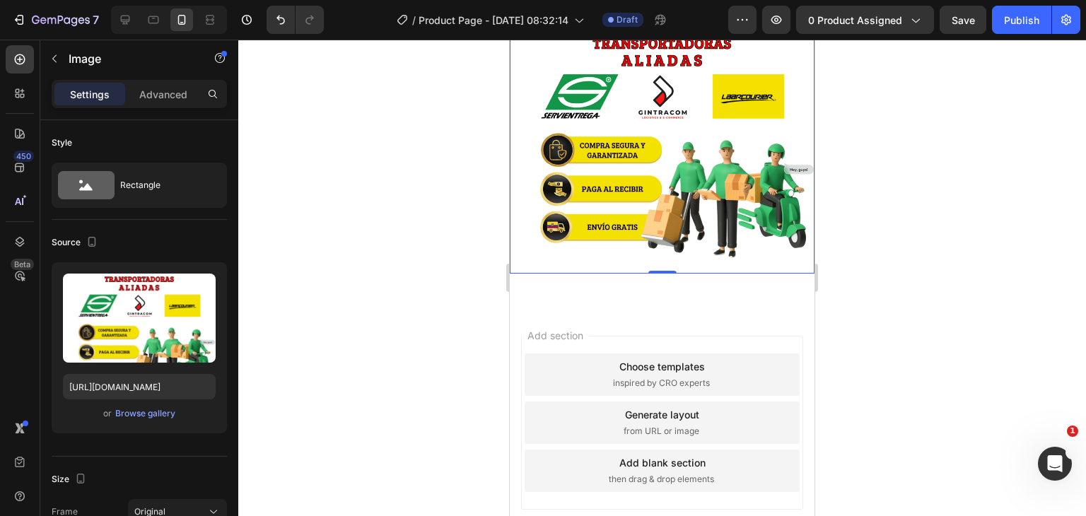
scroll to position [2922, 0]
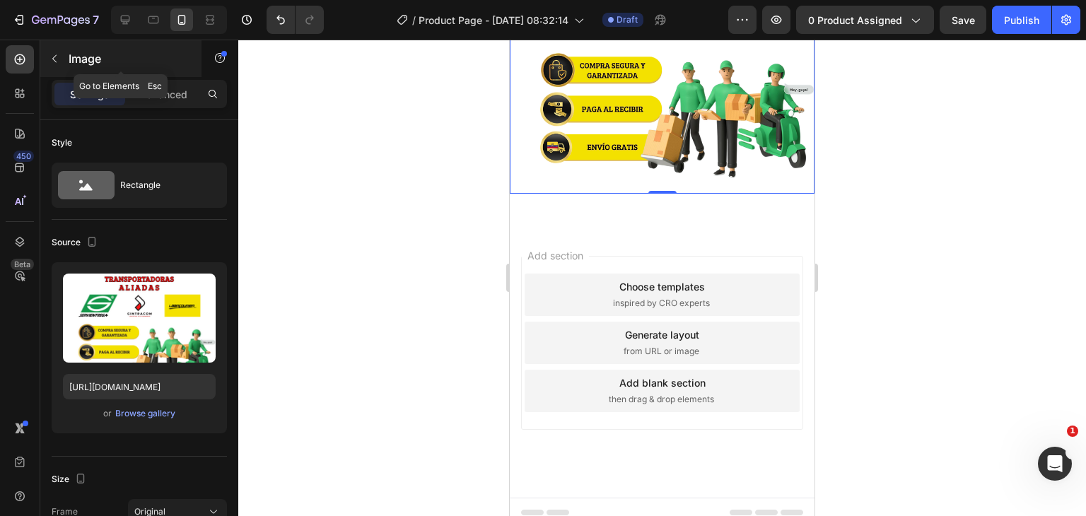
click at [58, 59] on icon "button" at bounding box center [54, 58] width 11 height 11
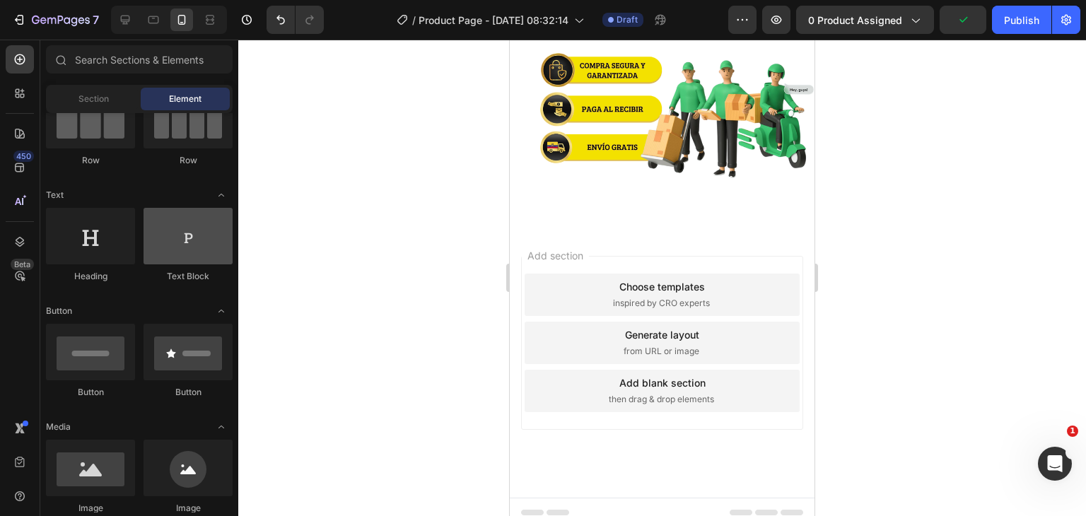
scroll to position [0, 0]
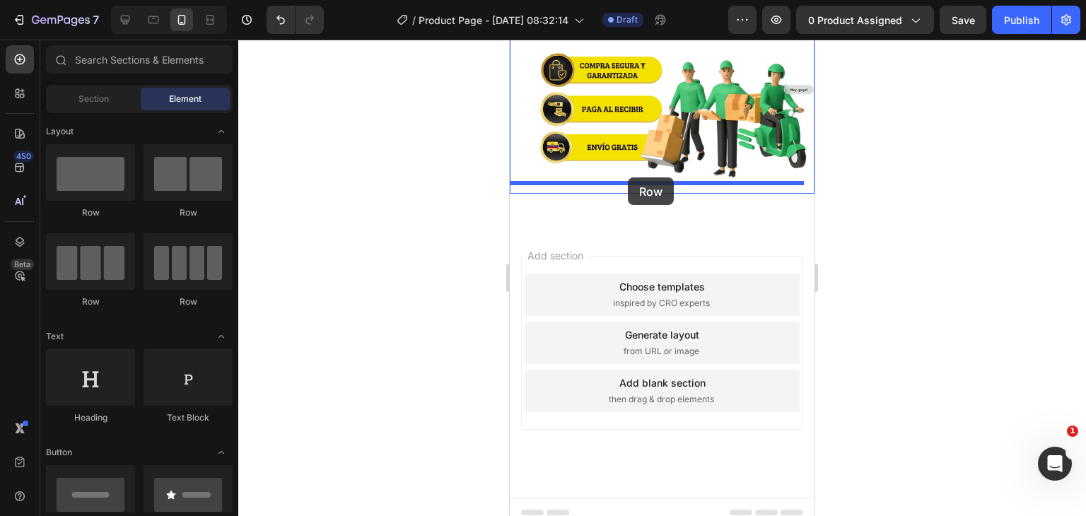
drag, startPoint x: 603, startPoint y: 230, endPoint x: 628, endPoint y: 177, distance: 57.9
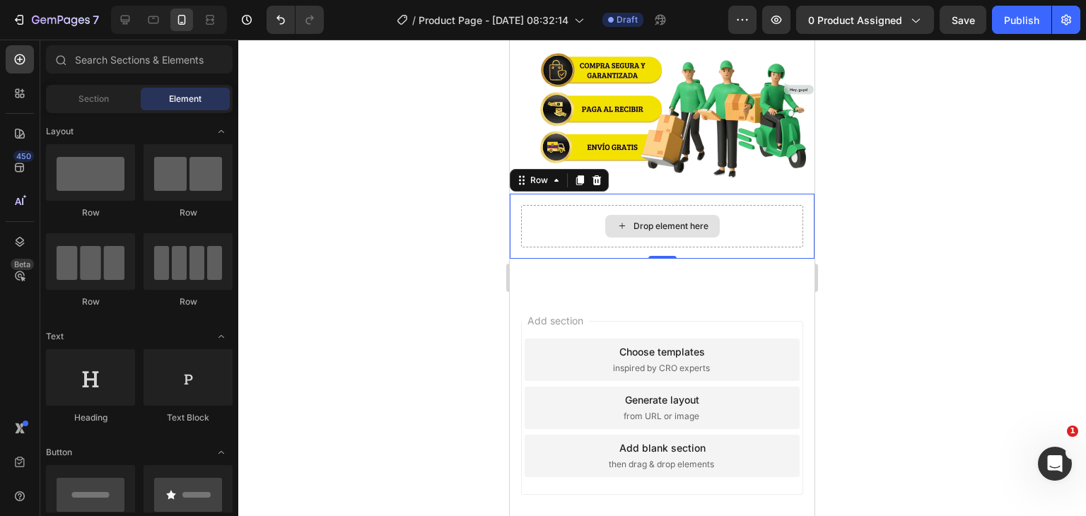
click at [698, 225] on div "Drop element here" at bounding box center [662, 226] width 115 height 23
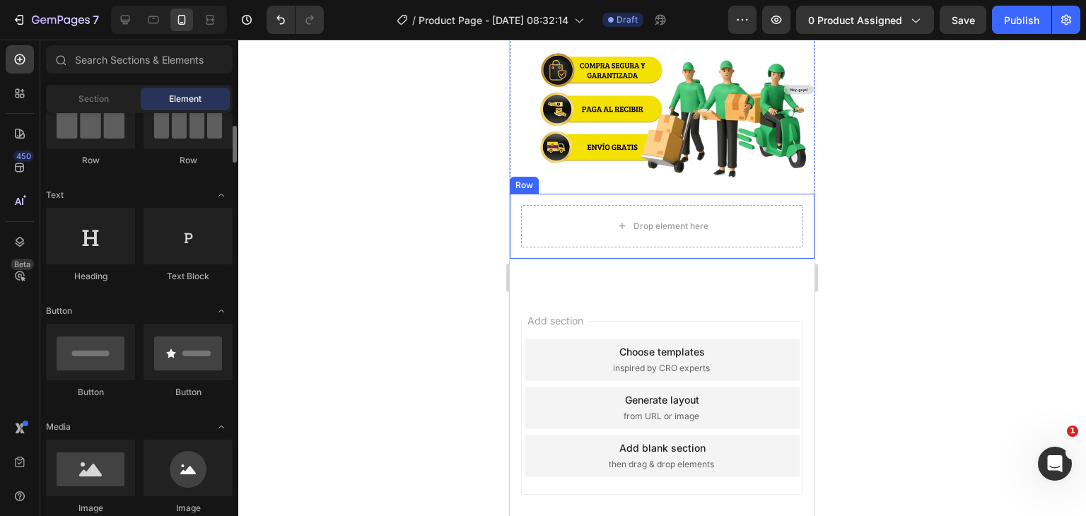
scroll to position [212, 0]
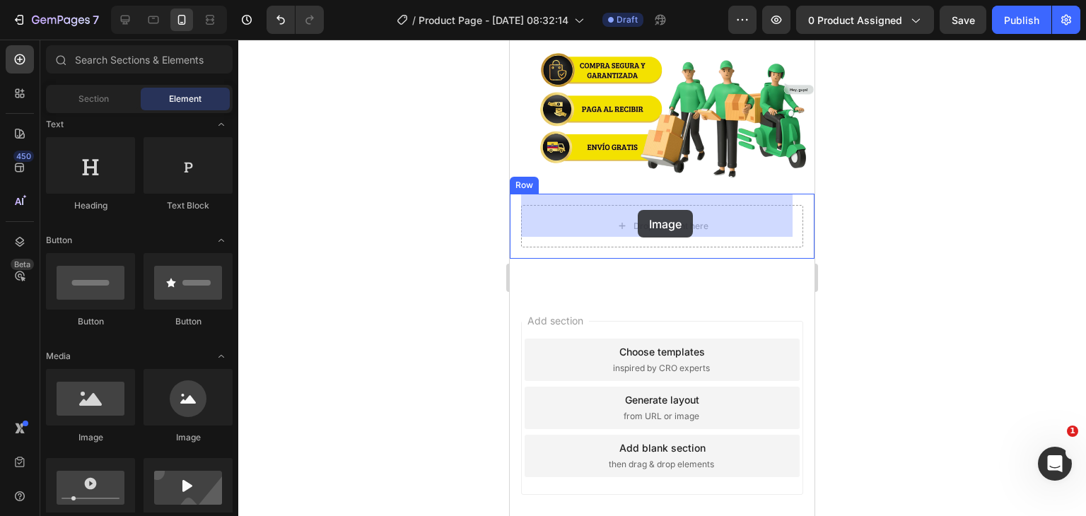
drag, startPoint x: 603, startPoint y: 446, endPoint x: 638, endPoint y: 210, distance: 238.7
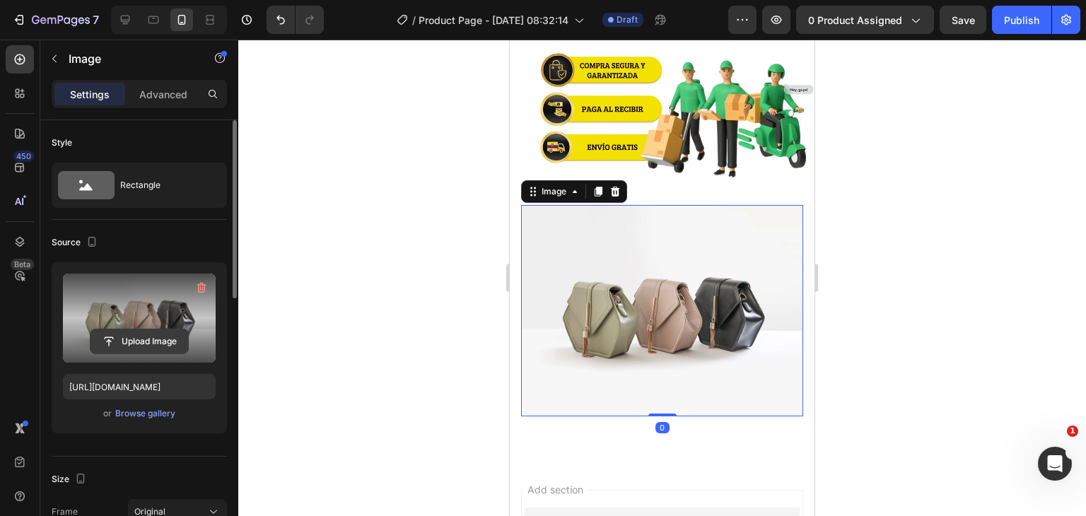
click at [140, 343] on input "file" at bounding box center [140, 342] width 98 height 24
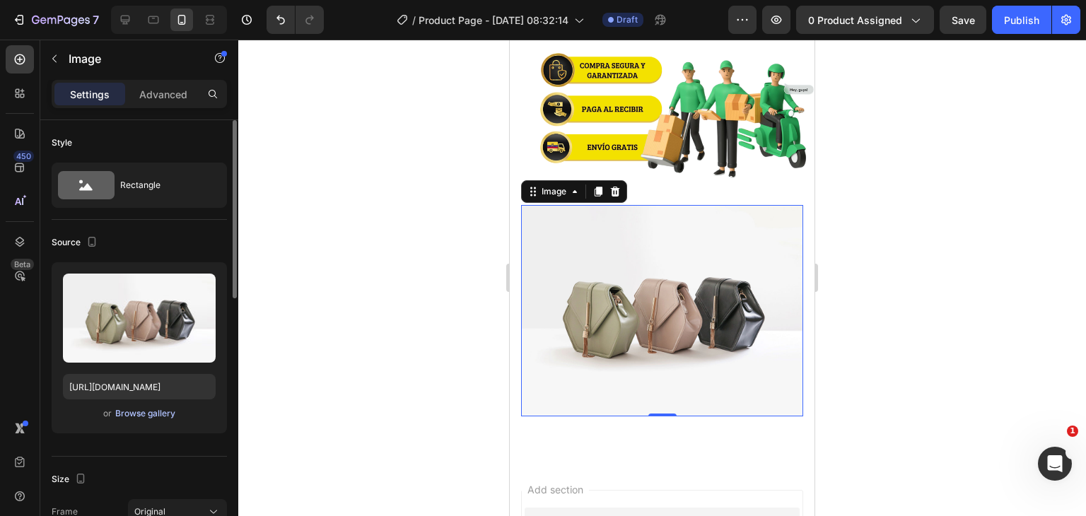
click at [128, 414] on div "Browse gallery" at bounding box center [145, 413] width 60 height 13
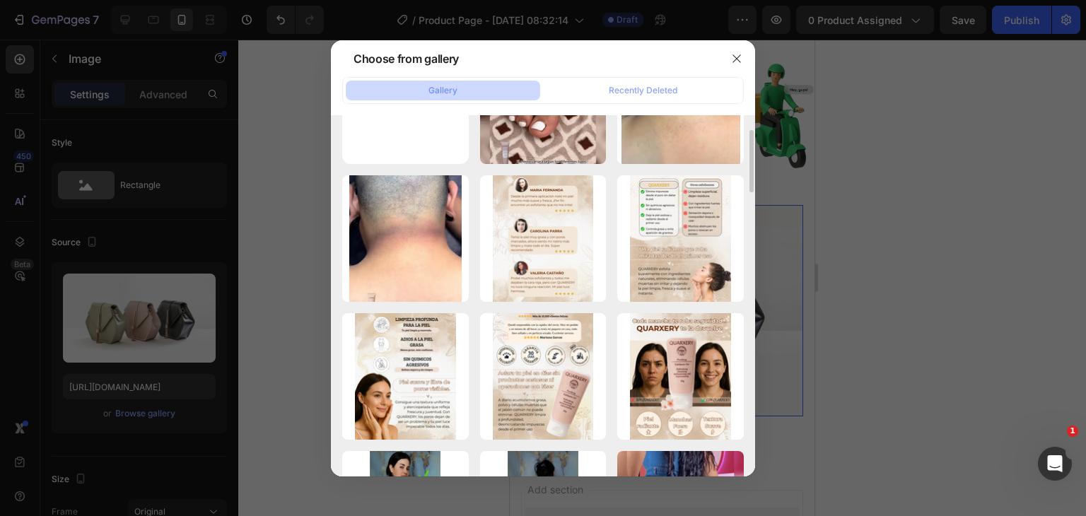
scroll to position [0, 0]
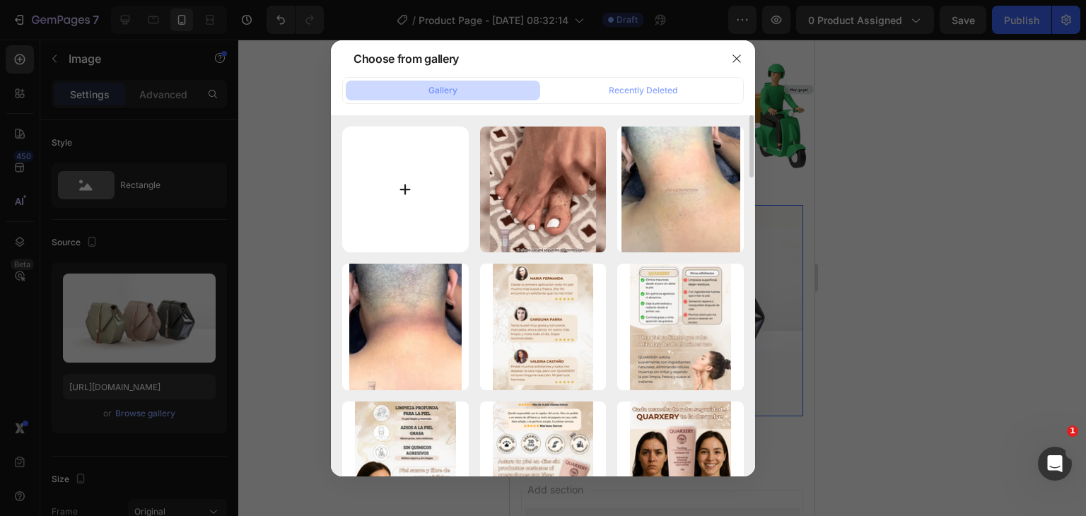
click at [408, 175] on input "file" at bounding box center [405, 190] width 127 height 127
click at [743, 45] on div at bounding box center [736, 58] width 37 height 37
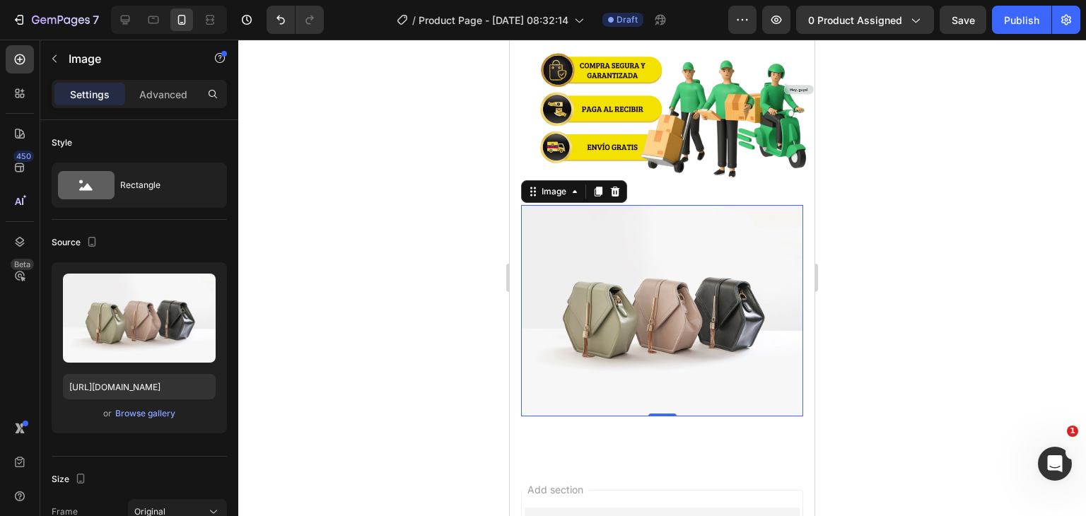
click at [615, 272] on img at bounding box center [662, 310] width 282 height 211
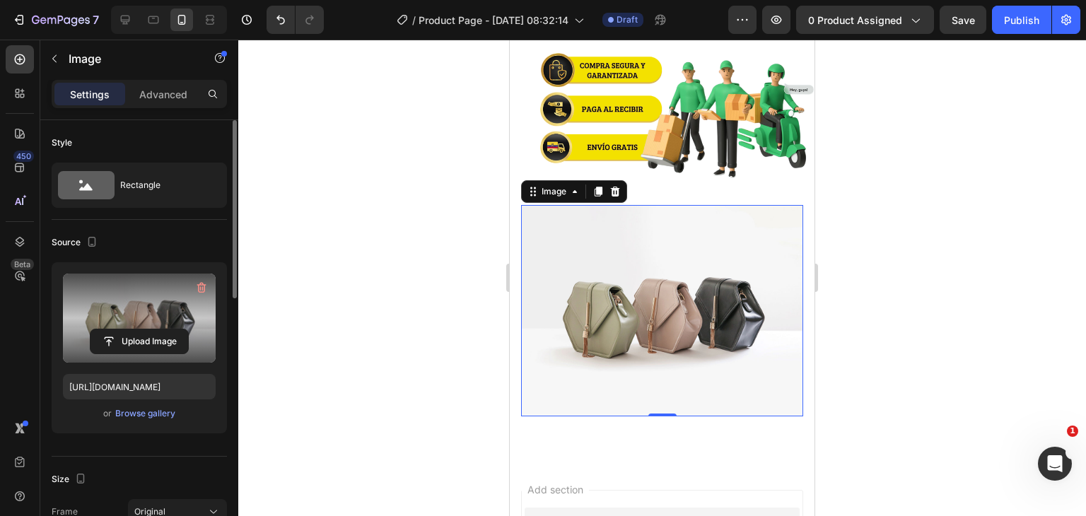
click at [136, 306] on label at bounding box center [139, 318] width 153 height 89
click at [136, 330] on input "file" at bounding box center [140, 342] width 98 height 24
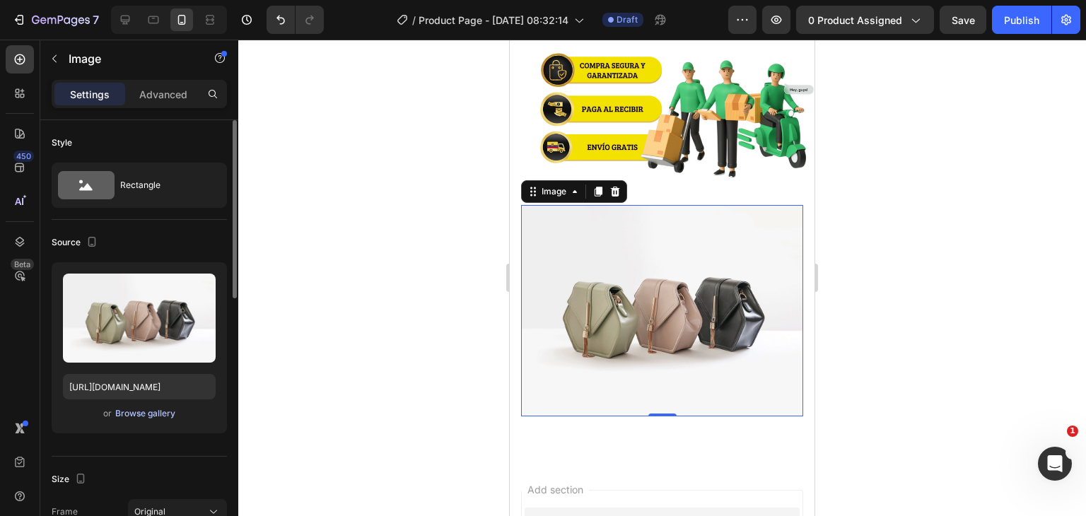
click at [141, 419] on div "Browse gallery" at bounding box center [145, 413] width 60 height 13
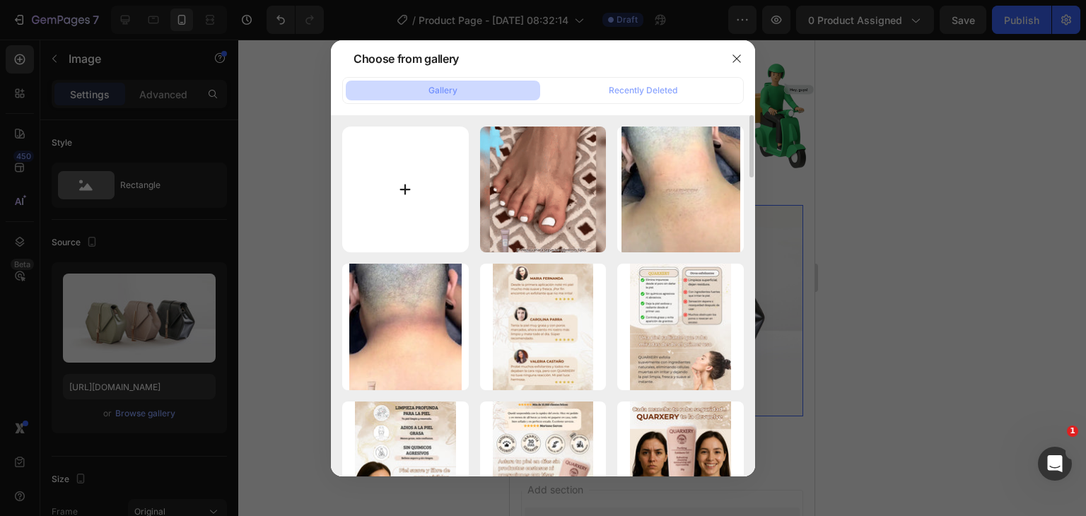
click at [403, 208] on input "file" at bounding box center [405, 190] width 127 height 127
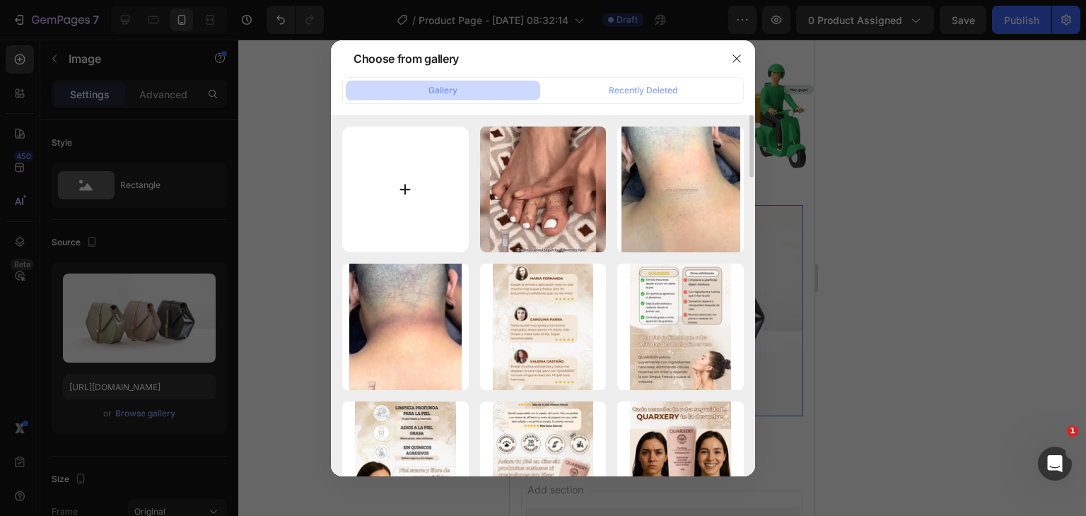
type input "C:\fakepath\AVISO1080x490px-ezgif.com-png-to-webp-converter_dfc9f39d-6472-4b72-…"
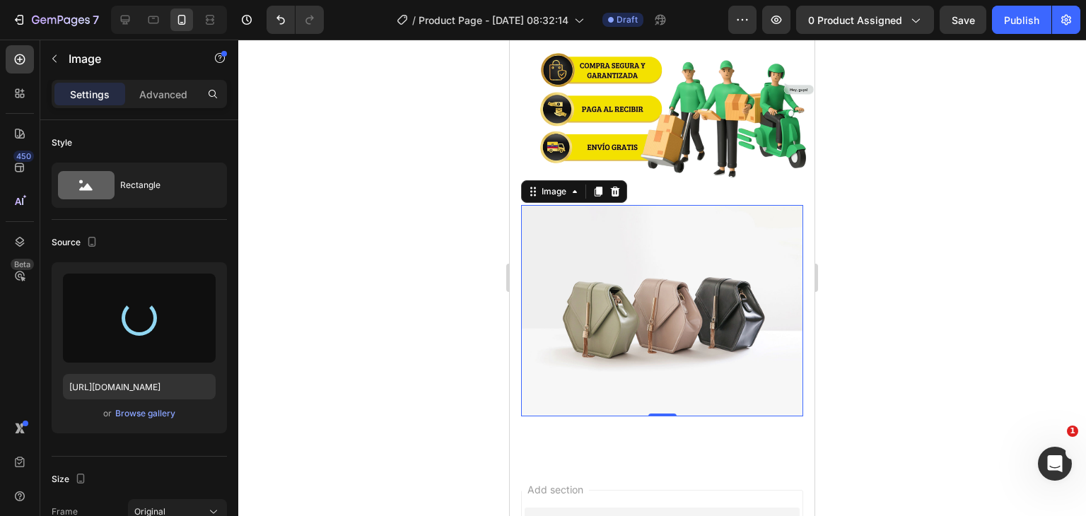
type input "[URL][DOMAIN_NAME]"
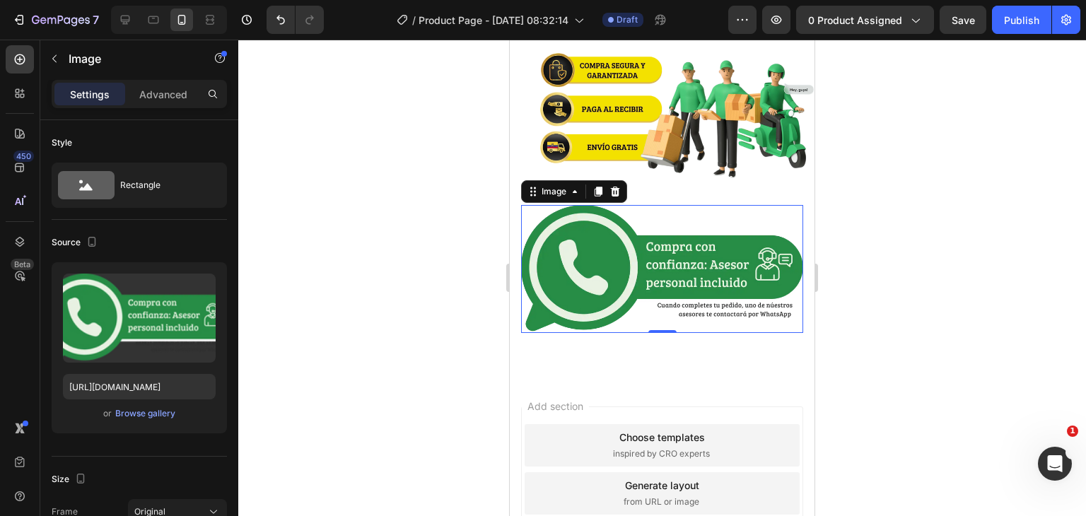
click at [981, 256] on div at bounding box center [662, 278] width 848 height 477
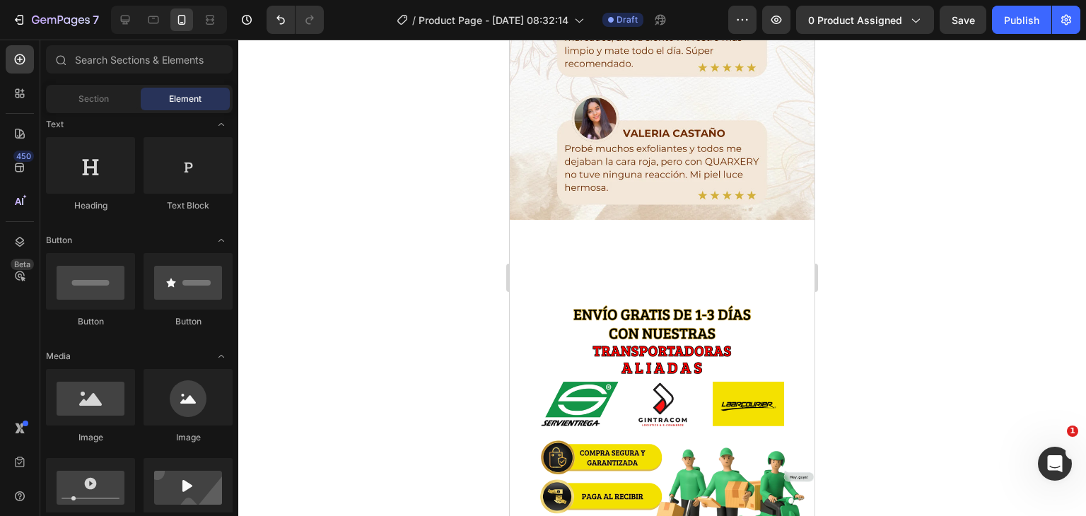
scroll to position [2228, 0]
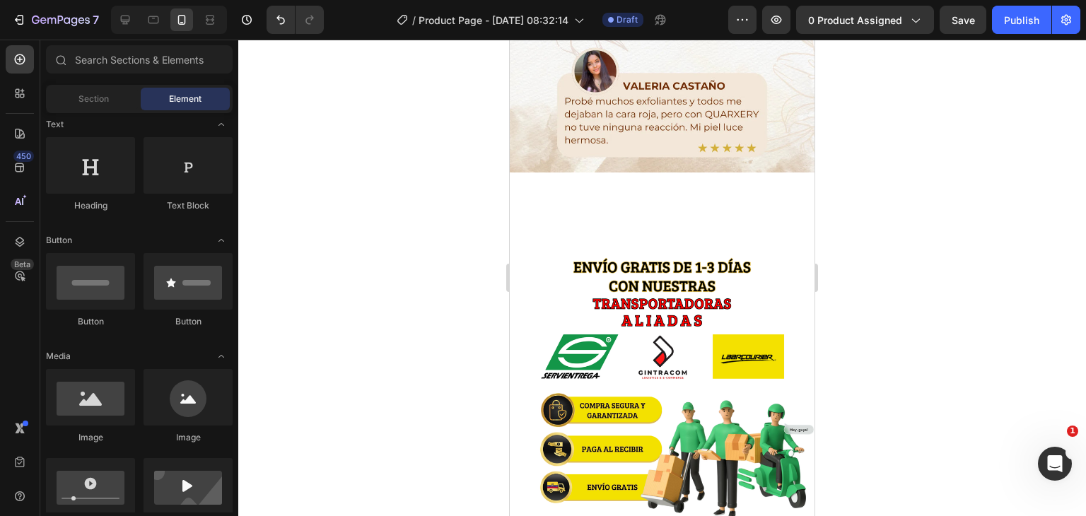
drag, startPoint x: 808, startPoint y: 354, endPoint x: 1331, endPoint y: 402, distance: 524.8
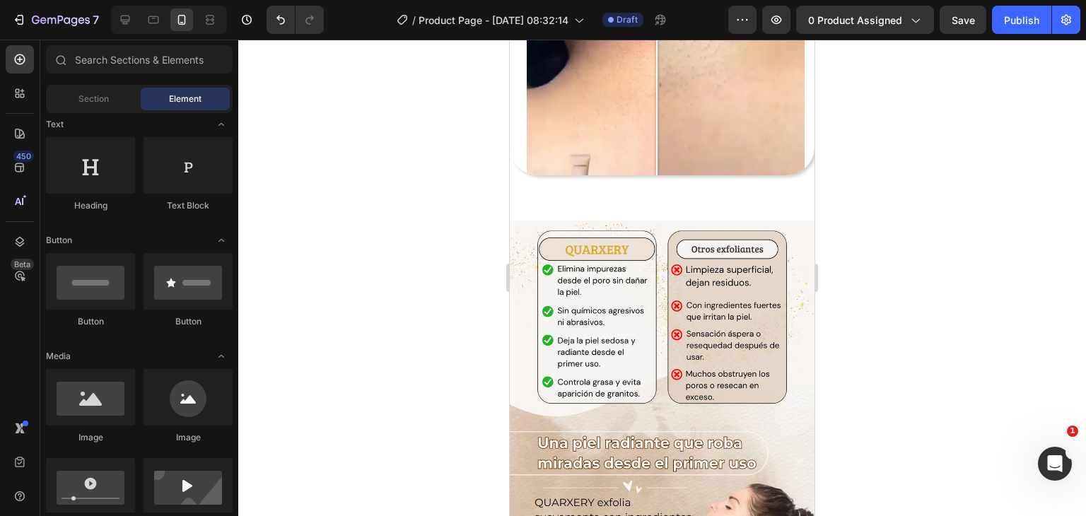
scroll to position [1286, 0]
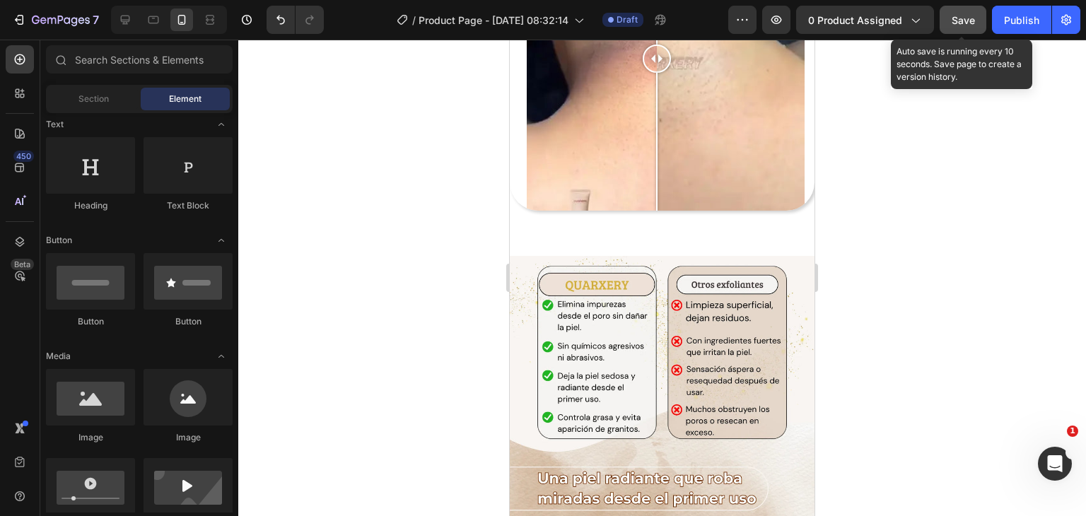
click at [981, 21] on button "Save" at bounding box center [963, 20] width 47 height 28
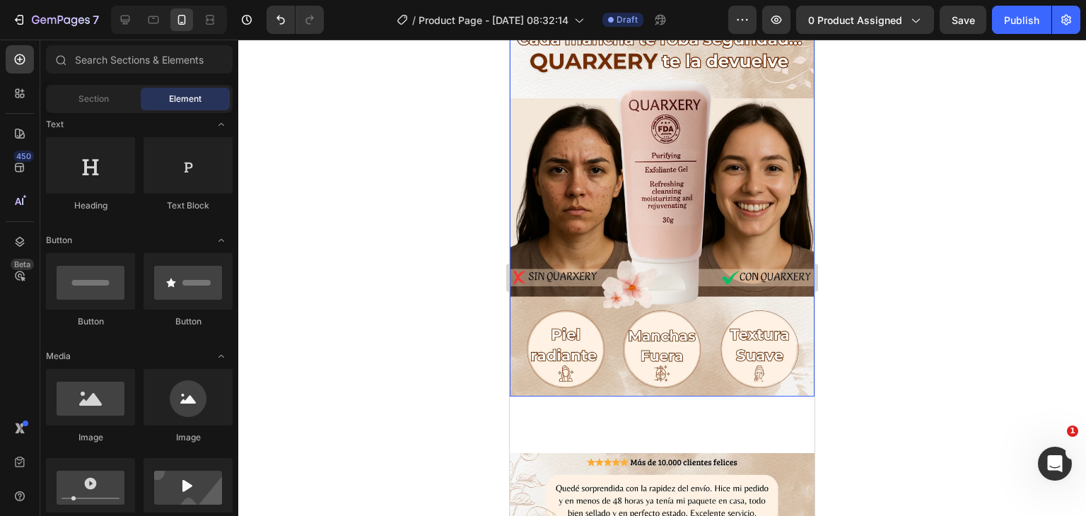
scroll to position [71, 0]
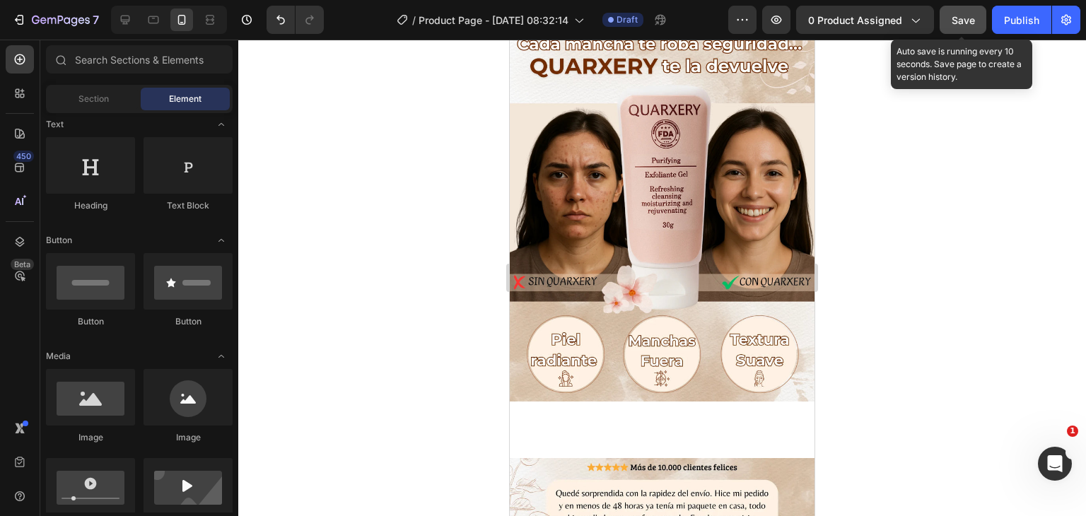
click at [971, 29] on button "Save" at bounding box center [963, 20] width 47 height 28
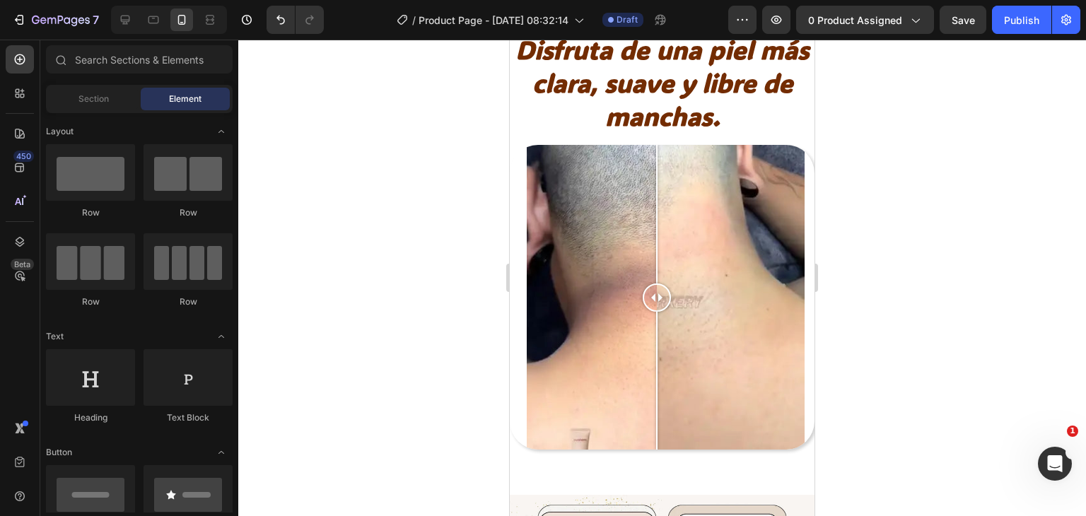
scroll to position [1414, 0]
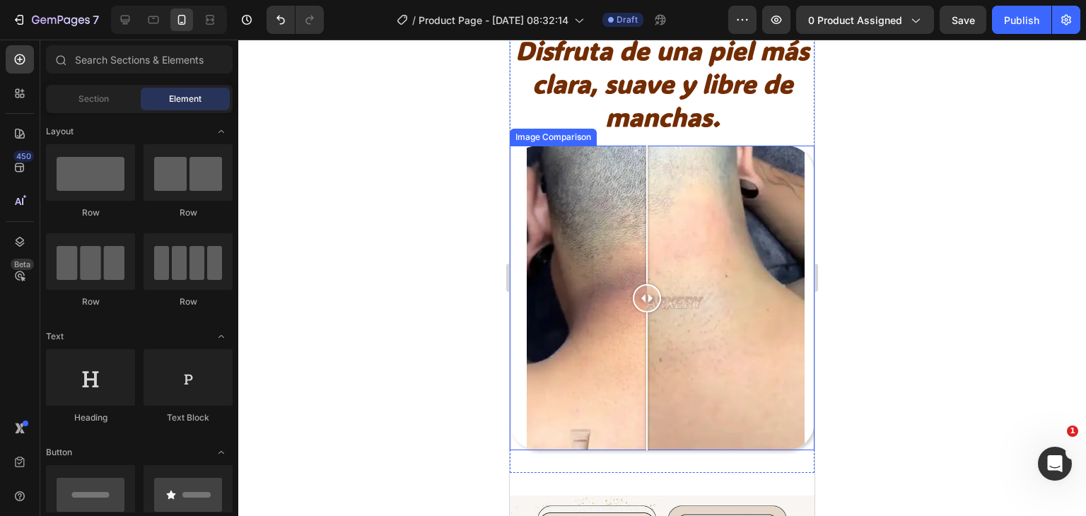
drag, startPoint x: 662, startPoint y: 295, endPoint x: 647, endPoint y: 301, distance: 16.2
click at [647, 301] on div at bounding box center [647, 298] width 28 height 28
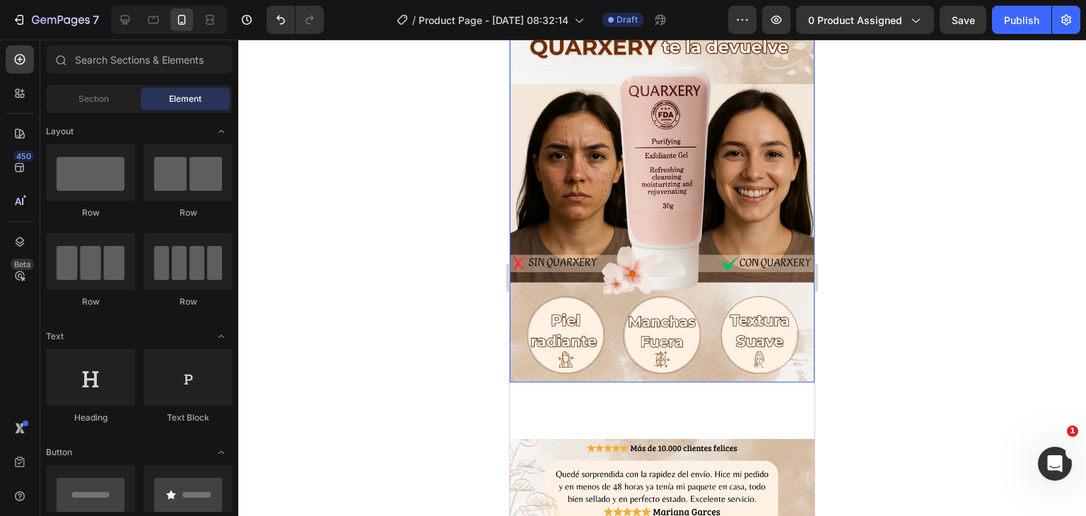
scroll to position [141, 0]
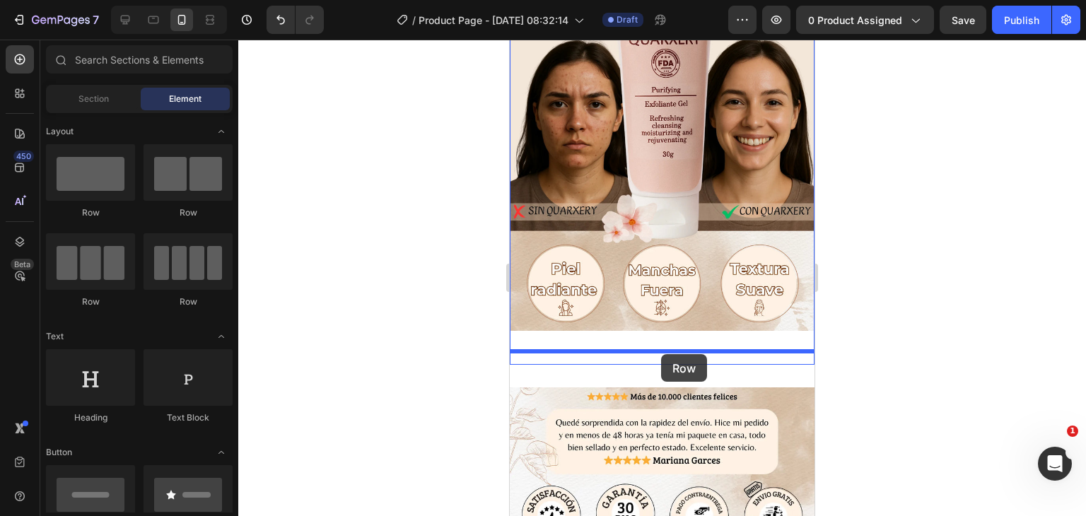
drag, startPoint x: 595, startPoint y: 224, endPoint x: 661, endPoint y: 354, distance: 146.1
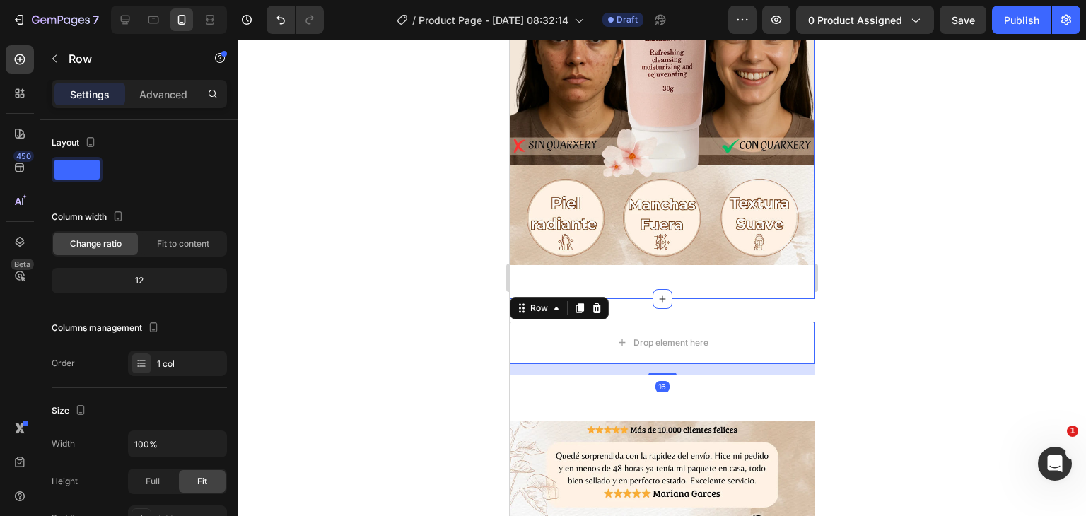
scroll to position [212, 0]
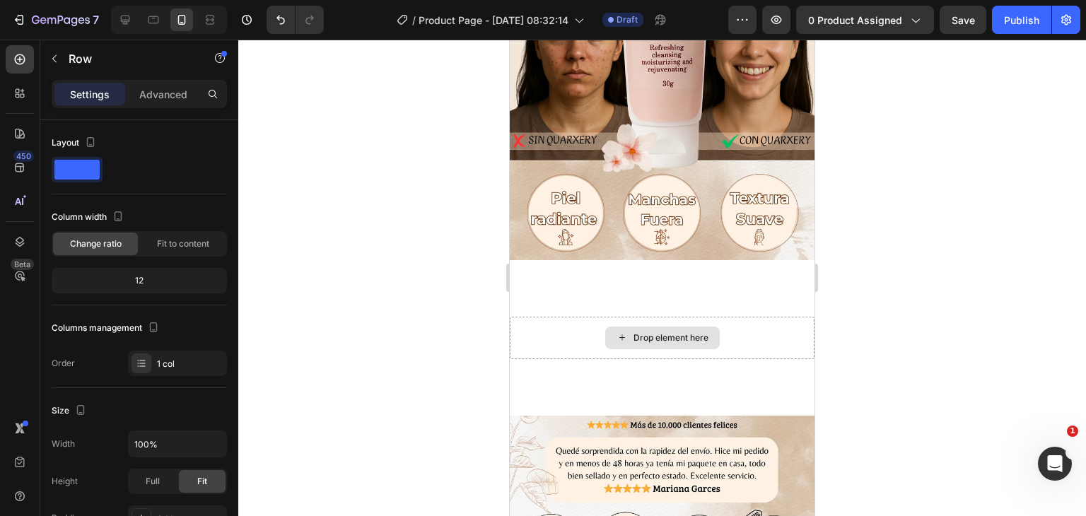
click at [654, 332] on div "Drop element here" at bounding box center [671, 337] width 75 height 11
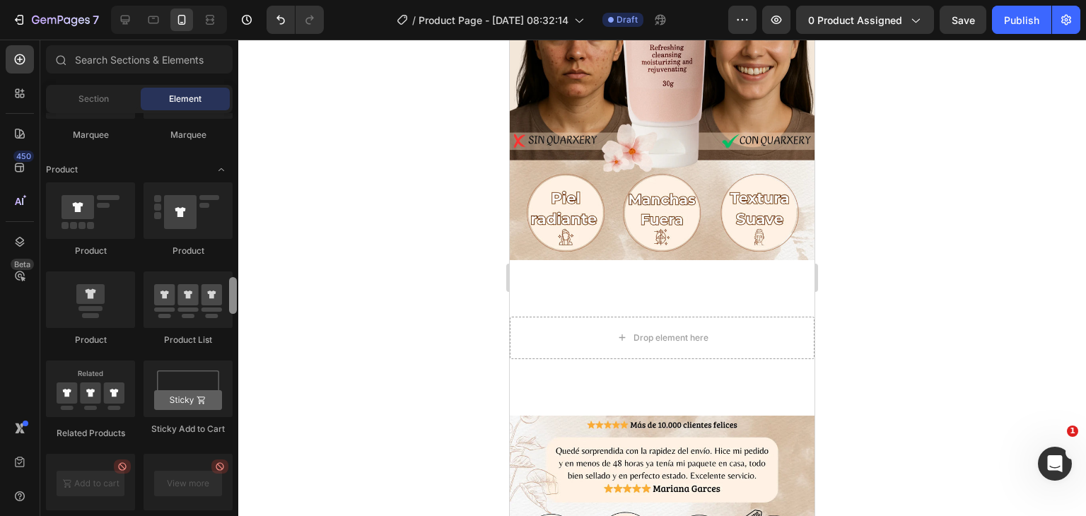
scroll to position [1769, 0]
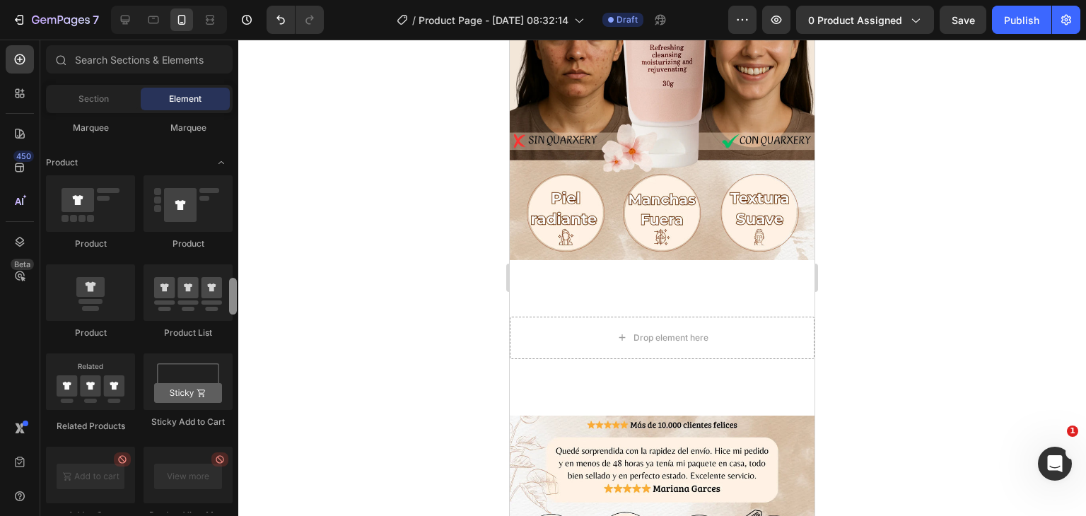
drag, startPoint x: 234, startPoint y: 163, endPoint x: 248, endPoint y: 296, distance: 133.0
click at [248, 0] on div "7 Version history / Product Page - [DATE] 08:32:14 Draft Preview 0 product assi…" at bounding box center [543, 0] width 1086 height 0
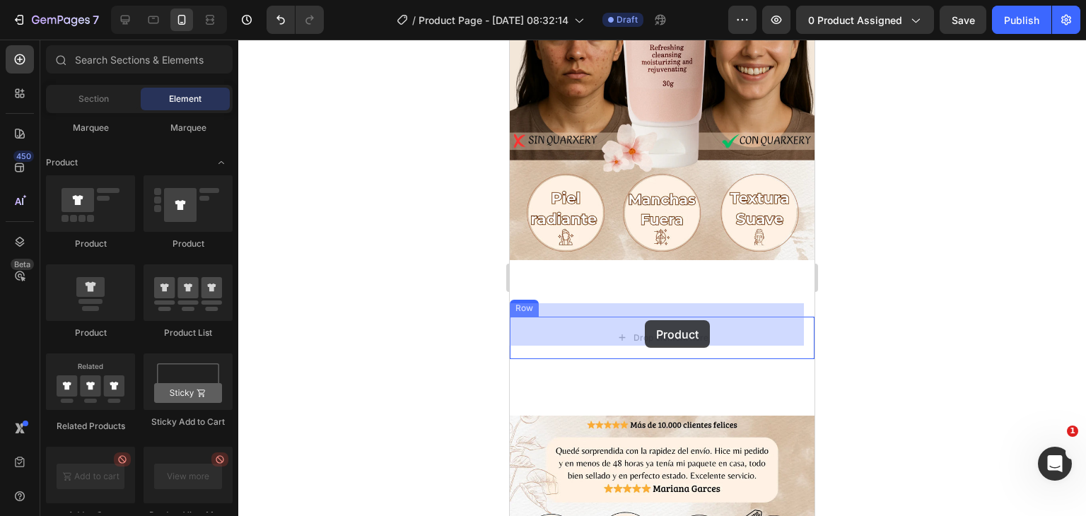
drag, startPoint x: 614, startPoint y: 337, endPoint x: 645, endPoint y: 320, distance: 35.4
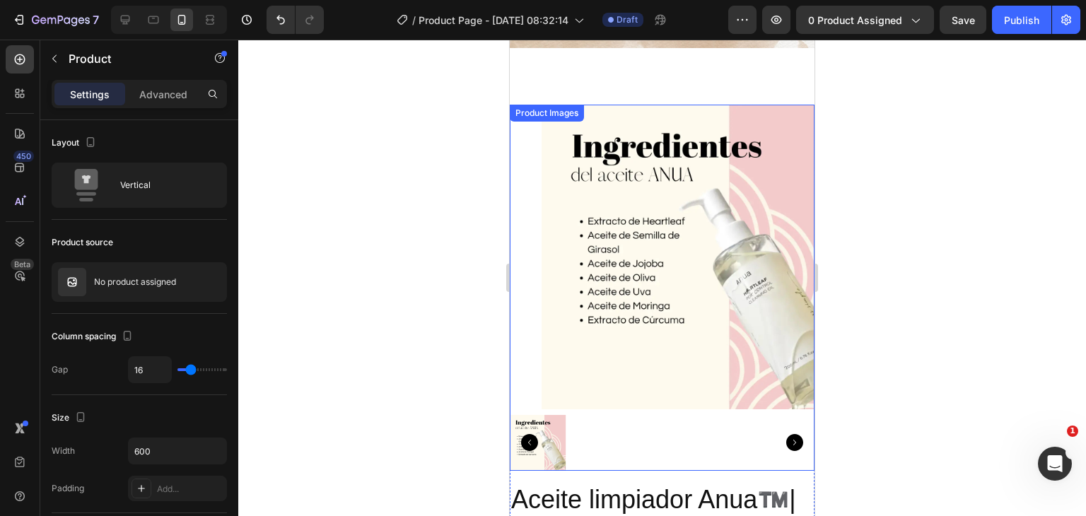
scroll to position [424, 0]
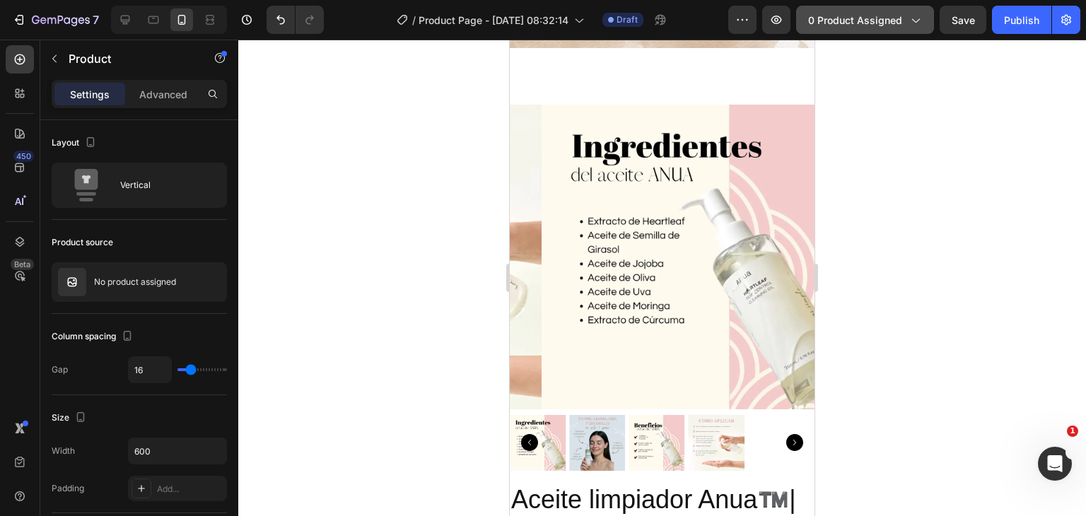
click at [922, 21] on icon "button" at bounding box center [915, 20] width 14 height 14
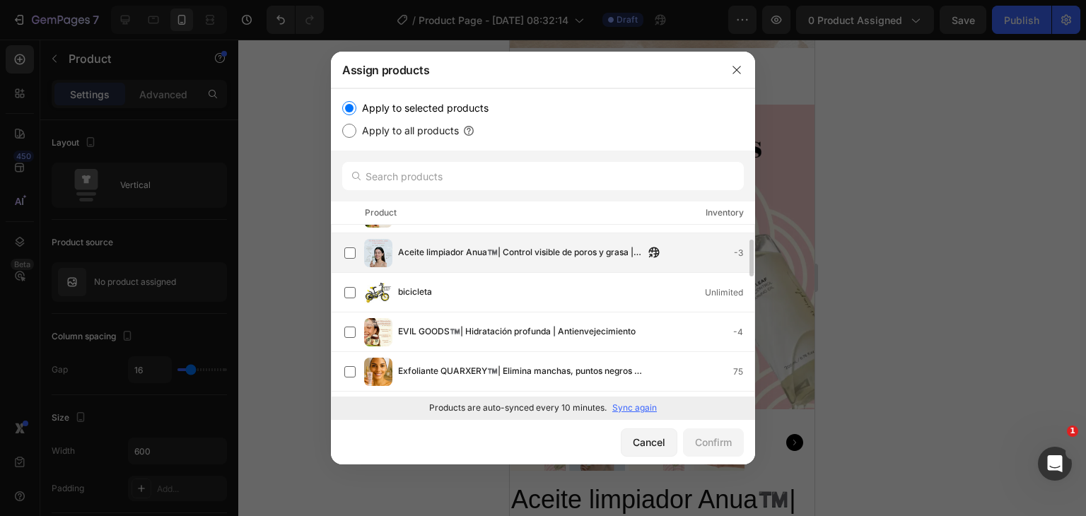
scroll to position [141, 0]
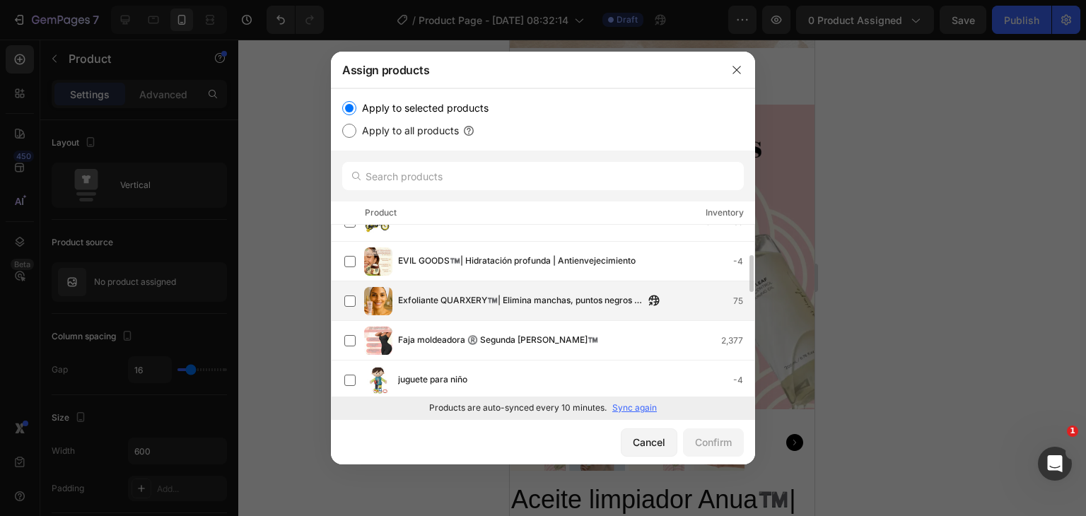
click at [424, 302] on span "Exfoliante QUARXERY™️| Elimina manchas, puntos negros | Todo tipo [PERSON_NAME]" at bounding box center [521, 301] width 246 height 16
click at [718, 439] on div "Confirm" at bounding box center [713, 442] width 37 height 15
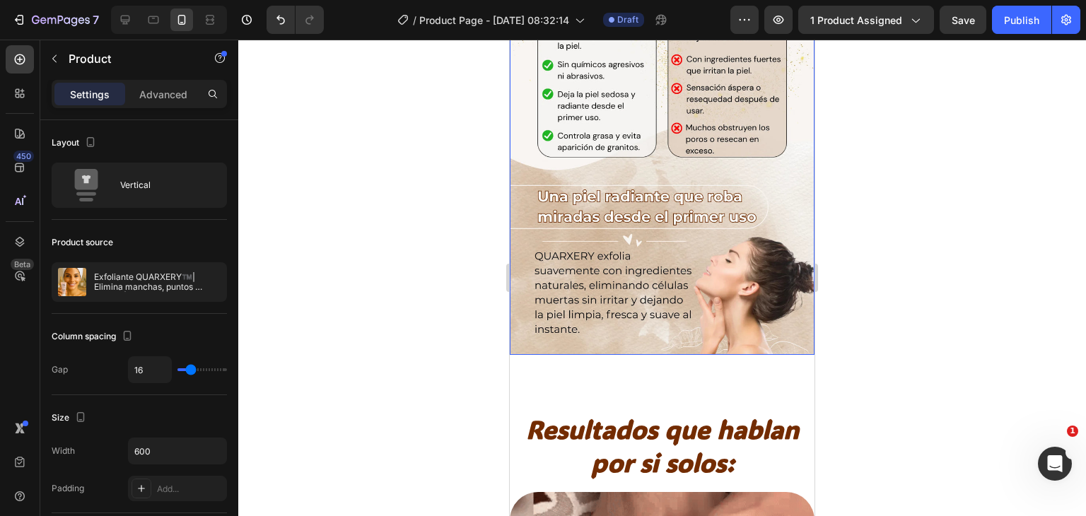
scroll to position [2507, 0]
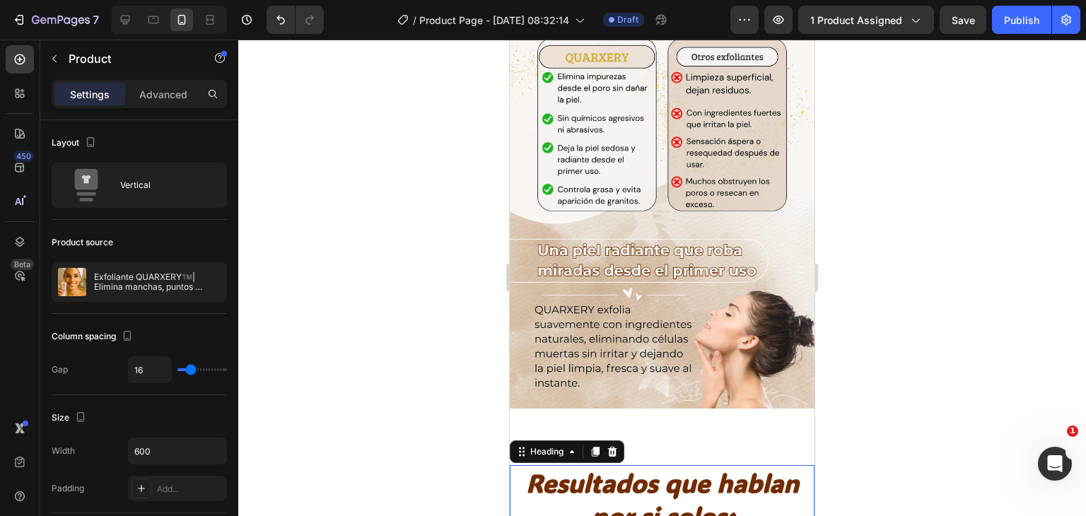
click at [629, 478] on h2 "Resultados que hablan por si solos:" at bounding box center [662, 499] width 305 height 69
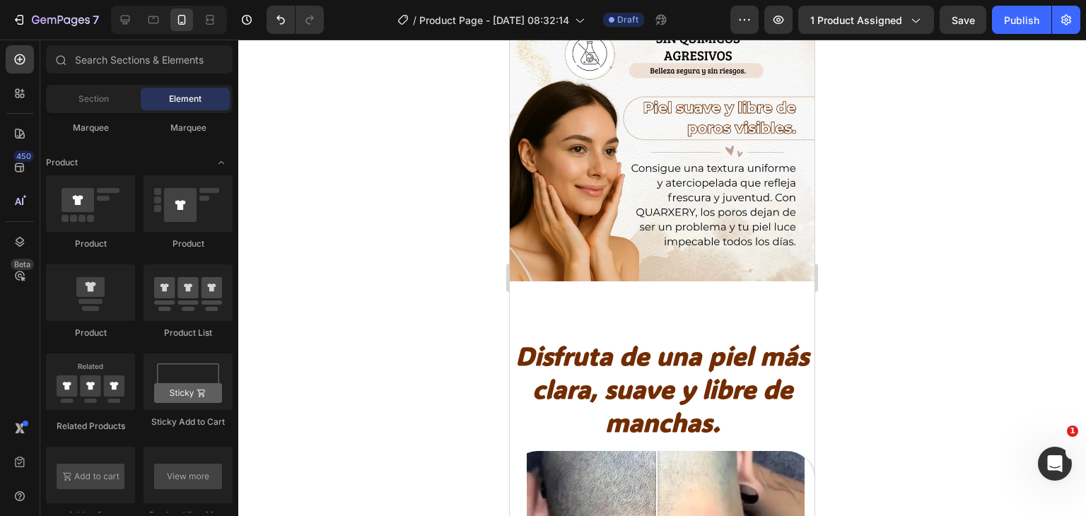
scroll to position [2064, 0]
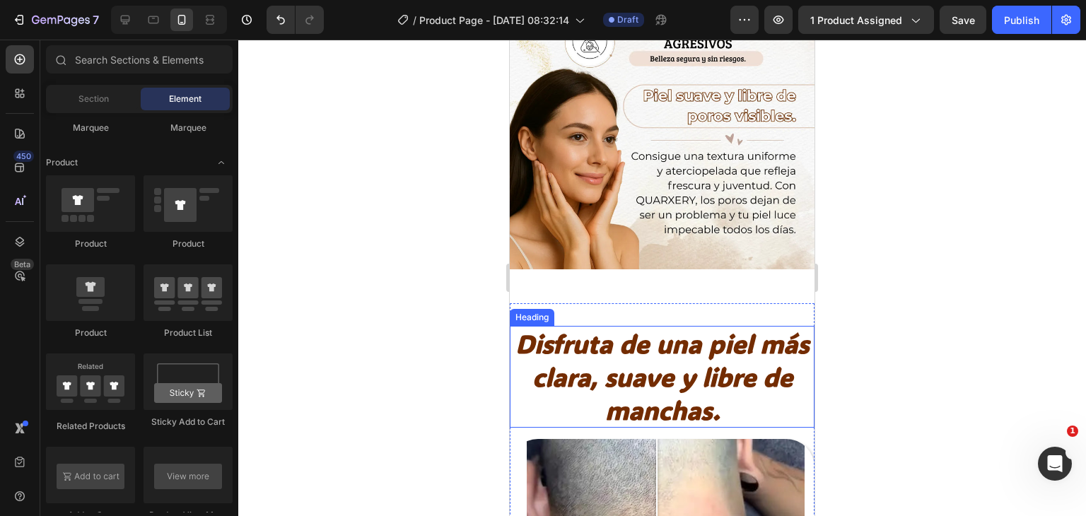
click at [626, 378] on h2 "Disfruta de una piel más clara, suave y libre de manchas." at bounding box center [662, 377] width 305 height 102
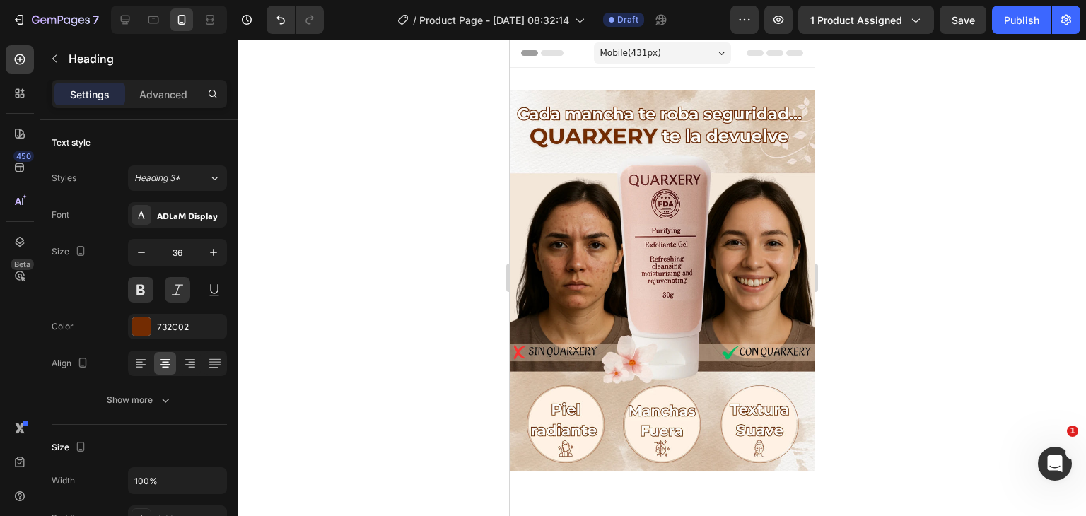
scroll to position [0, 0]
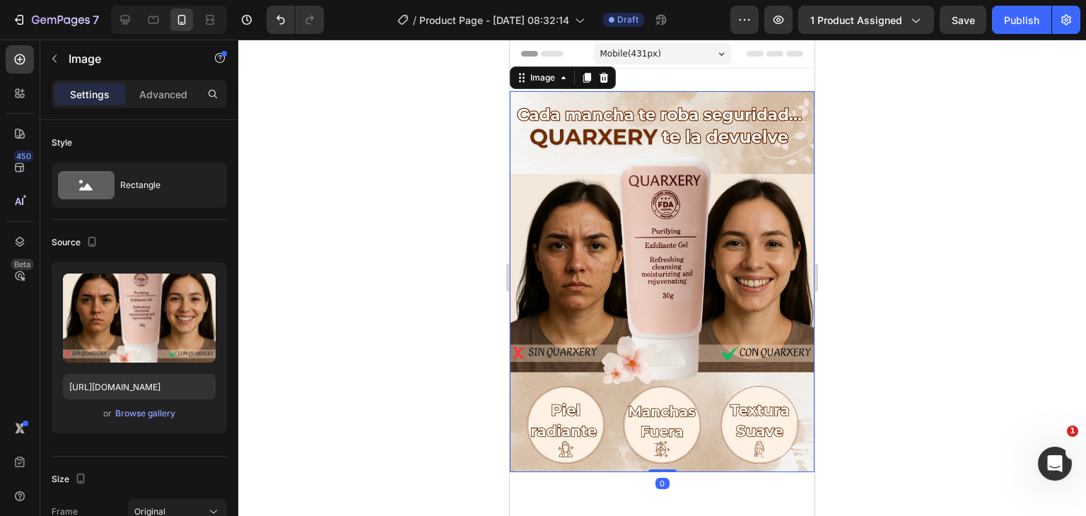
click at [690, 151] on img at bounding box center [662, 281] width 305 height 381
click at [156, 102] on div "Advanced" at bounding box center [163, 94] width 71 height 23
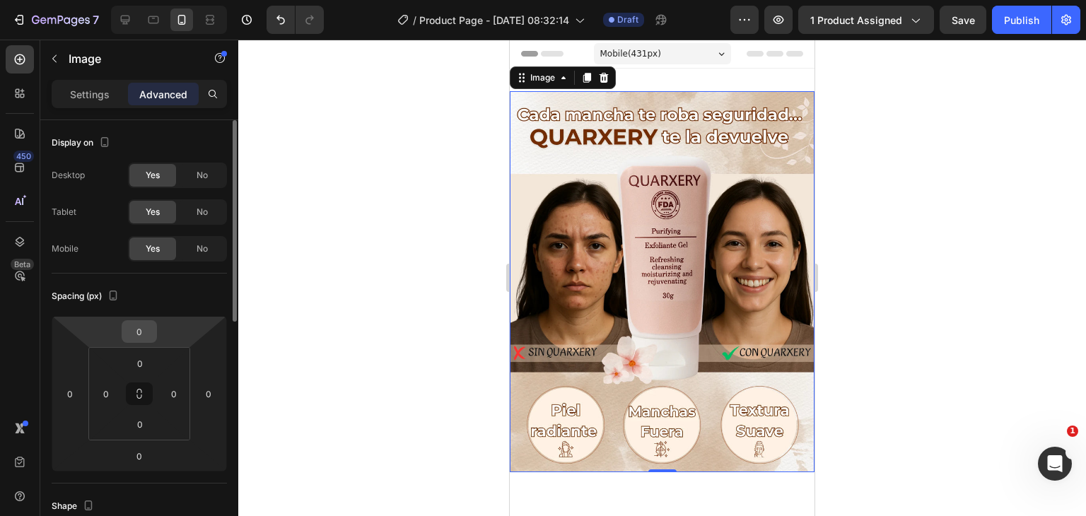
click at [142, 337] on input "0" at bounding box center [139, 331] width 28 height 21
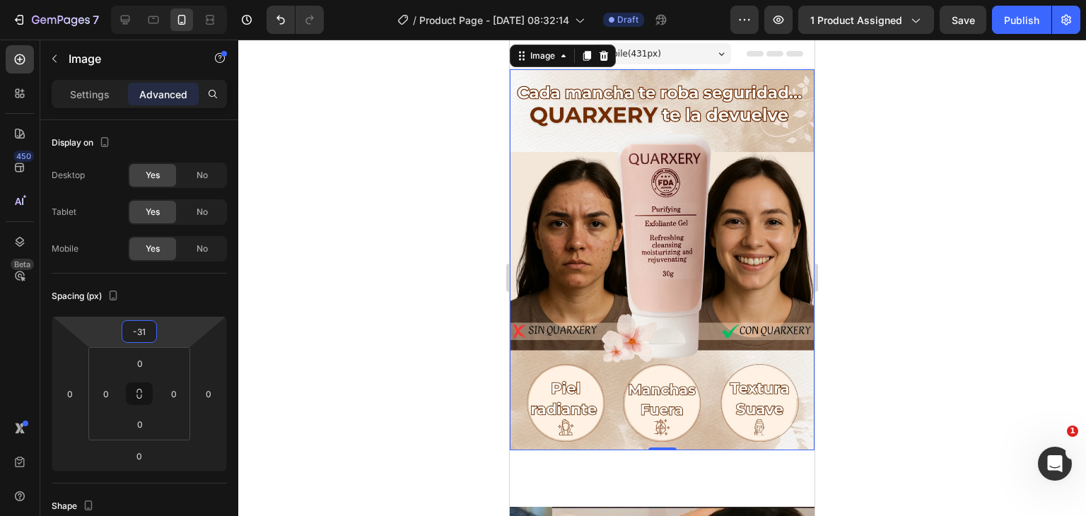
type input "-3"
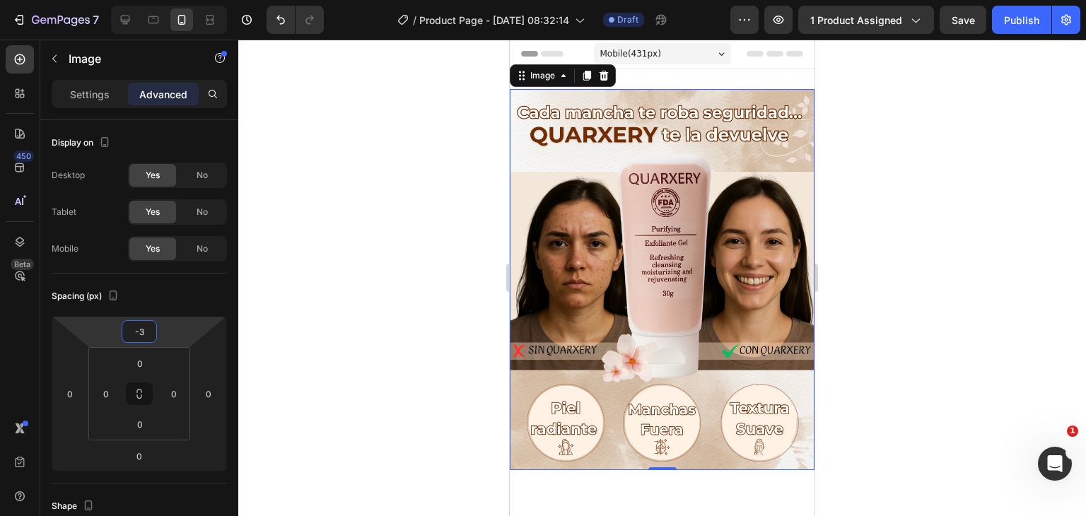
type input "-33"
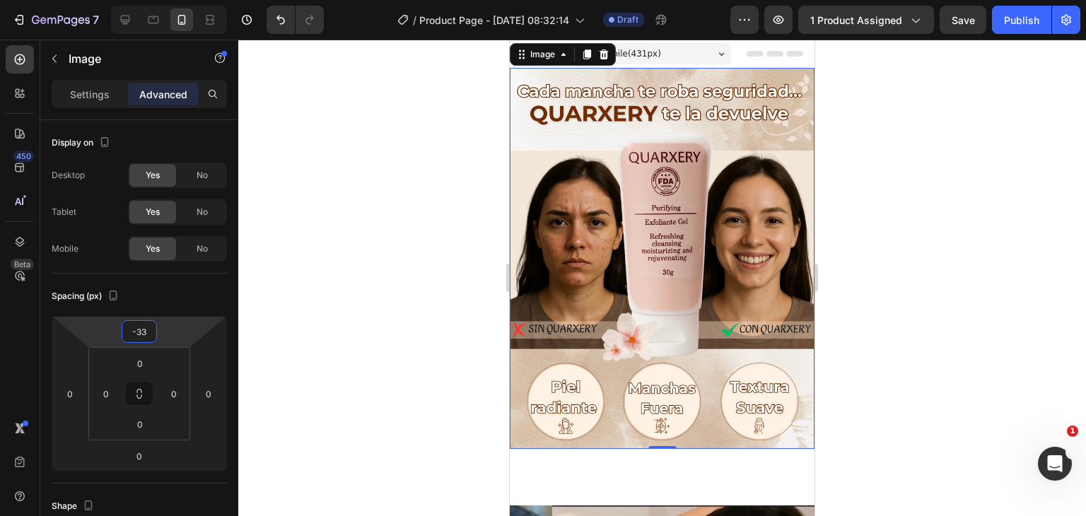
click at [847, 159] on div at bounding box center [662, 278] width 848 height 477
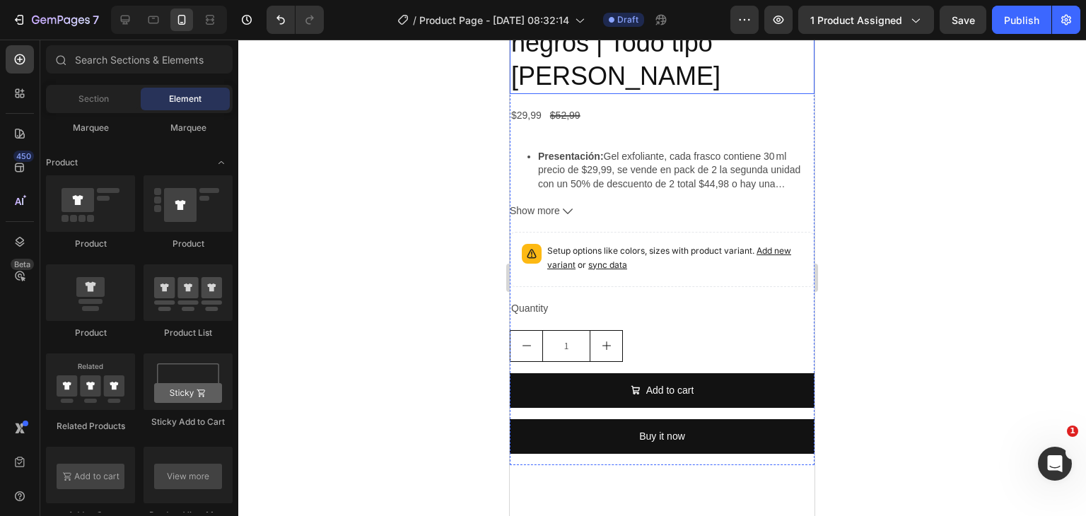
scroll to position [919, 0]
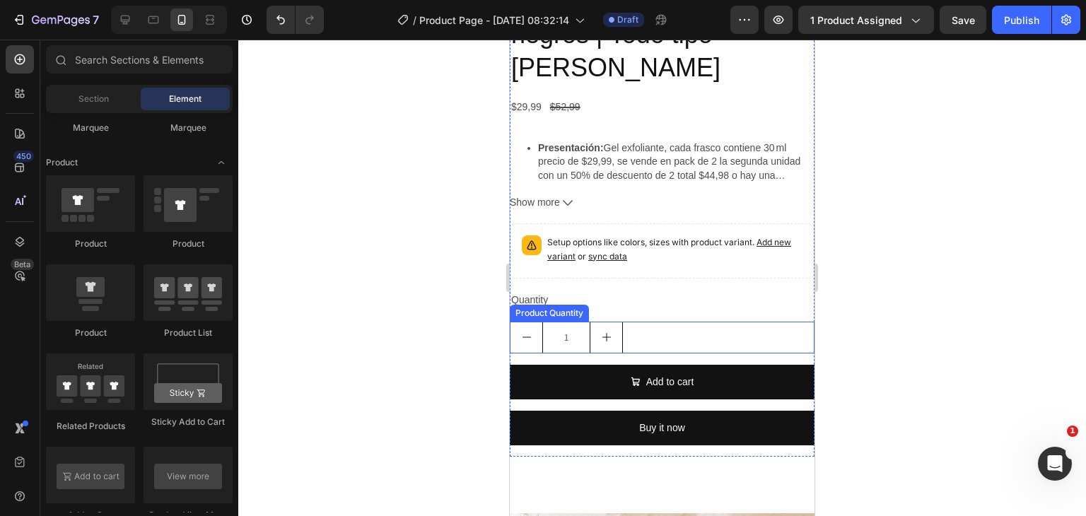
click at [633, 322] on div "1" at bounding box center [662, 338] width 305 height 32
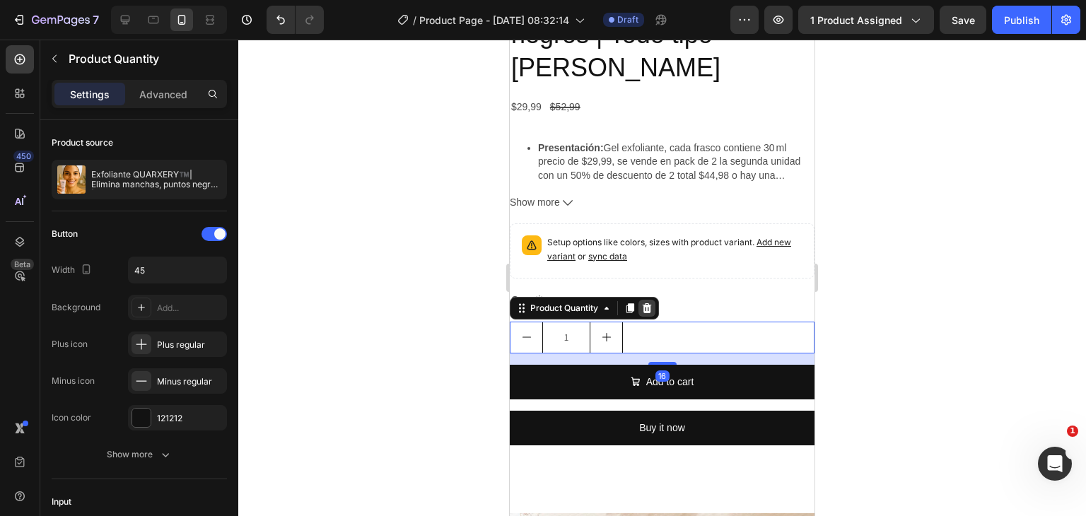
click at [650, 303] on icon at bounding box center [647, 308] width 9 height 10
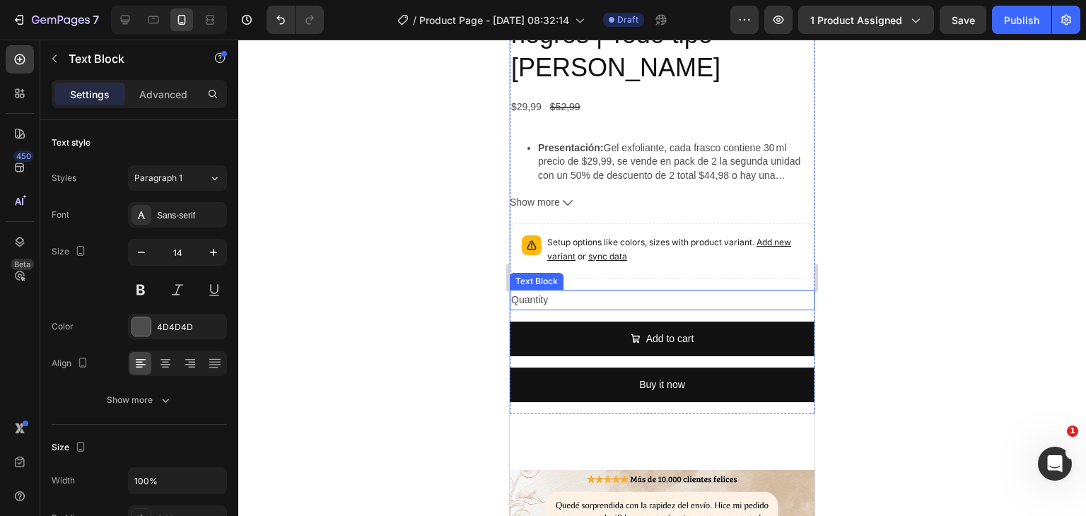
click at [631, 290] on div "Quantity" at bounding box center [662, 300] width 305 height 21
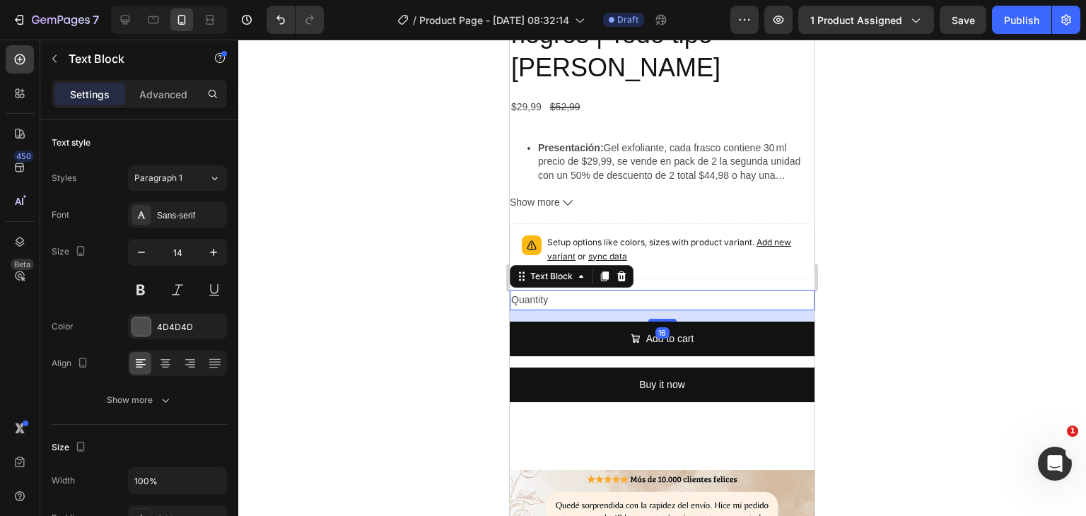
click at [625, 271] on icon at bounding box center [621, 276] width 11 height 11
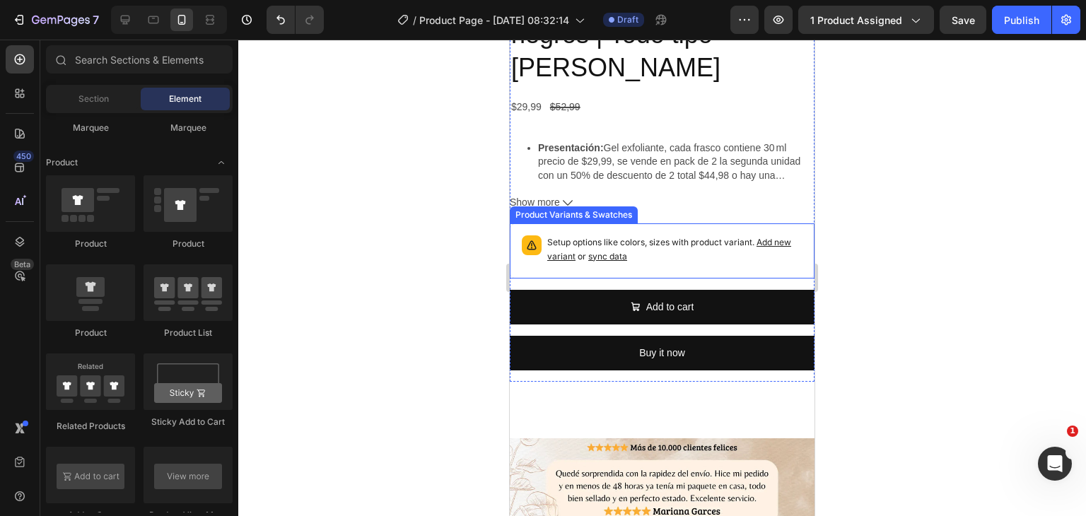
click at [634, 230] on div "Setup options like colors, sizes with product variant. Add new variant or sync …" at bounding box center [662, 251] width 292 height 42
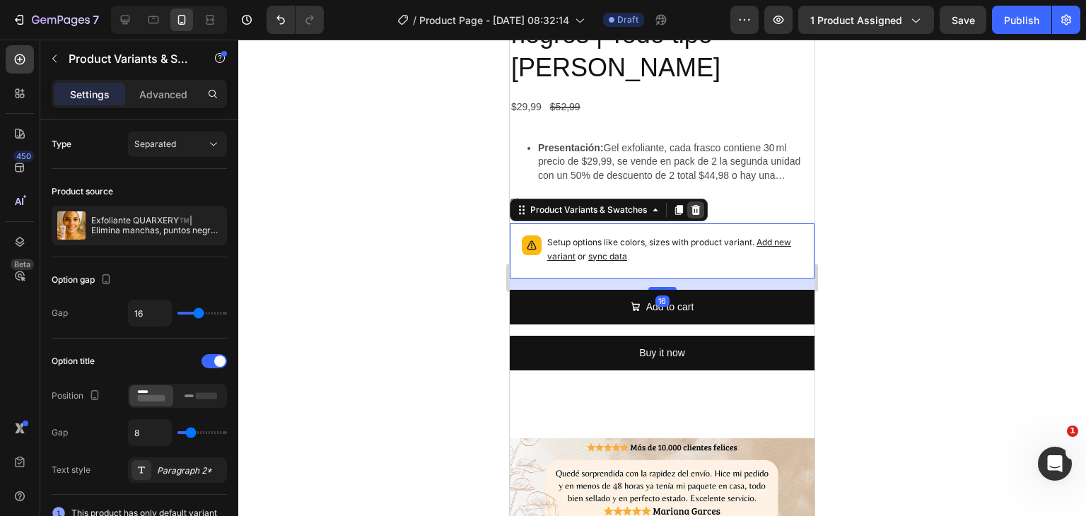
click at [696, 204] on icon at bounding box center [696, 209] width 9 height 10
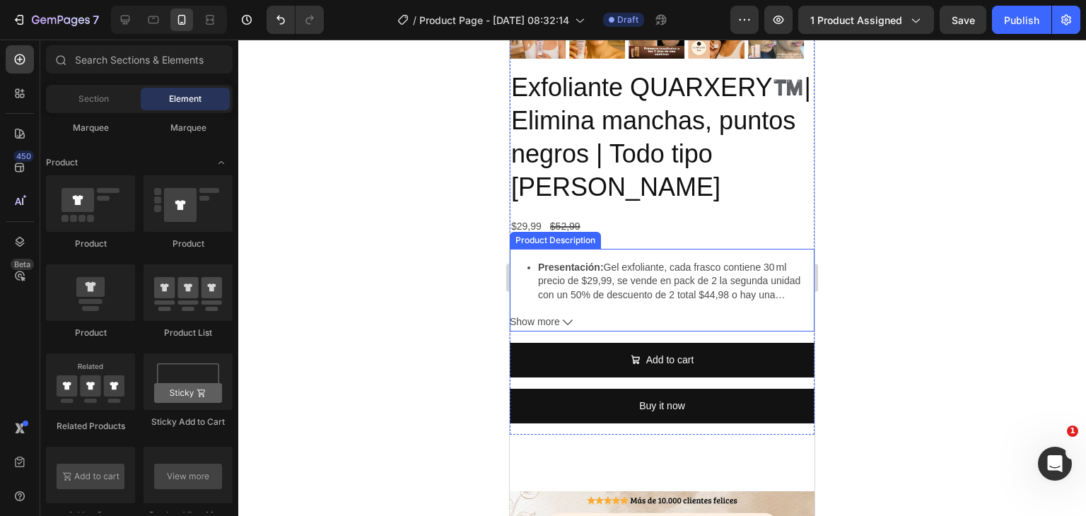
scroll to position [778, 0]
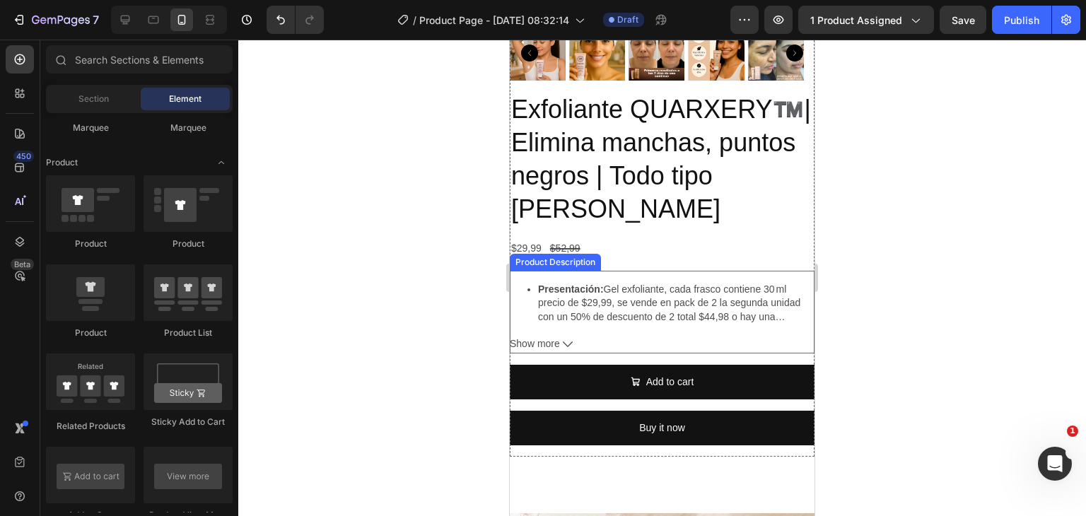
click at [700, 271] on div "Presentación: Gel exfoliante, cada frasco contiene 30 ml precio de $29,99, se v…" at bounding box center [662, 298] width 305 height 54
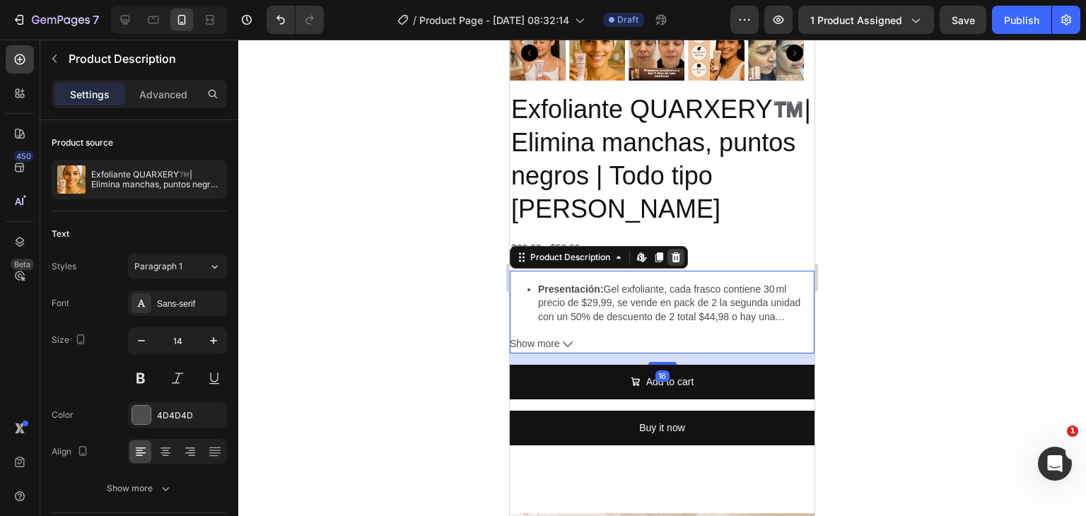
click at [682, 252] on icon at bounding box center [675, 257] width 11 height 11
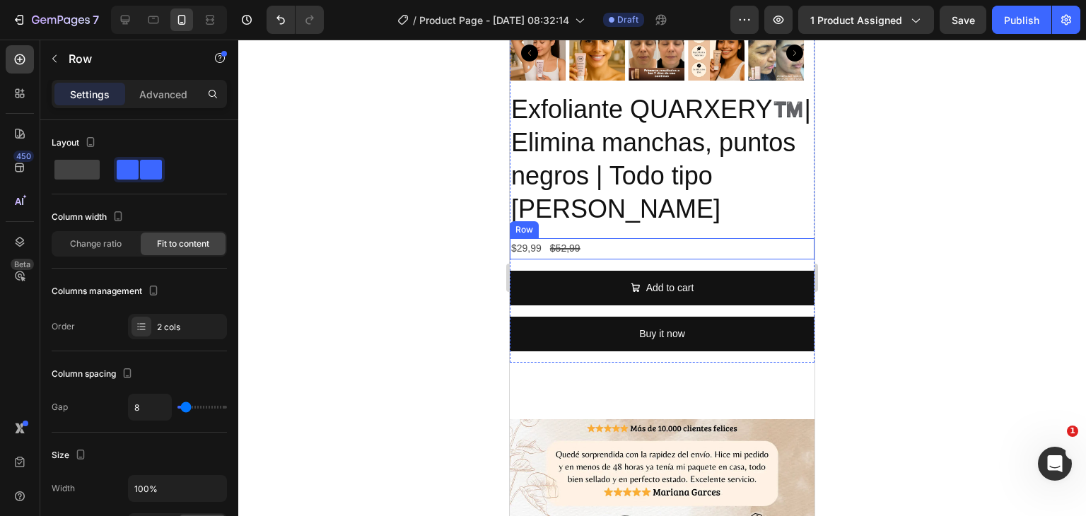
click at [623, 238] on div "$29,99 Product Price Product Price $52,99 Product Price Product Price Row" at bounding box center [662, 248] width 305 height 21
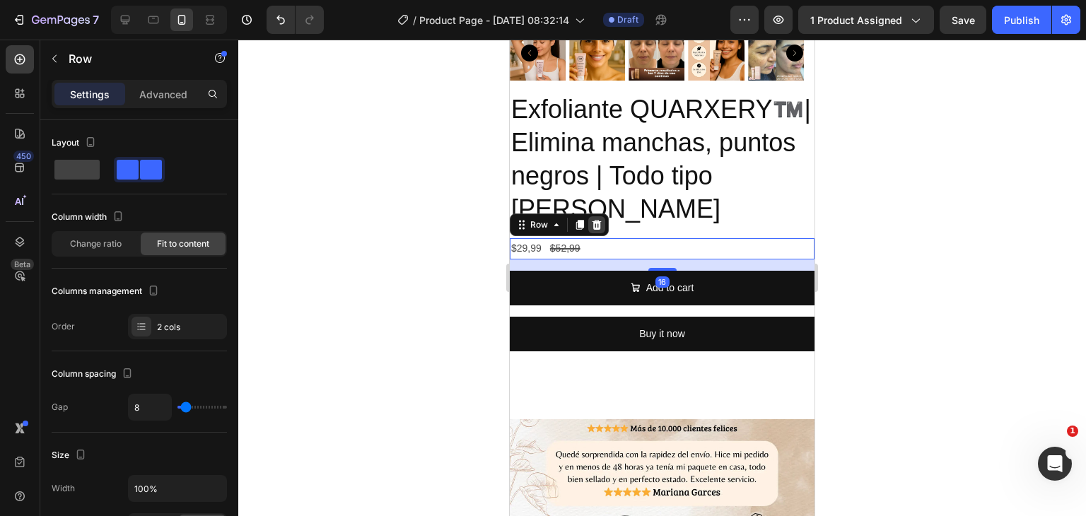
click at [598, 220] on icon at bounding box center [597, 225] width 9 height 10
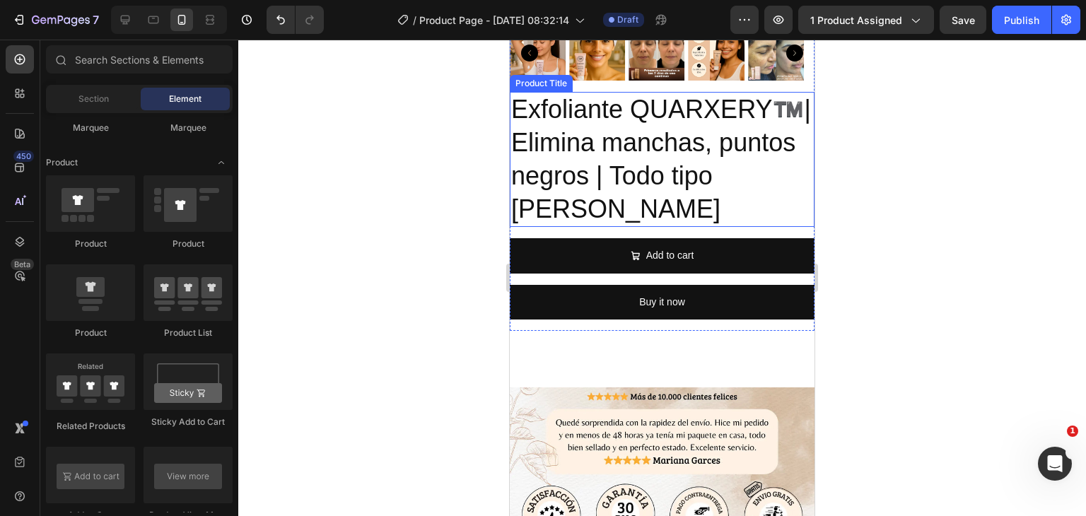
scroll to position [707, 0]
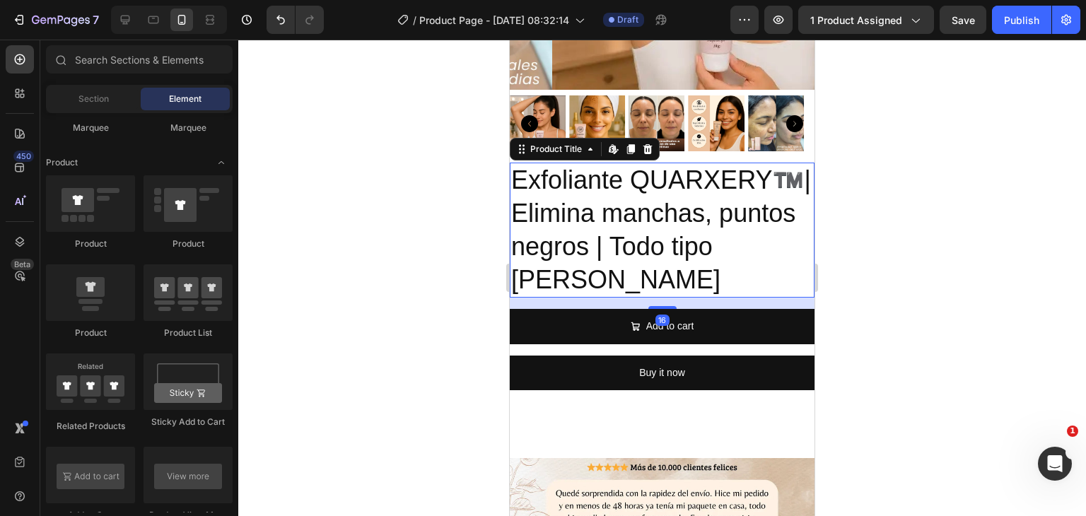
click at [737, 169] on h2 "Exfoliante QUARXERY™️| Elimina manchas, puntos negros | Todo tipo [PERSON_NAME]" at bounding box center [662, 230] width 305 height 135
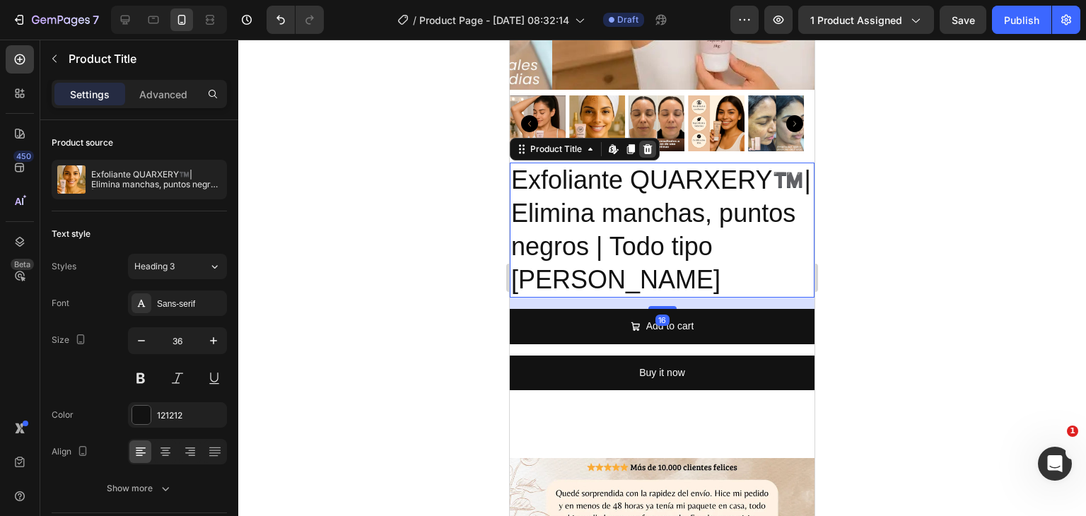
click at [647, 146] on div at bounding box center [647, 149] width 17 height 17
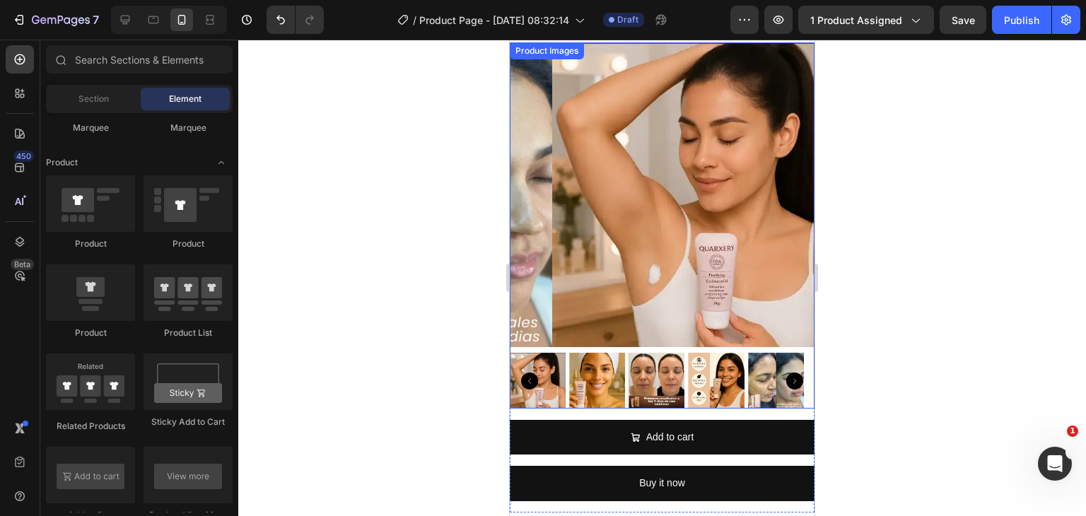
scroll to position [495, 0]
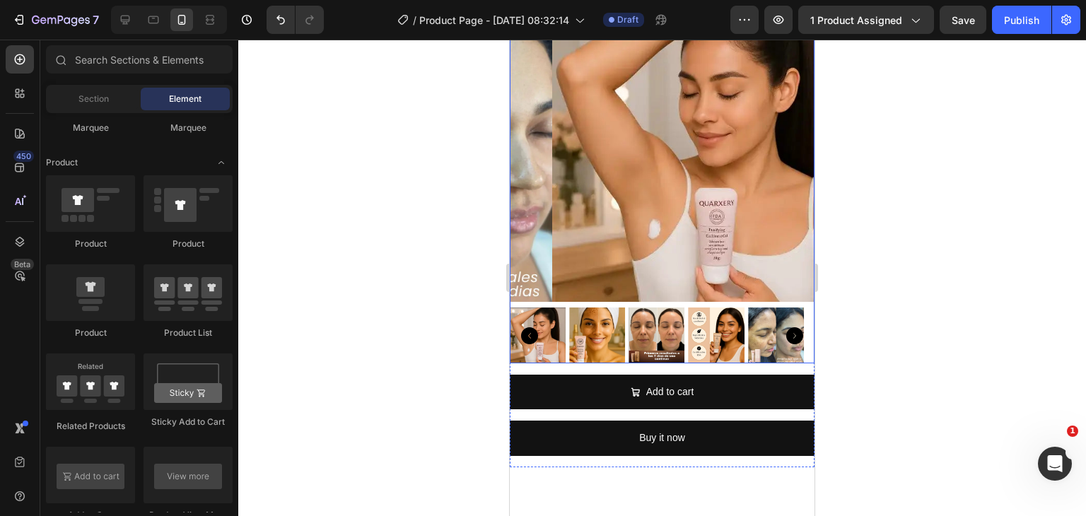
click at [596, 323] on img at bounding box center [597, 336] width 56 height 56
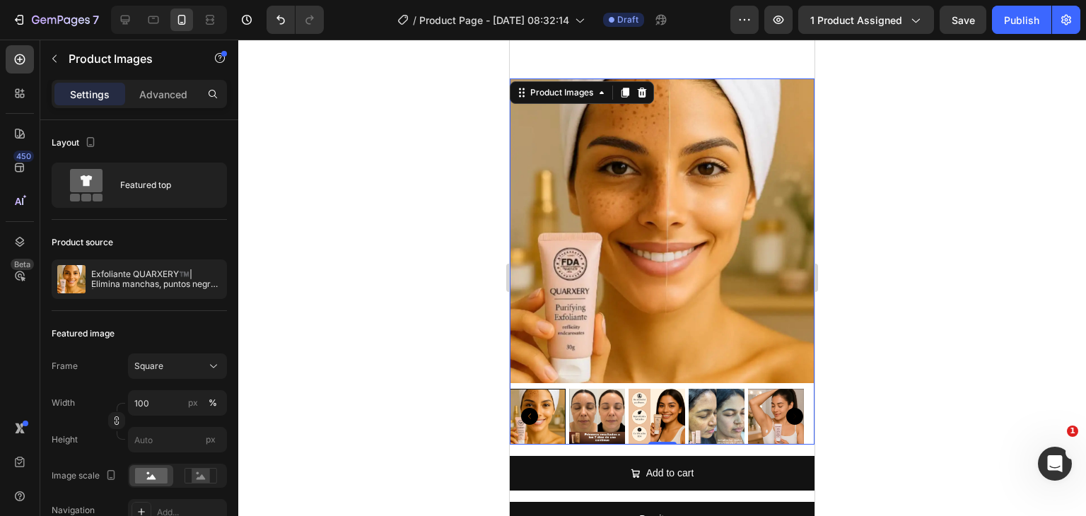
scroll to position [424, 0]
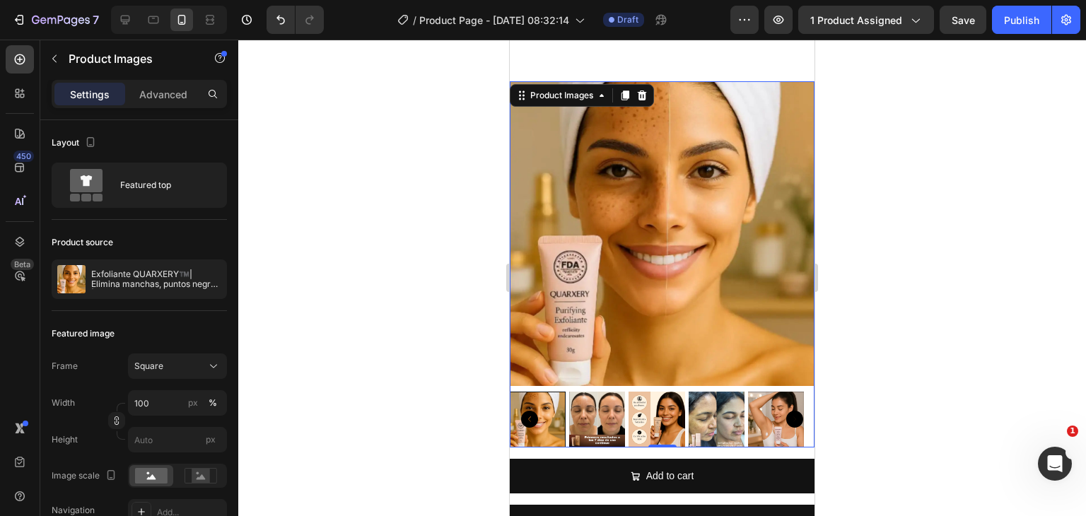
click at [1018, 108] on div at bounding box center [662, 278] width 848 height 477
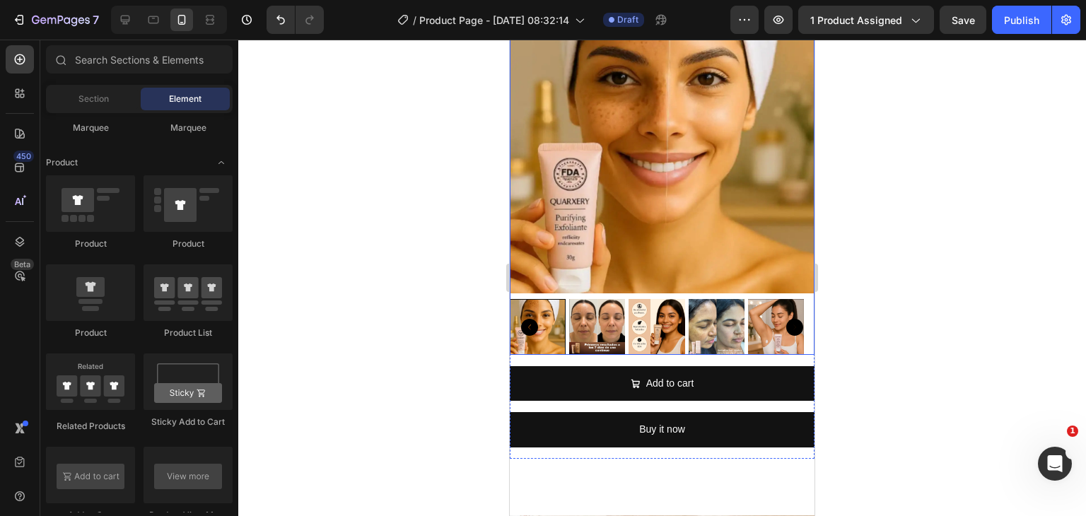
scroll to position [566, 0]
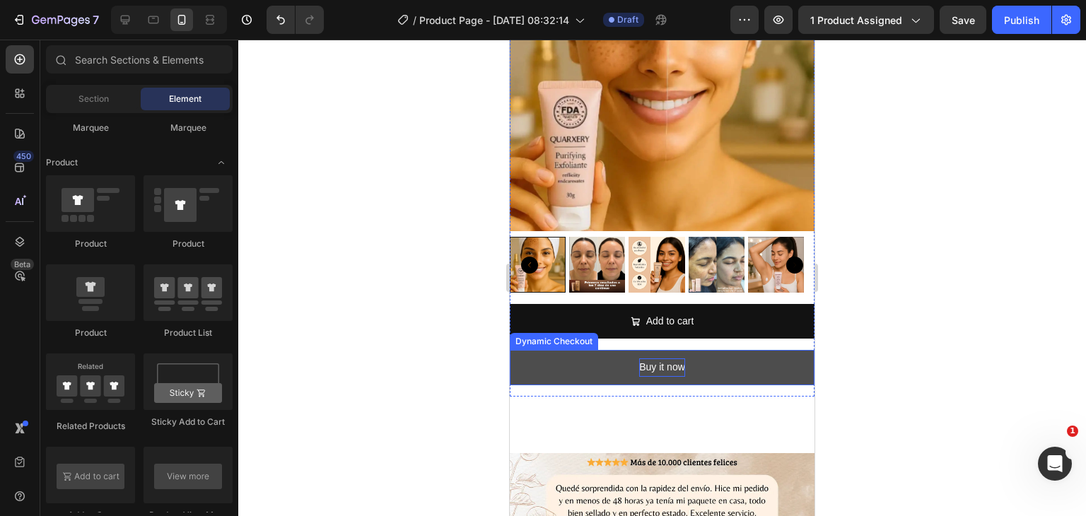
click at [657, 363] on div "Buy it now" at bounding box center [662, 368] width 46 height 18
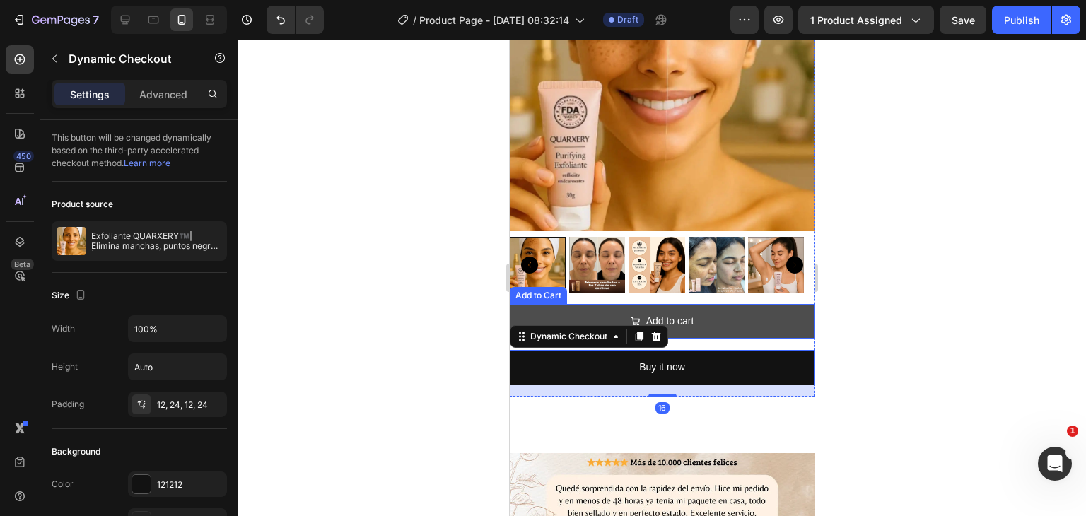
click at [702, 305] on button "Add to cart" at bounding box center [662, 321] width 305 height 35
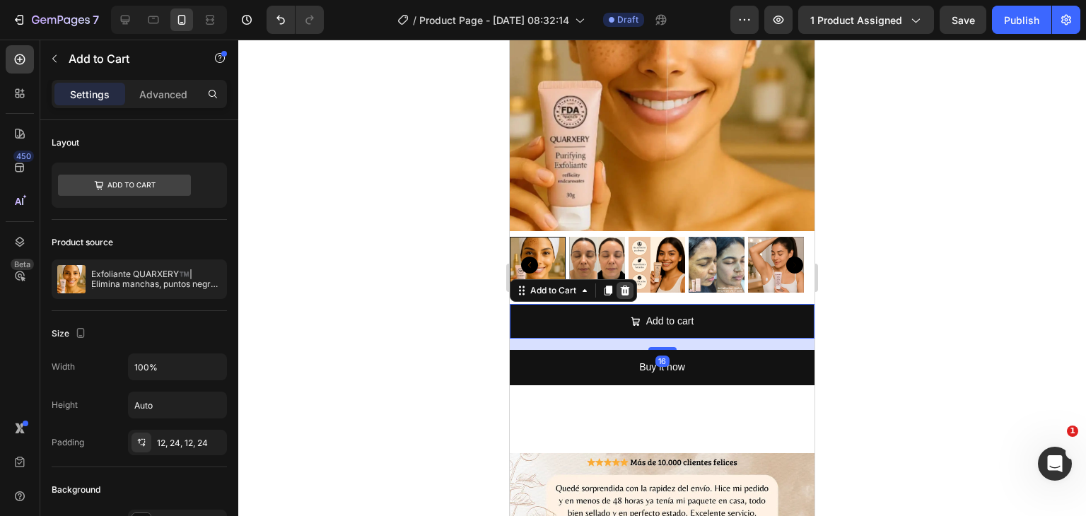
click at [626, 285] on icon at bounding box center [624, 290] width 11 height 11
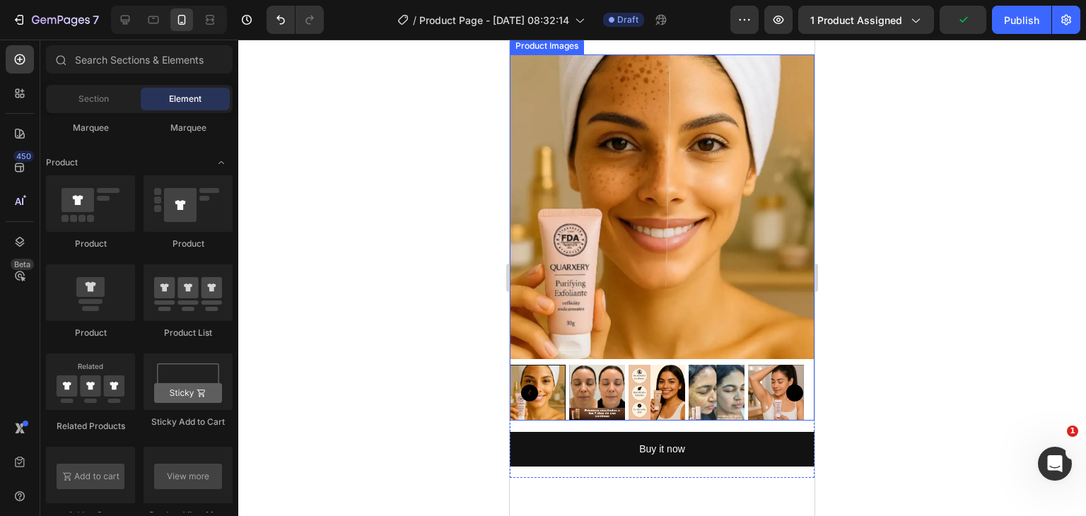
scroll to position [424, 0]
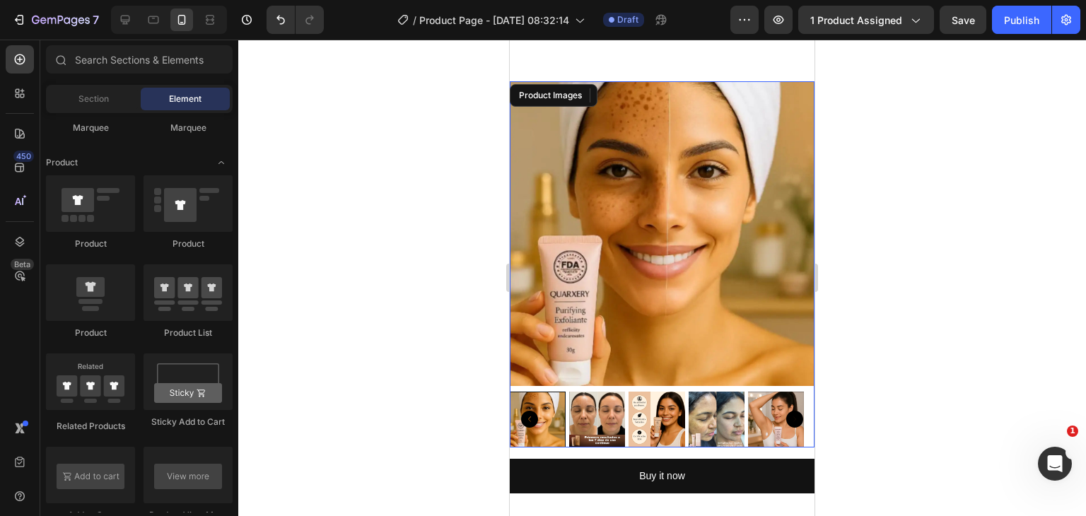
click at [669, 195] on img at bounding box center [662, 233] width 305 height 305
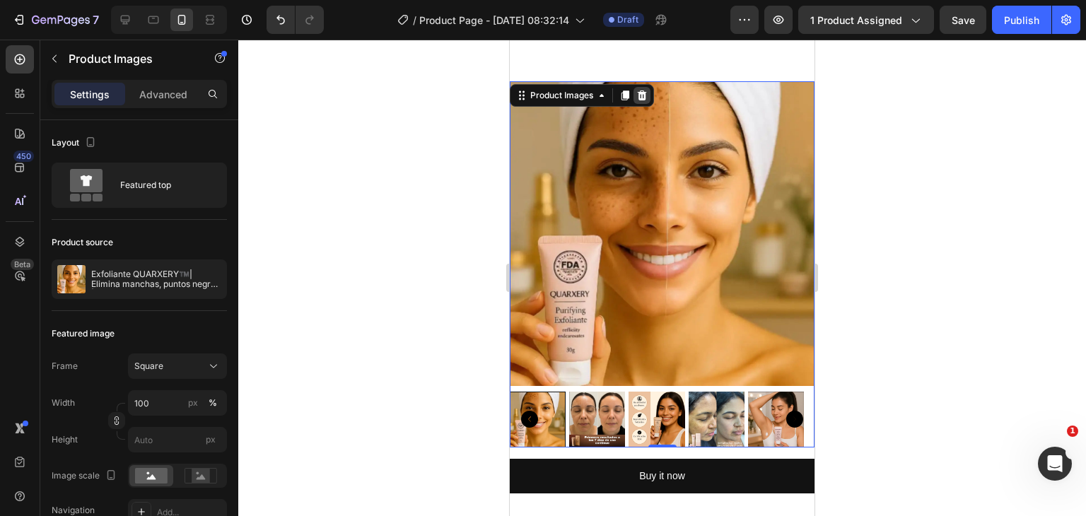
click at [644, 88] on div at bounding box center [642, 95] width 17 height 17
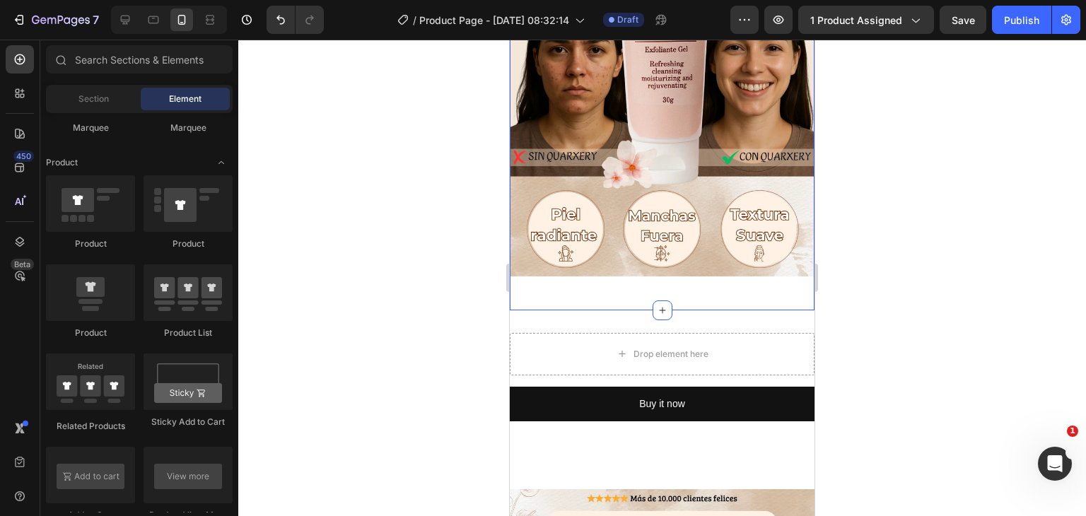
scroll to position [141, 0]
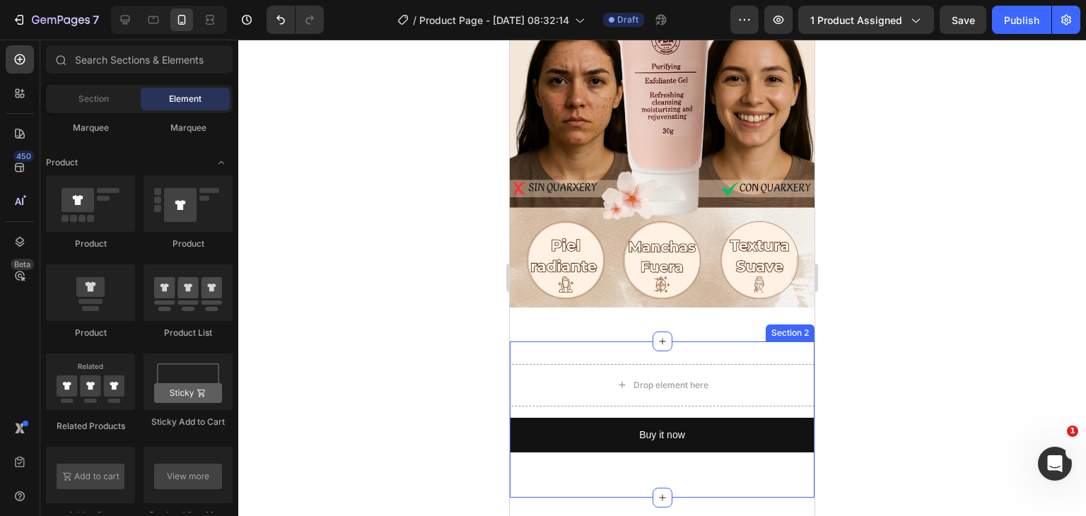
click at [740, 349] on div "Drop element here Buy it now Dynamic Checkout Product Row Section 2" at bounding box center [662, 420] width 305 height 156
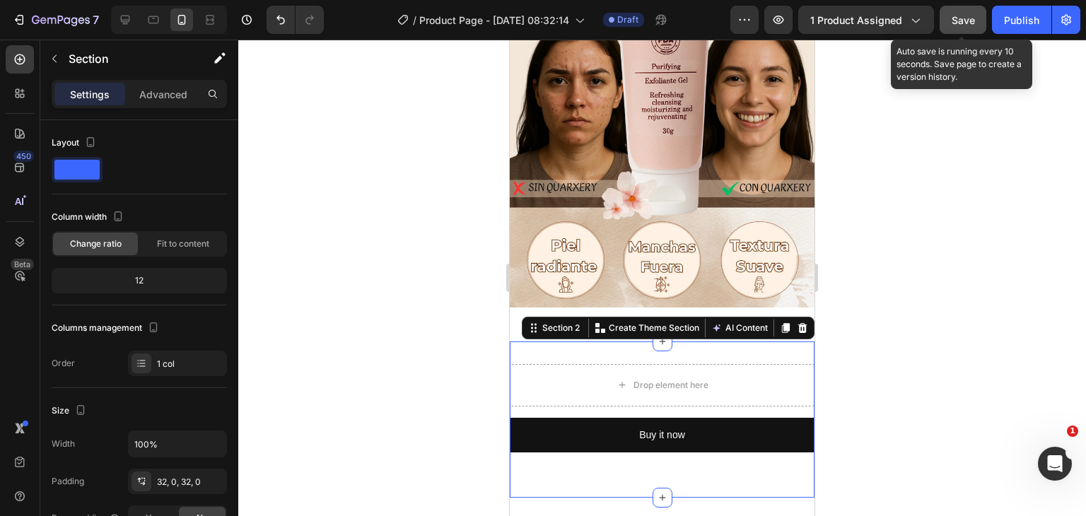
click at [971, 25] on span "Save" at bounding box center [963, 20] width 23 height 12
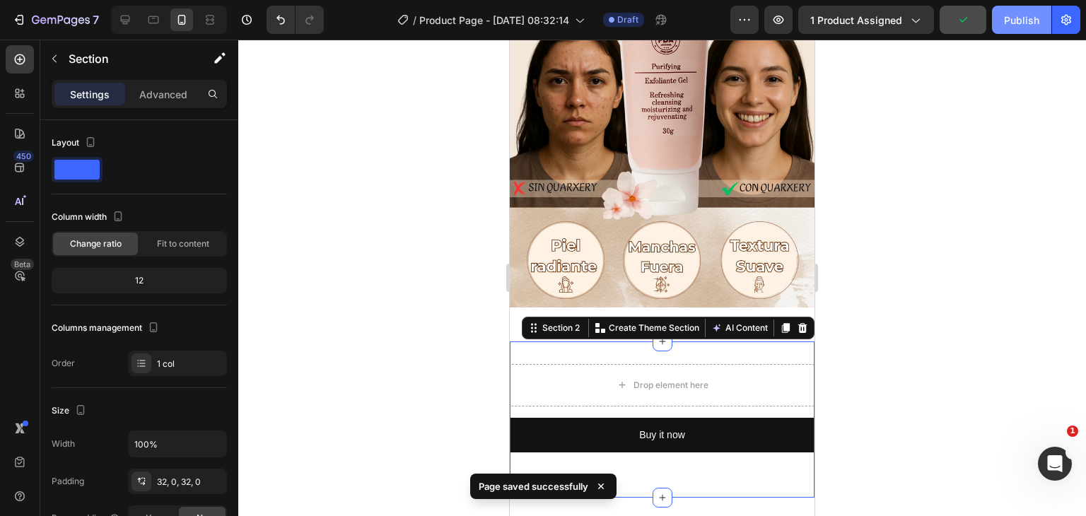
click at [1041, 18] on button "Publish" at bounding box center [1021, 20] width 59 height 28
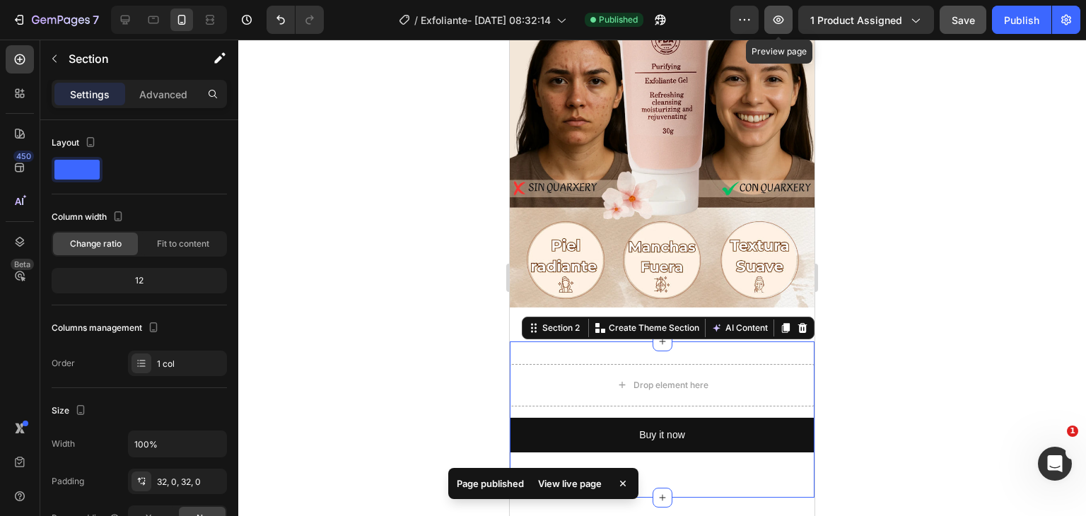
click at [772, 25] on button "button" at bounding box center [778, 20] width 28 height 28
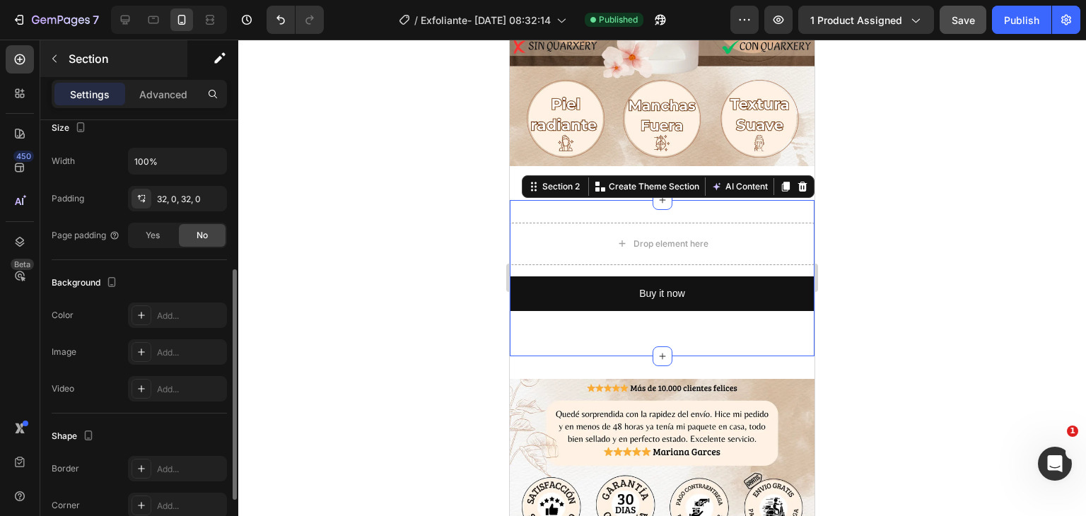
scroll to position [212, 0]
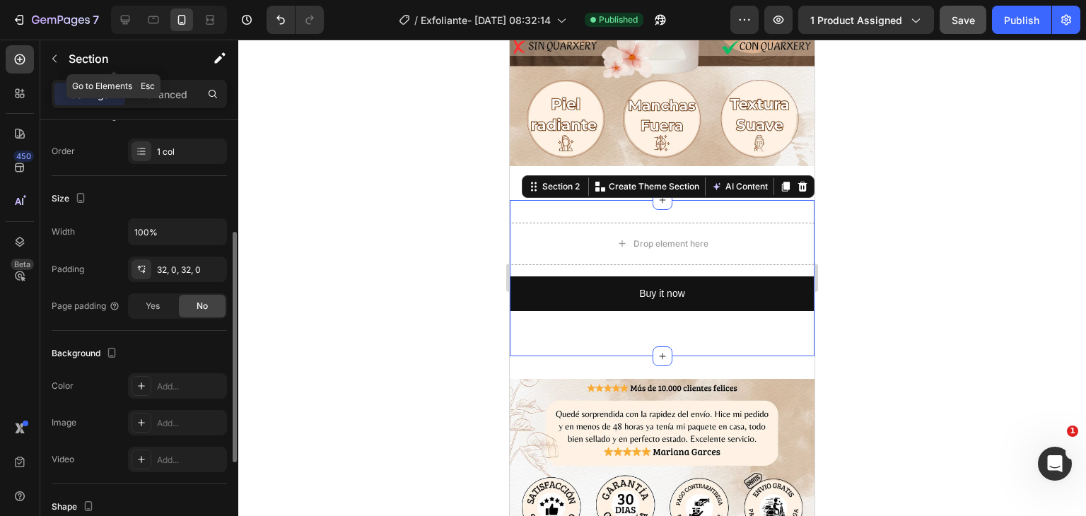
click at [49, 57] on icon "button" at bounding box center [54, 58] width 11 height 11
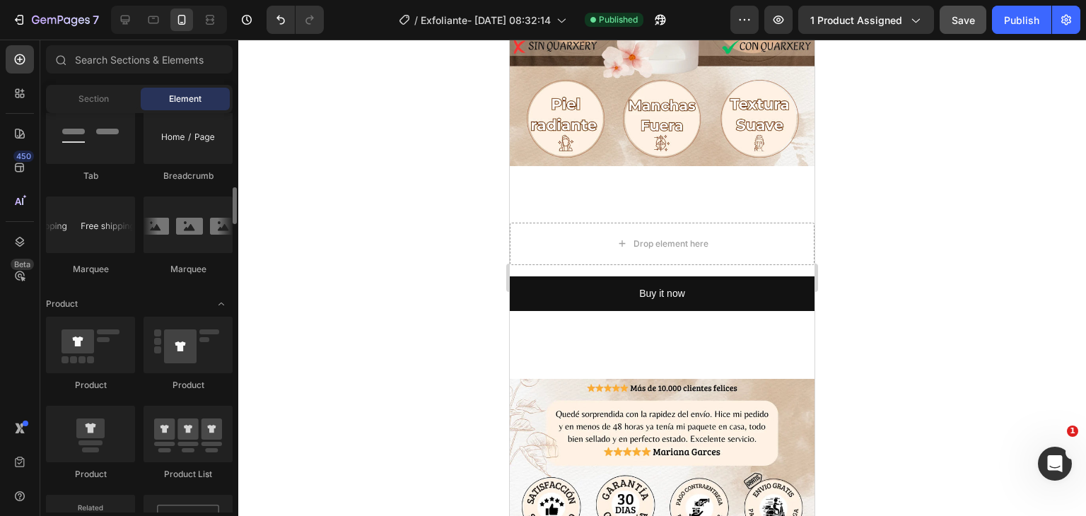
scroll to position [1557, 0]
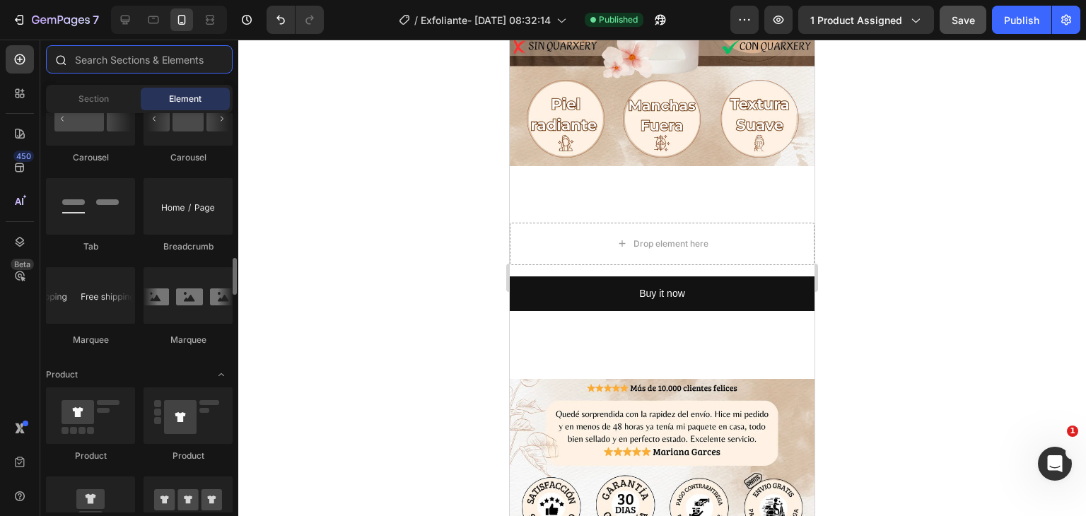
click at [124, 67] on input "text" at bounding box center [139, 59] width 187 height 28
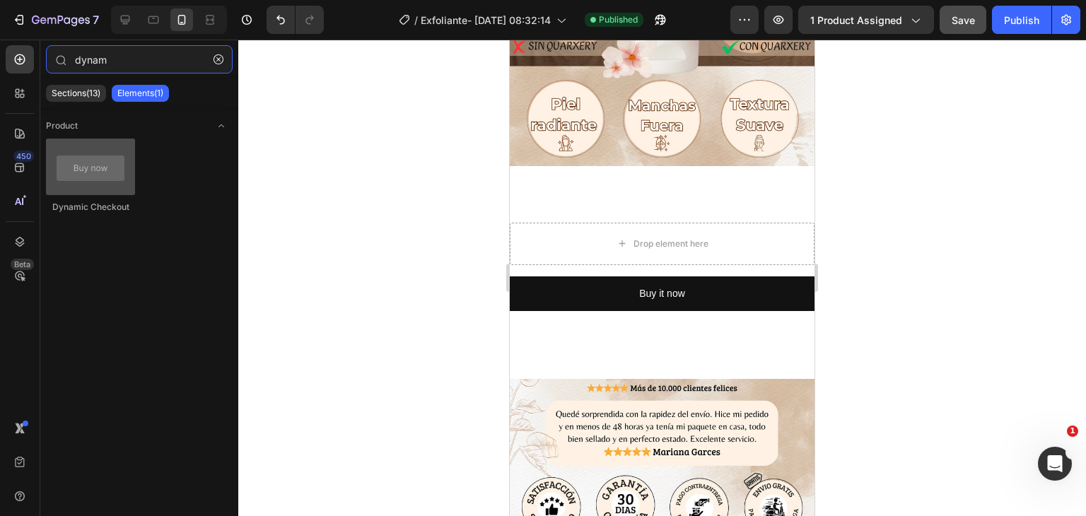
type input "dynam"
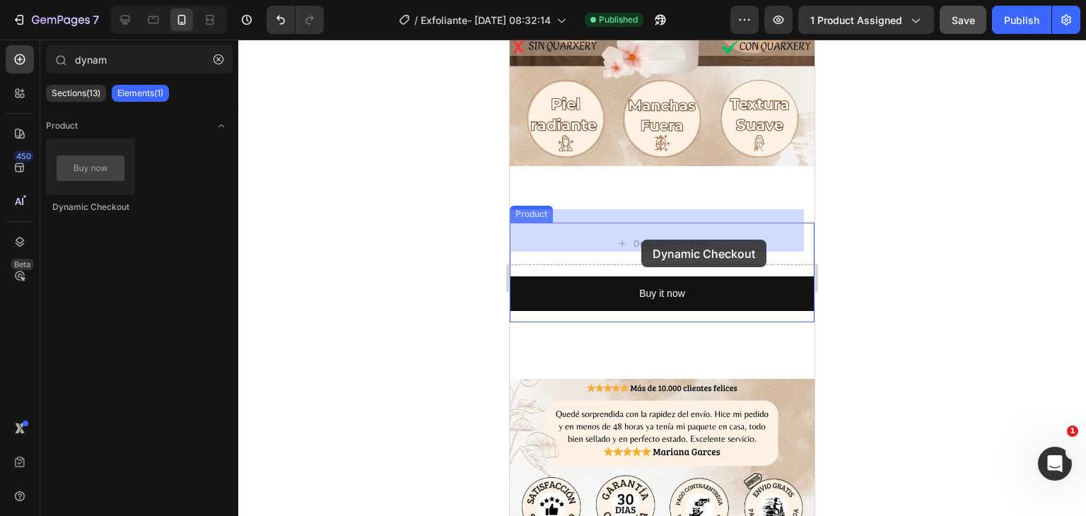
drag, startPoint x: 598, startPoint y: 215, endPoint x: 641, endPoint y: 240, distance: 50.3
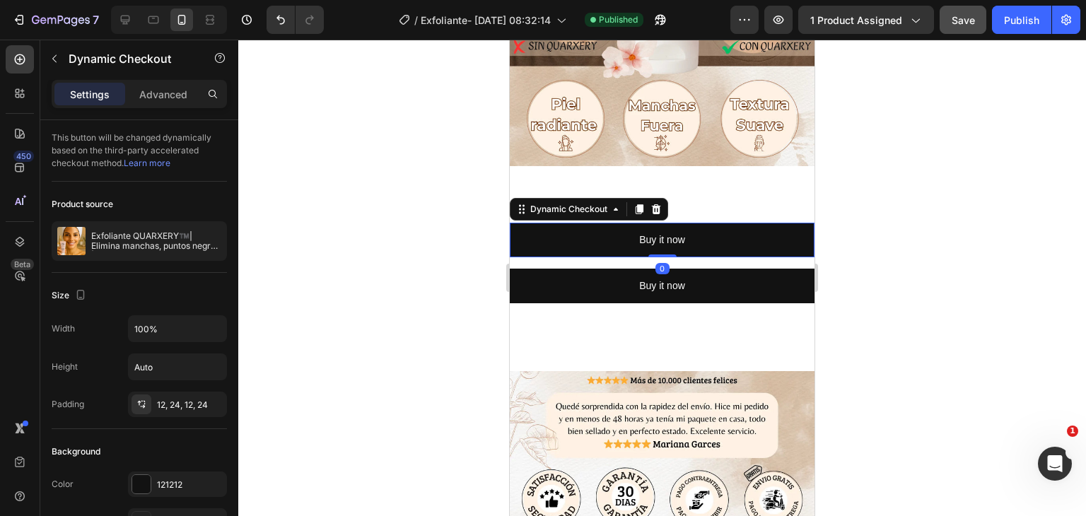
click at [888, 227] on div at bounding box center [662, 278] width 848 height 477
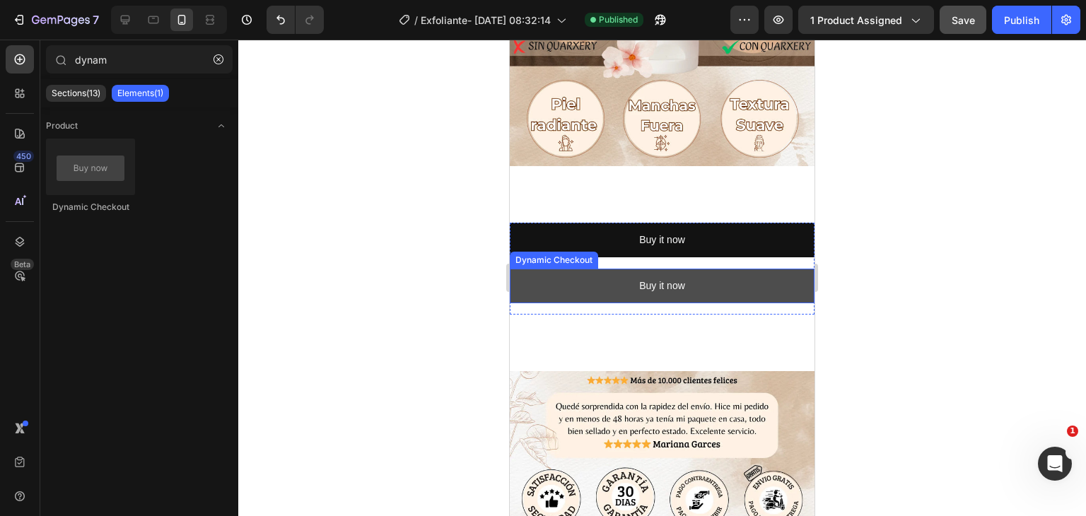
click at [707, 275] on button "Buy it now" at bounding box center [662, 286] width 305 height 35
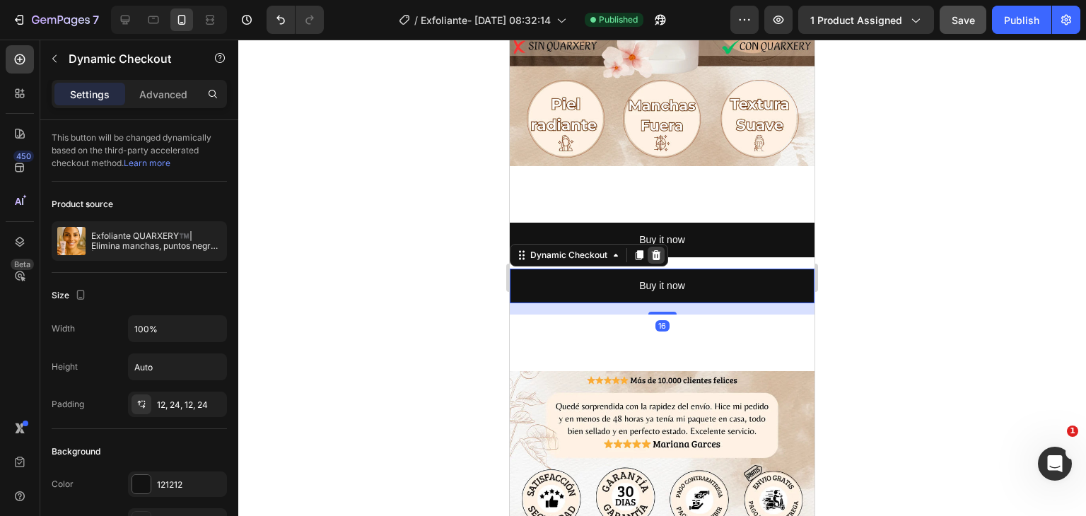
click at [660, 250] on icon at bounding box center [656, 255] width 11 height 11
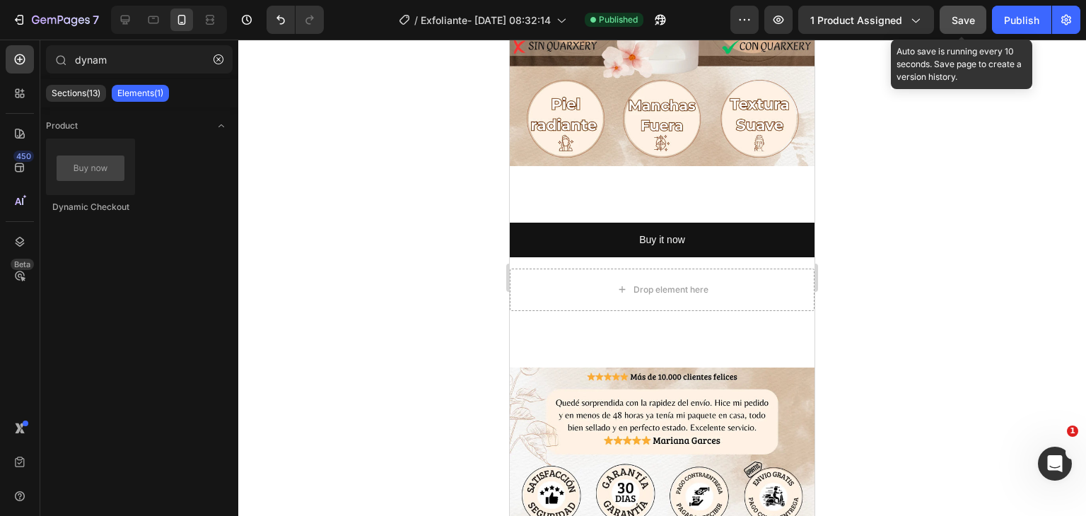
click at [971, 24] on span "Save" at bounding box center [963, 20] width 23 height 12
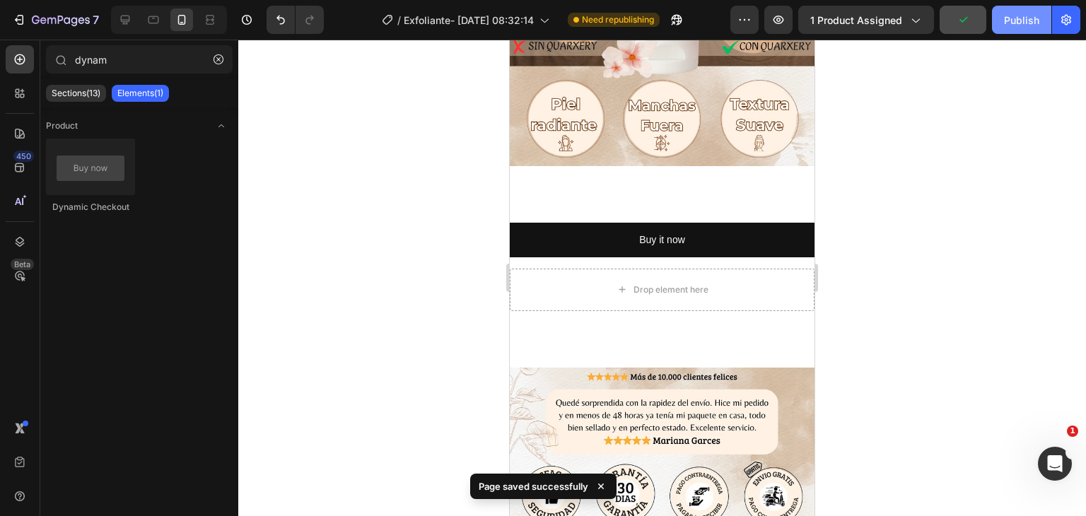
click at [1010, 13] on div "Publish" at bounding box center [1021, 20] width 35 height 15
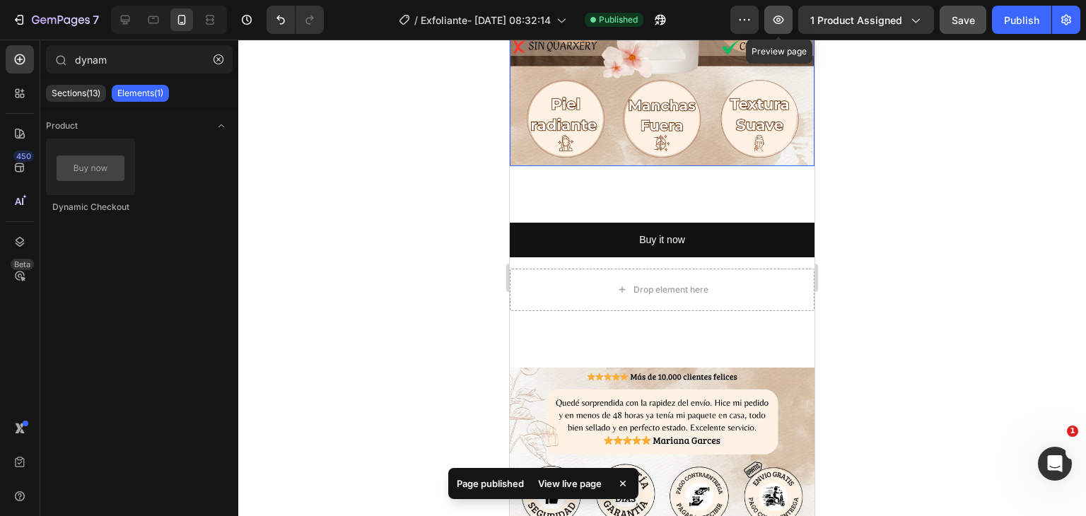
click at [773, 11] on button "button" at bounding box center [778, 20] width 28 height 28
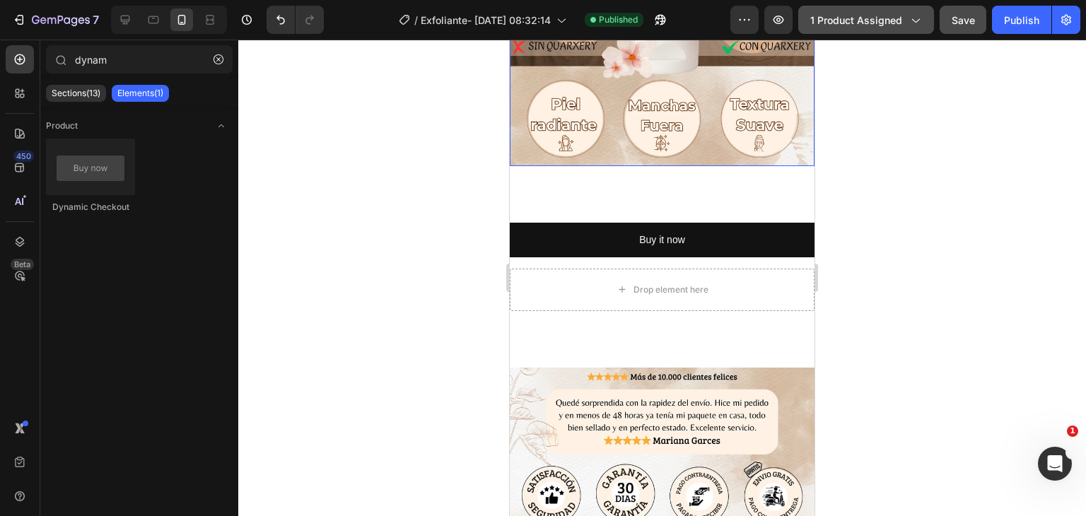
click at [868, 19] on span "1 product assigned" at bounding box center [856, 20] width 92 height 15
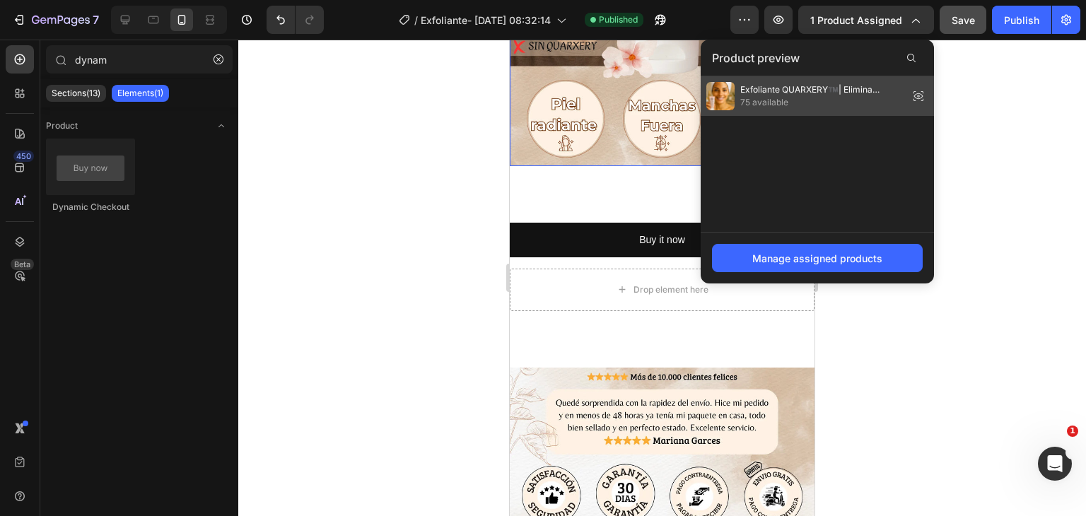
click at [907, 93] on div "Exfoliante QUARXERY™️| Elimina manchas, puntos negros | Todo tipo [PERSON_NAME]…" at bounding box center [817, 96] width 233 height 40
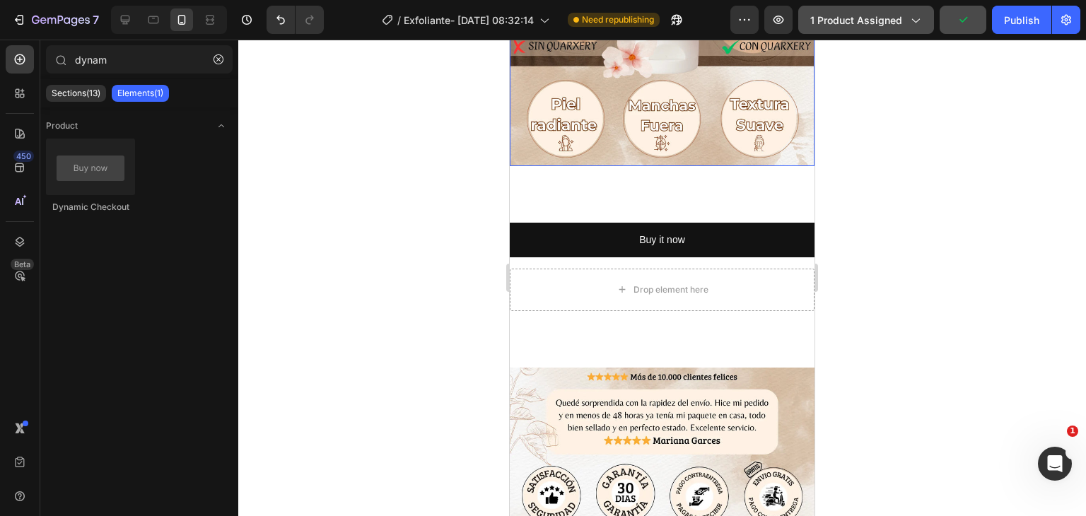
click at [856, 18] on span "1 product assigned" at bounding box center [856, 20] width 92 height 15
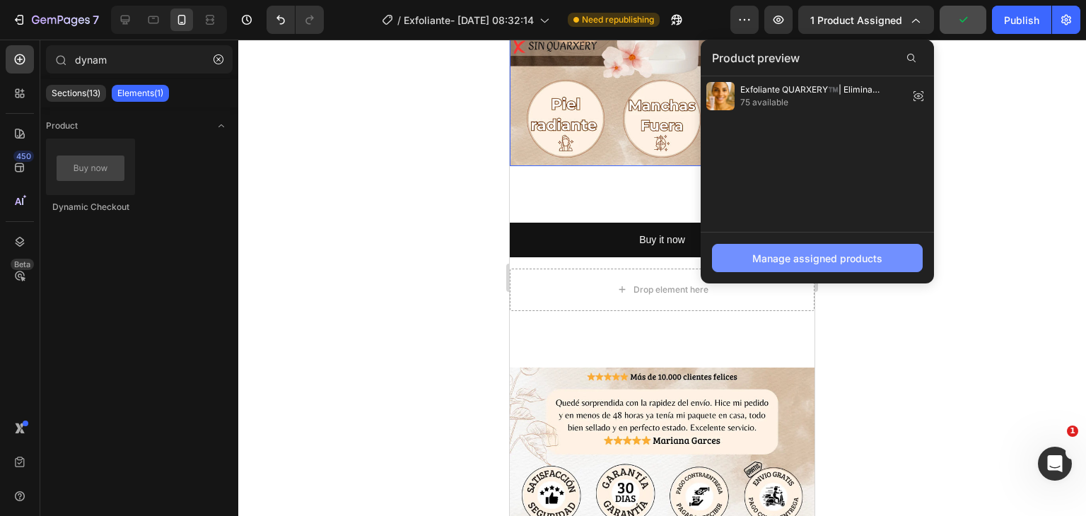
click at [803, 267] on button "Manage assigned products" at bounding box center [817, 258] width 211 height 28
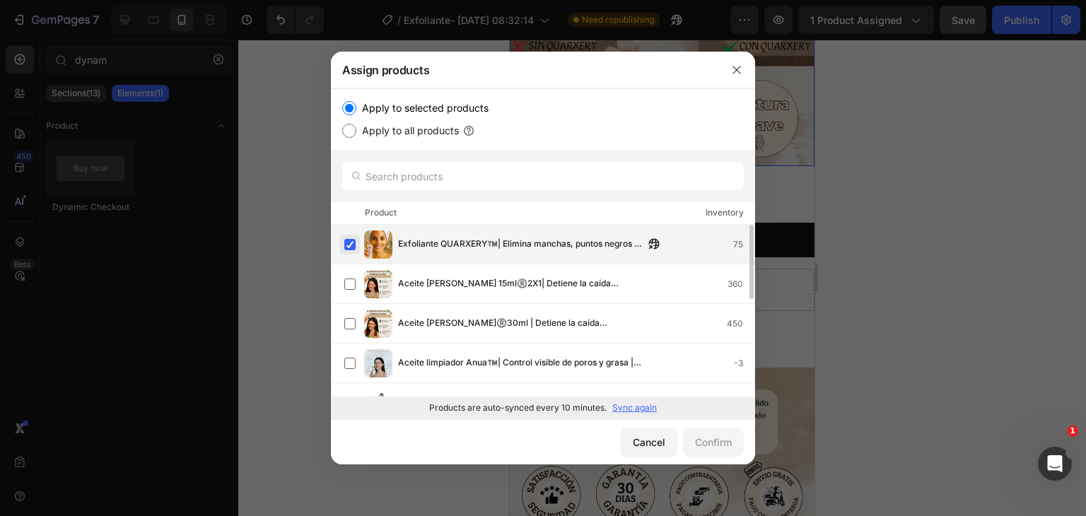
click at [351, 250] on label at bounding box center [349, 244] width 11 height 11
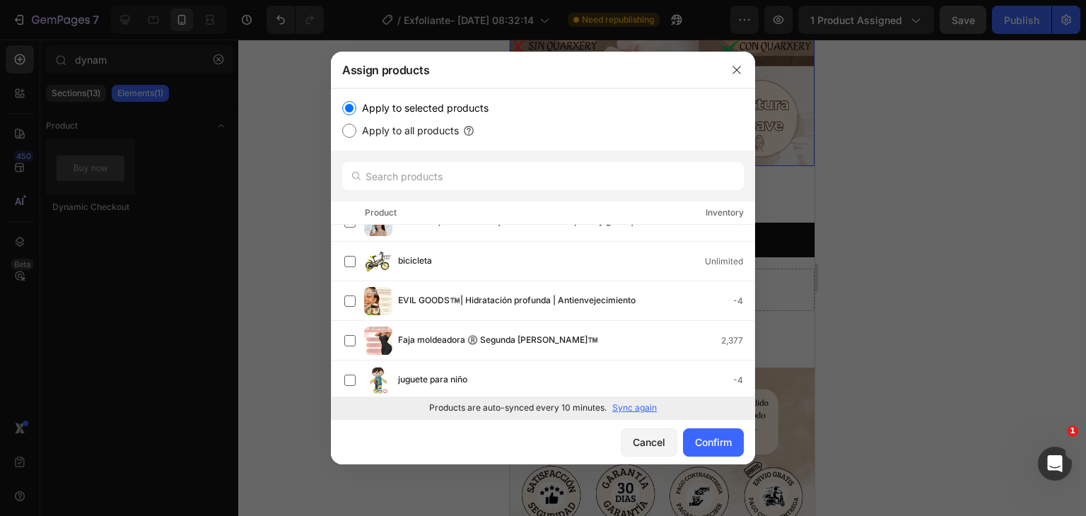
scroll to position [0, 0]
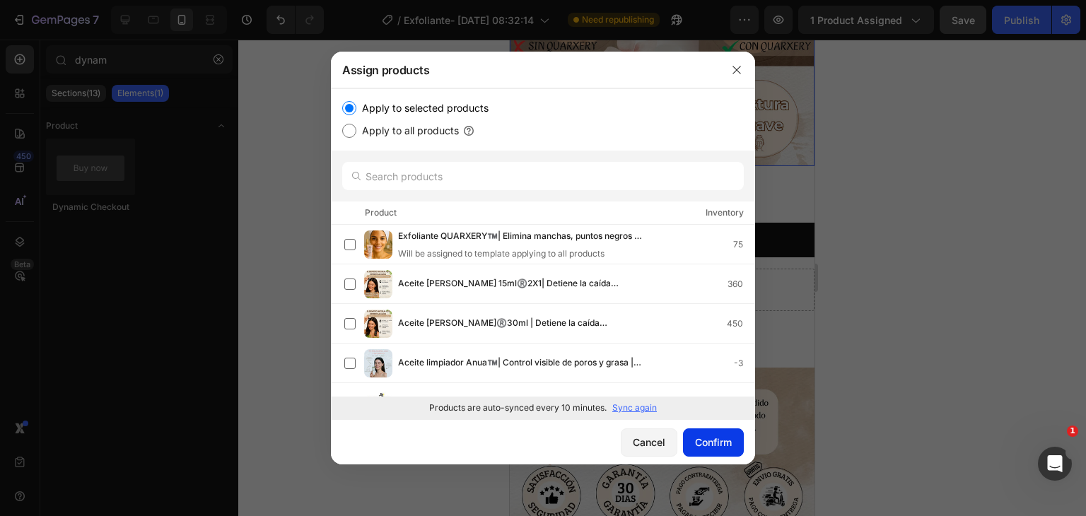
click at [709, 445] on div "Confirm" at bounding box center [713, 442] width 37 height 15
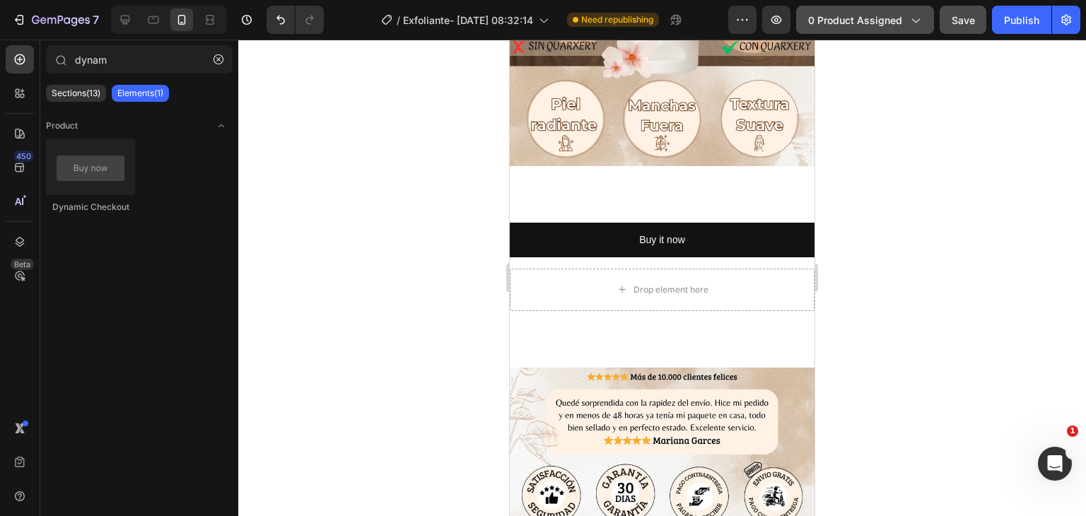
click at [821, 17] on span "0 product assigned" at bounding box center [855, 20] width 94 height 15
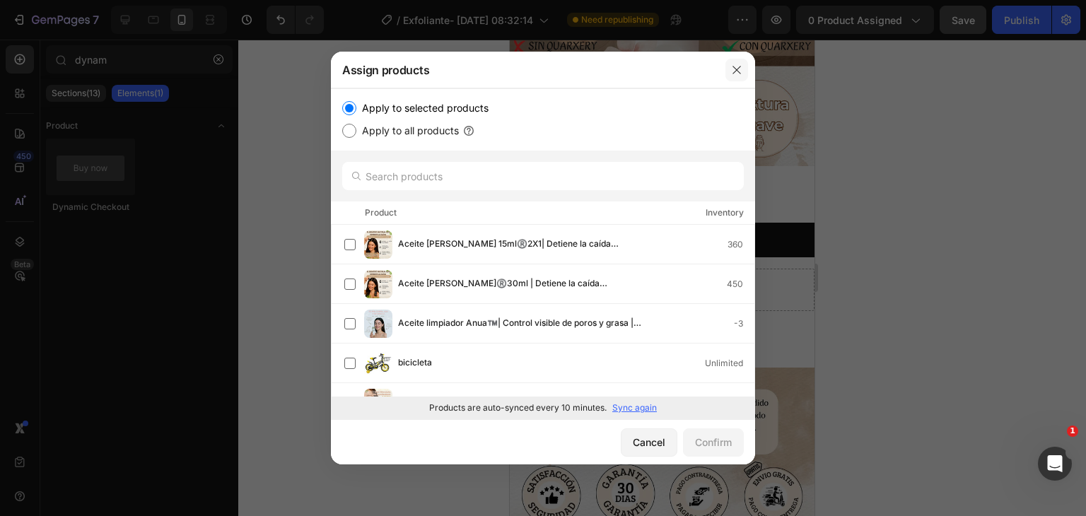
click at [735, 69] on icon "button" at bounding box center [736, 69] width 11 height 11
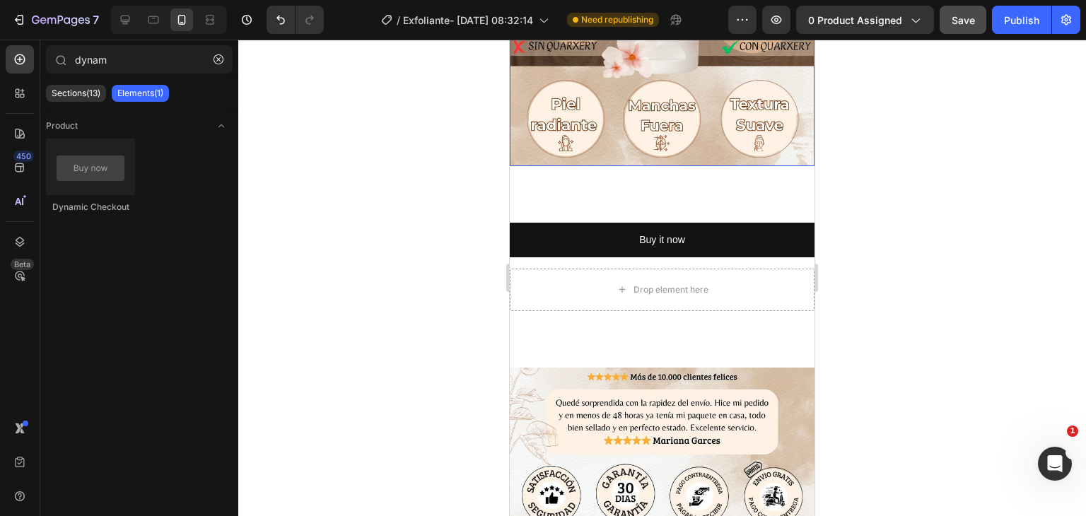
click at [945, 96] on div at bounding box center [662, 278] width 848 height 477
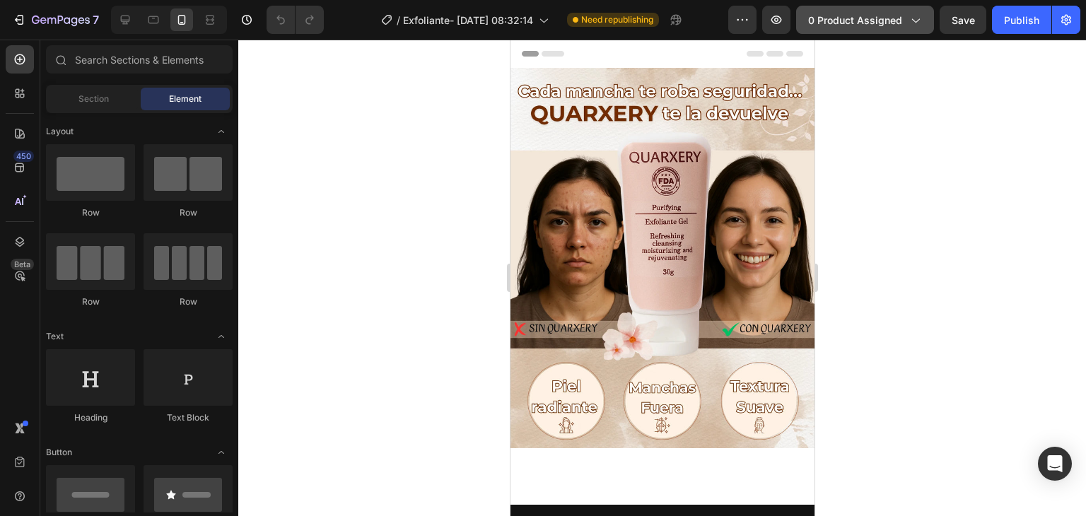
click at [897, 20] on span "0 product assigned" at bounding box center [855, 20] width 94 height 15
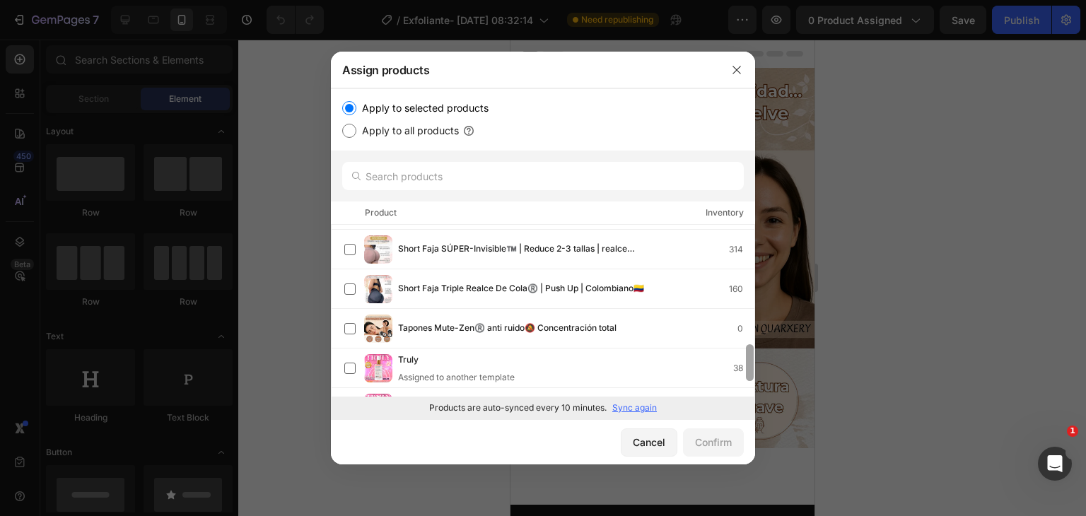
scroll to position [620, 0]
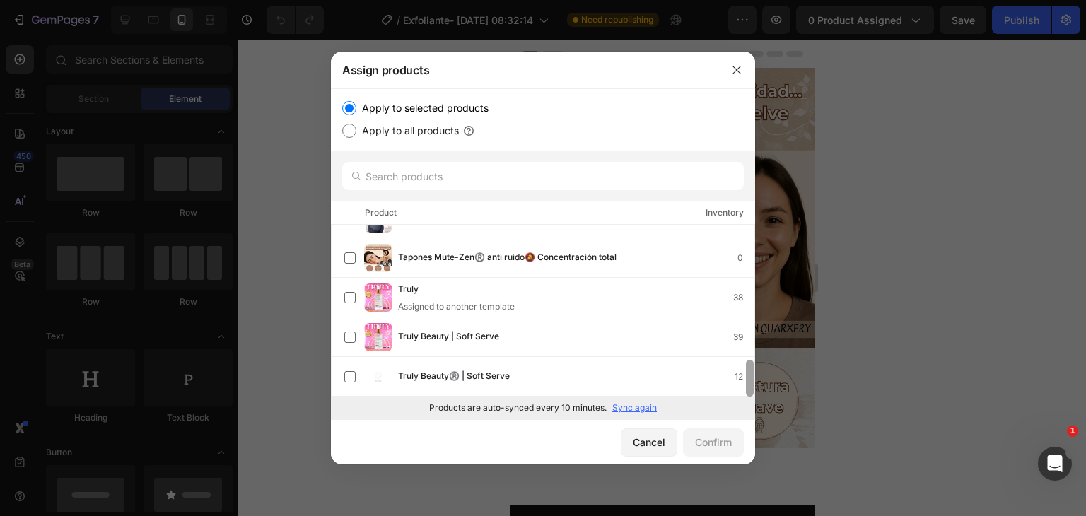
drag, startPoint x: 754, startPoint y: 356, endPoint x: 755, endPoint y: 347, distance: 9.2
click at [755, 347] on div at bounding box center [750, 311] width 11 height 172
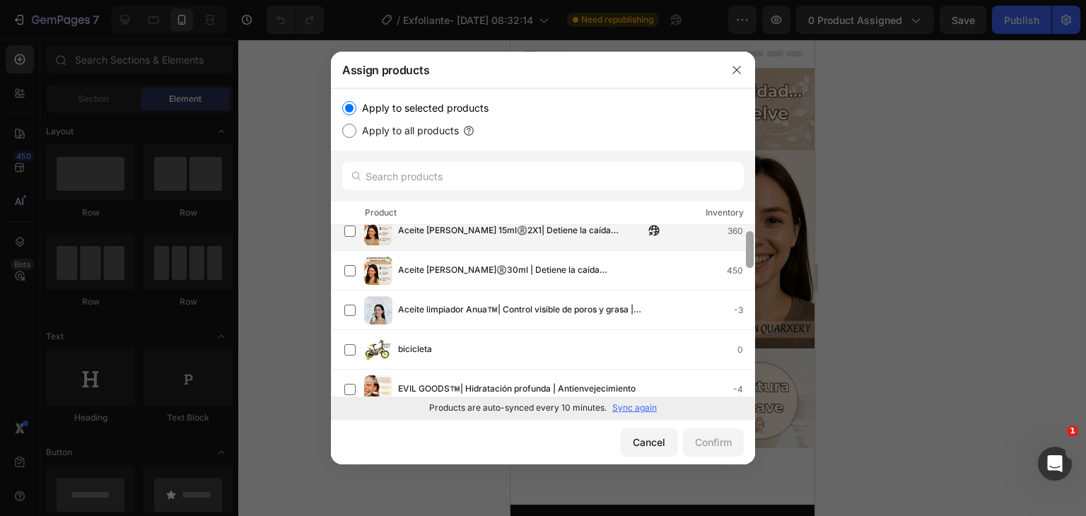
scroll to position [0, 0]
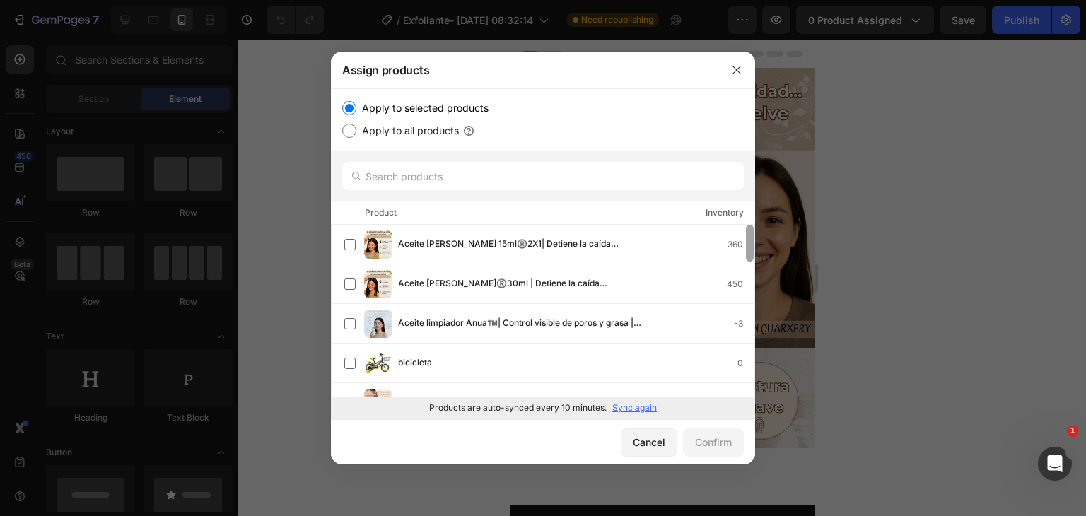
drag, startPoint x: 747, startPoint y: 368, endPoint x: 732, endPoint y: 221, distance: 147.8
click at [732, 221] on div "Apply to selected products Apply to all products Product Inventory Aceite de ba…" at bounding box center [543, 253] width 424 height 331
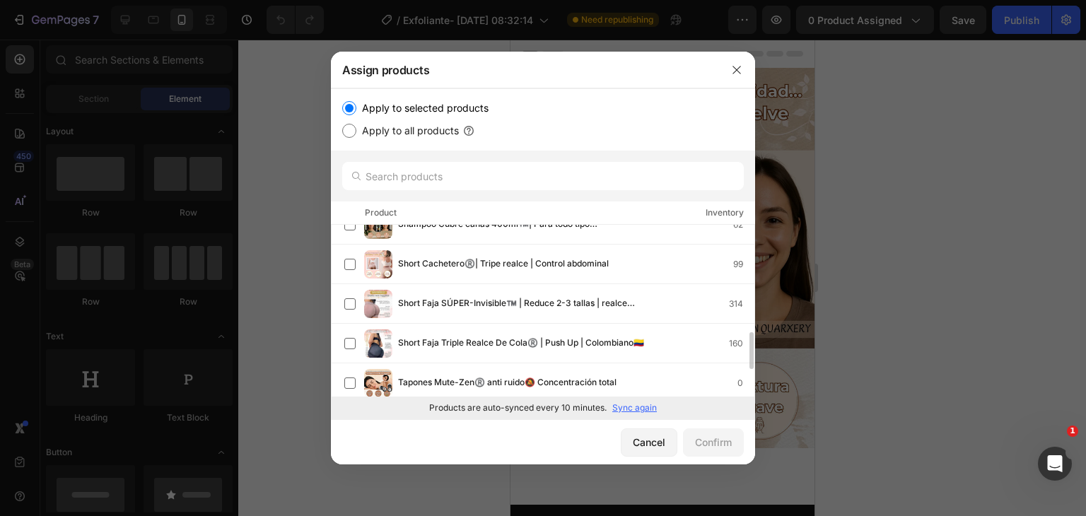
scroll to position [620, 0]
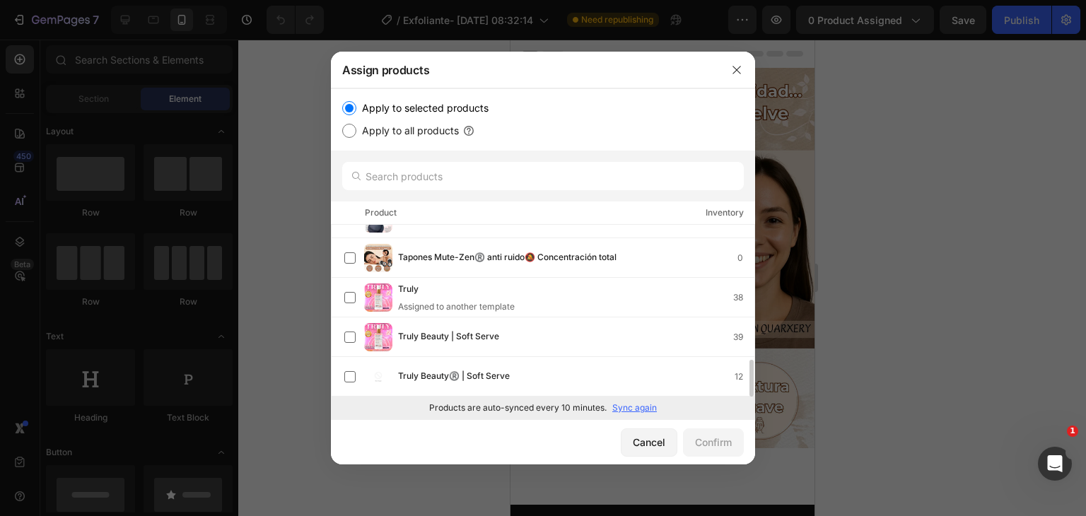
click at [667, 465] on div at bounding box center [543, 258] width 1086 height 516
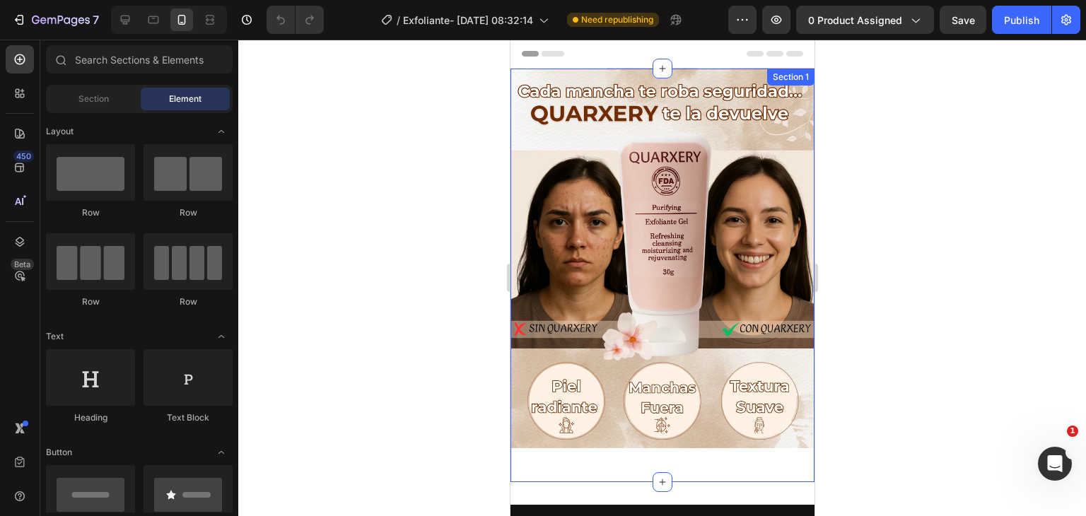
click at [663, 445] on div "Image Row" at bounding box center [662, 275] width 304 height 368
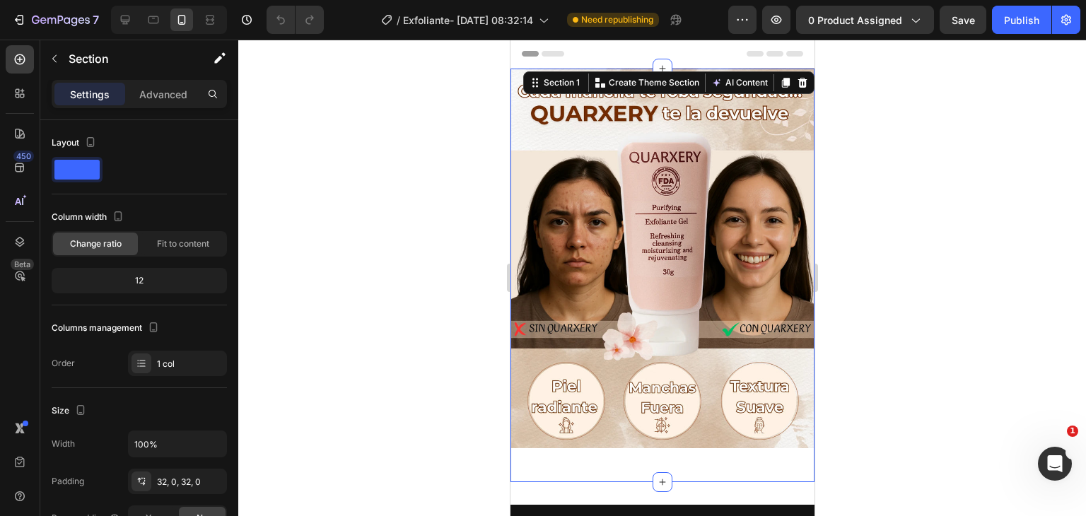
click at [972, 225] on div at bounding box center [662, 278] width 848 height 477
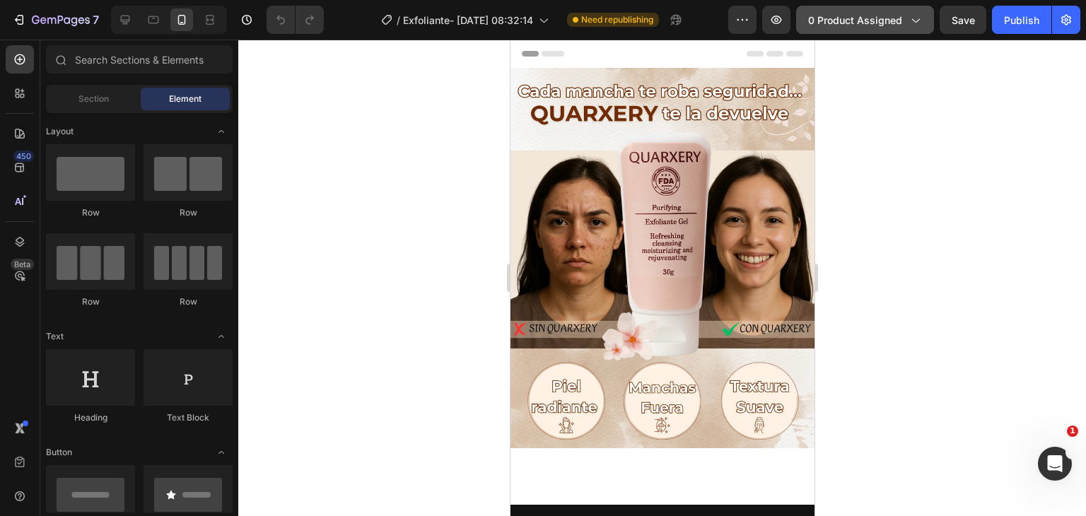
click at [921, 26] on icon "button" at bounding box center [915, 20] width 14 height 14
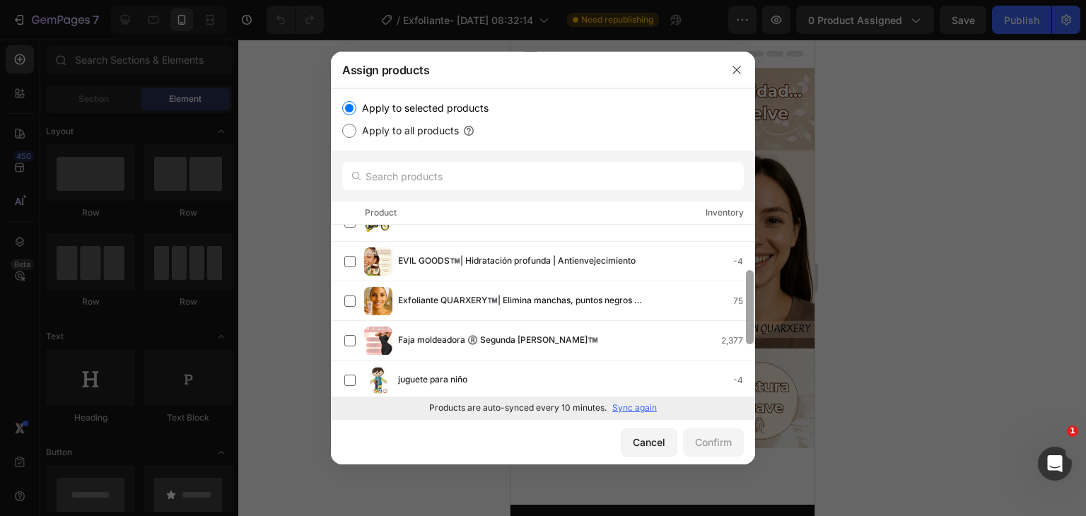
scroll to position [149, 0]
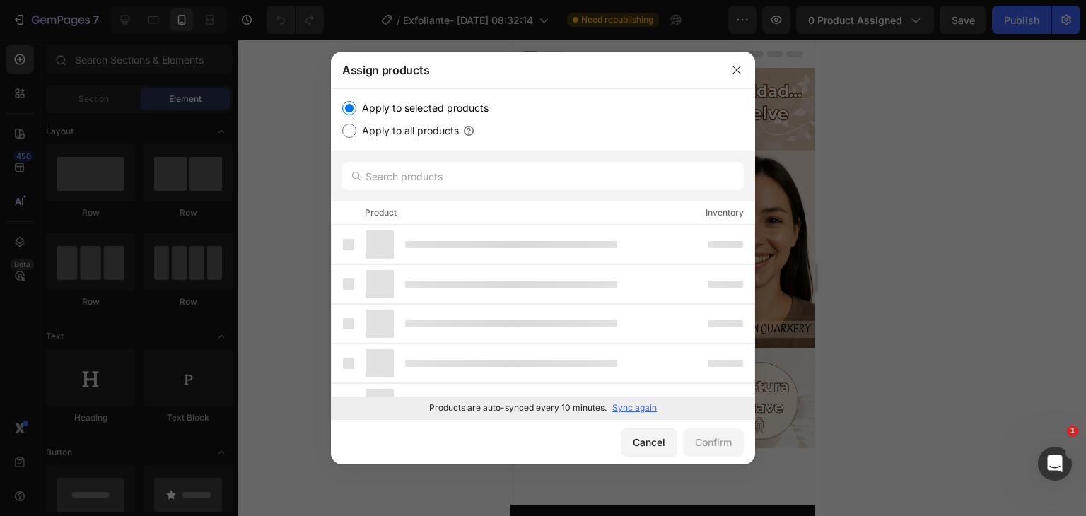
drag, startPoint x: 752, startPoint y: 238, endPoint x: 774, endPoint y: 313, distance: 77.2
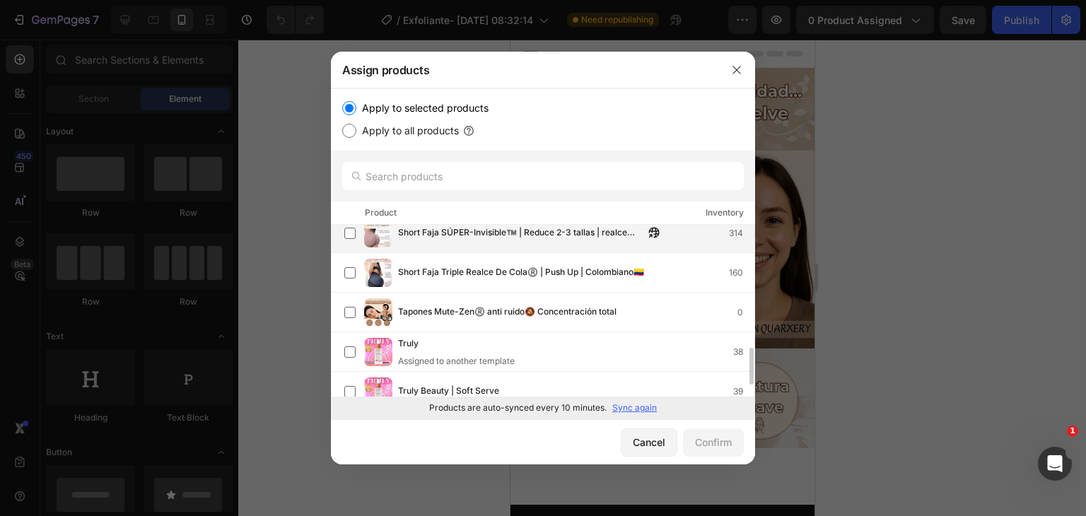
scroll to position [620, 0]
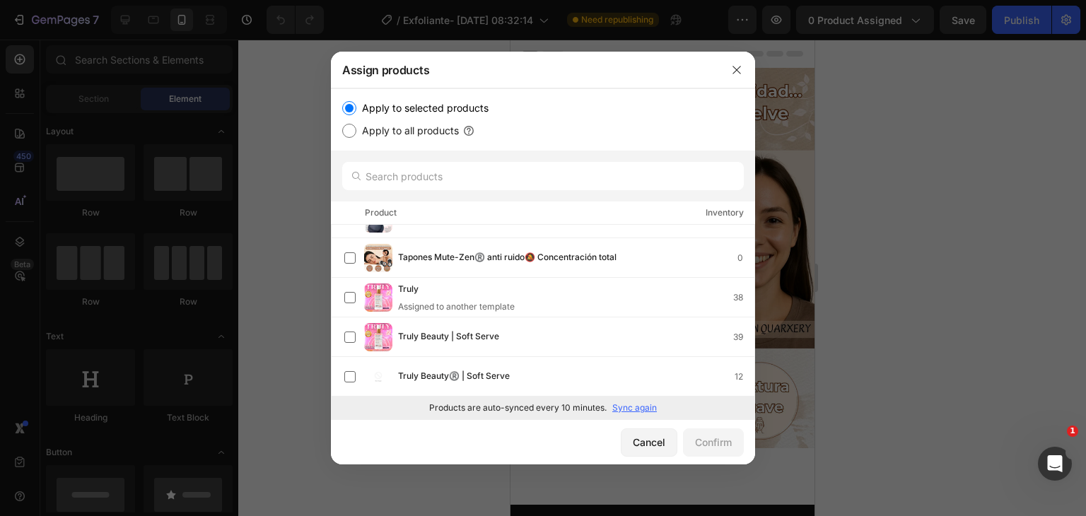
click at [629, 405] on p "Sync again" at bounding box center [634, 408] width 45 height 13
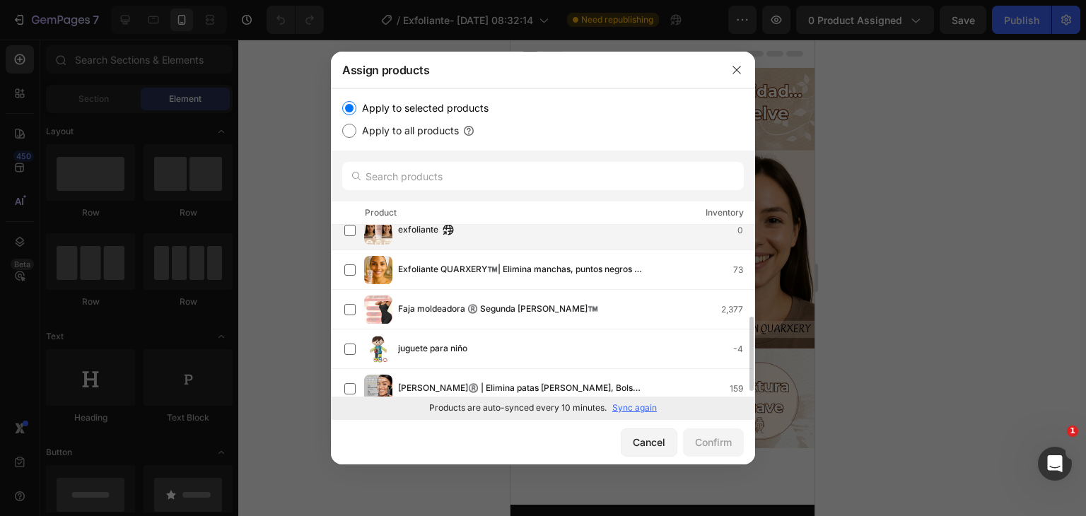
scroll to position [141, 0]
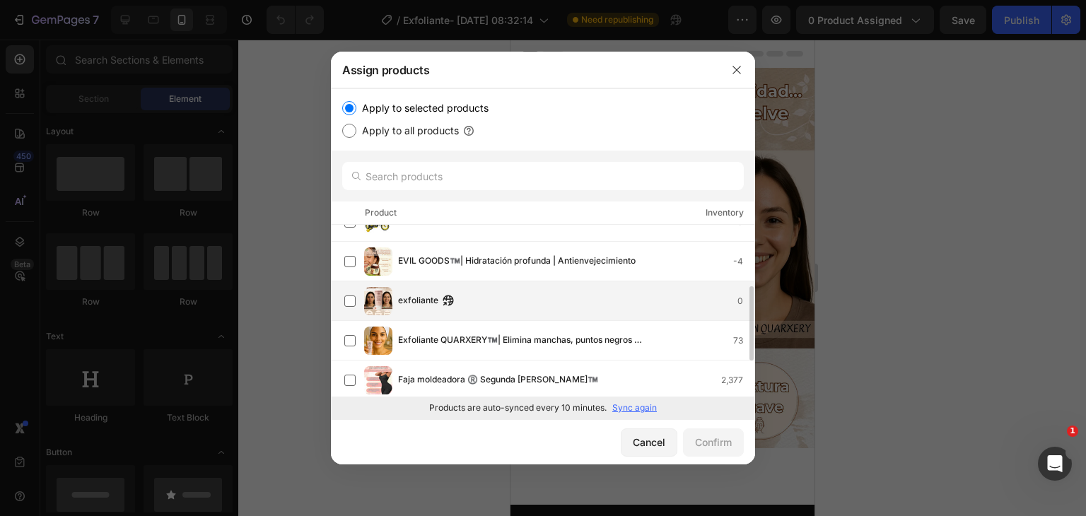
click at [408, 295] on span "exfoliante" at bounding box center [418, 301] width 40 height 16
click at [710, 440] on div "Confirm" at bounding box center [713, 442] width 37 height 15
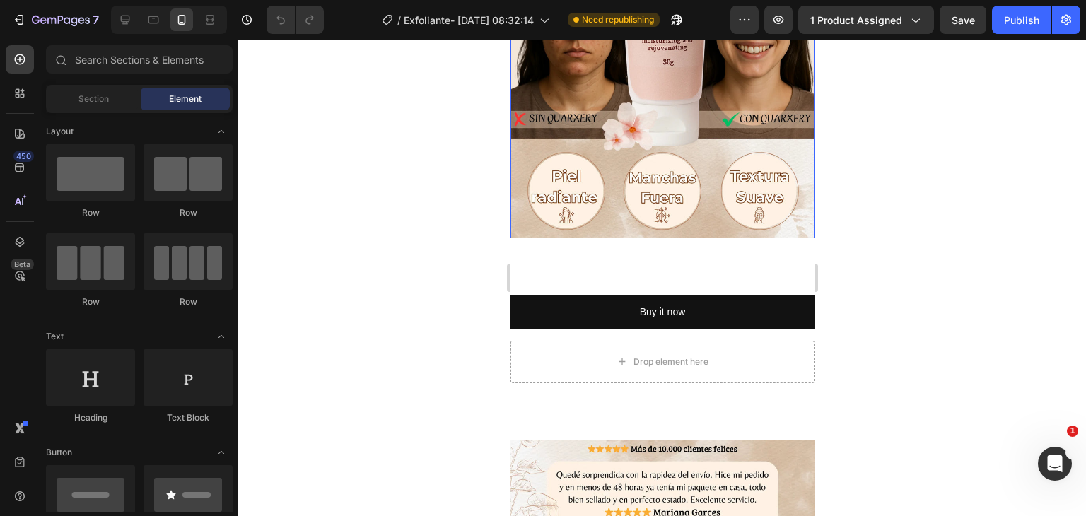
scroll to position [212, 0]
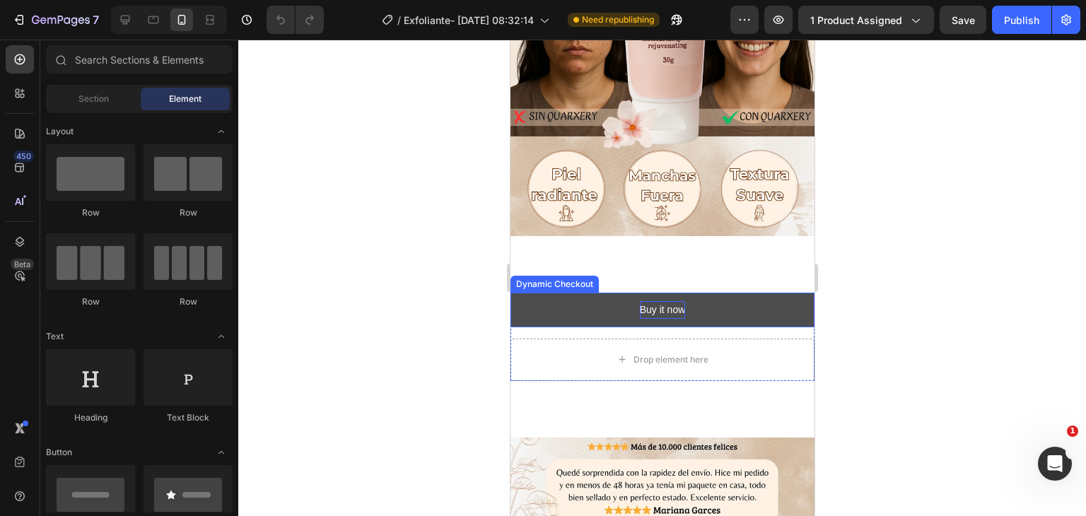
click at [658, 305] on div "Buy it now" at bounding box center [662, 310] width 46 height 18
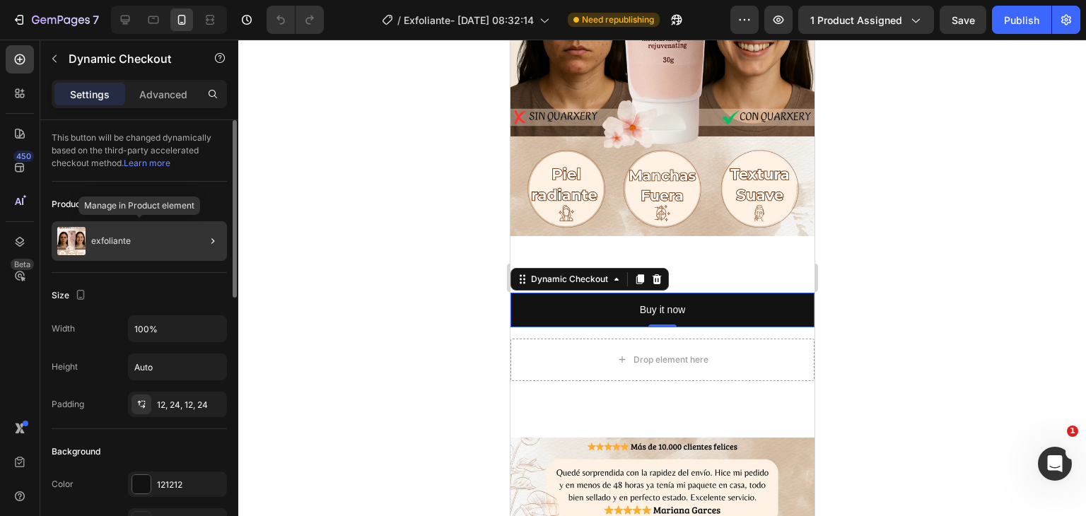
click at [112, 238] on p "exfoliante" at bounding box center [111, 241] width 40 height 10
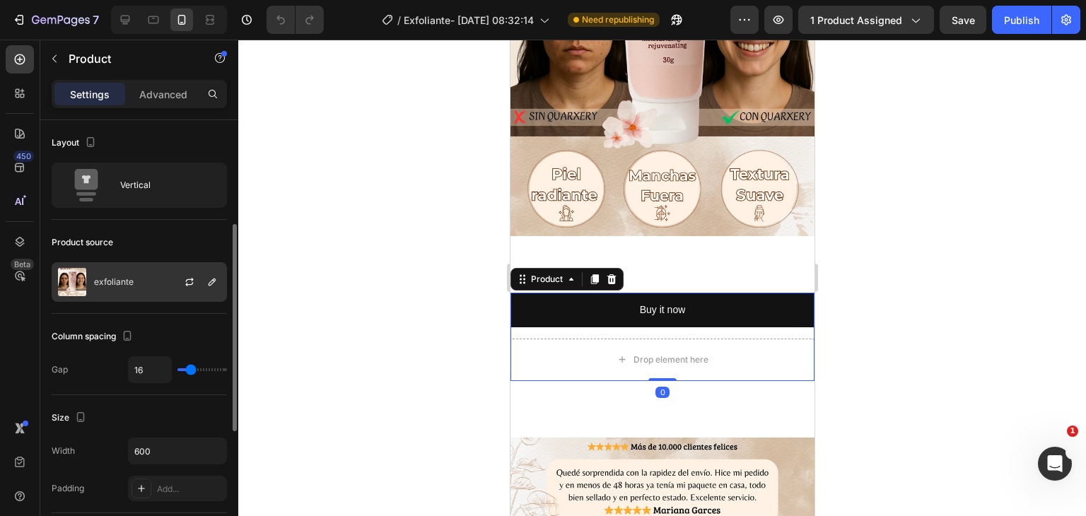
scroll to position [71, 0]
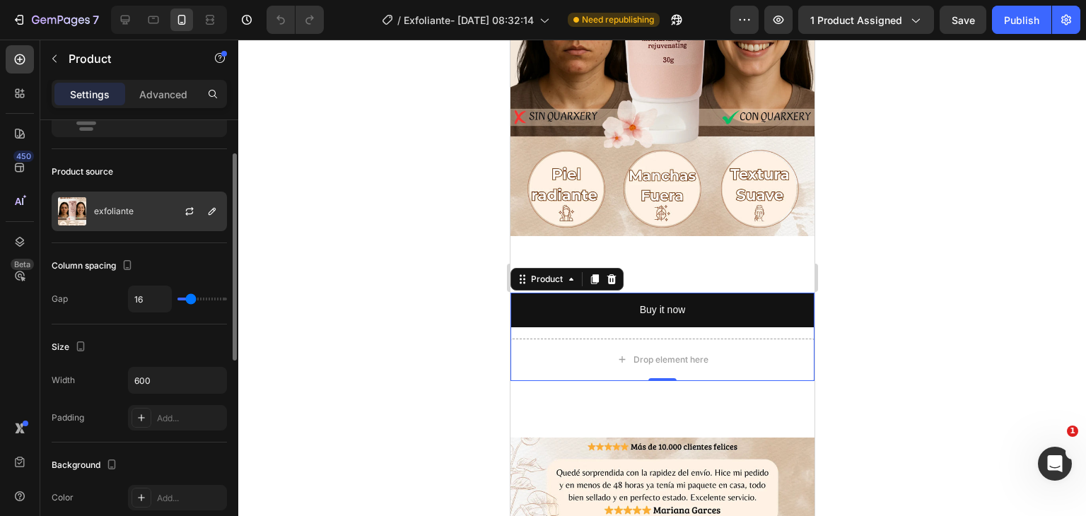
click at [113, 210] on p "exfoliante" at bounding box center [114, 211] width 40 height 10
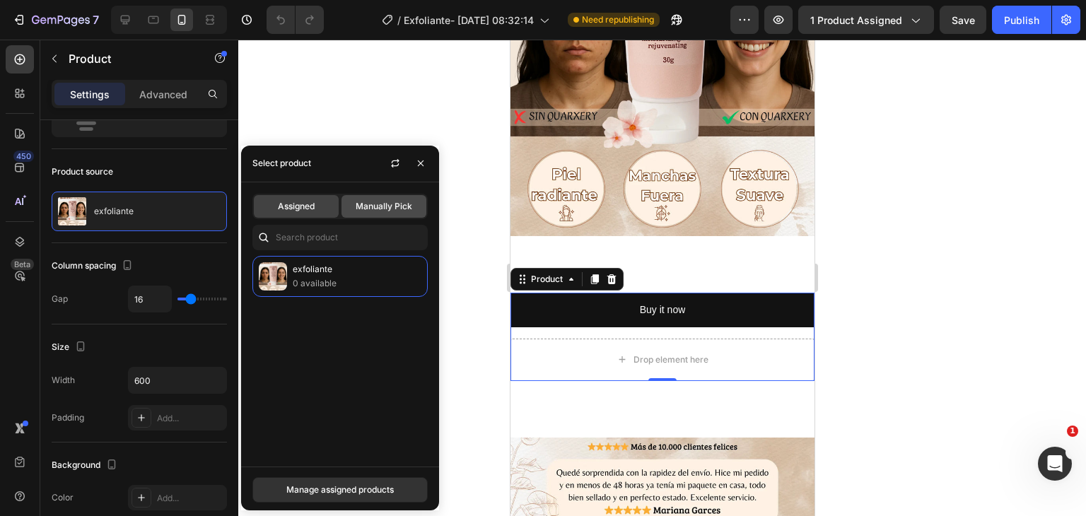
click at [378, 211] on span "Manually Pick" at bounding box center [384, 206] width 57 height 13
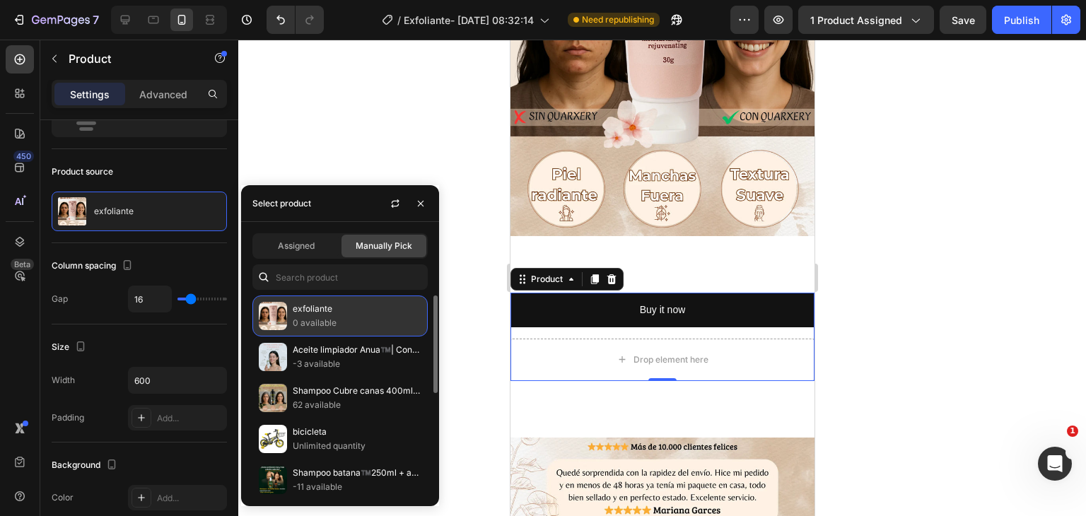
click at [323, 312] on p "exfoliante" at bounding box center [357, 309] width 129 height 14
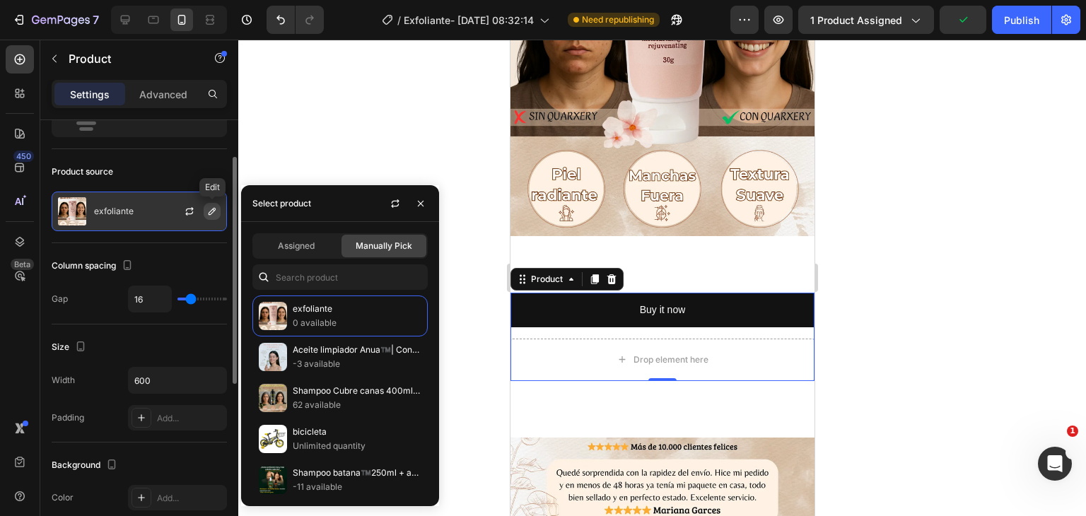
click at [220, 209] on button "button" at bounding box center [212, 211] width 17 height 17
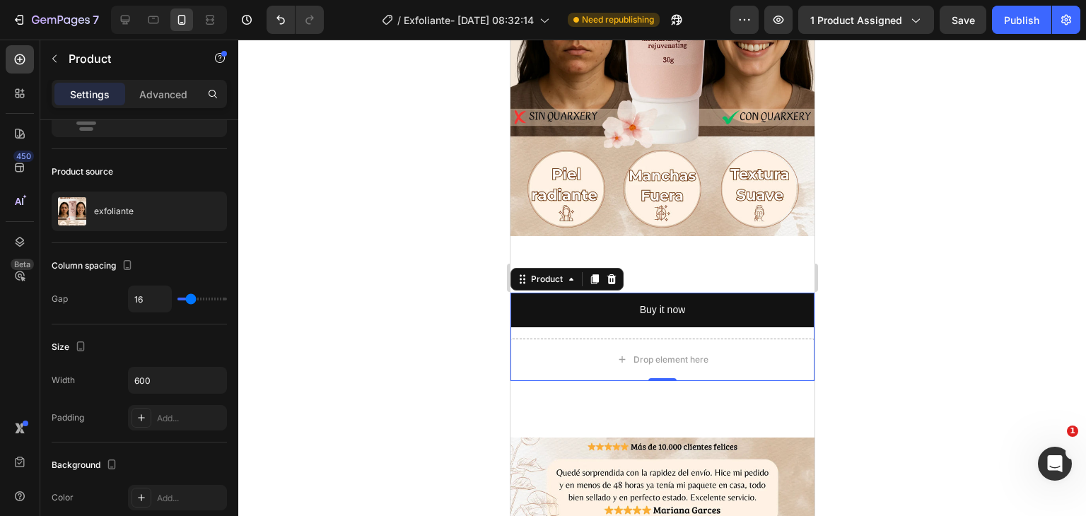
click at [441, 136] on div at bounding box center [662, 278] width 848 height 477
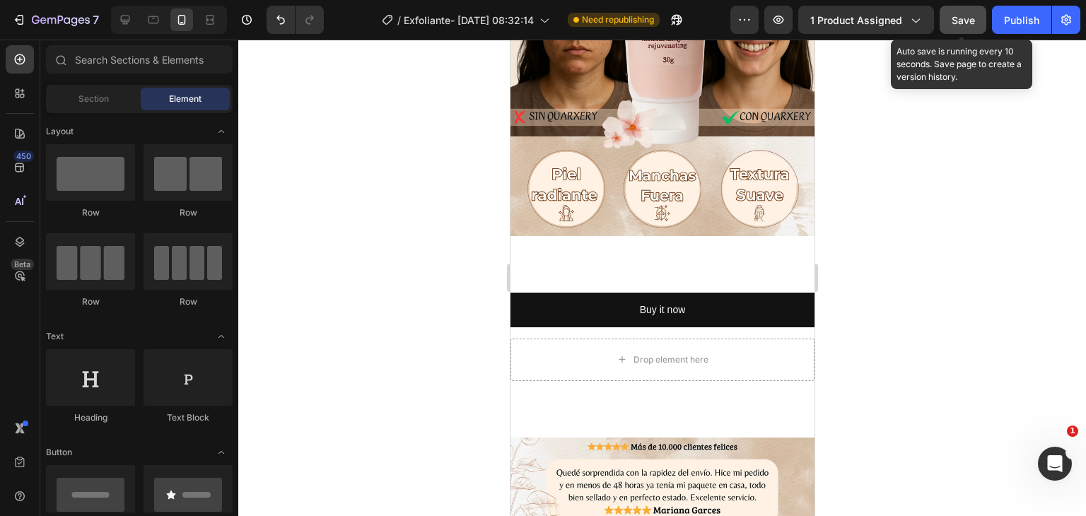
click at [974, 15] on span "Save" at bounding box center [963, 20] width 23 height 12
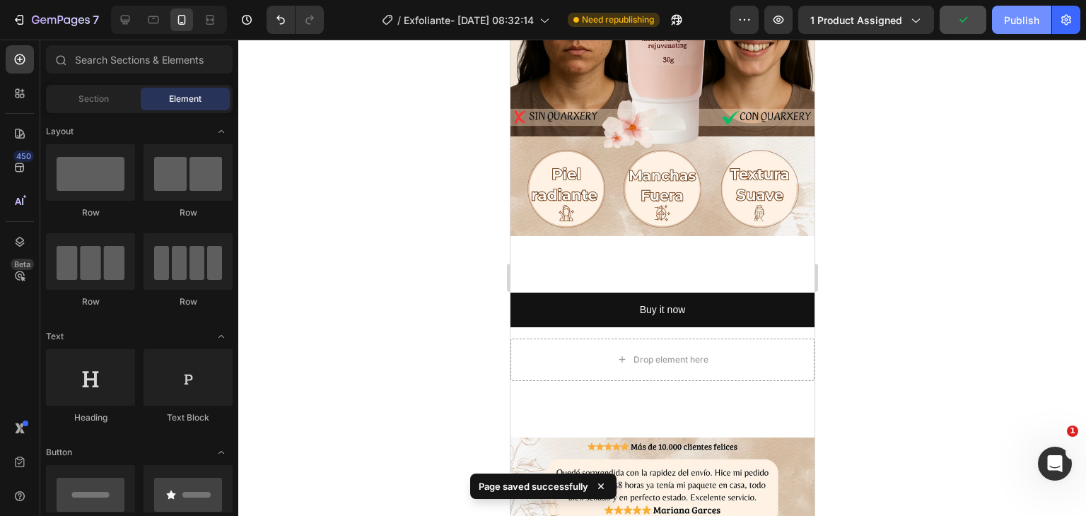
click at [1030, 21] on div "Publish" at bounding box center [1021, 20] width 35 height 15
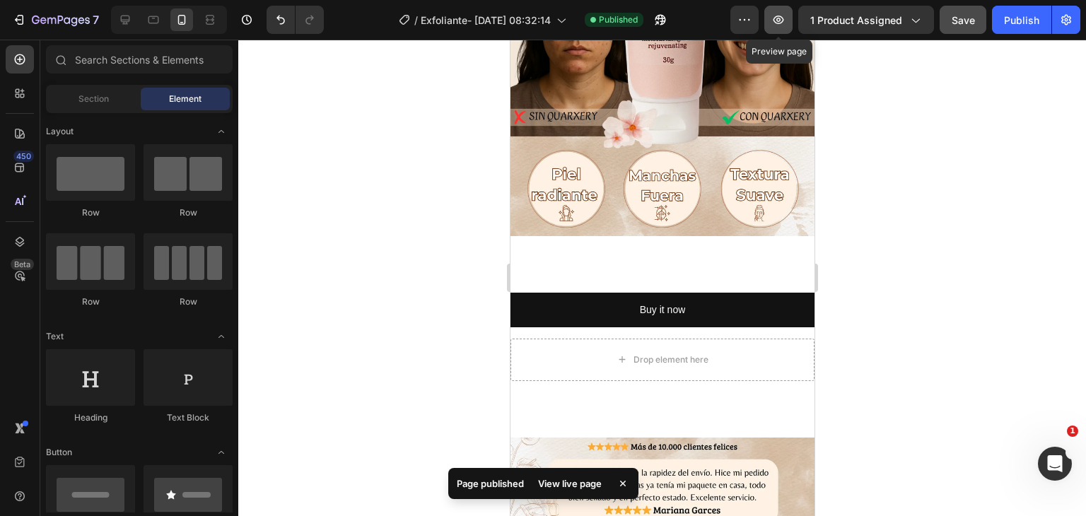
click at [775, 23] on icon "button" at bounding box center [779, 20] width 14 height 14
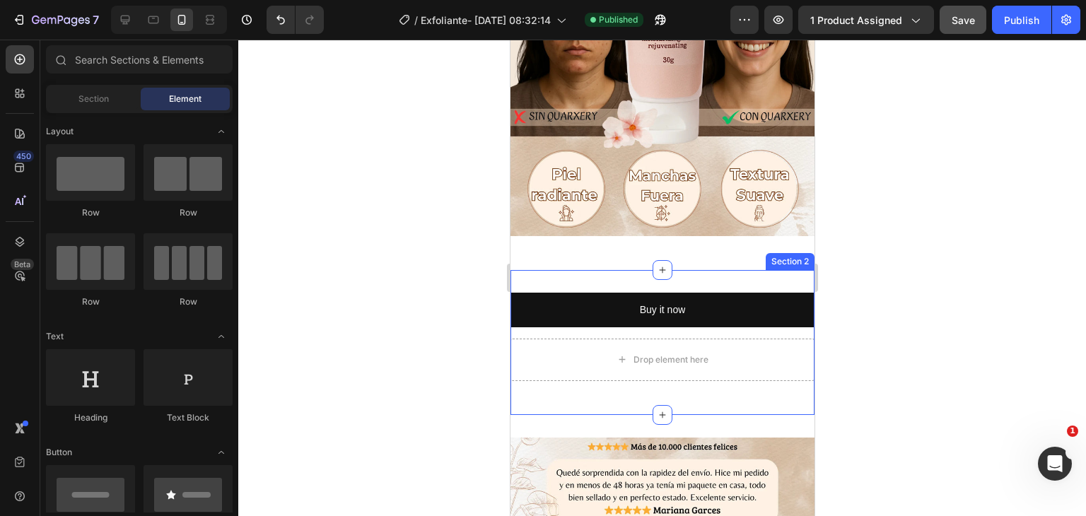
click at [668, 274] on div "Buy it now Dynamic Checkout Drop element here Product Row Section 2" at bounding box center [662, 342] width 304 height 145
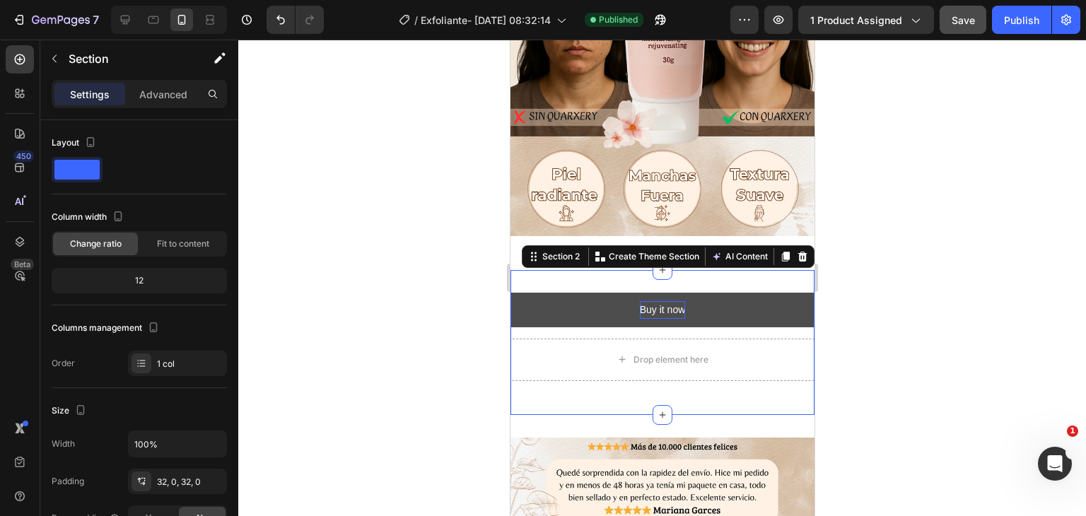
click at [671, 301] on div "Buy it now" at bounding box center [662, 310] width 46 height 18
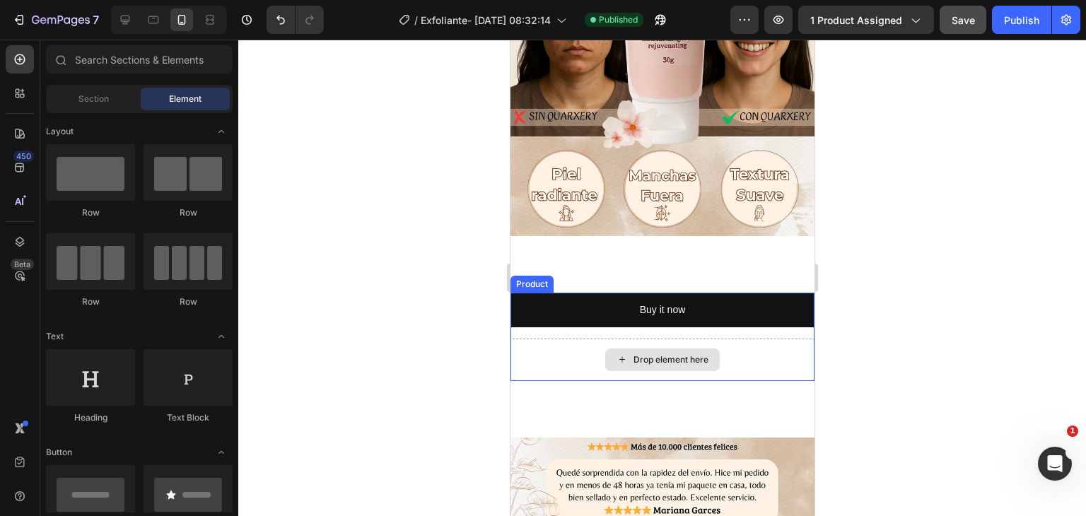
click at [687, 354] on div "Drop element here" at bounding box center [662, 360] width 115 height 23
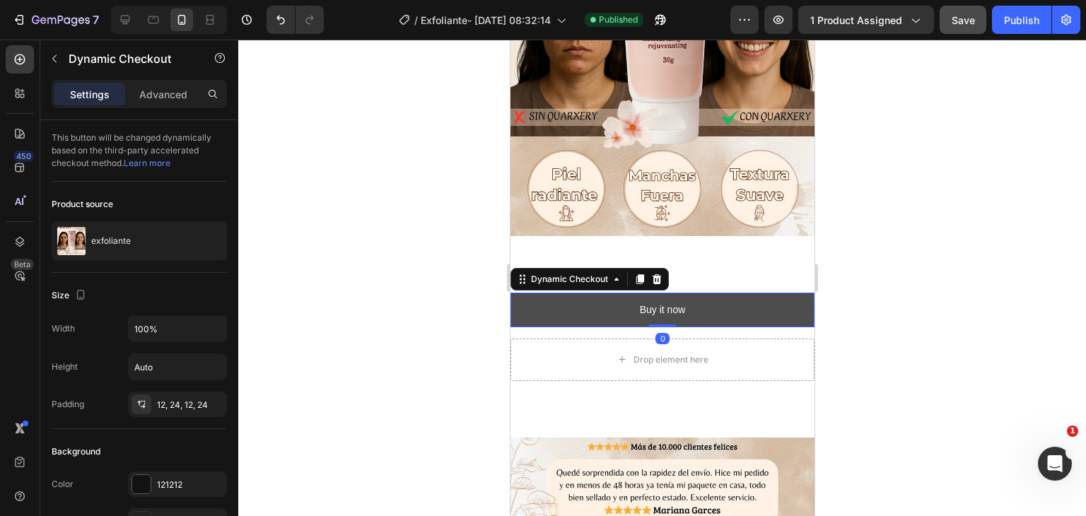
click at [660, 293] on button "Buy it now" at bounding box center [662, 310] width 304 height 35
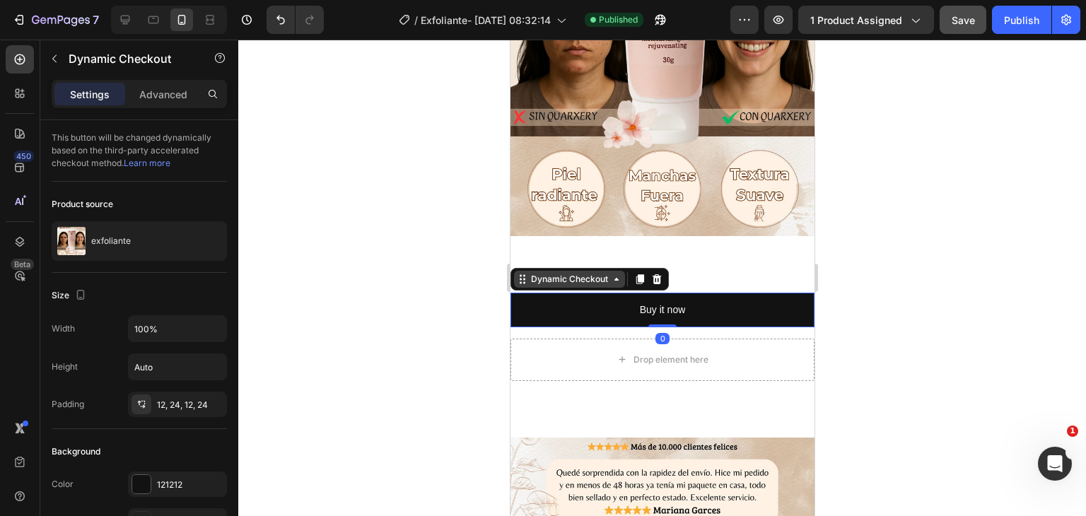
click at [594, 273] on div "Dynamic Checkout" at bounding box center [569, 279] width 83 height 13
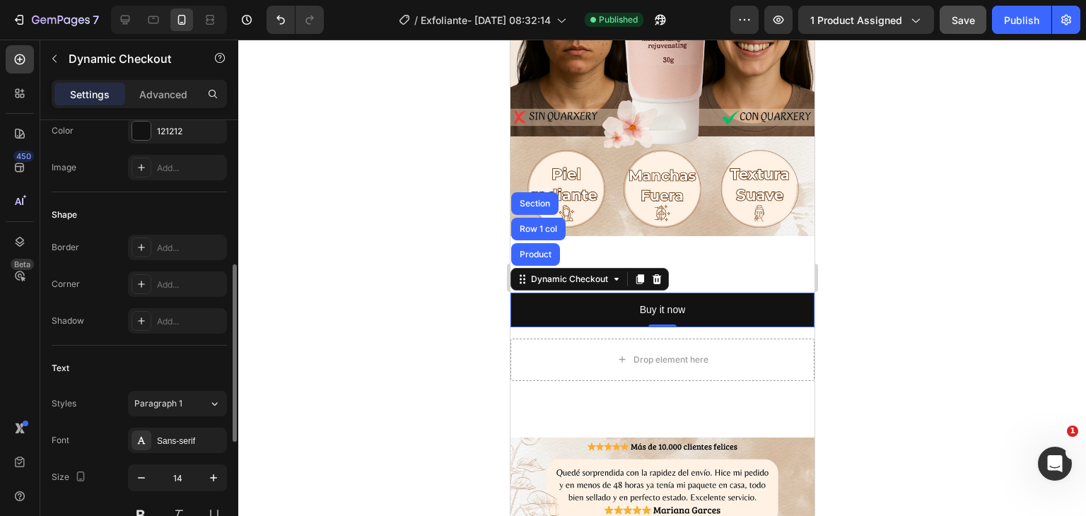
scroll to position [0, 0]
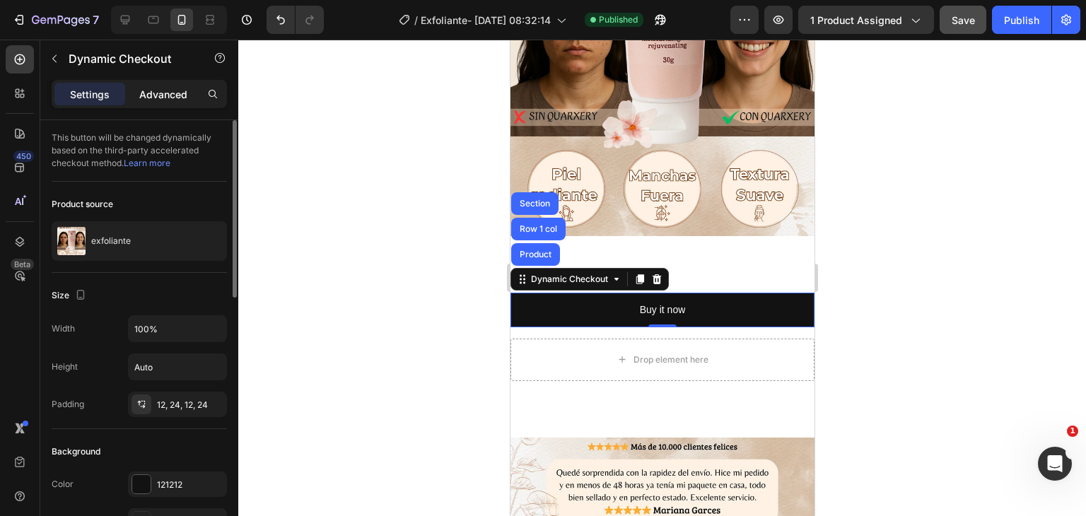
click at [153, 91] on p "Advanced" at bounding box center [163, 94] width 48 height 15
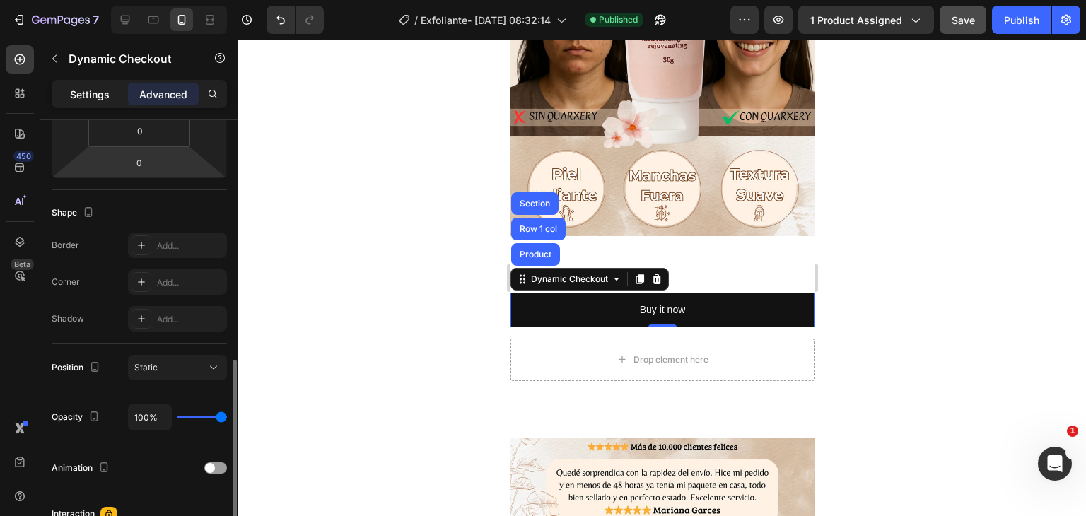
scroll to position [223, 0]
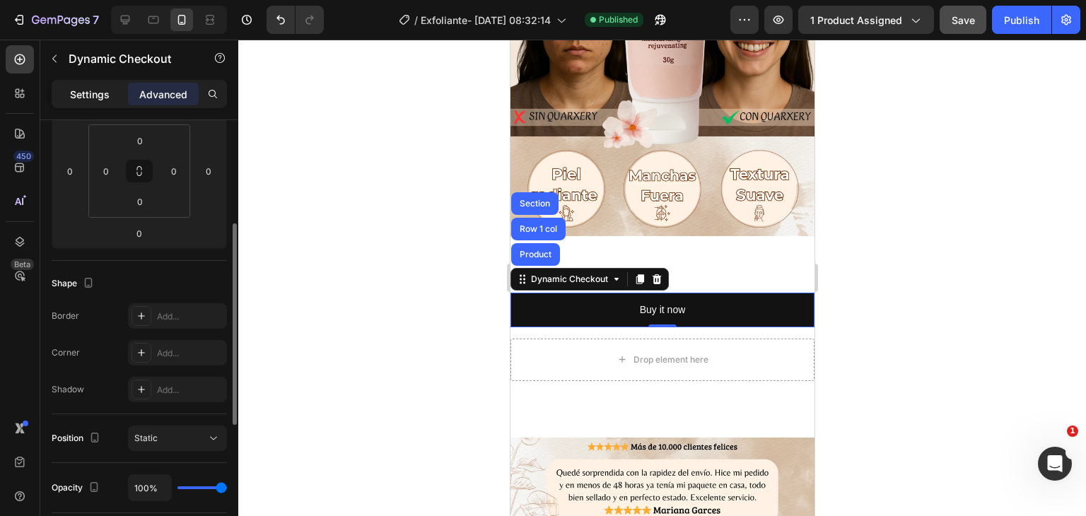
click at [100, 100] on p "Settings" at bounding box center [90, 94] width 40 height 15
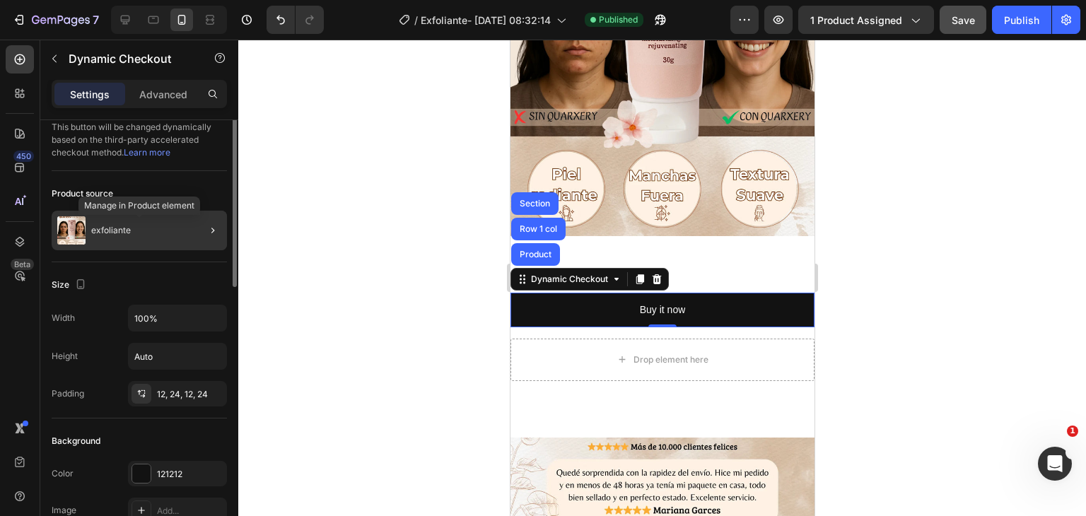
scroll to position [0, 0]
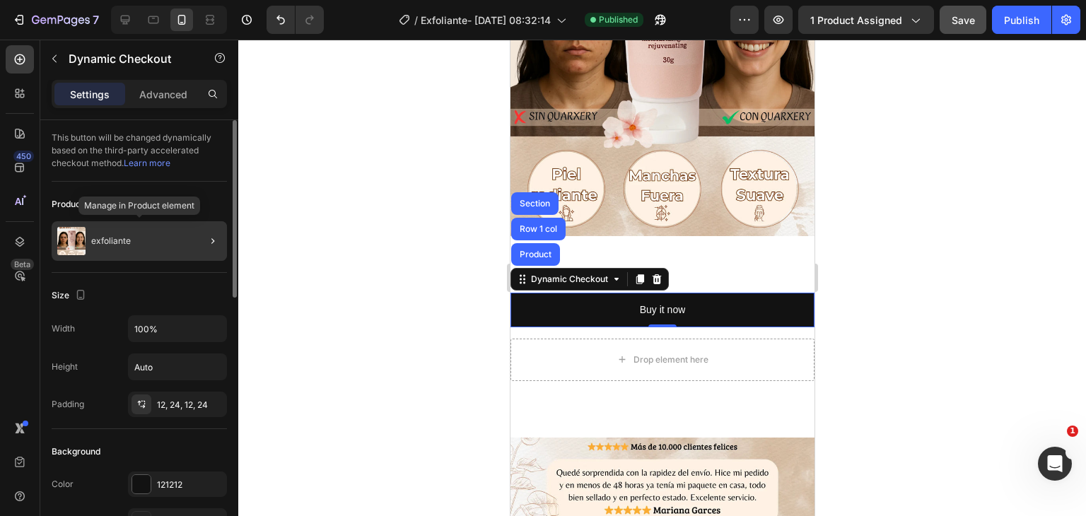
click at [93, 236] on p "exfoliante" at bounding box center [111, 241] width 40 height 10
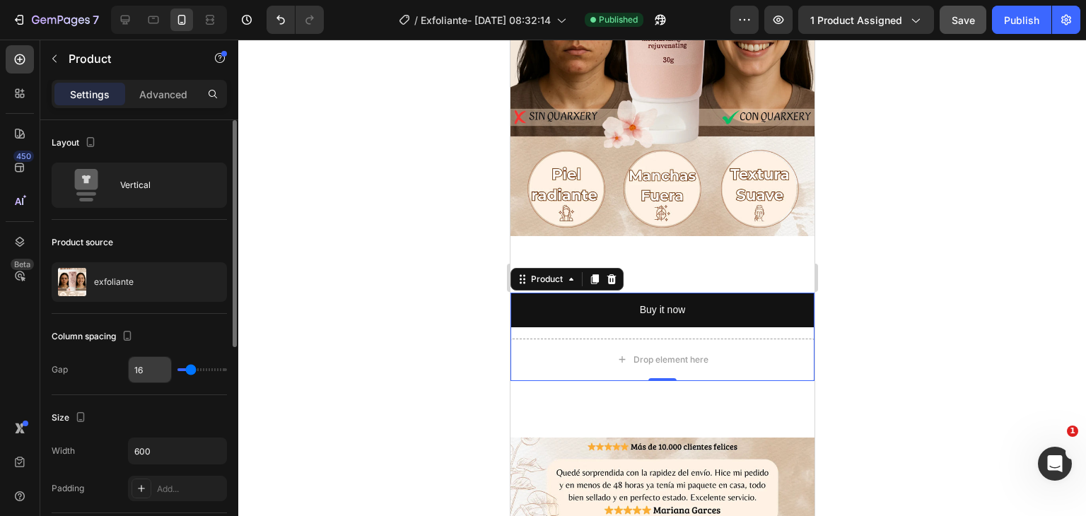
scroll to position [71, 0]
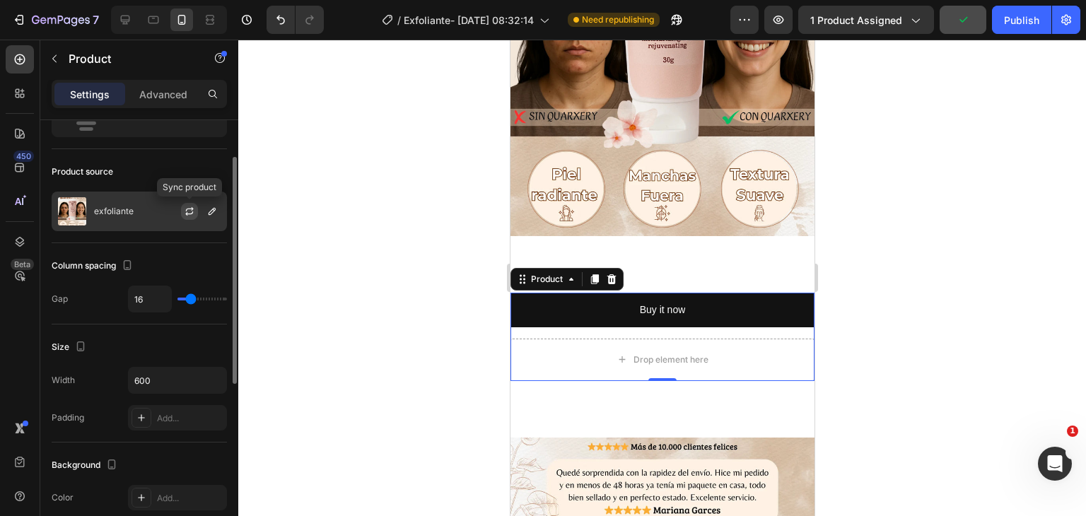
click at [190, 210] on icon "button" at bounding box center [189, 211] width 11 height 11
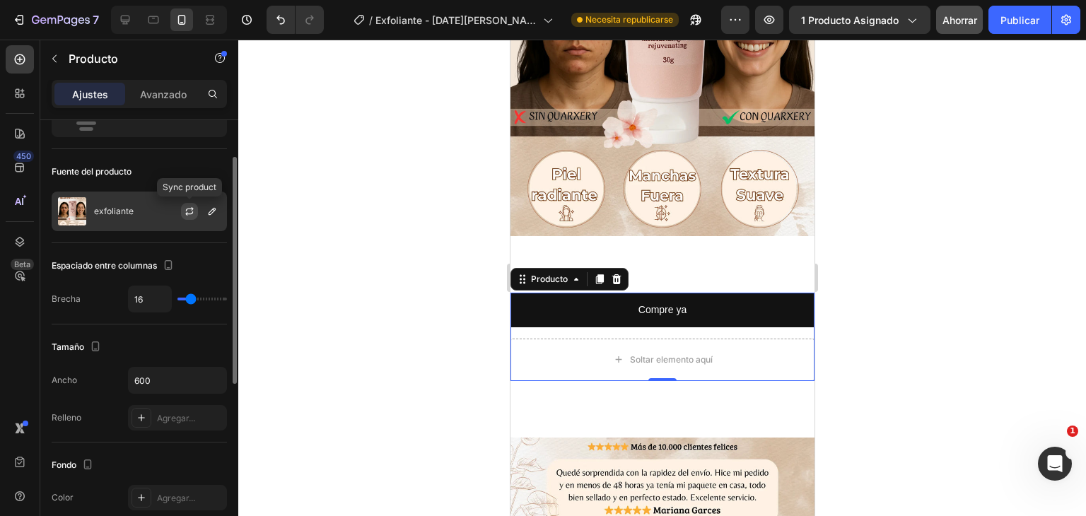
click at [185, 207] on icon "button" at bounding box center [189, 211] width 11 height 11
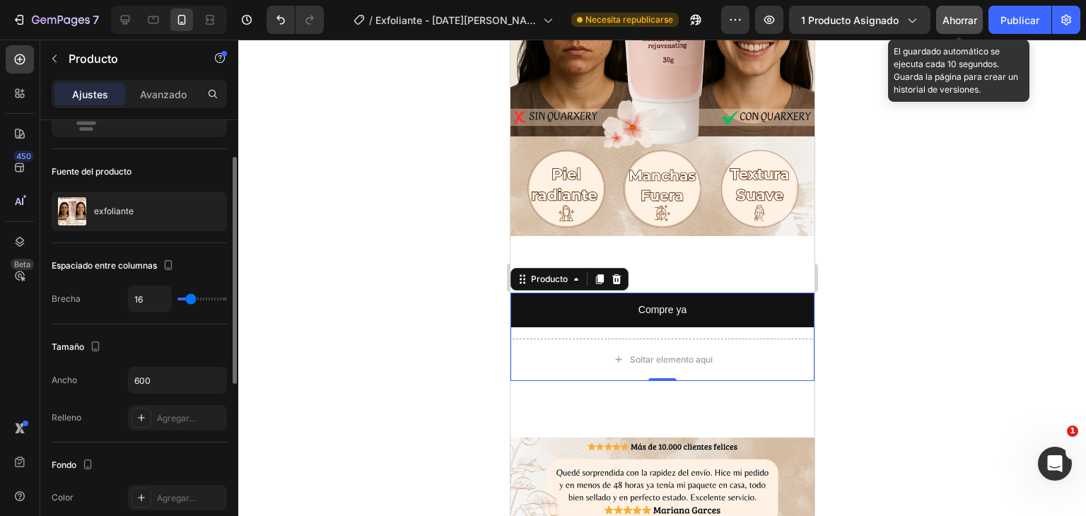
click at [965, 21] on font "Ahorrar" at bounding box center [960, 20] width 35 height 12
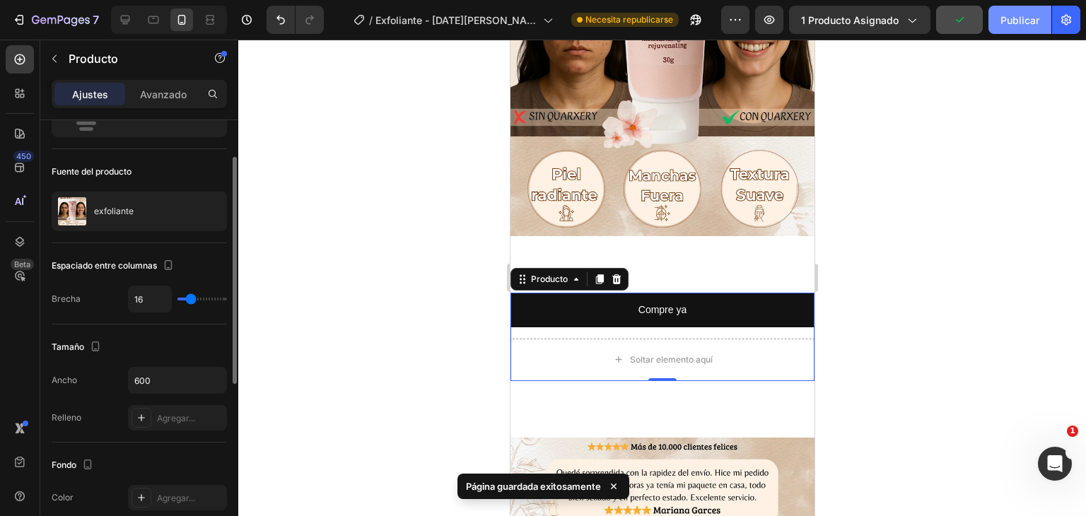
click at [1019, 10] on button "Publicar" at bounding box center [1020, 20] width 63 height 28
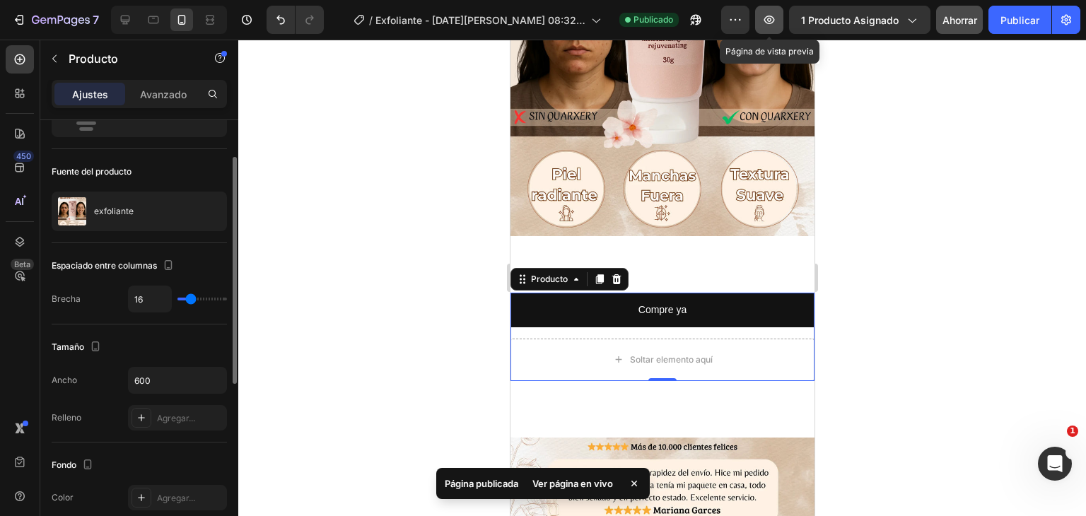
click at [763, 8] on button "button" at bounding box center [769, 20] width 28 height 28
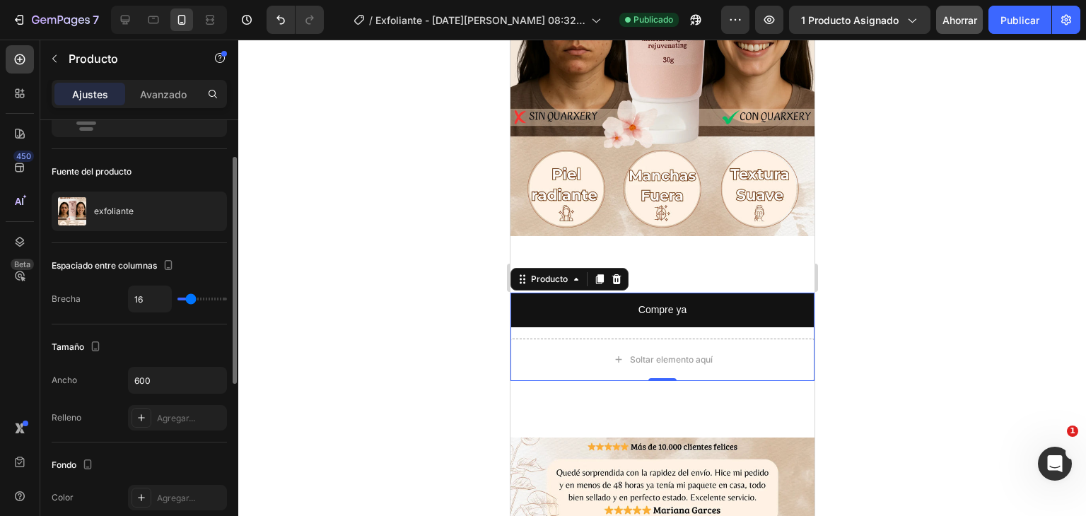
click at [904, 187] on div at bounding box center [662, 278] width 848 height 477
